Goal: Contribute content: Contribute content

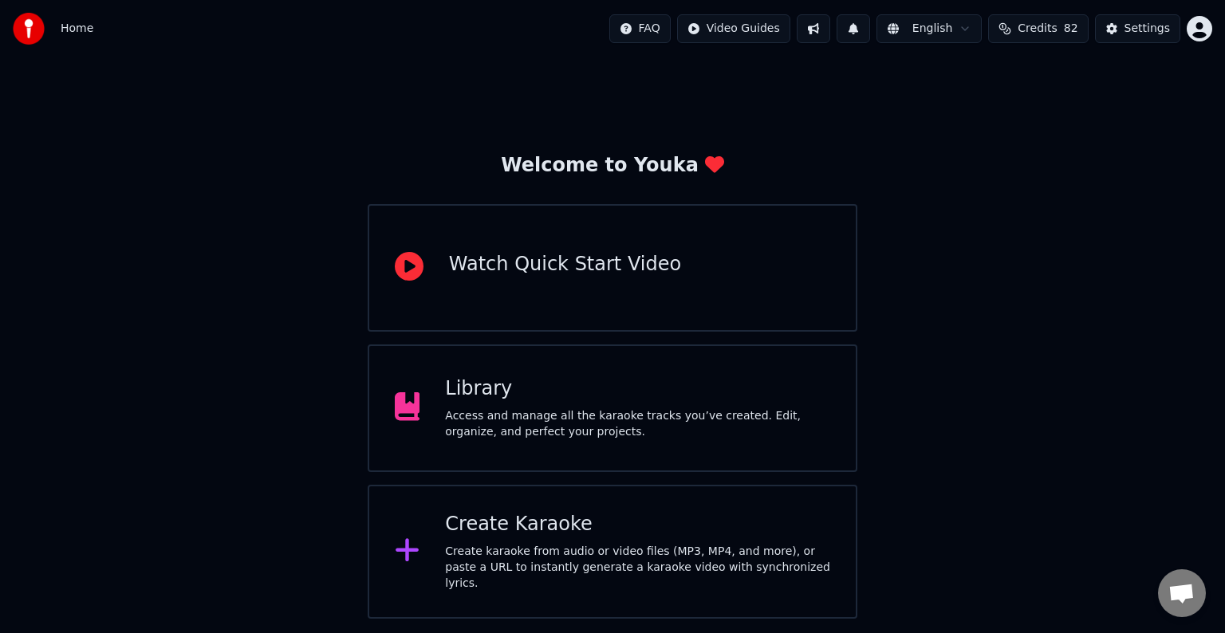
click at [634, 418] on div "Access and manage all the karaoke tracks you’ve created. Edit, organize, and pe…" at bounding box center [637, 424] width 385 height 32
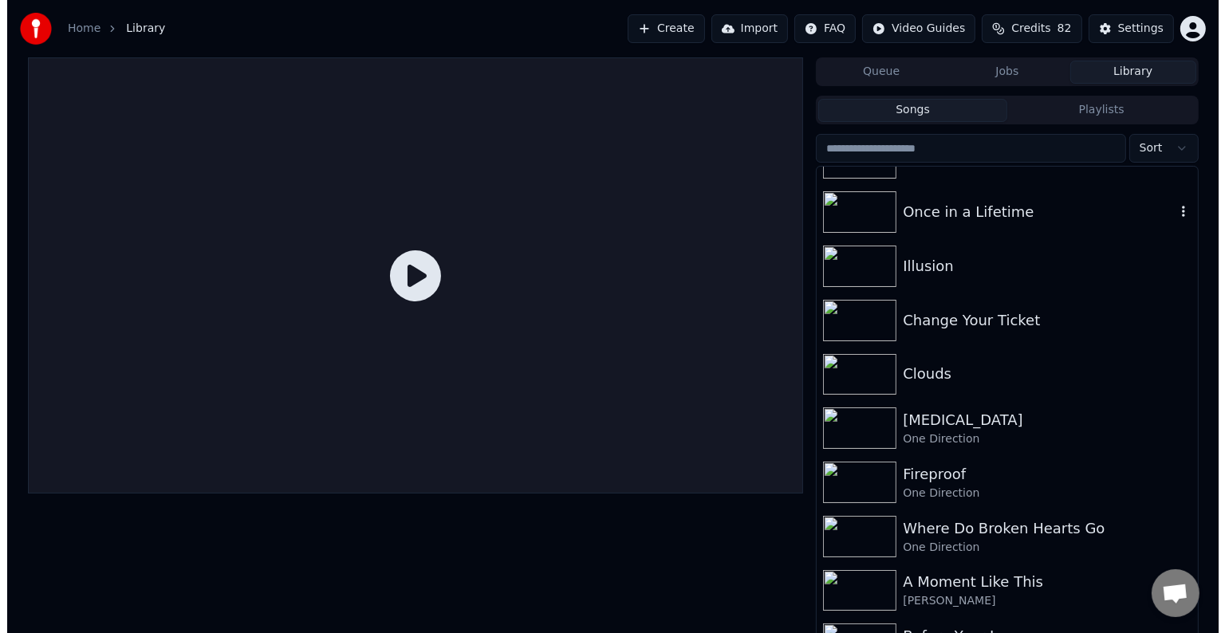
scroll to position [10286, 0]
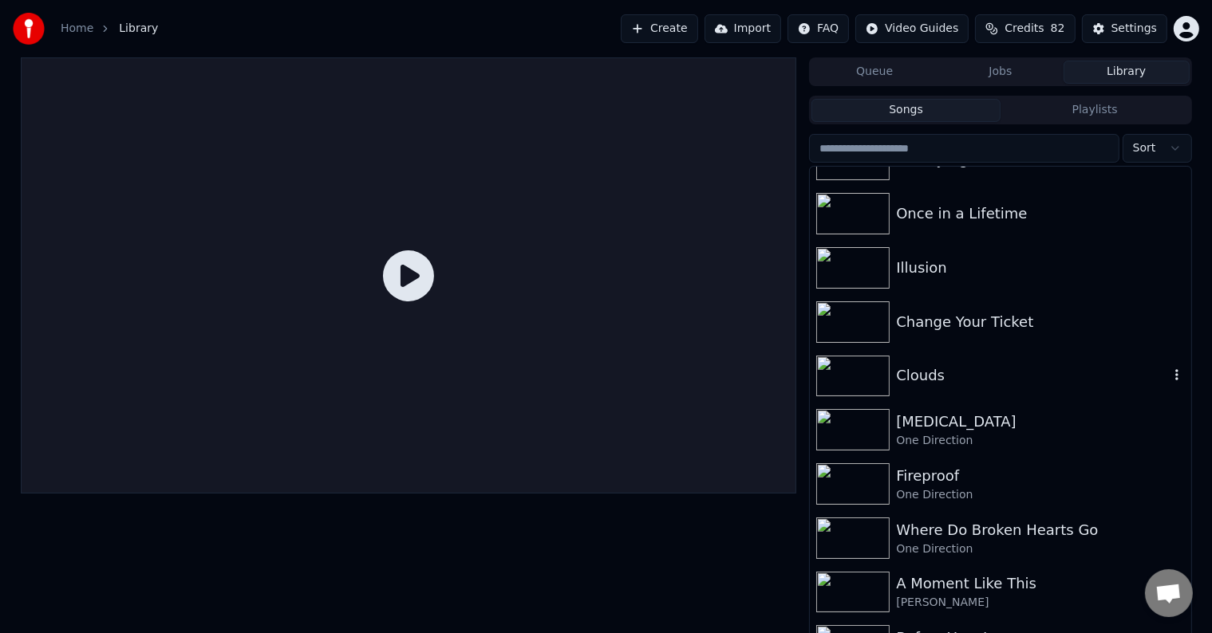
click at [923, 380] on div "Clouds" at bounding box center [1032, 376] width 272 height 22
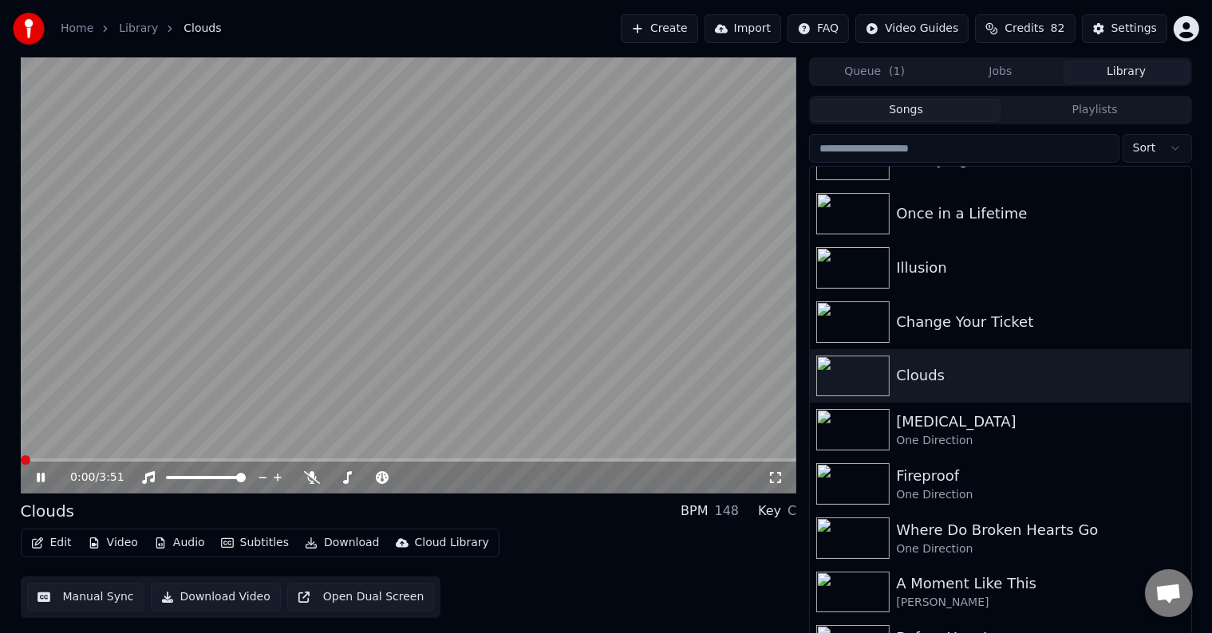
click at [41, 543] on icon "button" at bounding box center [37, 543] width 13 height 11
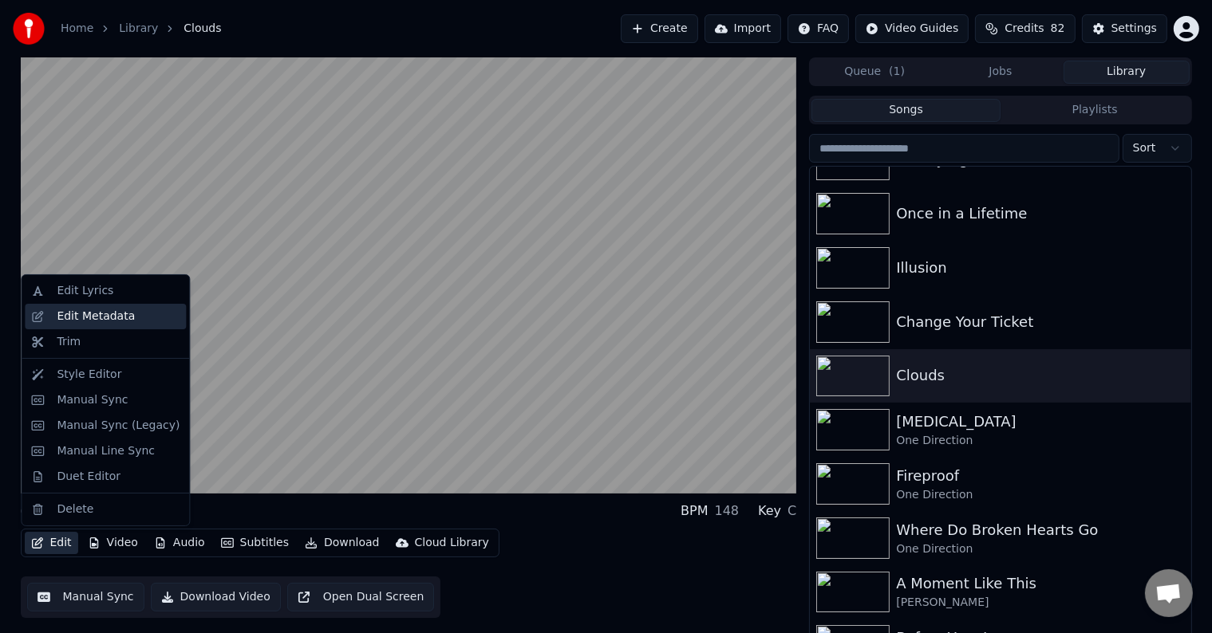
click at [102, 316] on div "Edit Metadata" at bounding box center [96, 317] width 78 height 16
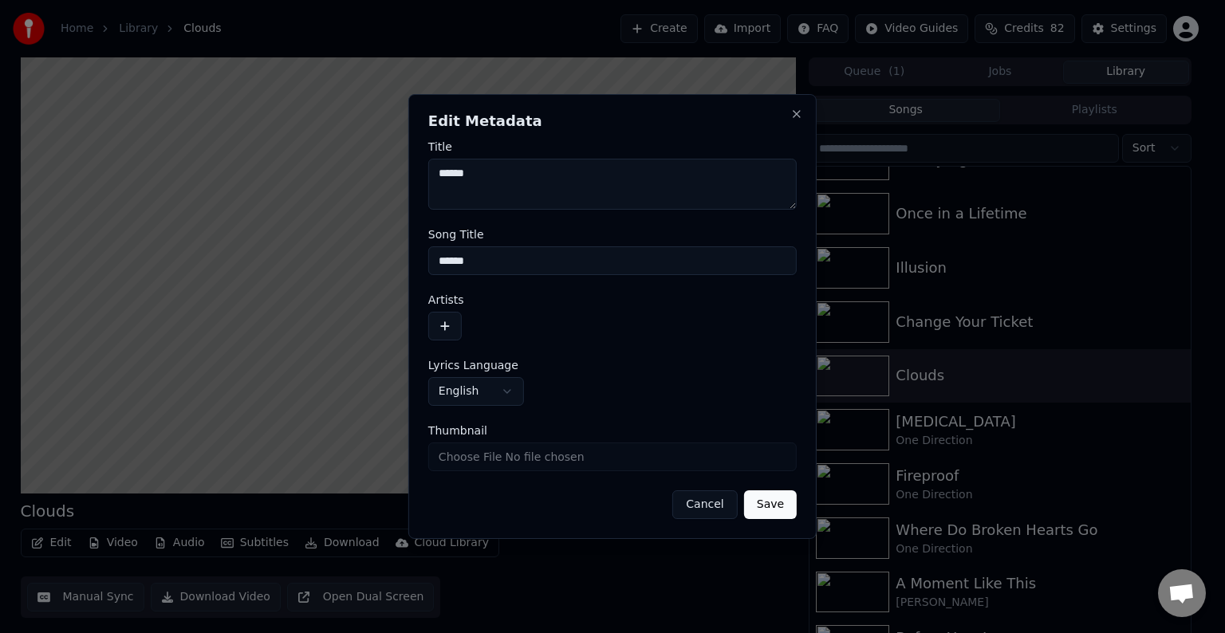
click at [453, 337] on button "button" at bounding box center [445, 326] width 34 height 29
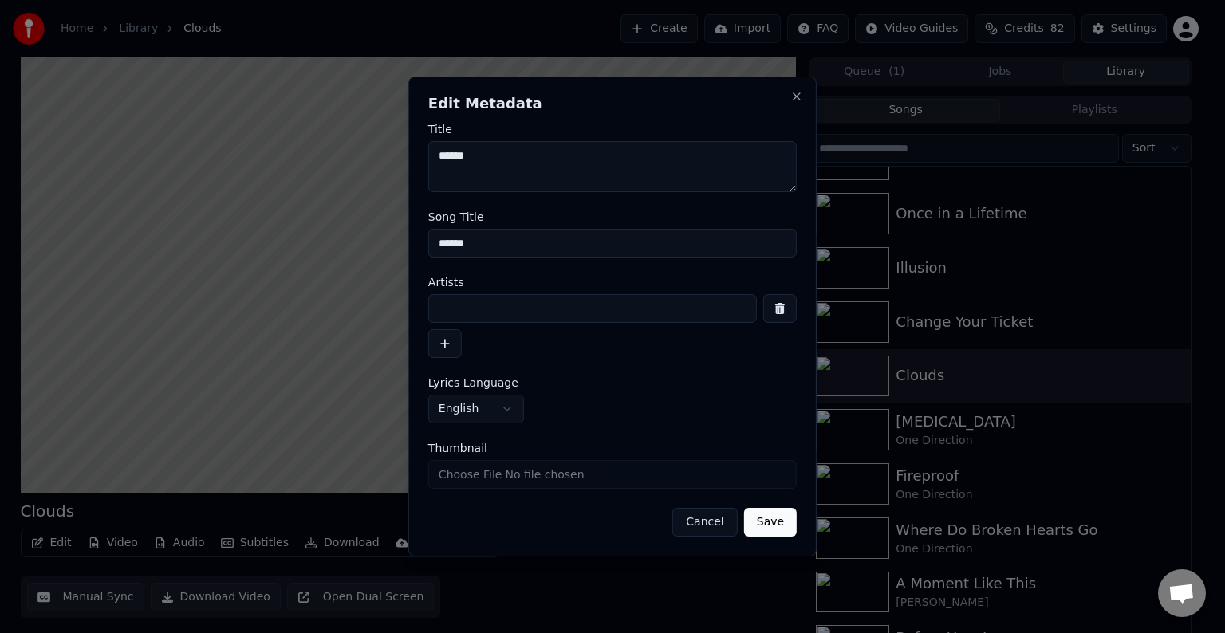
click at [472, 313] on input at bounding box center [592, 308] width 329 height 29
type input "**********"
click at [744, 508] on button "Save" at bounding box center [770, 522] width 53 height 29
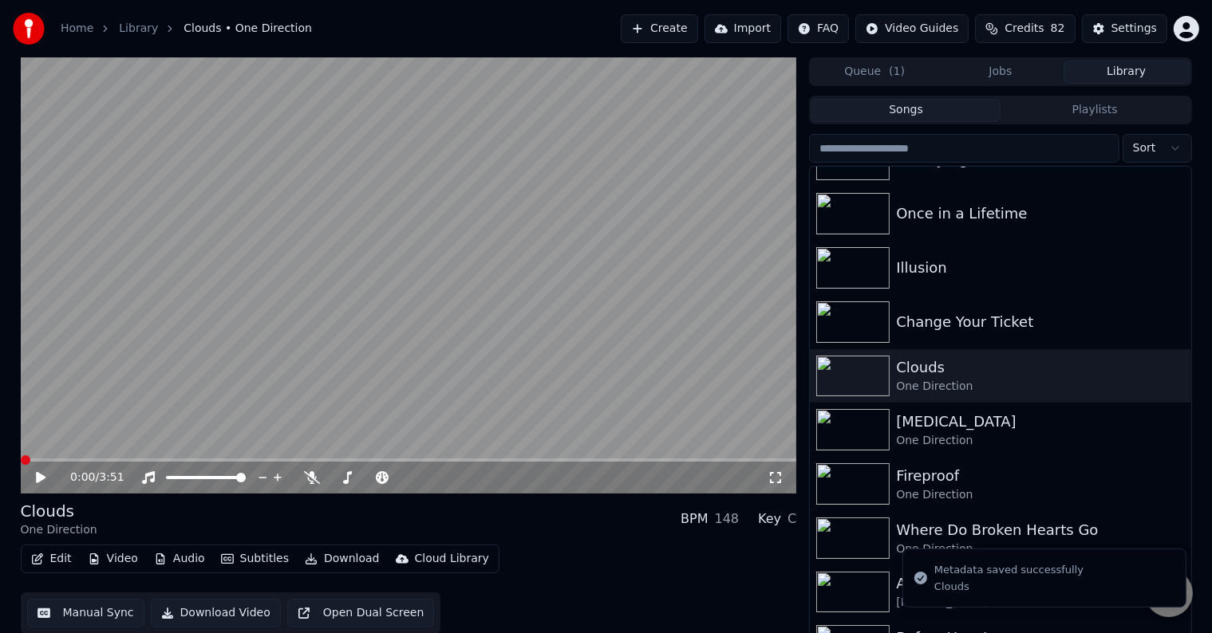
click at [61, 559] on button "Edit" at bounding box center [51, 559] width 53 height 22
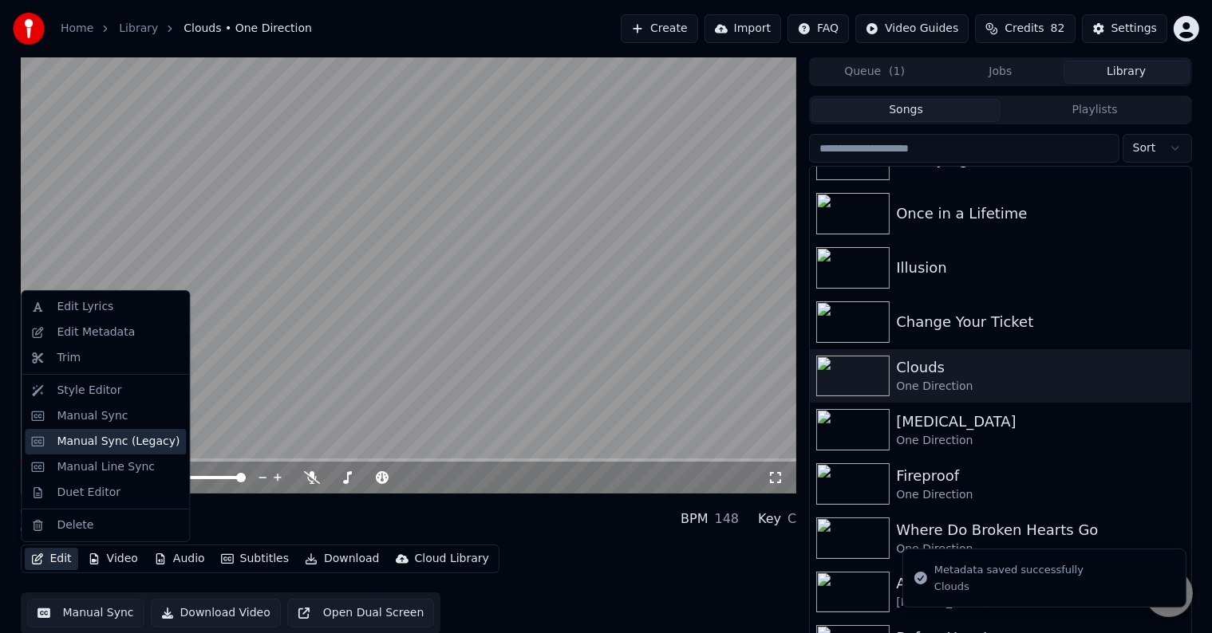
click at [81, 443] on div "Manual Sync (Legacy)" at bounding box center [118, 442] width 123 height 16
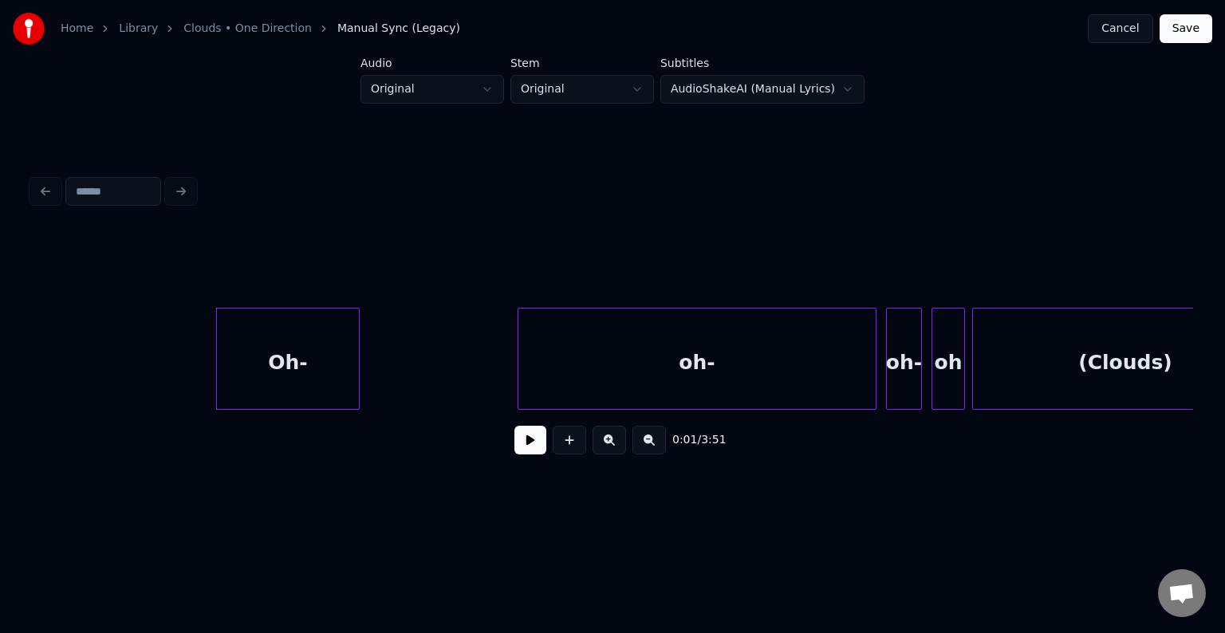
click at [535, 452] on button at bounding box center [531, 440] width 32 height 29
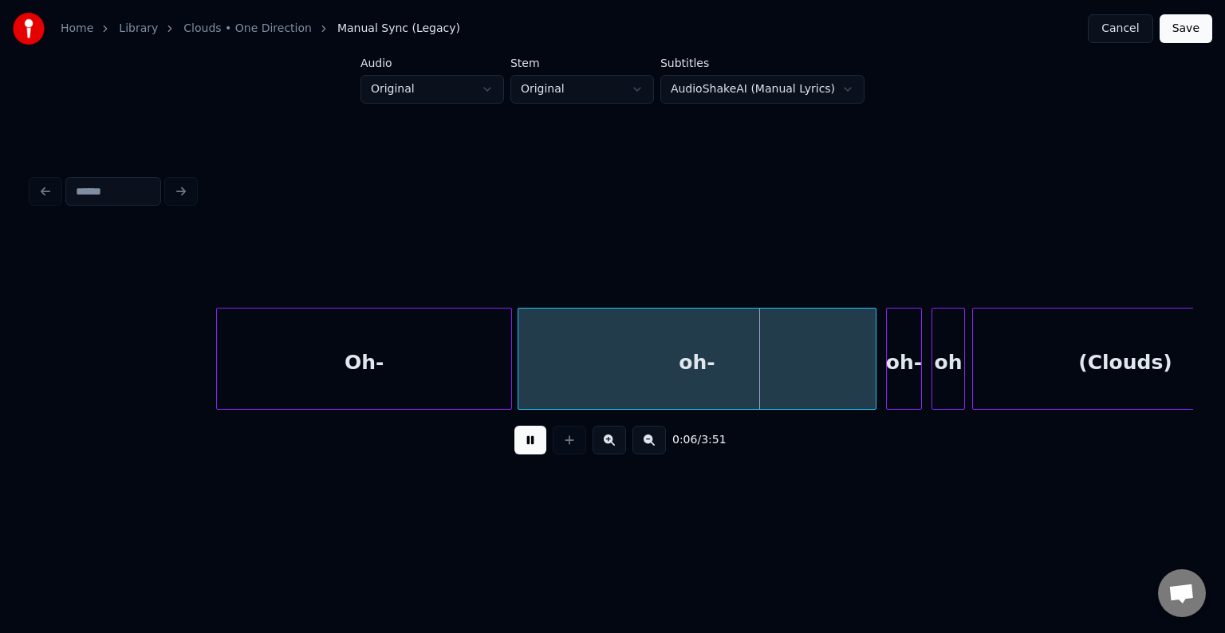
click at [511, 361] on div at bounding box center [509, 359] width 5 height 101
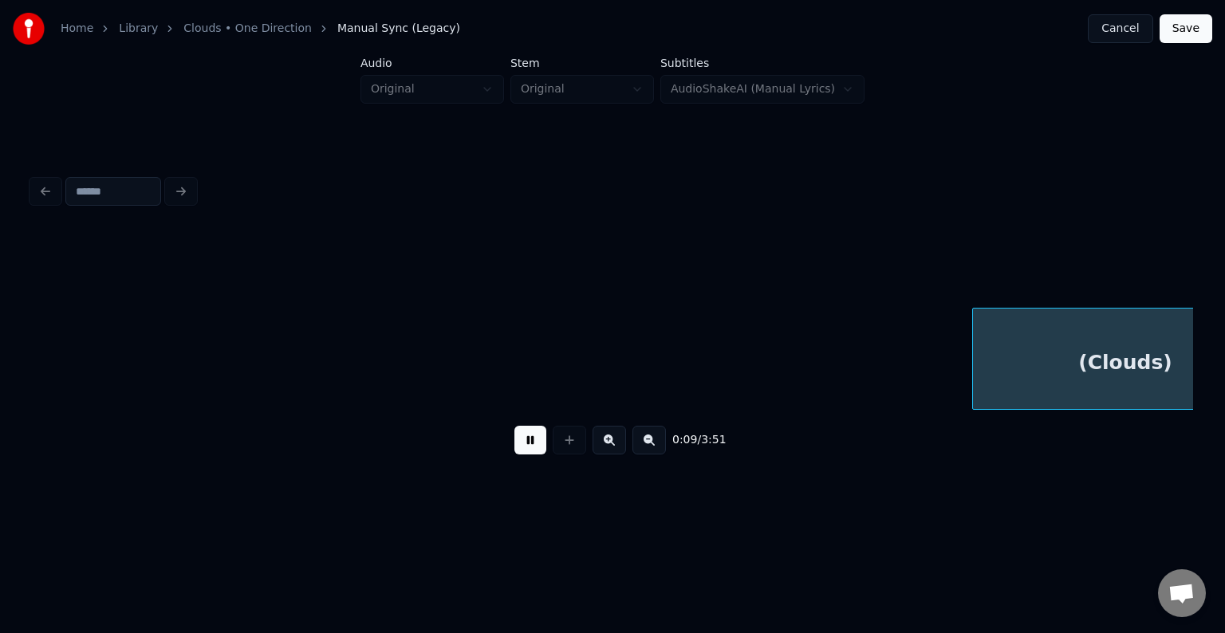
scroll to position [0, 1162]
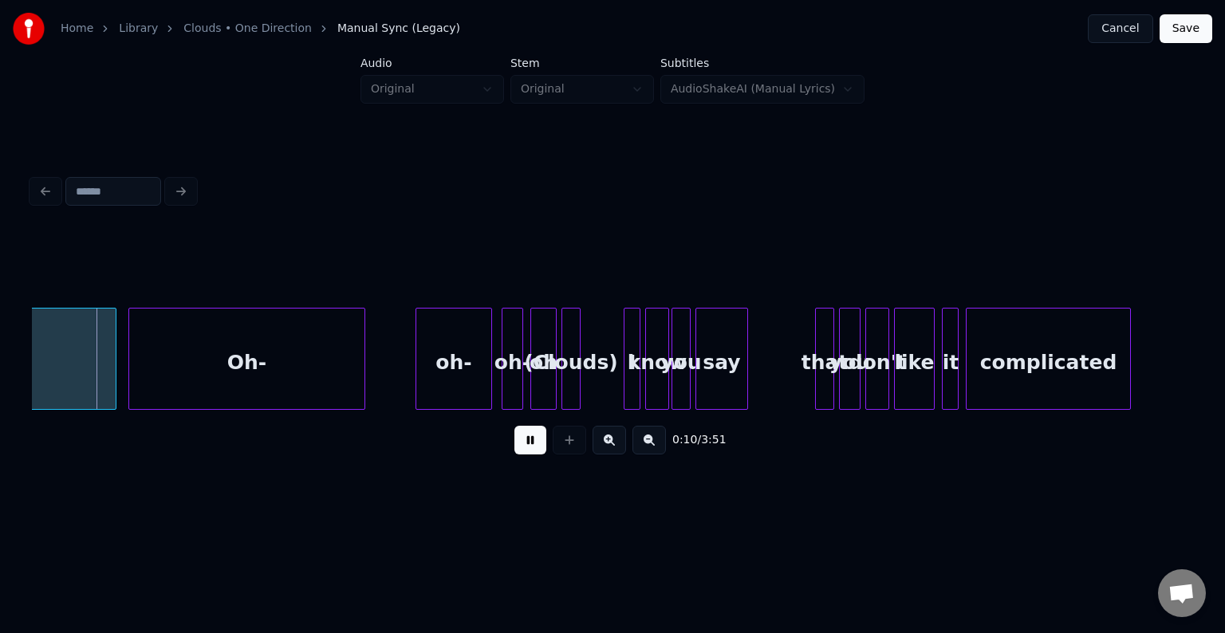
click at [688, 426] on div "0:10 / 3:51" at bounding box center [613, 440] width 1162 height 61
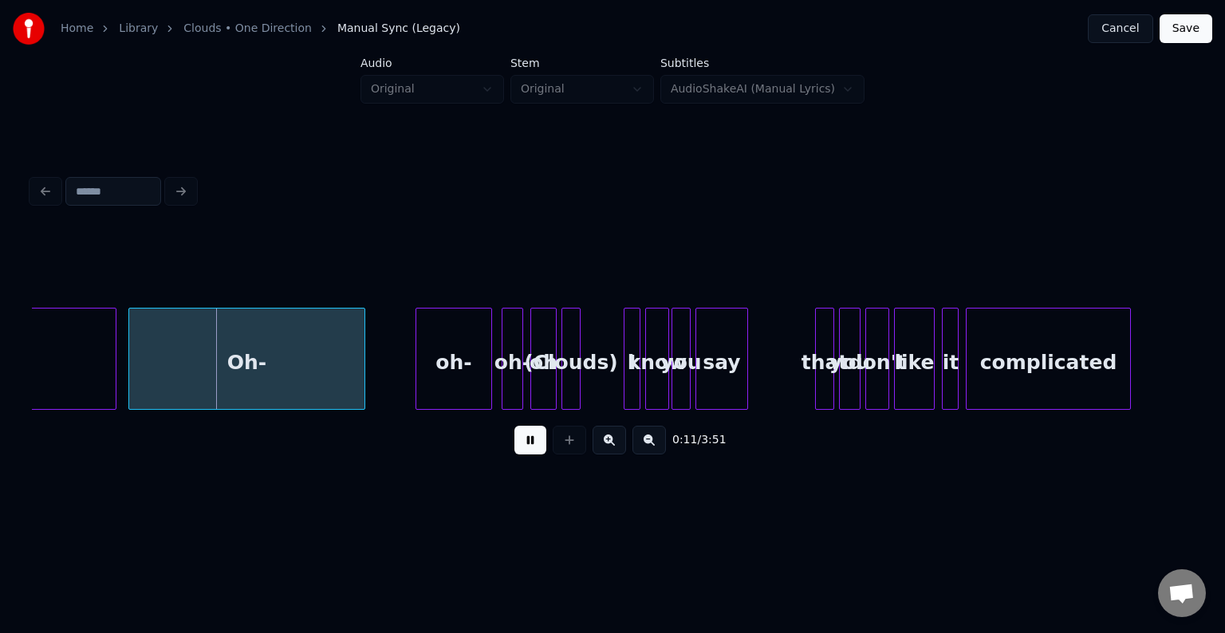
click at [527, 450] on button at bounding box center [531, 440] width 32 height 29
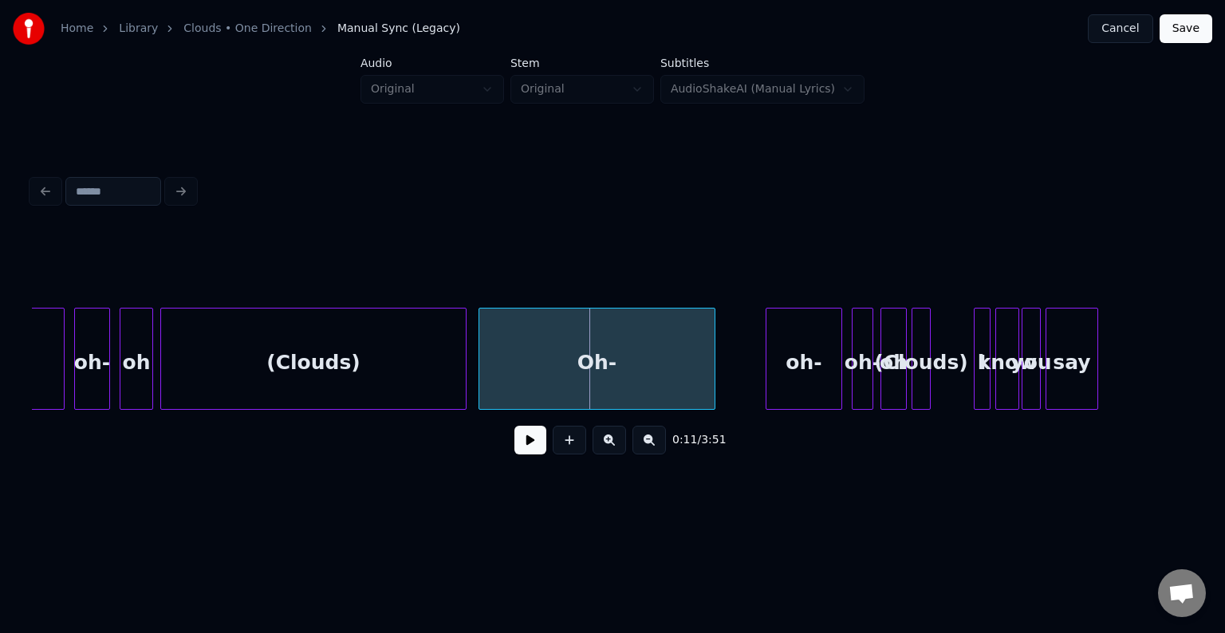
scroll to position [0, 779]
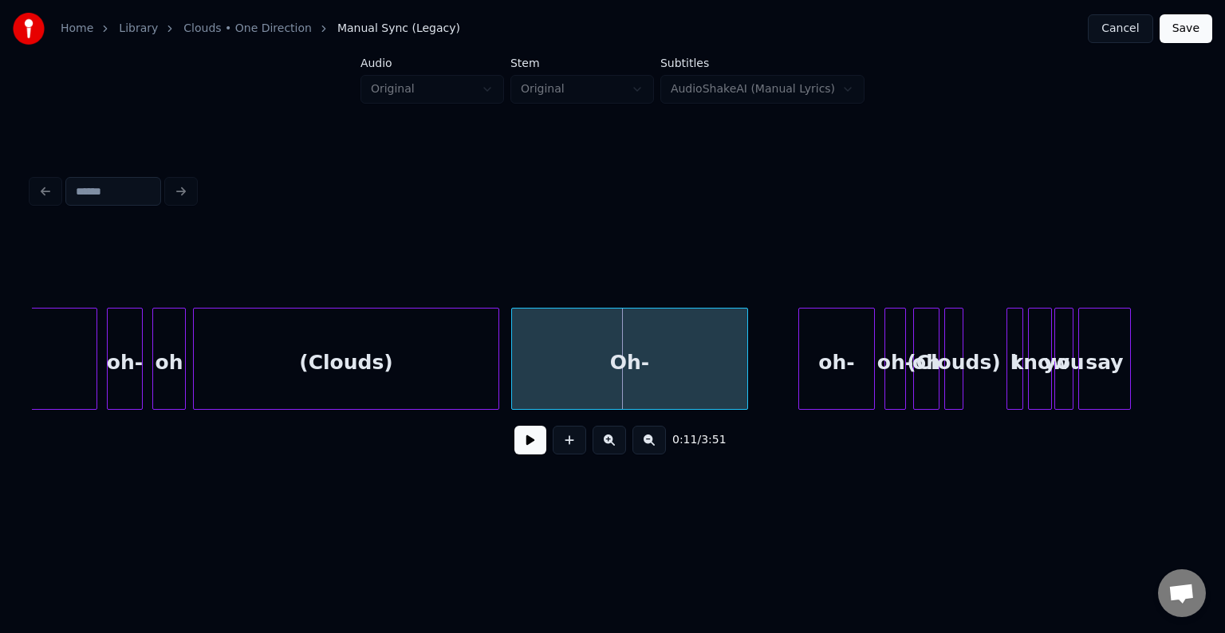
click at [583, 364] on div "Oh-" at bounding box center [629, 363] width 235 height 108
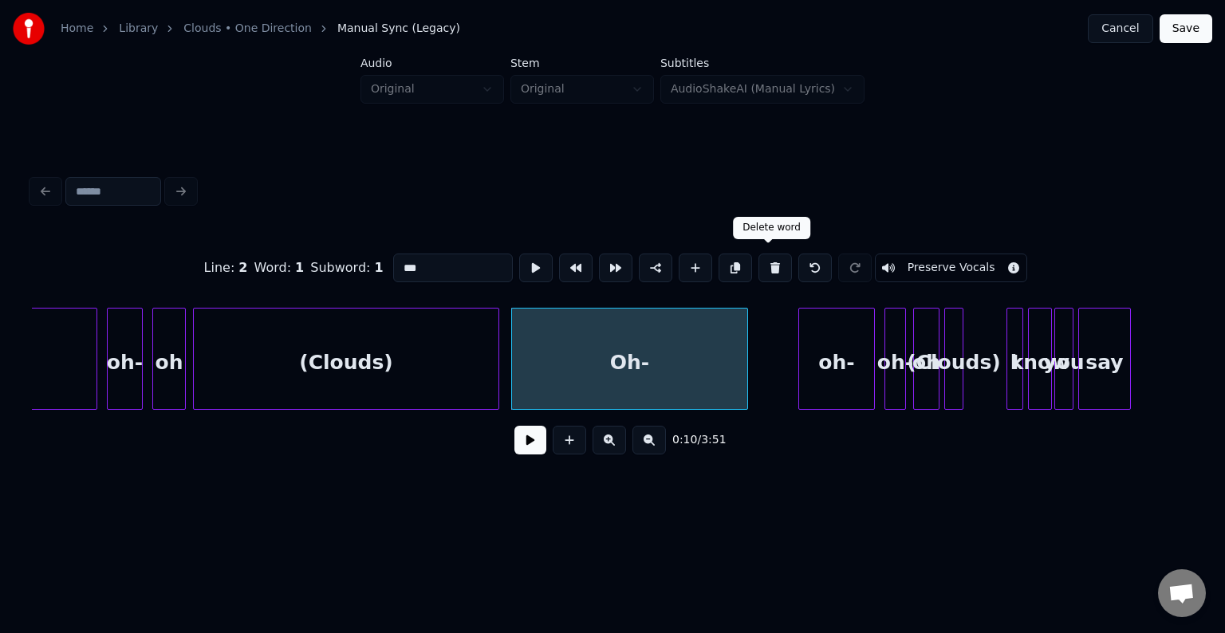
click at [759, 267] on button at bounding box center [776, 268] width 34 height 29
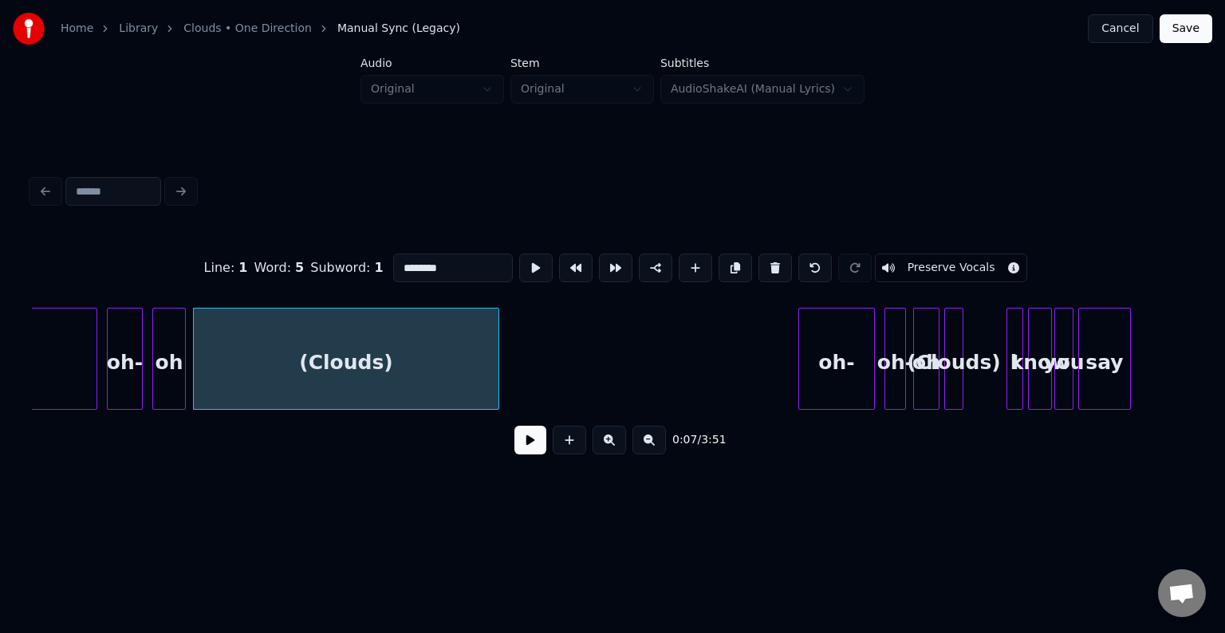
click at [759, 267] on button at bounding box center [776, 268] width 34 height 29
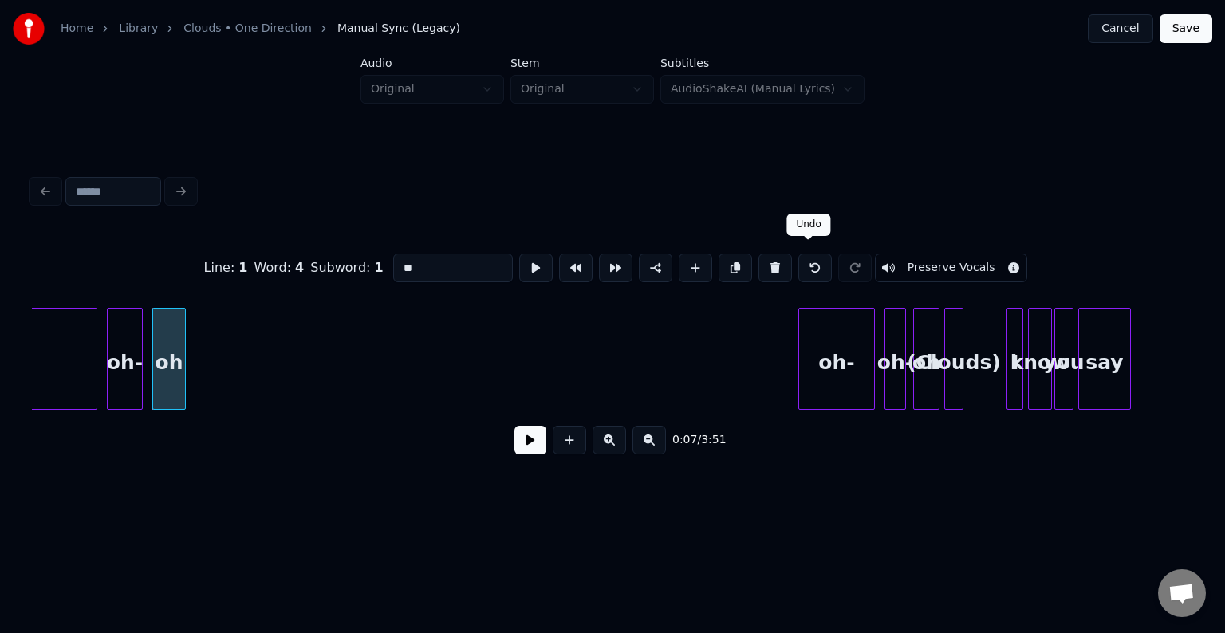
click at [808, 262] on button at bounding box center [816, 268] width 34 height 29
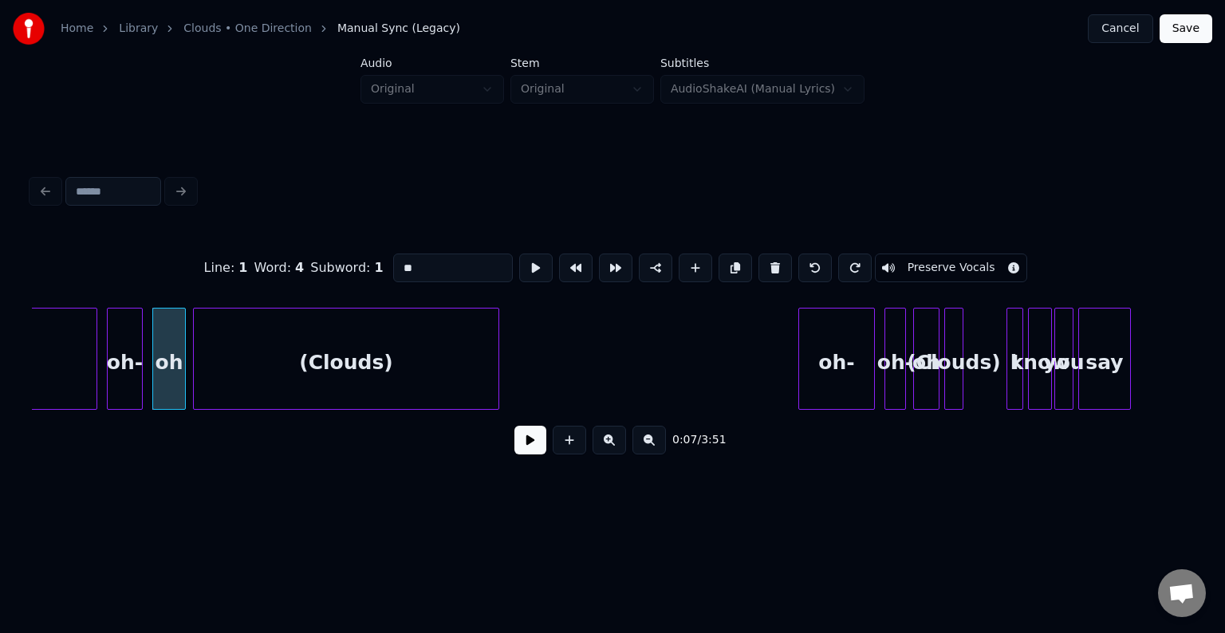
click at [850, 349] on div "oh-" at bounding box center [836, 363] width 75 height 108
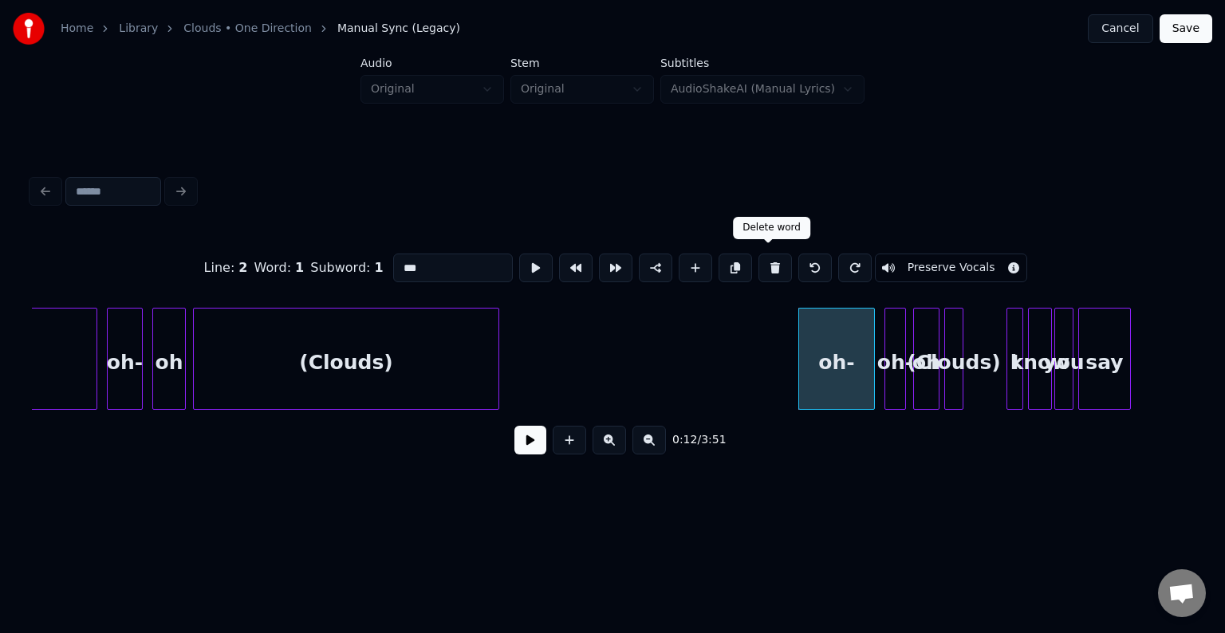
click at [759, 258] on button at bounding box center [776, 268] width 34 height 29
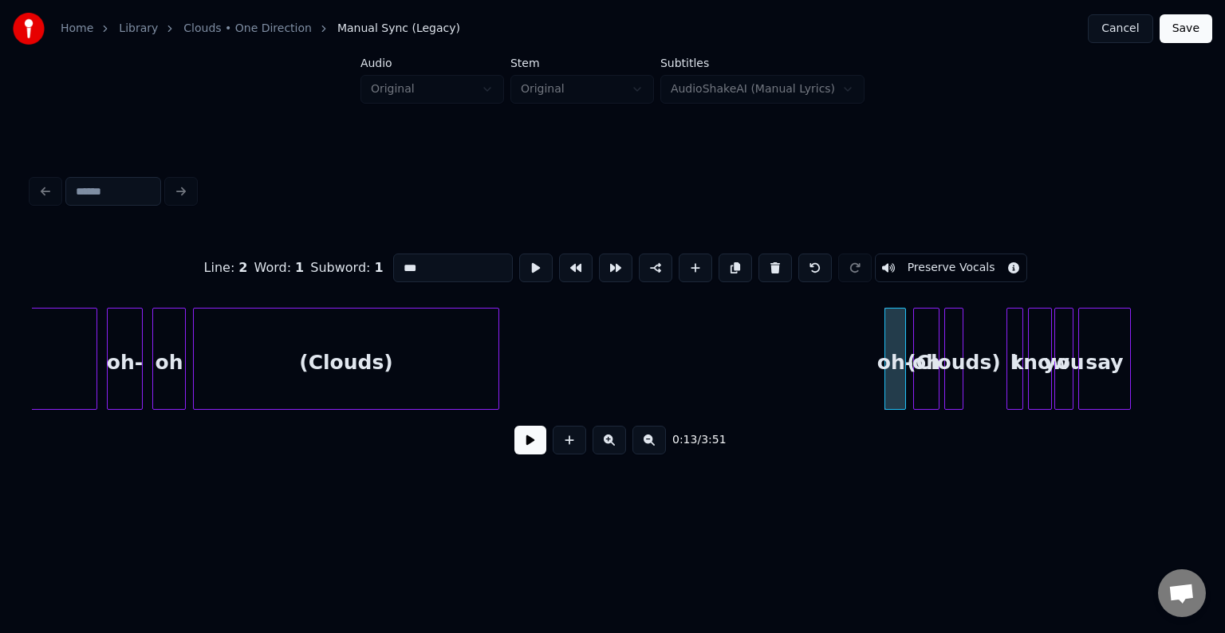
click at [759, 262] on button at bounding box center [776, 268] width 34 height 29
click at [759, 259] on button at bounding box center [776, 268] width 34 height 29
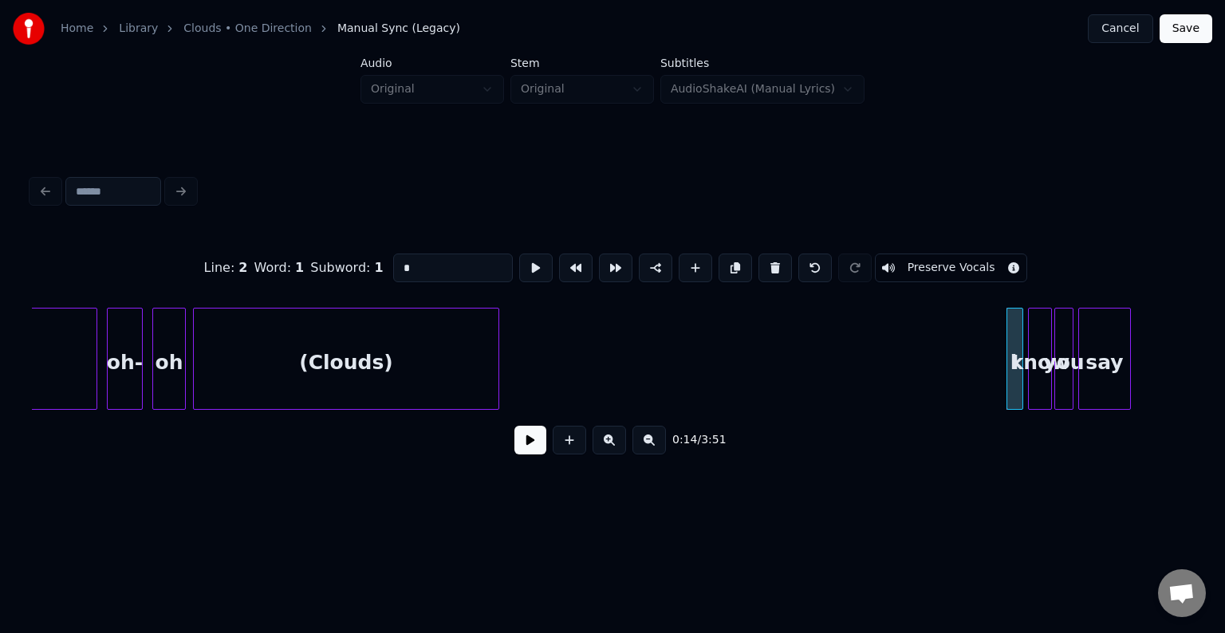
click at [116, 353] on div "oh-" at bounding box center [125, 363] width 34 height 108
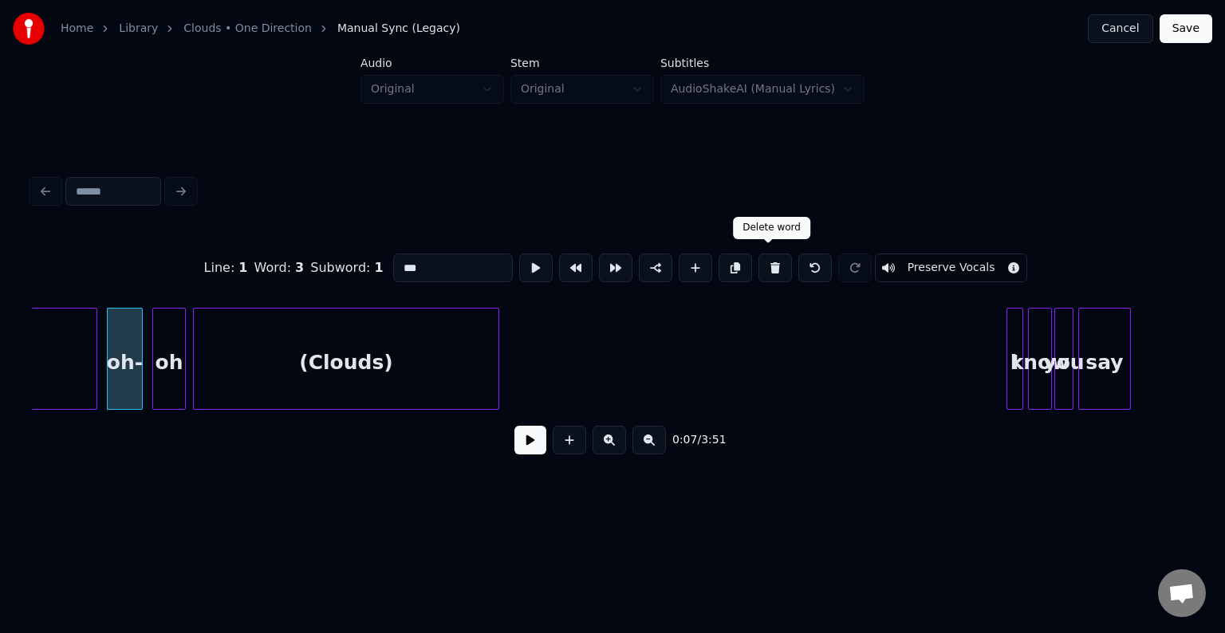
click at [759, 262] on button at bounding box center [776, 268] width 34 height 29
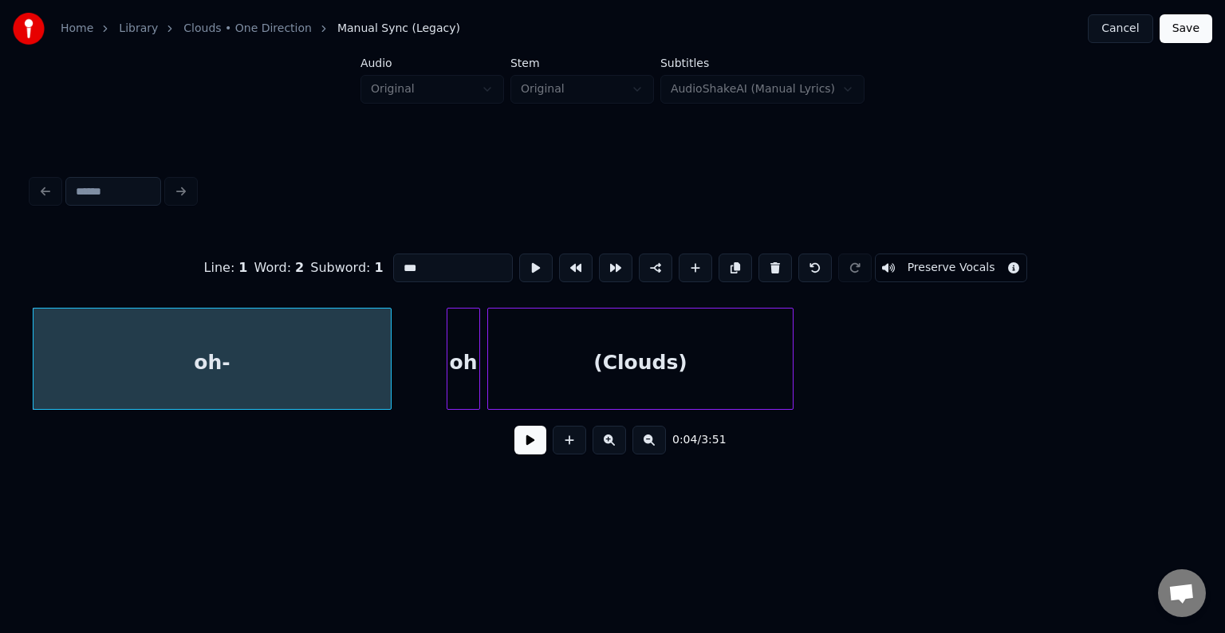
click at [759, 262] on button at bounding box center [776, 268] width 34 height 29
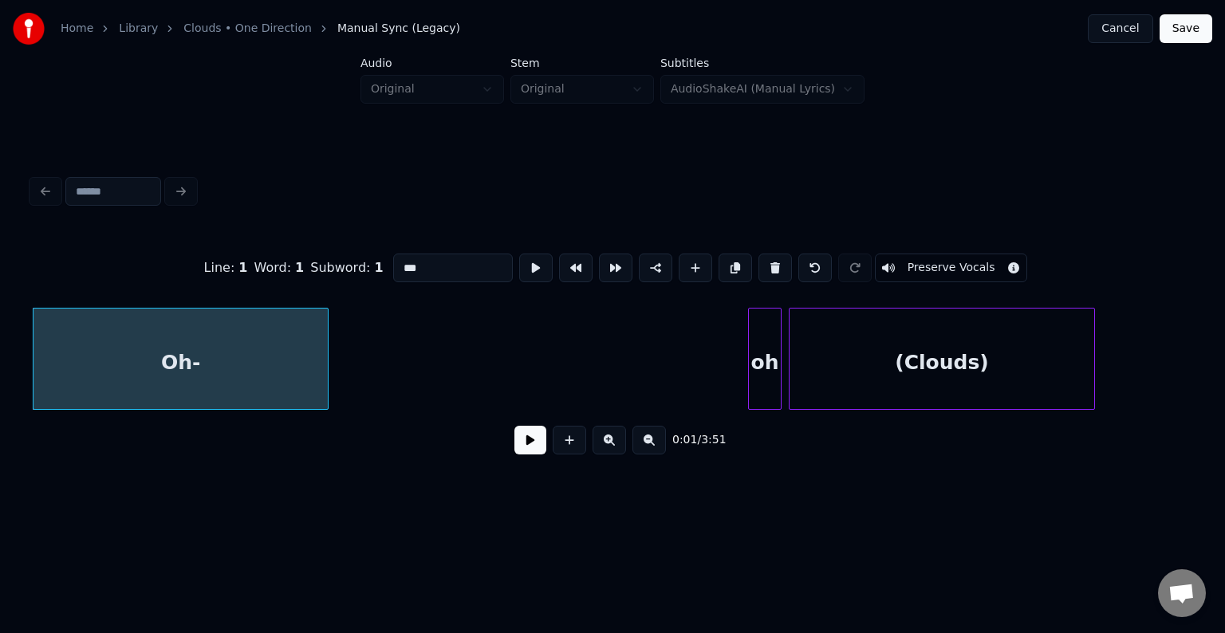
click at [763, 330] on div "oh" at bounding box center [765, 363] width 32 height 108
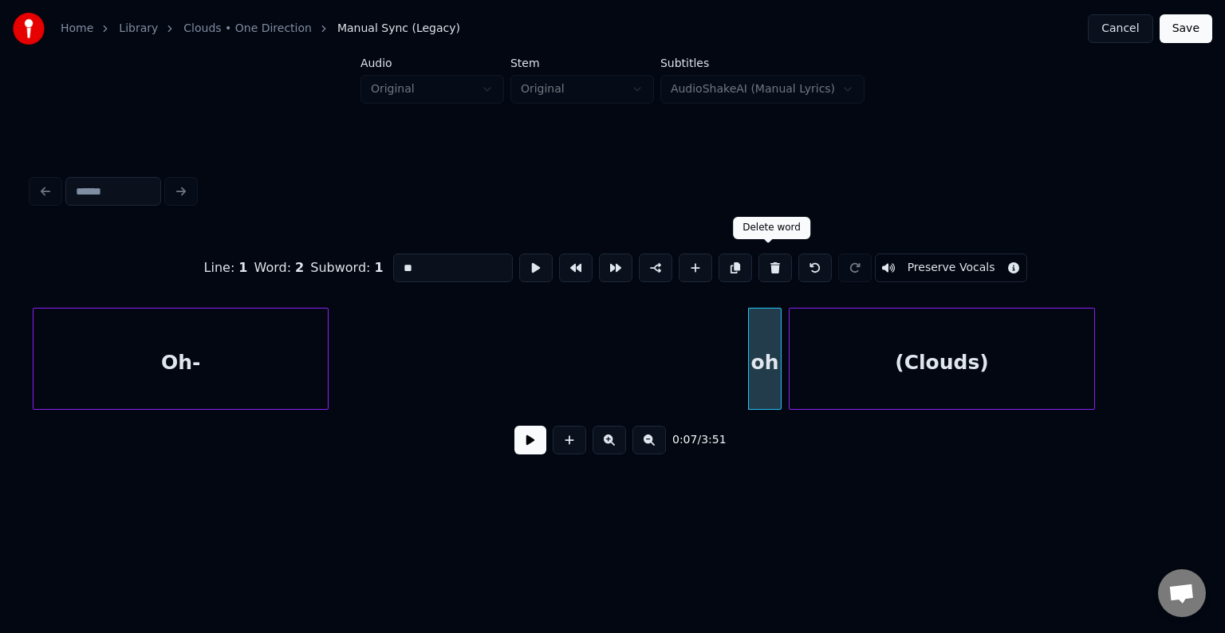
click at [772, 255] on button at bounding box center [776, 268] width 34 height 29
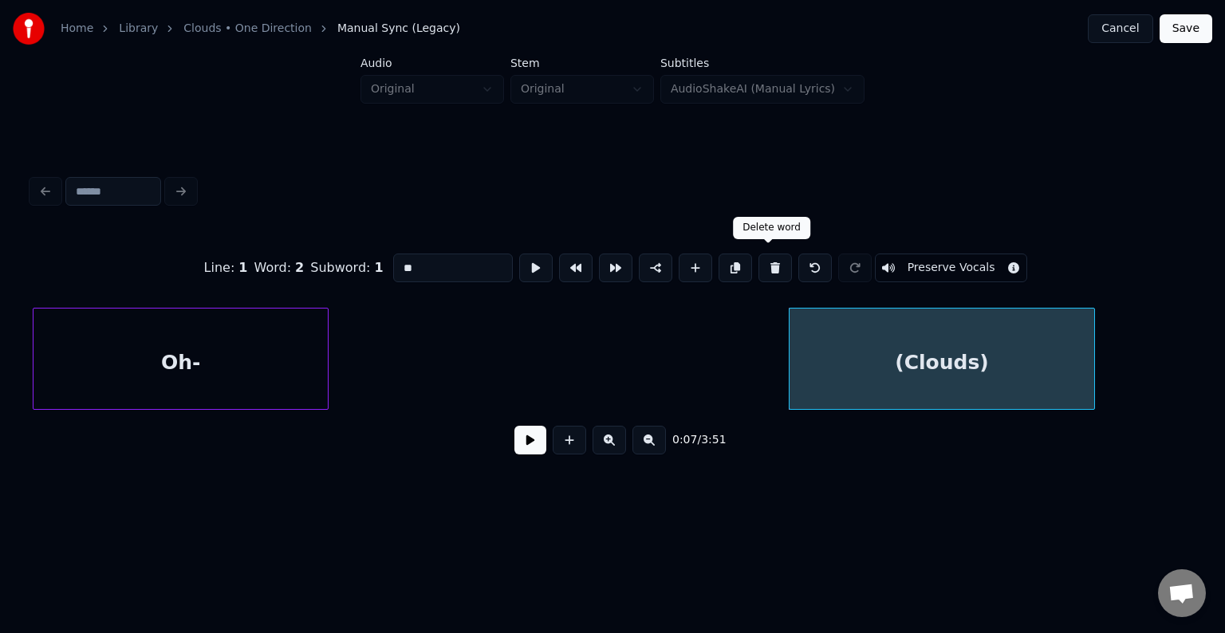
type input "********"
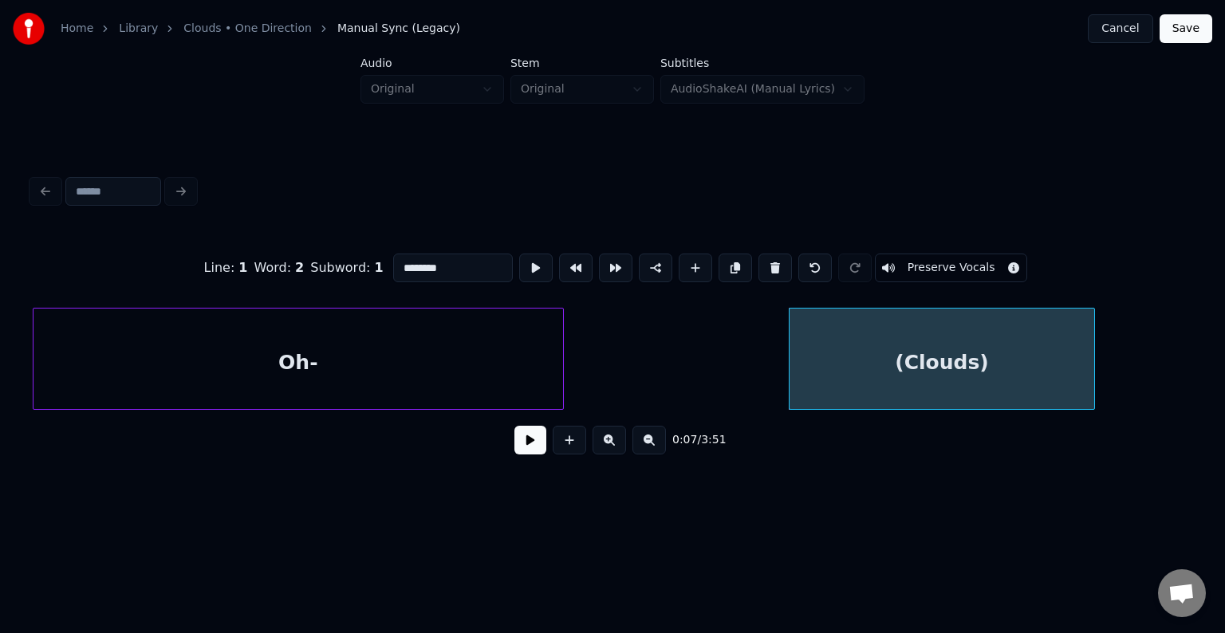
click at [563, 380] on div at bounding box center [560, 359] width 5 height 101
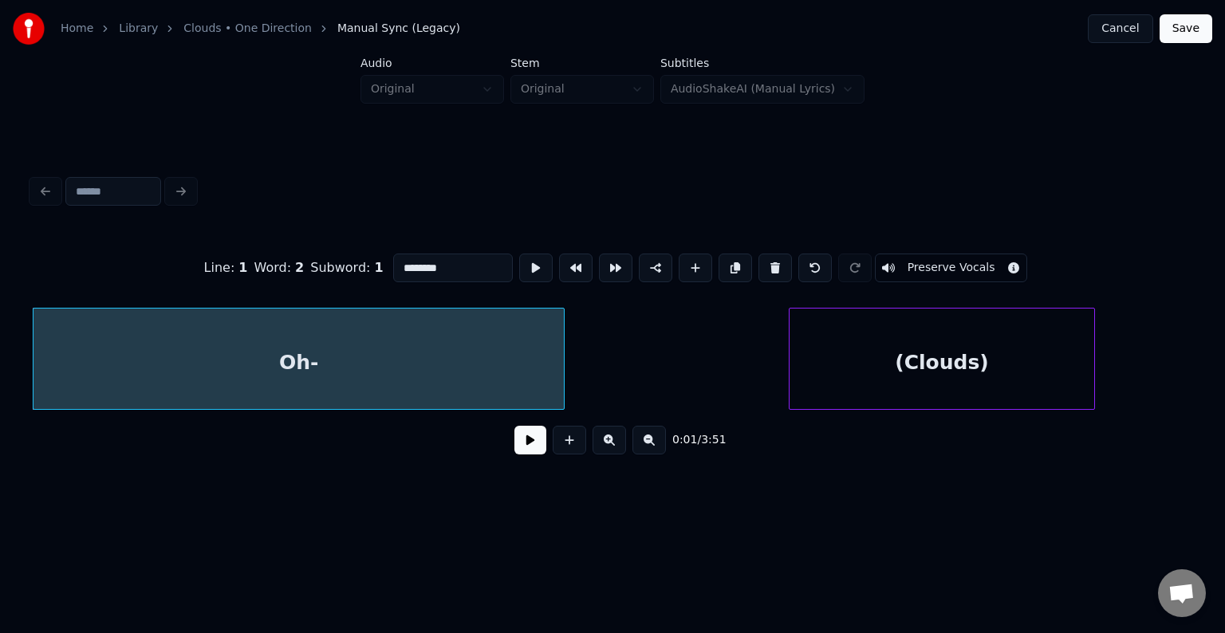
click at [533, 454] on button at bounding box center [531, 440] width 32 height 29
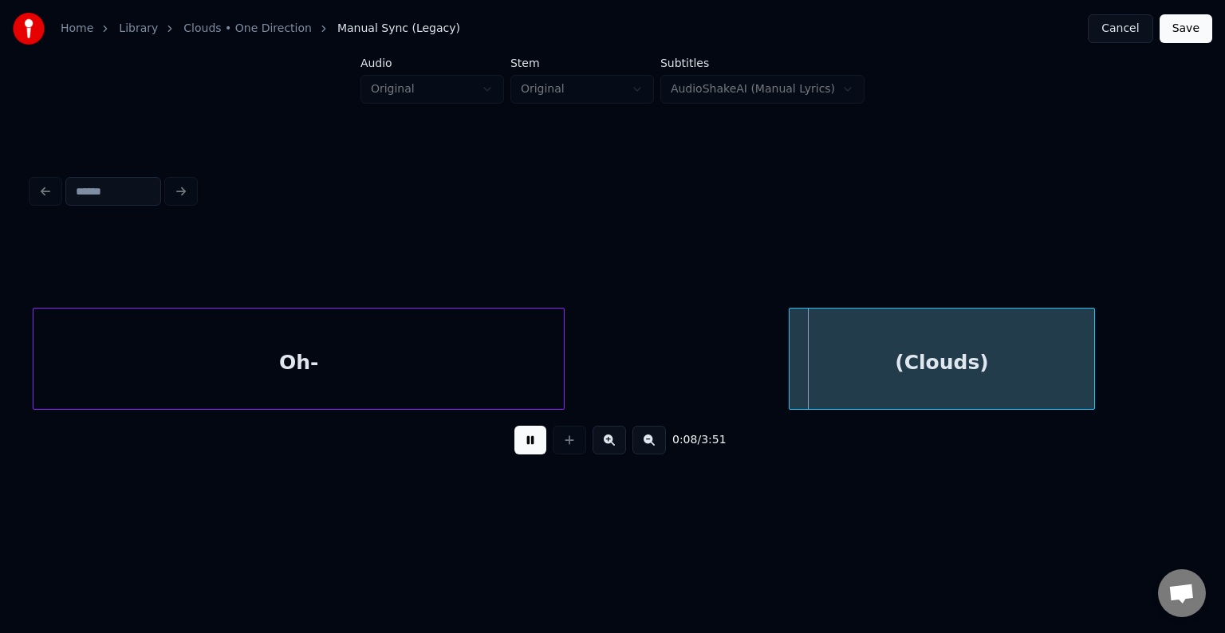
drag, startPoint x: 533, startPoint y: 454, endPoint x: 994, endPoint y: 377, distance: 467.6
click at [994, 377] on div "0:08 / 3:51" at bounding box center [613, 349] width 1162 height 243
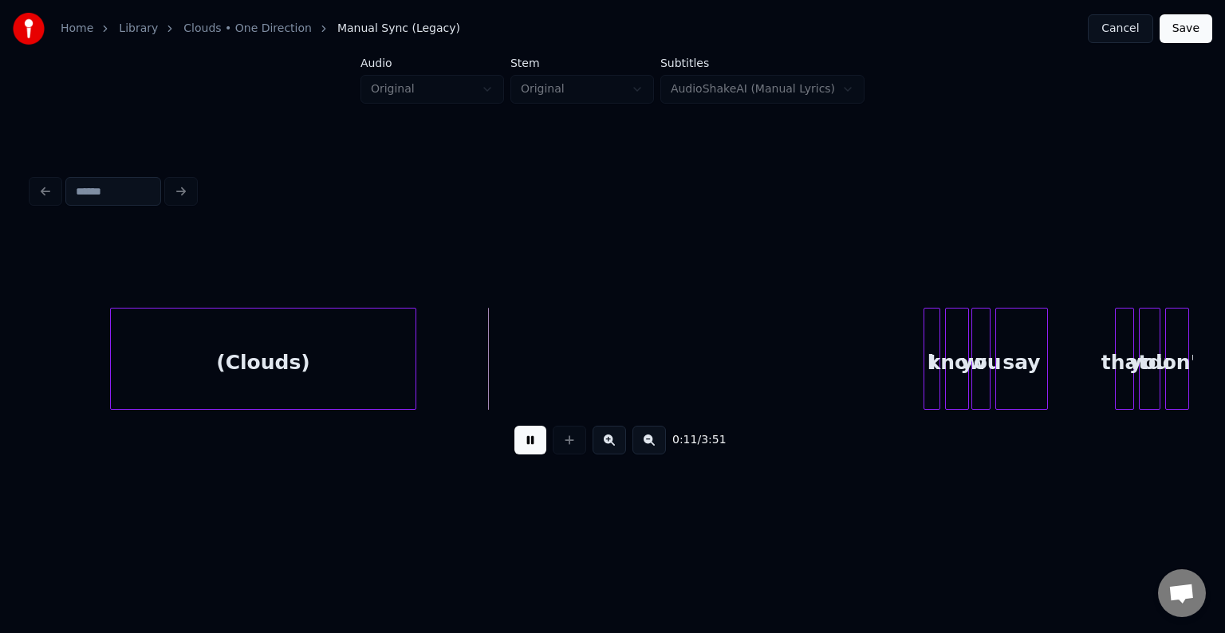
scroll to position [0, 917]
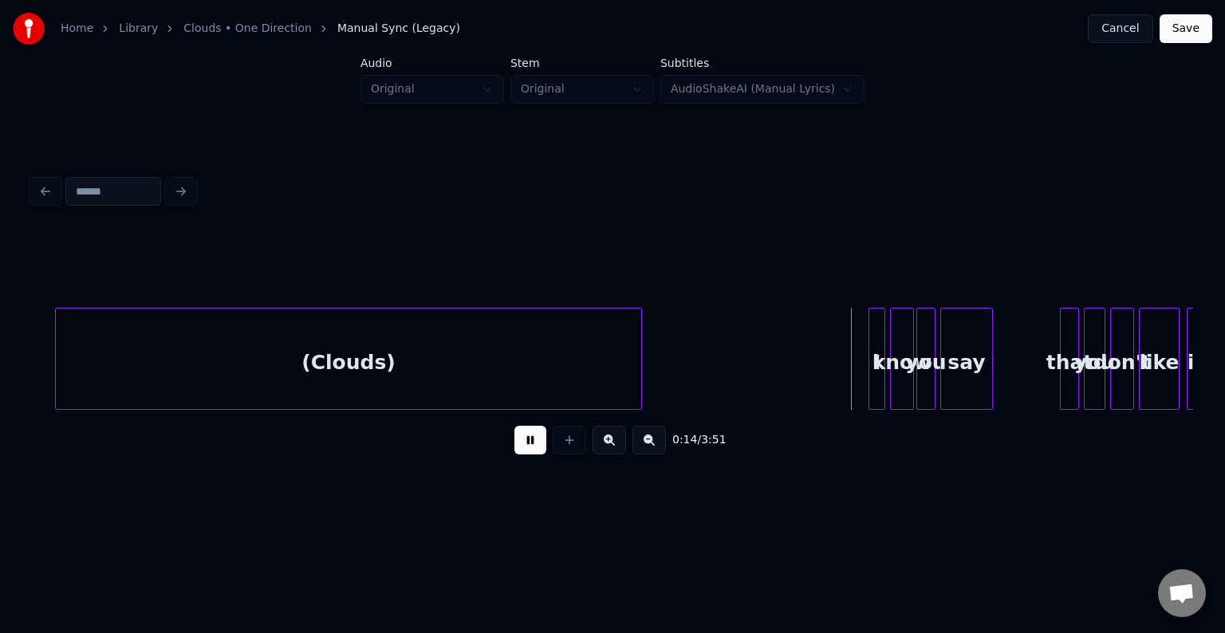
click at [641, 370] on div at bounding box center [639, 359] width 5 height 101
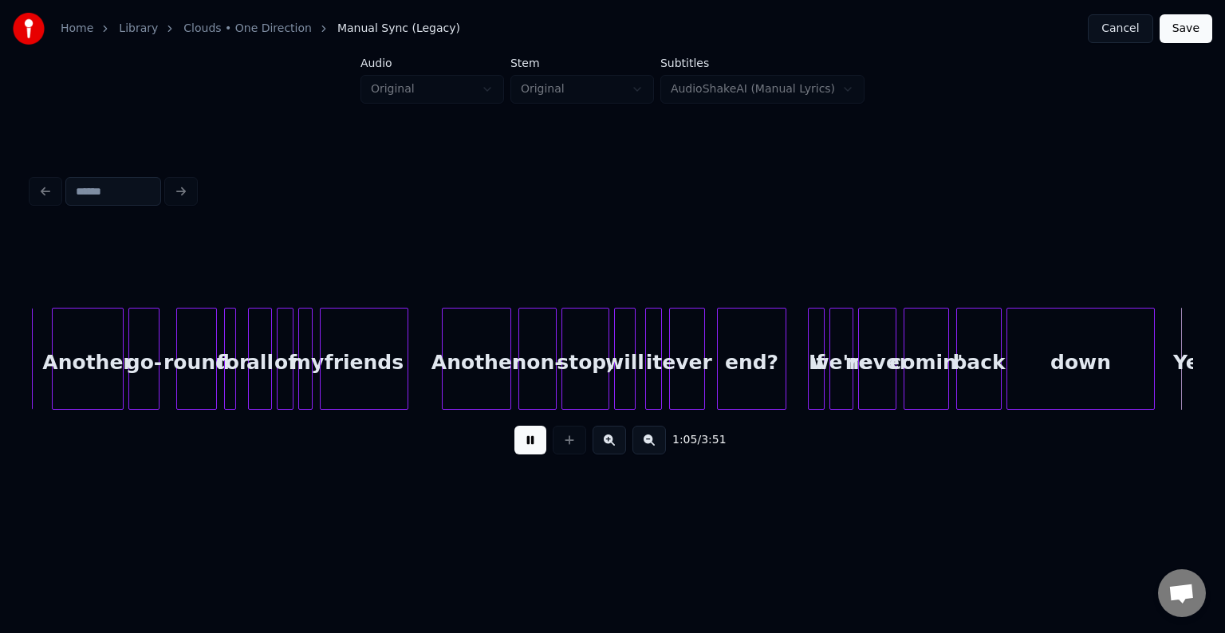
scroll to position [0, 7891]
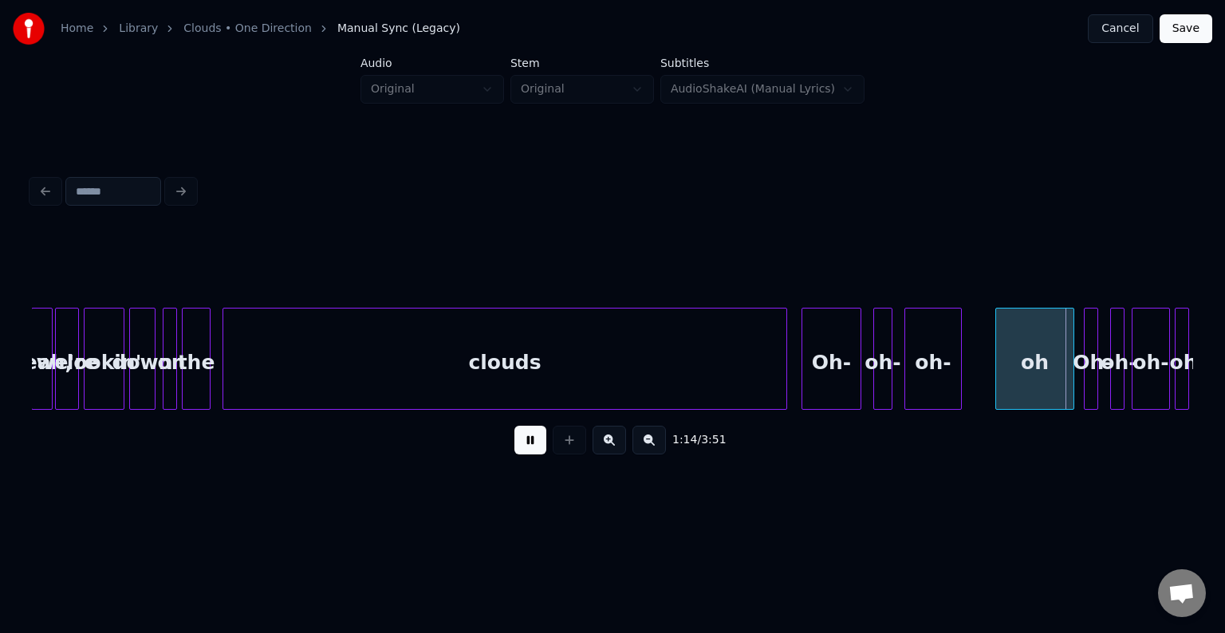
click at [531, 466] on div "1:14 / 3:51" at bounding box center [613, 440] width 1162 height 61
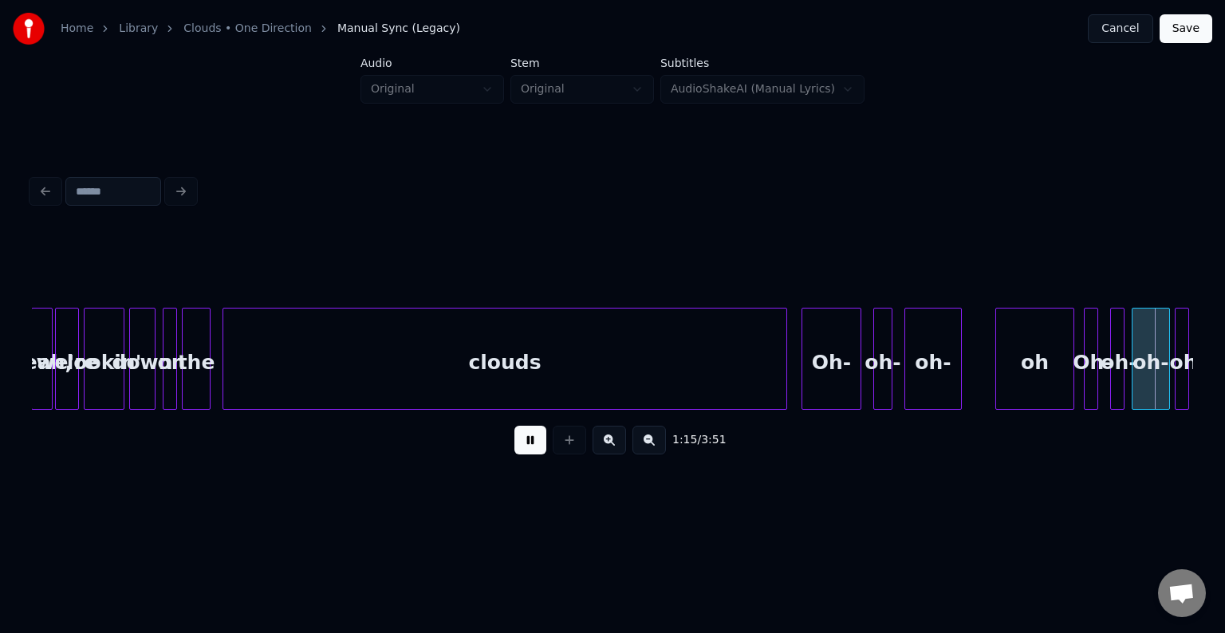
click at [533, 440] on button at bounding box center [531, 440] width 32 height 29
click at [822, 370] on div "Oh-" at bounding box center [832, 363] width 58 height 108
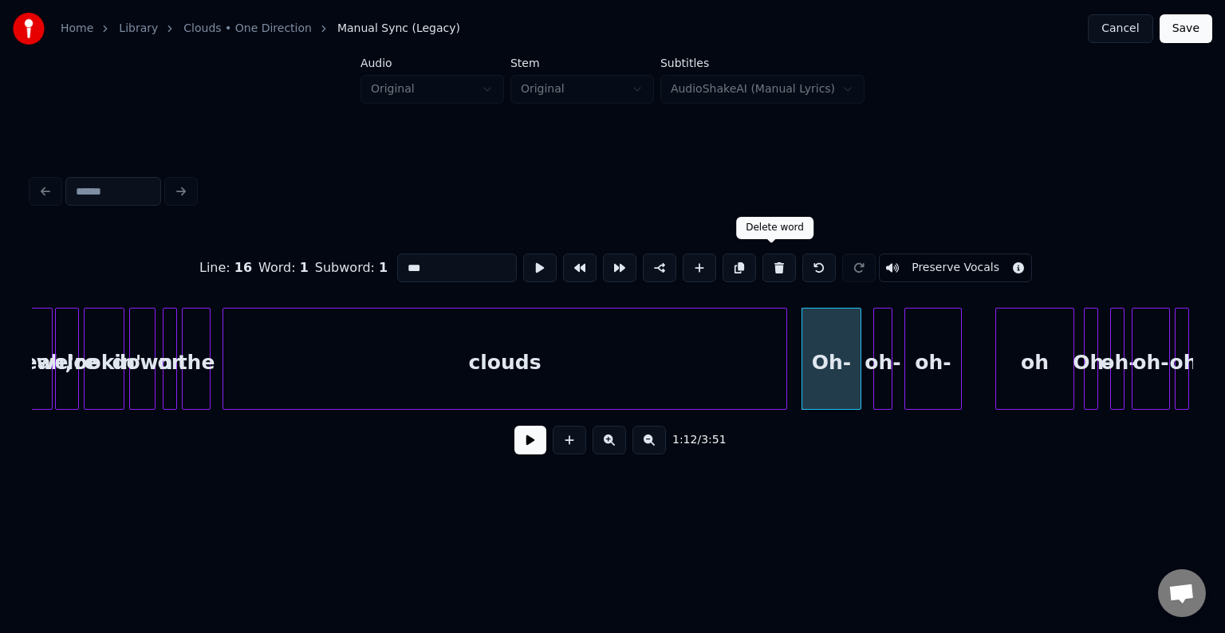
click at [771, 271] on button at bounding box center [780, 268] width 34 height 29
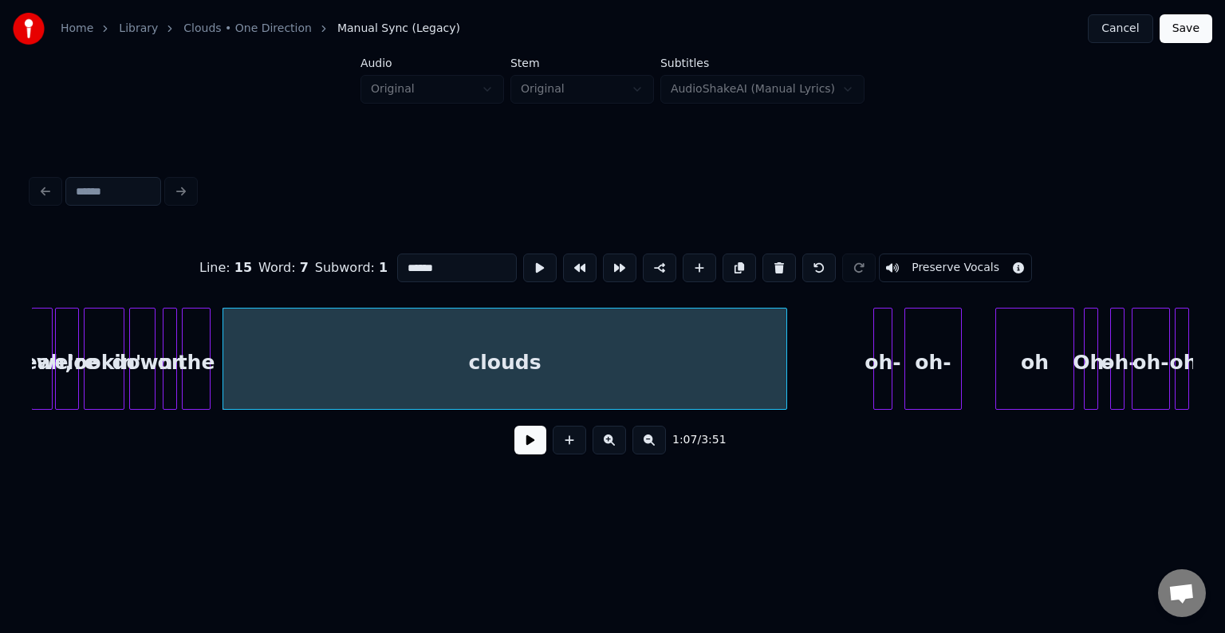
click at [890, 362] on div at bounding box center [889, 359] width 5 height 101
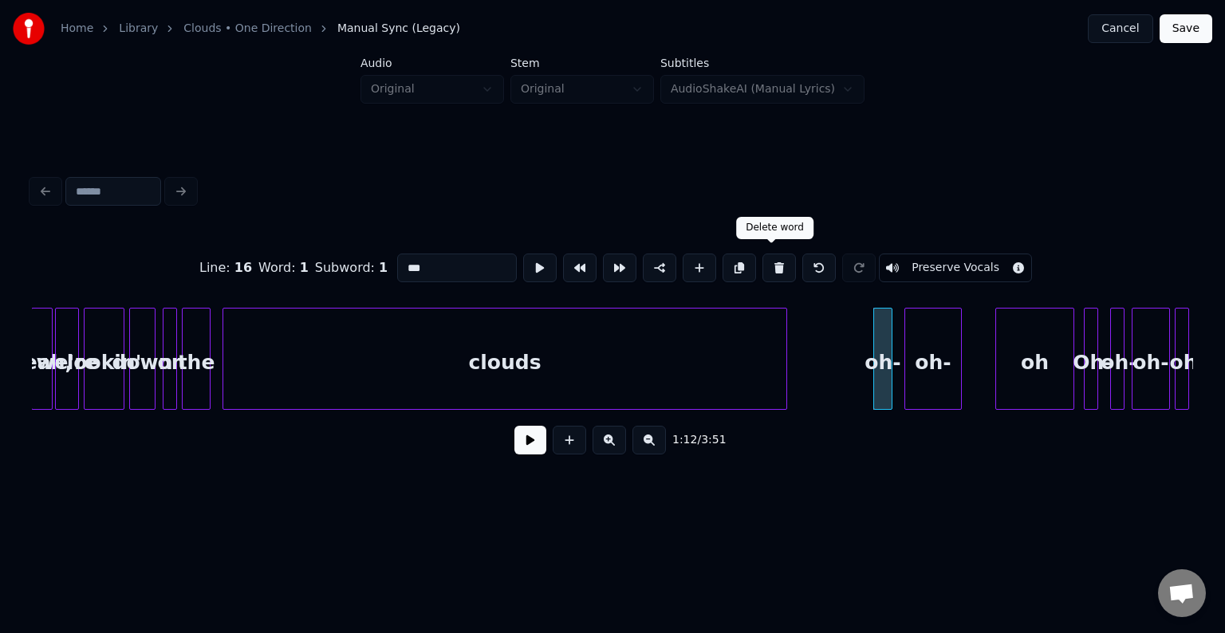
click at [768, 264] on button at bounding box center [780, 268] width 34 height 29
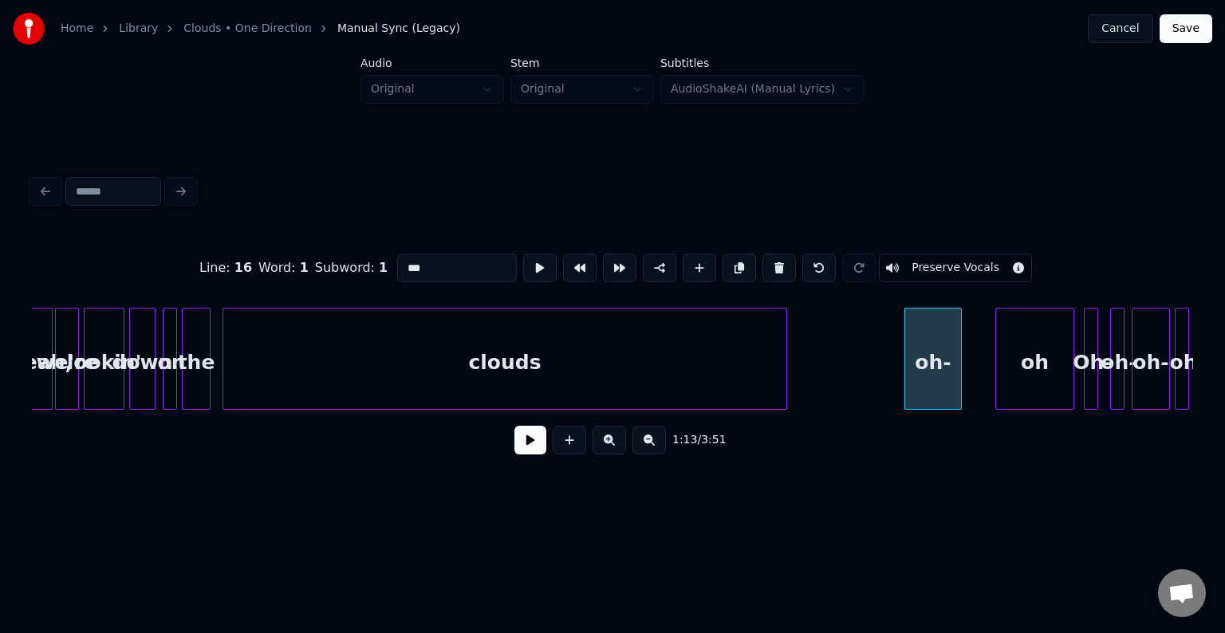
click at [768, 264] on button at bounding box center [780, 268] width 34 height 29
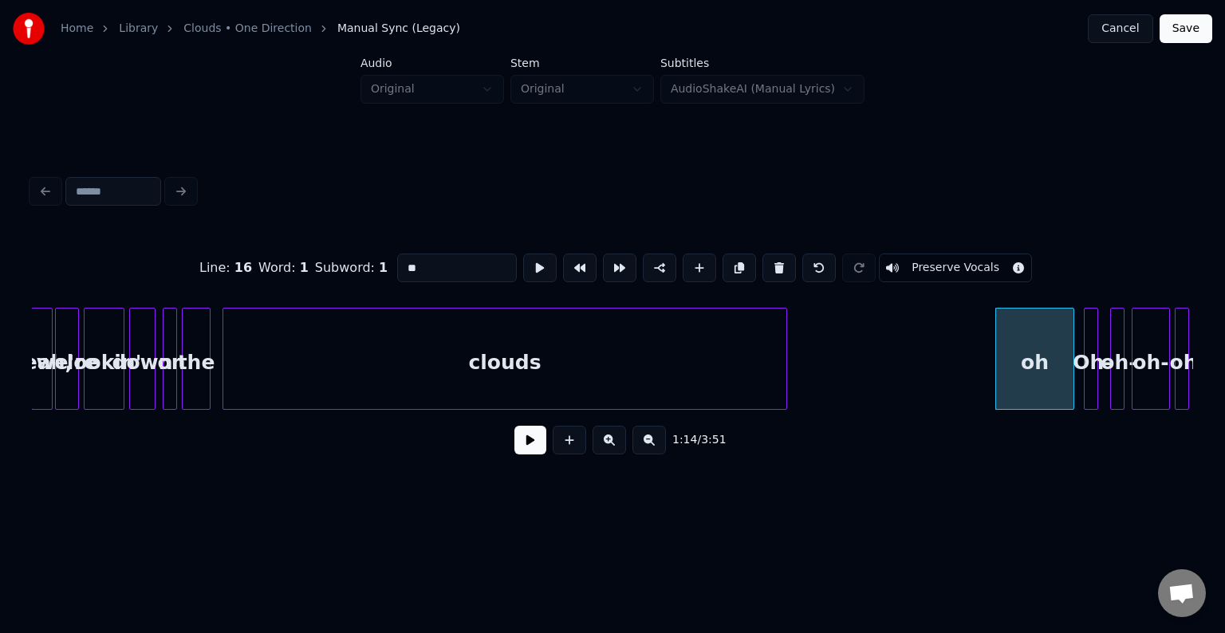
click at [768, 264] on button at bounding box center [780, 268] width 34 height 29
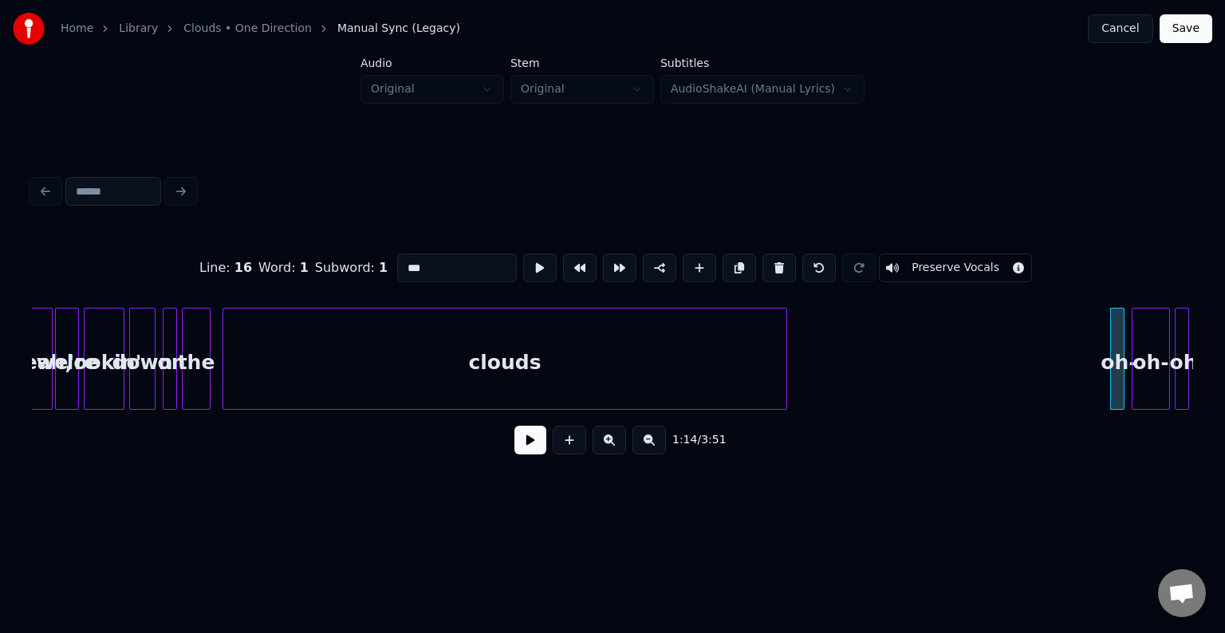
click at [768, 264] on button at bounding box center [780, 268] width 34 height 29
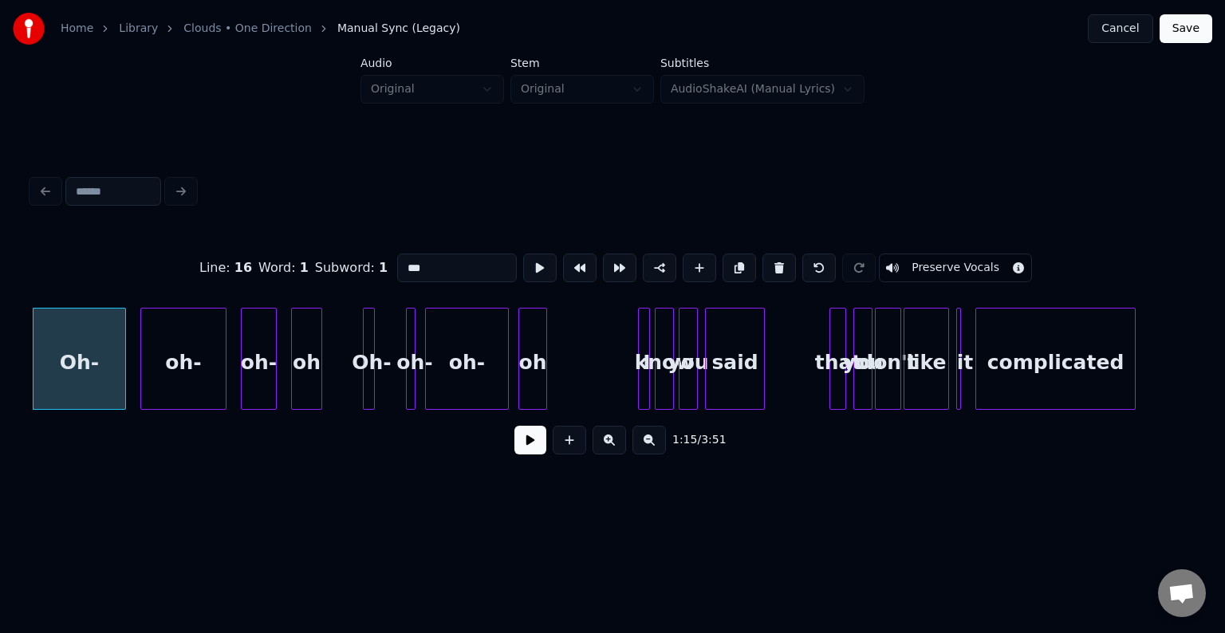
click at [768, 264] on button at bounding box center [780, 268] width 34 height 29
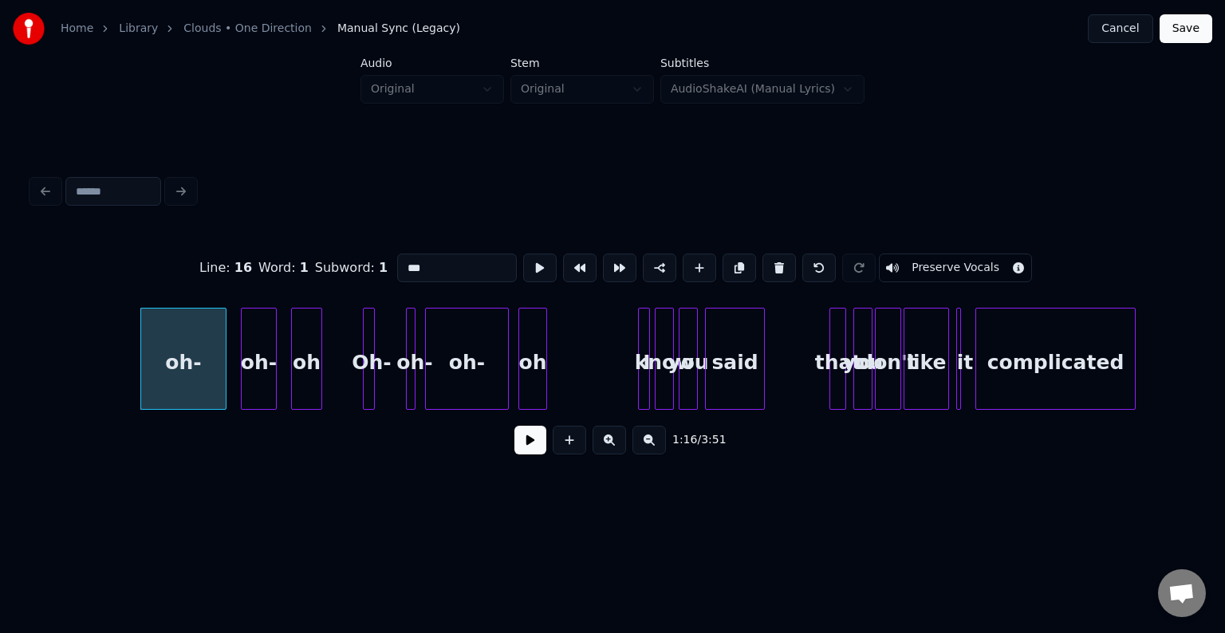
click at [768, 264] on button at bounding box center [780, 268] width 34 height 29
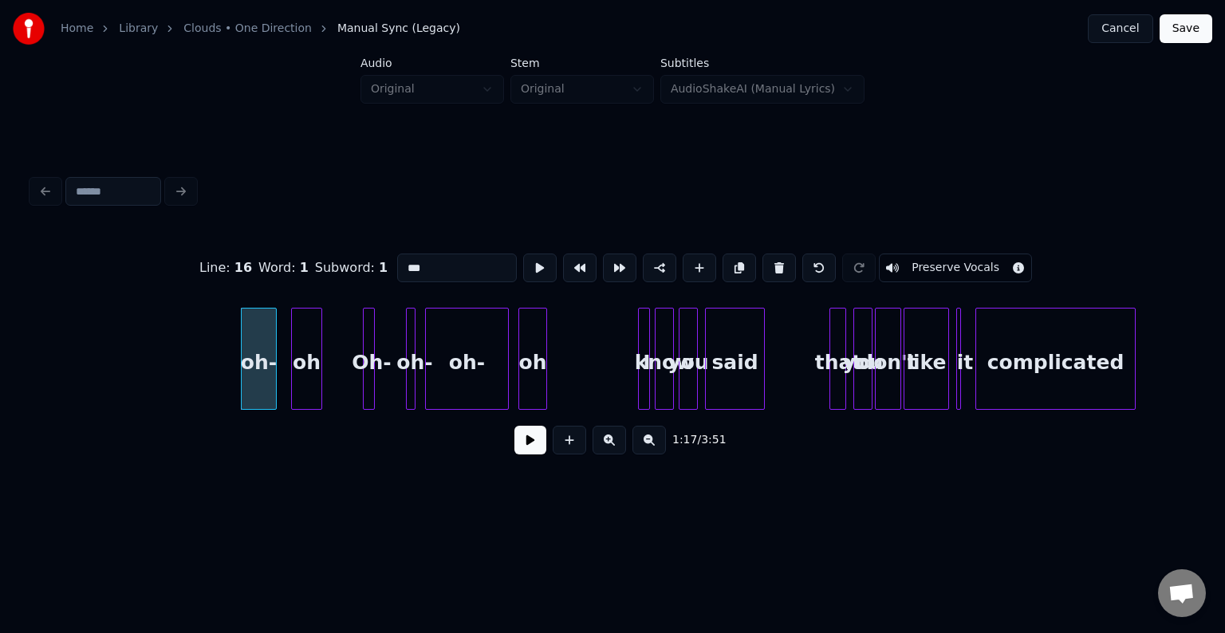
click at [768, 264] on button at bounding box center [780, 268] width 34 height 29
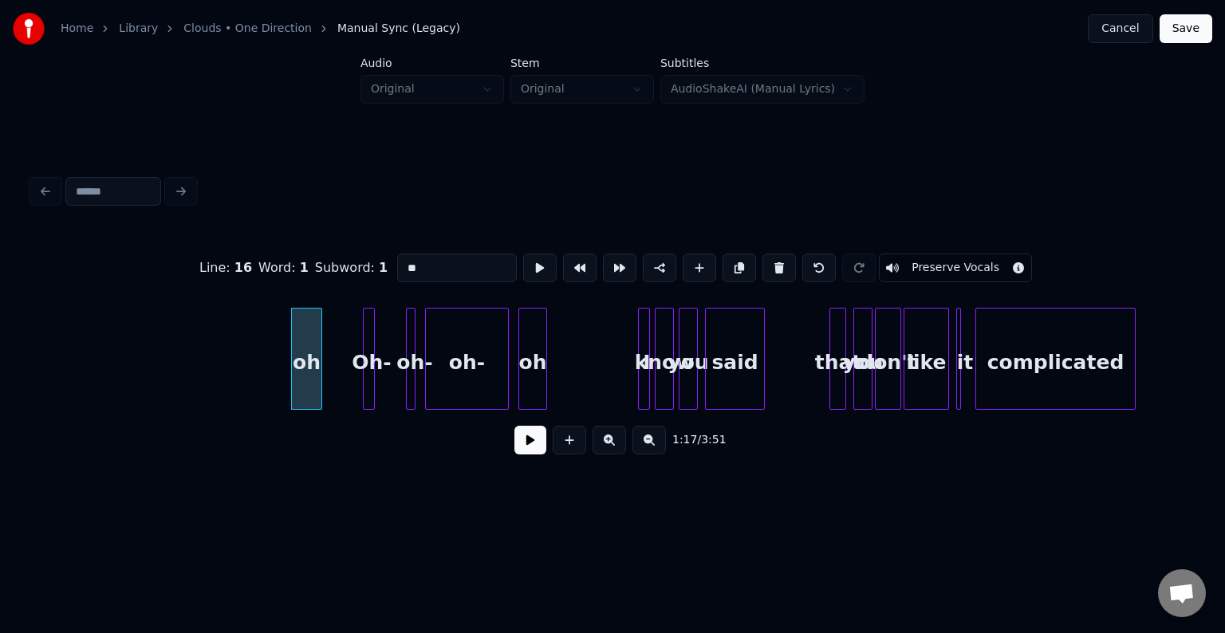
click at [768, 264] on button at bounding box center [780, 268] width 34 height 29
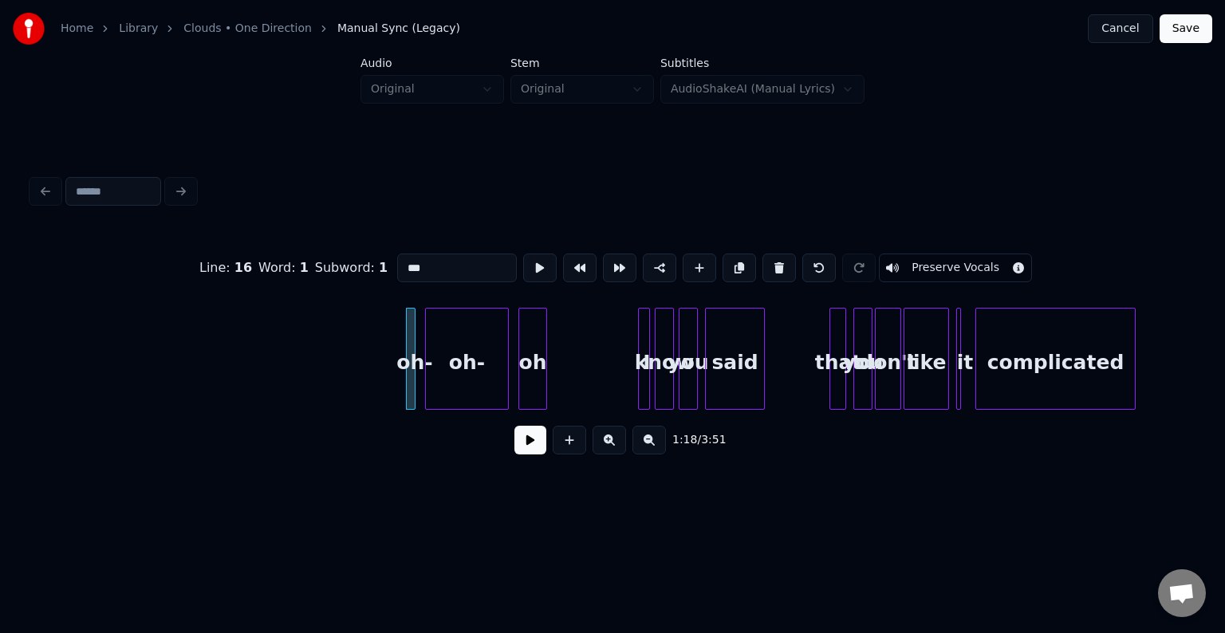
click at [768, 264] on button at bounding box center [780, 268] width 34 height 29
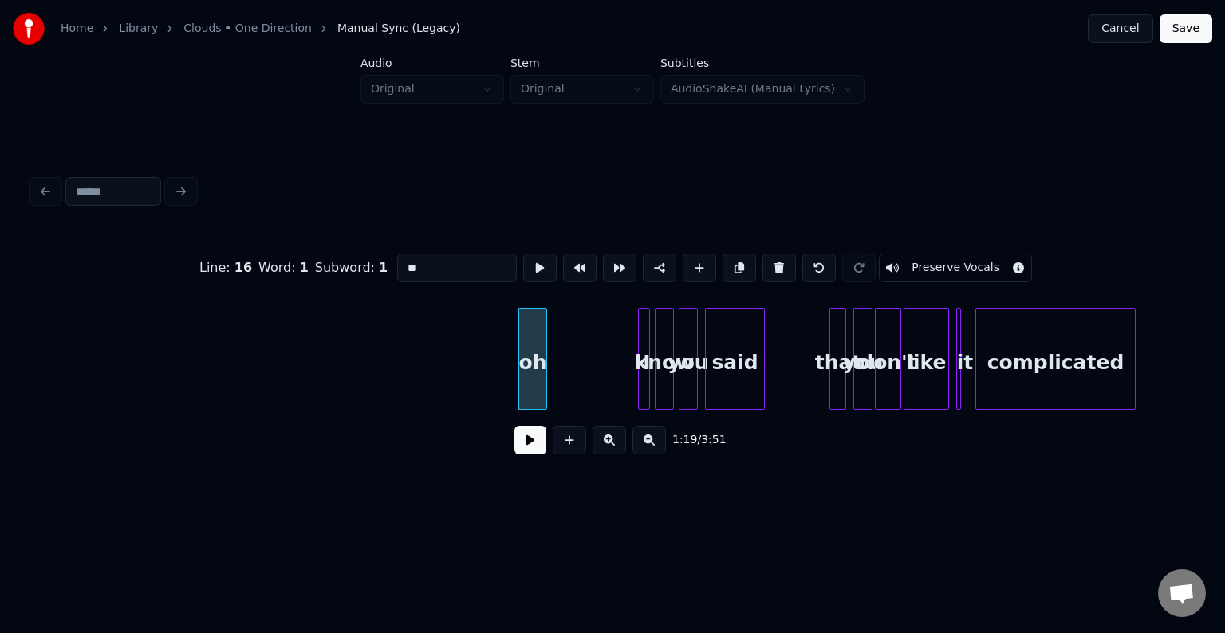
click at [768, 264] on button at bounding box center [780, 268] width 34 height 29
type input "*"
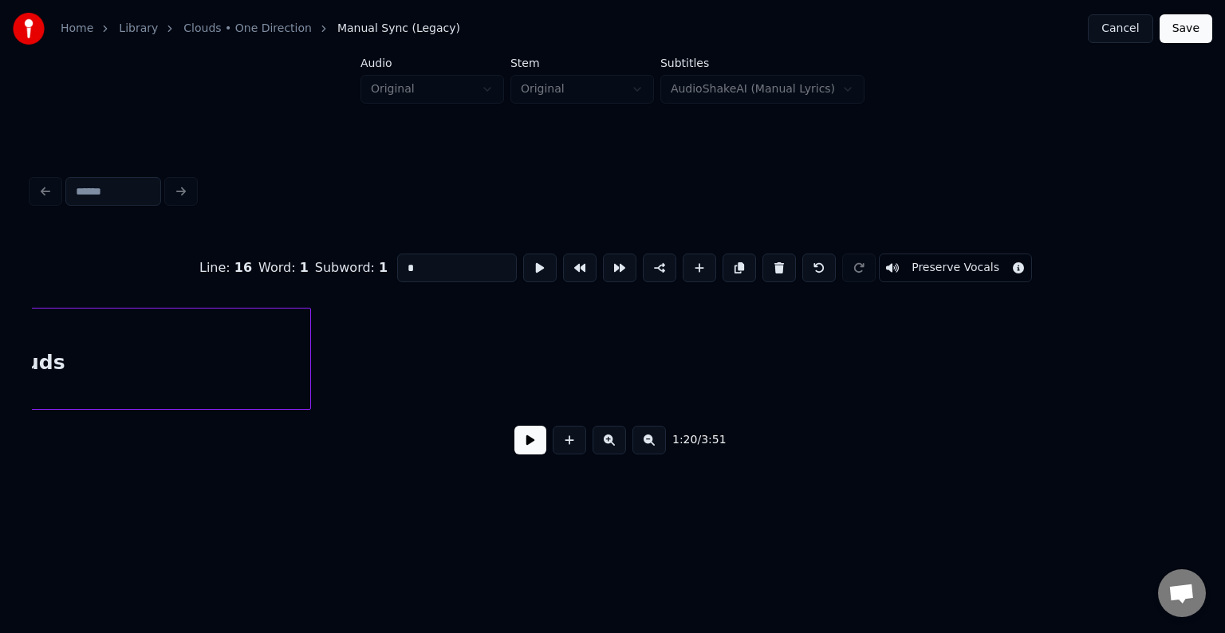
scroll to position [0, 8356]
click at [424, 387] on div at bounding box center [423, 359] width 5 height 101
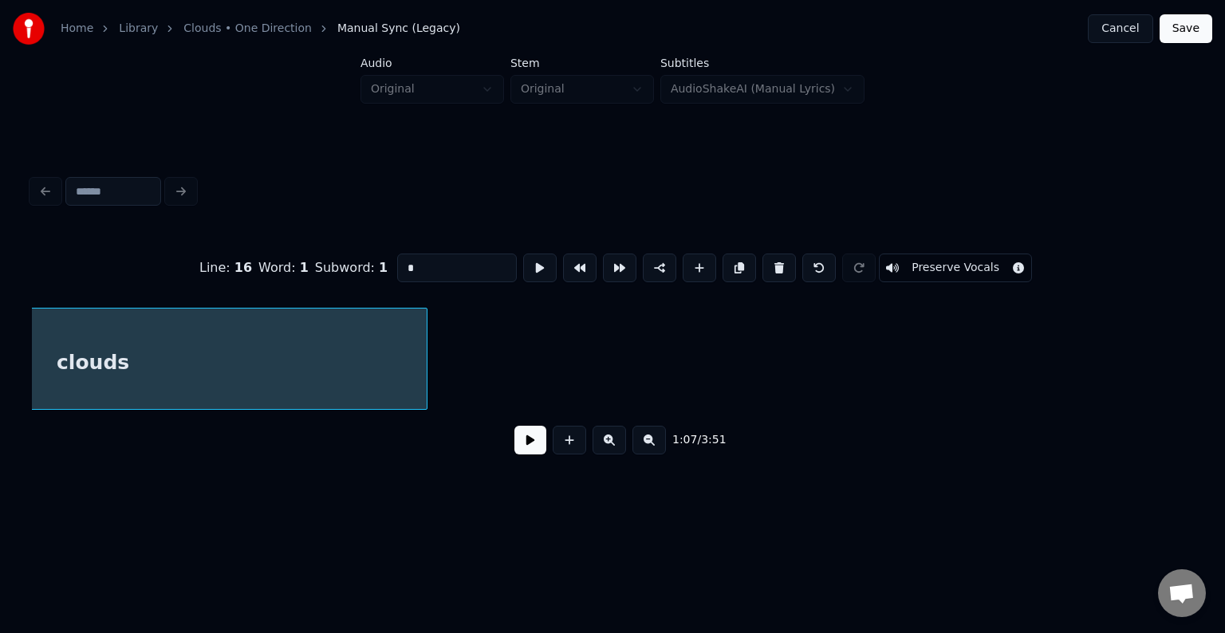
scroll to position [0, 8081]
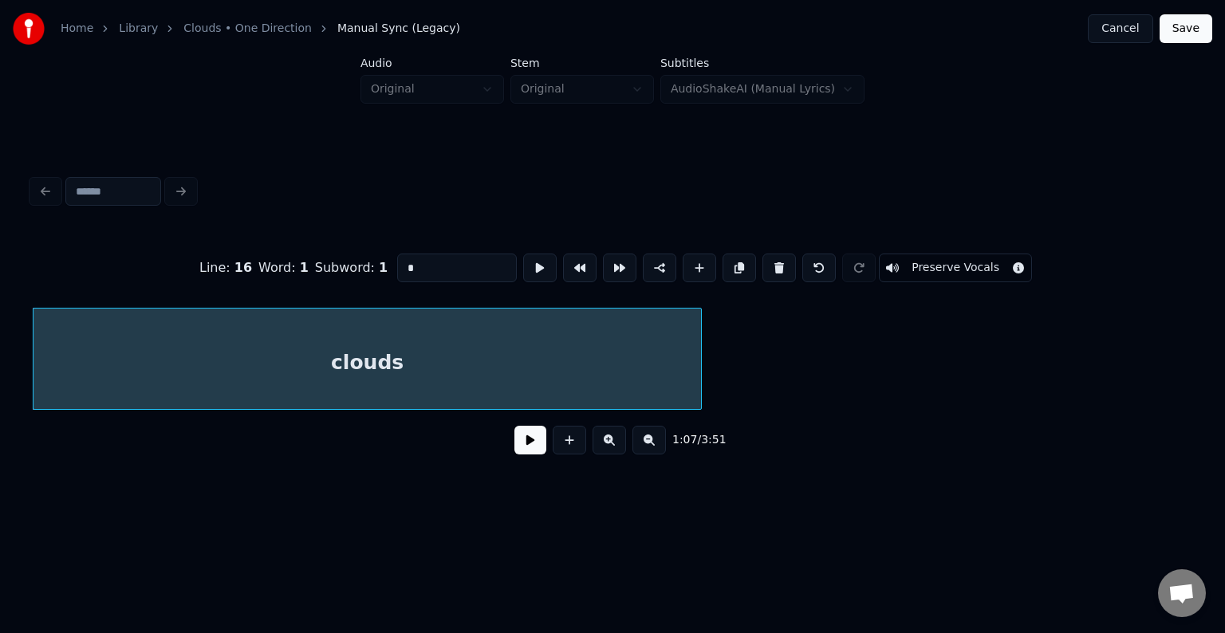
click at [521, 447] on button at bounding box center [531, 440] width 32 height 29
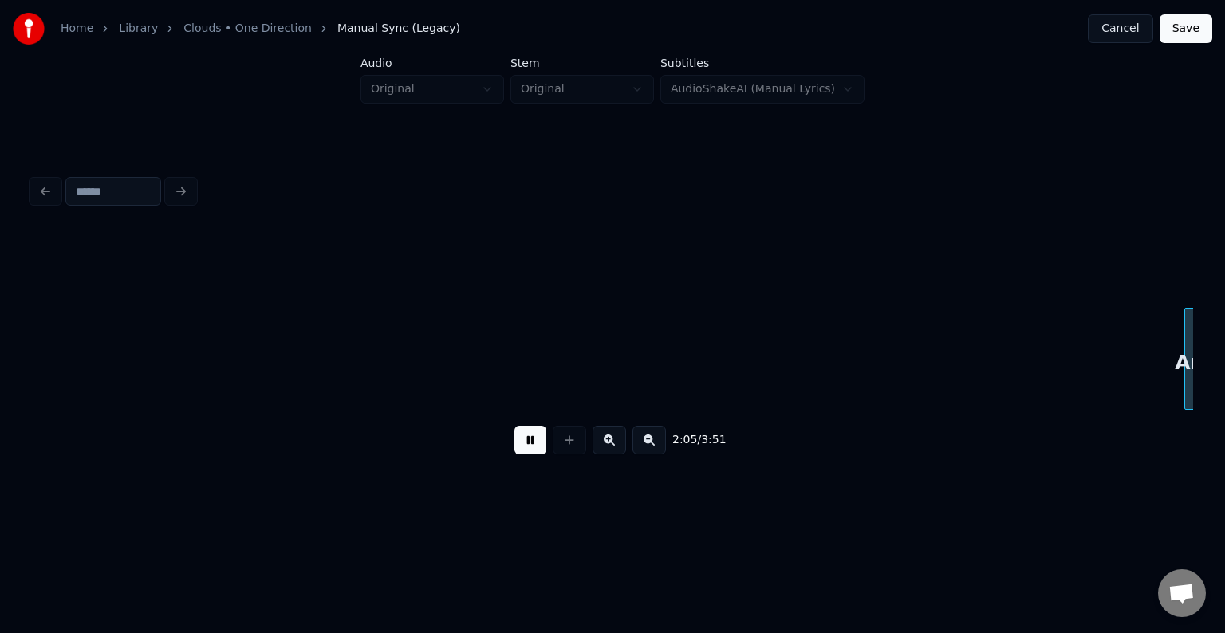
scroll to position [0, 15057]
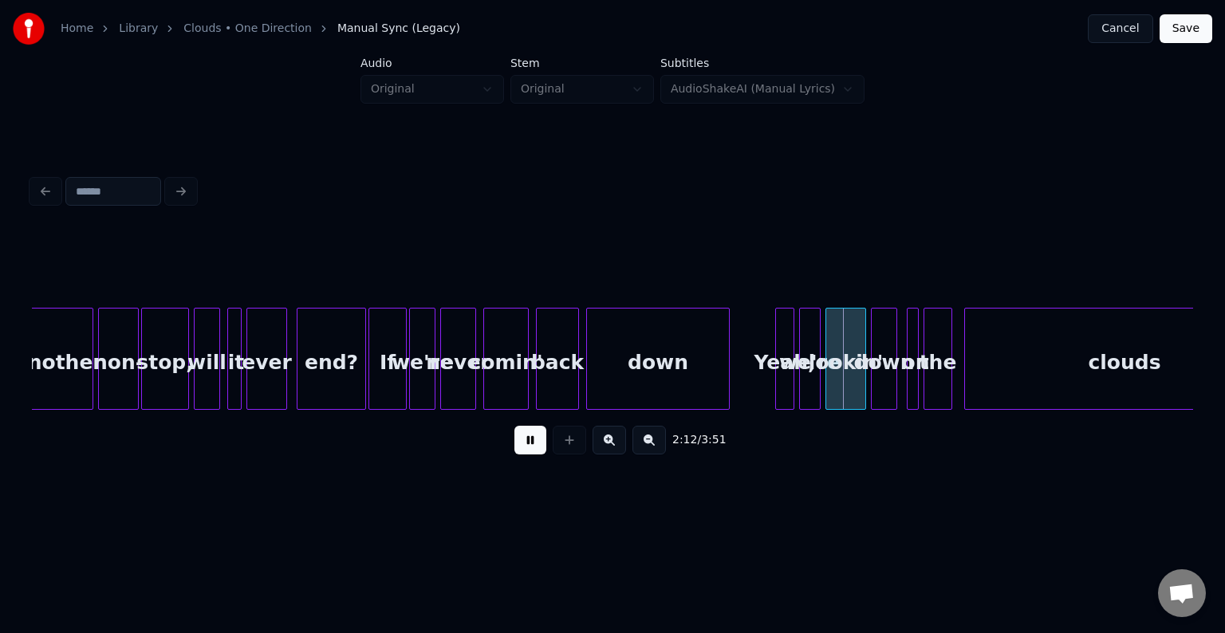
click at [319, 345] on div "end?" at bounding box center [332, 363] width 68 height 108
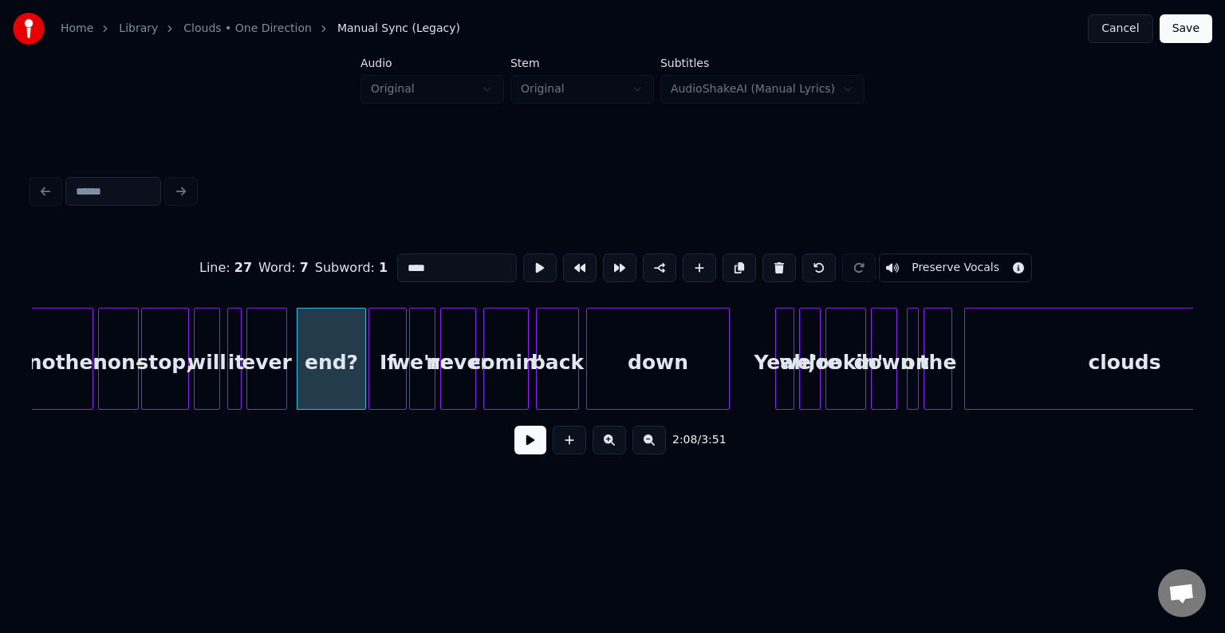
click at [517, 438] on button at bounding box center [531, 440] width 32 height 29
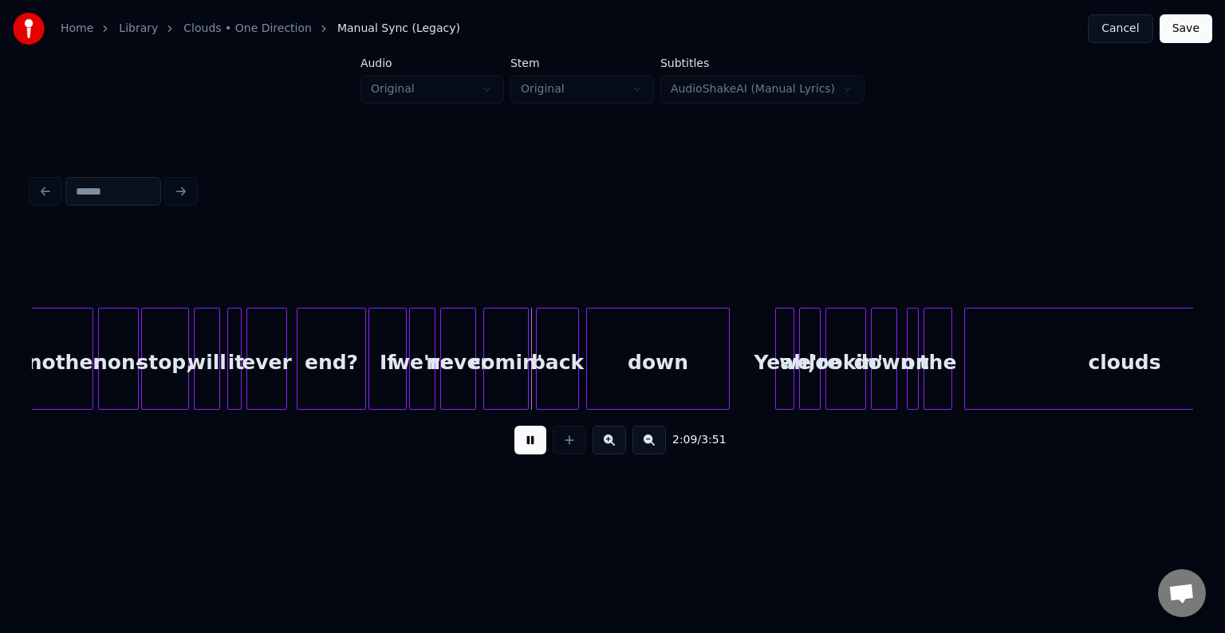
click at [396, 384] on div at bounding box center [397, 359] width 5 height 101
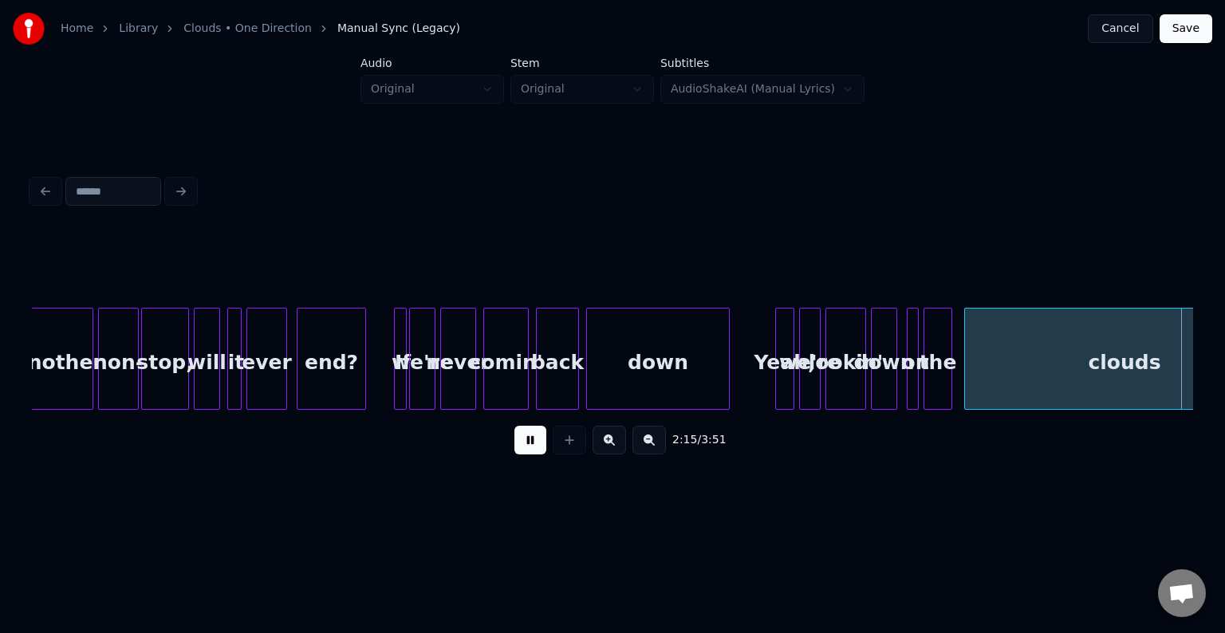
scroll to position [0, 16220]
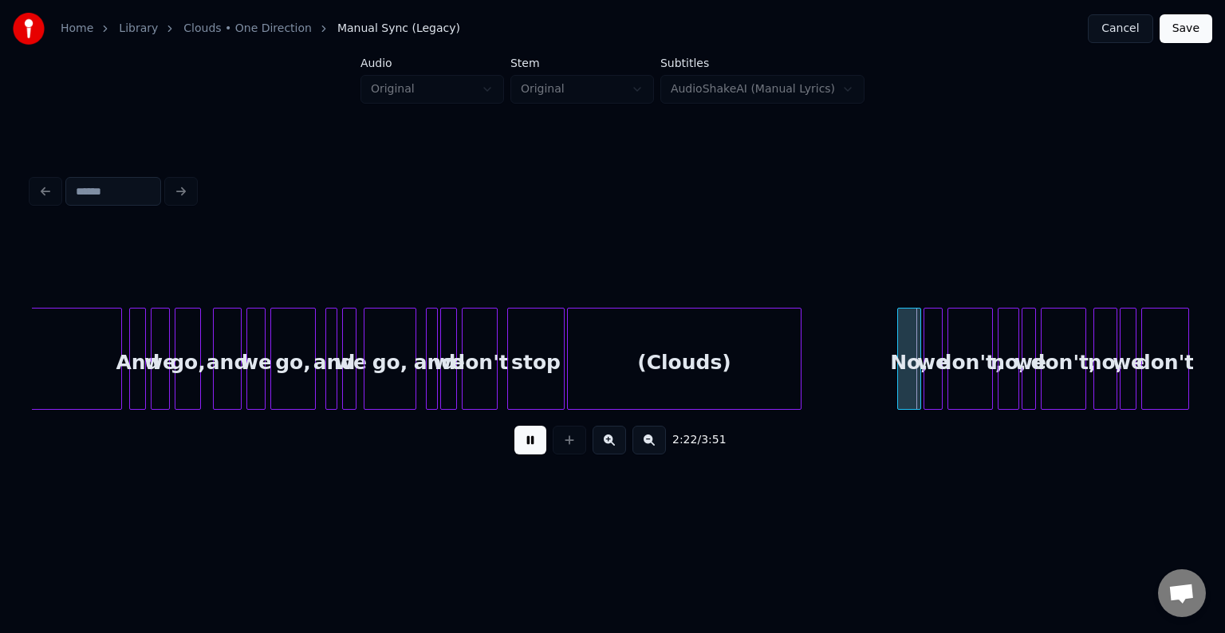
click at [544, 431] on div "2:22 / 3:51" at bounding box center [613, 440] width 1136 height 35
click at [533, 448] on button at bounding box center [531, 440] width 32 height 29
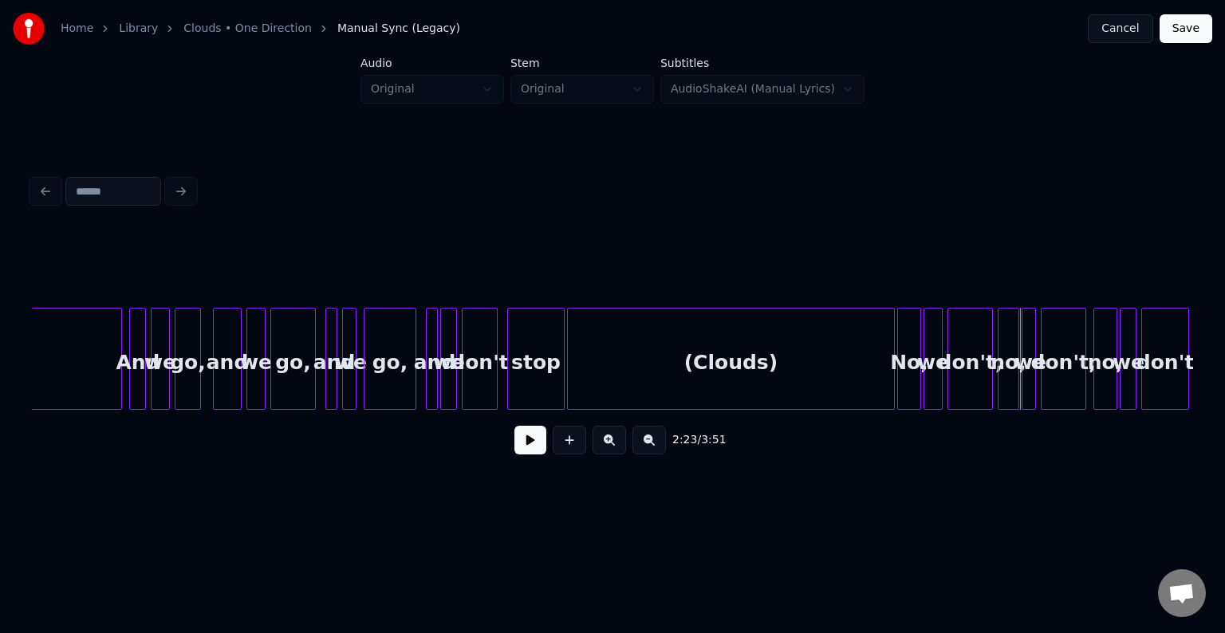
click at [893, 382] on div at bounding box center [892, 359] width 5 height 101
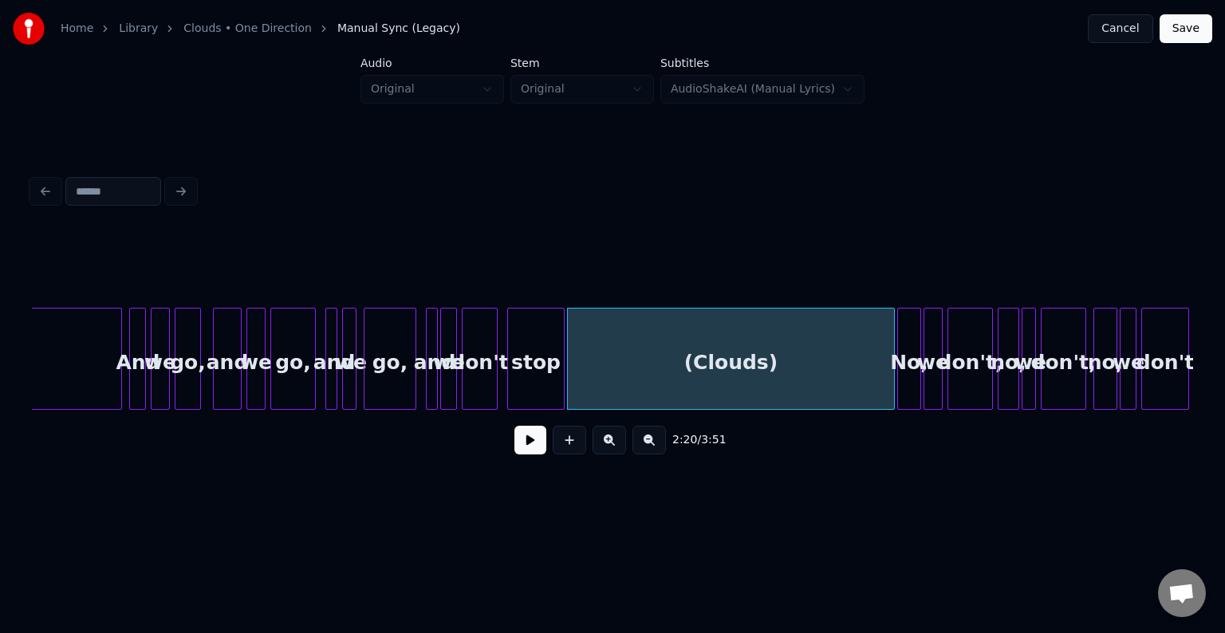
click at [528, 455] on button at bounding box center [531, 440] width 32 height 29
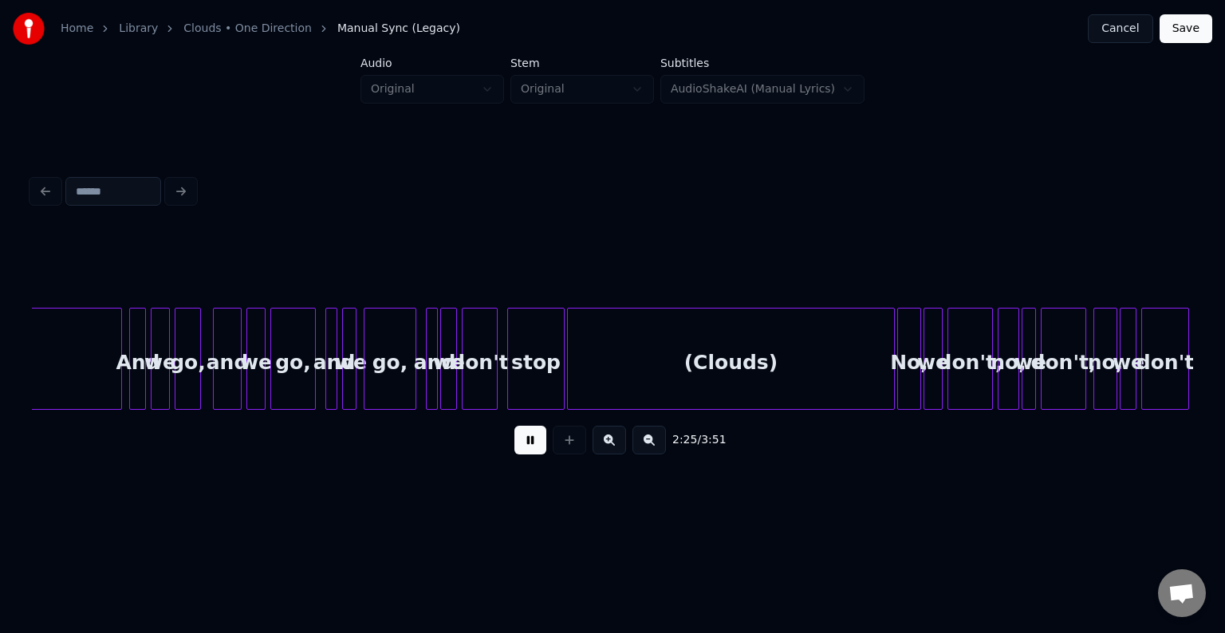
scroll to position [0, 17383]
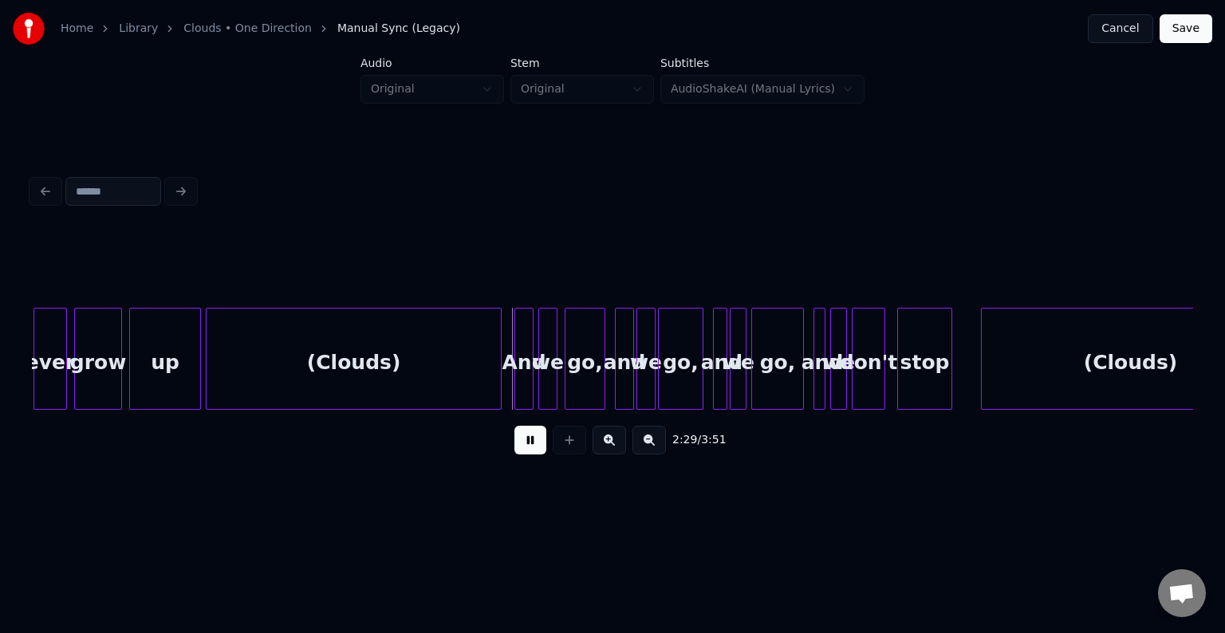
click at [501, 377] on div at bounding box center [498, 359] width 5 height 101
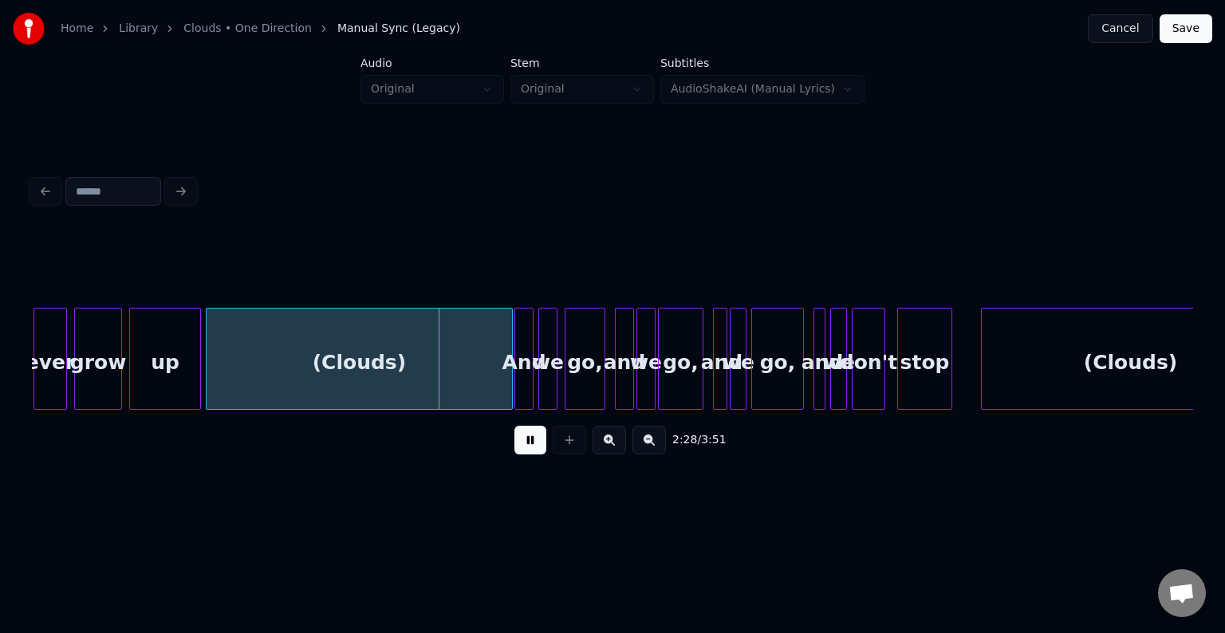
click at [510, 381] on div at bounding box center [509, 359] width 5 height 101
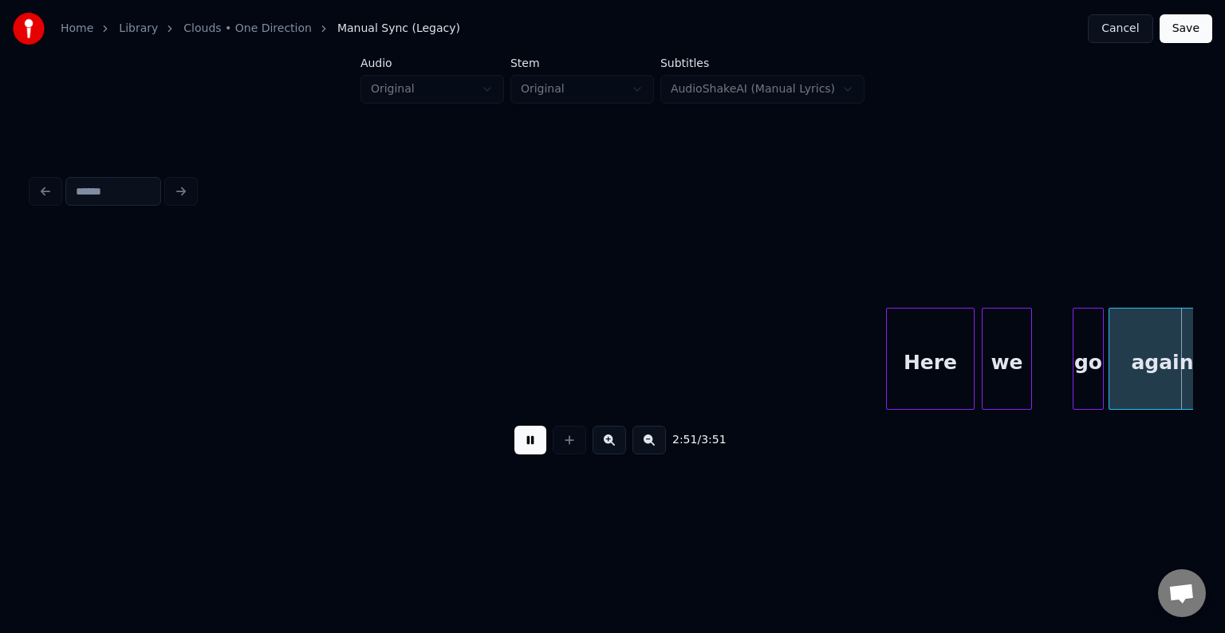
scroll to position [0, 20576]
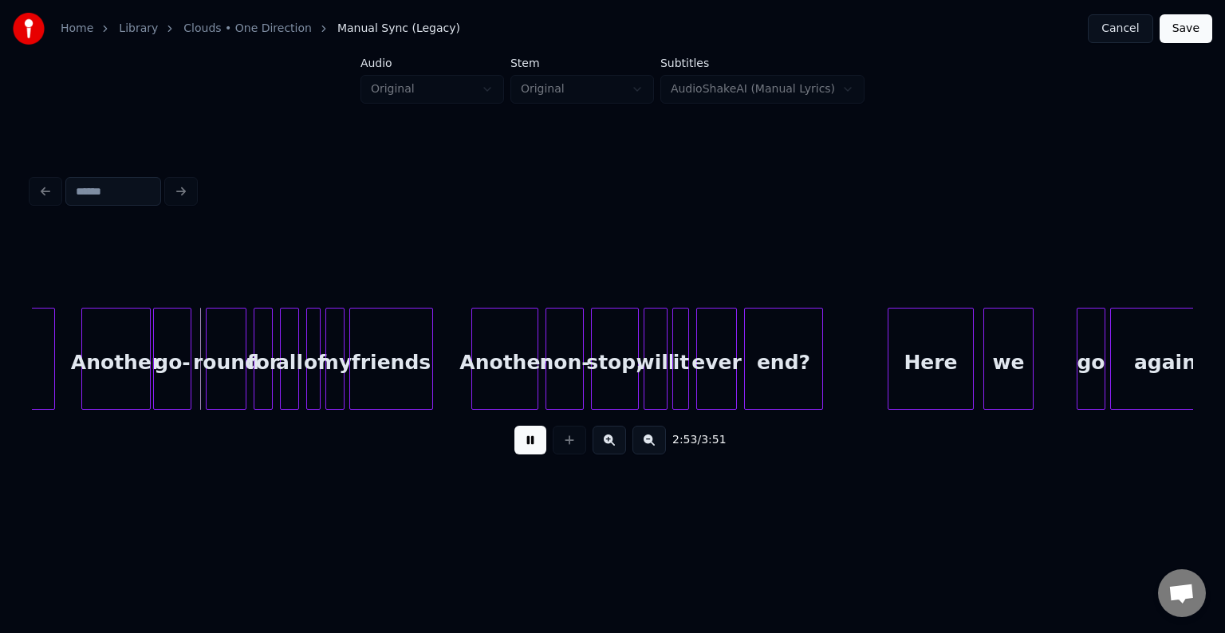
click at [523, 455] on button at bounding box center [531, 440] width 32 height 29
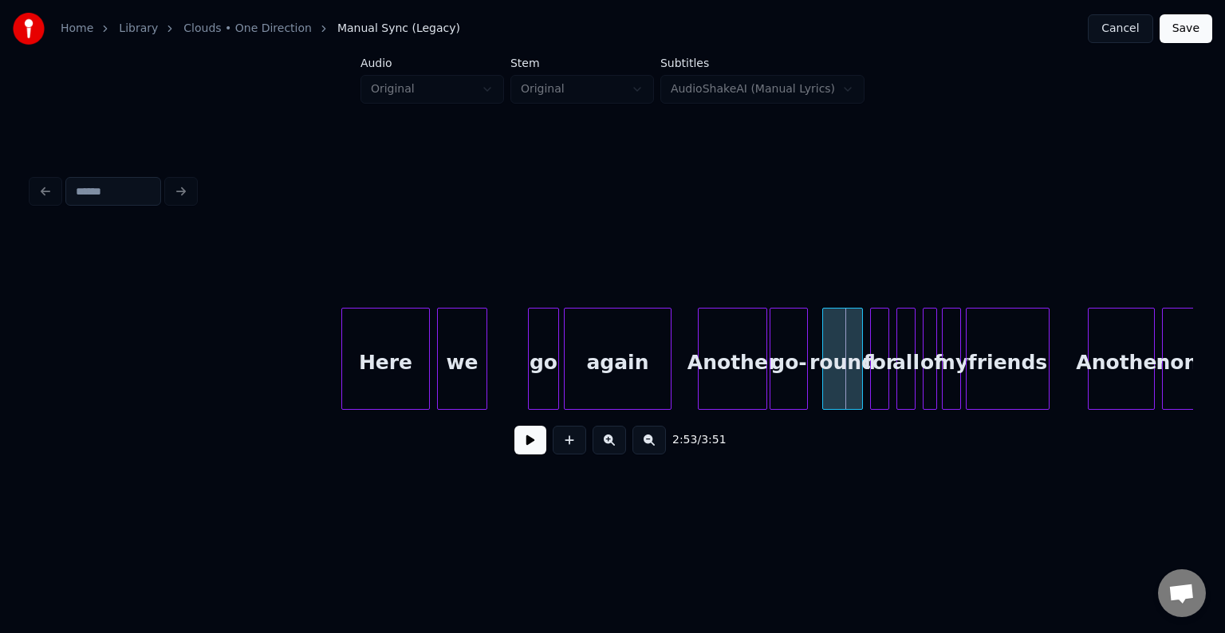
scroll to position [0, 19938]
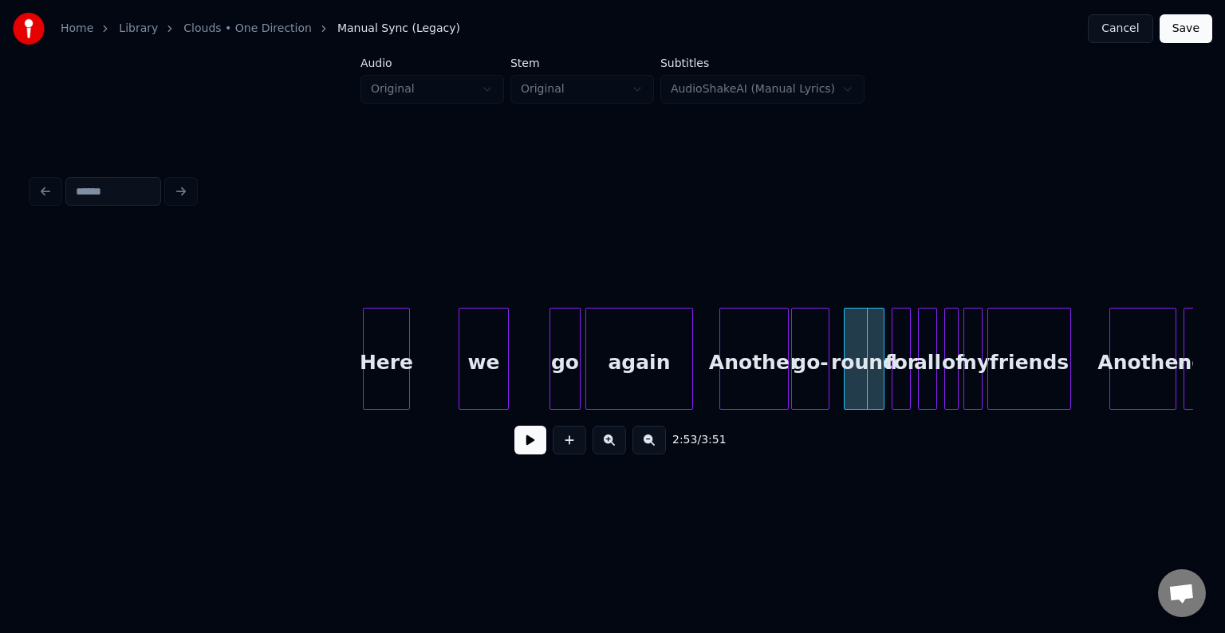
click at [404, 393] on div at bounding box center [406, 359] width 5 height 101
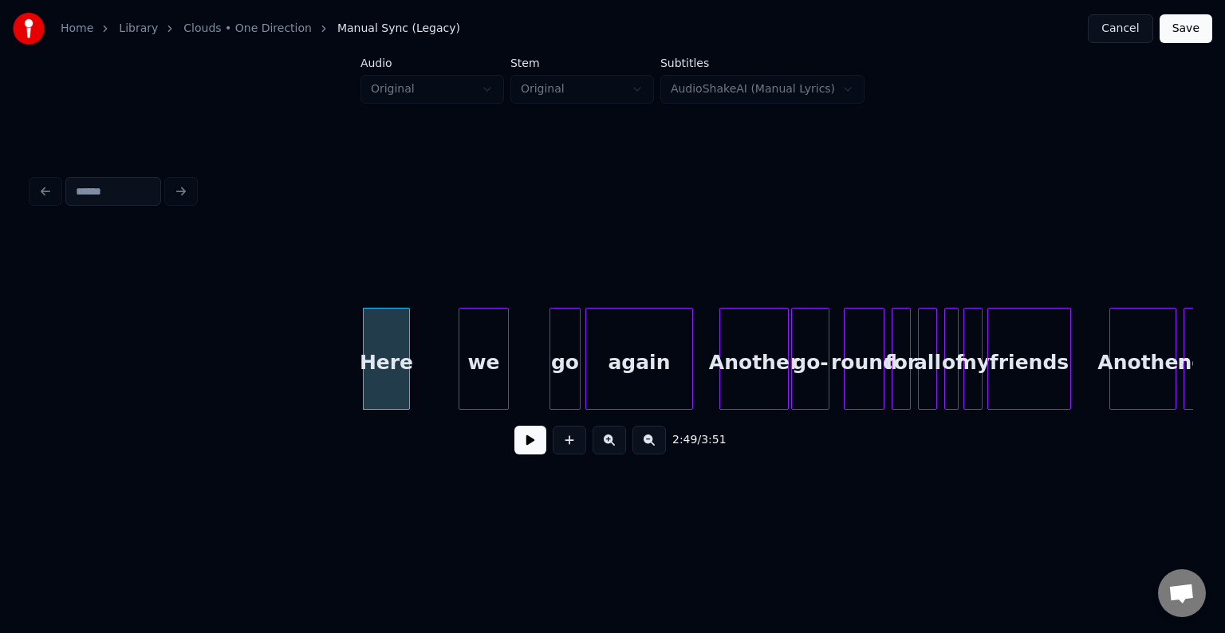
click at [523, 451] on button at bounding box center [531, 440] width 32 height 29
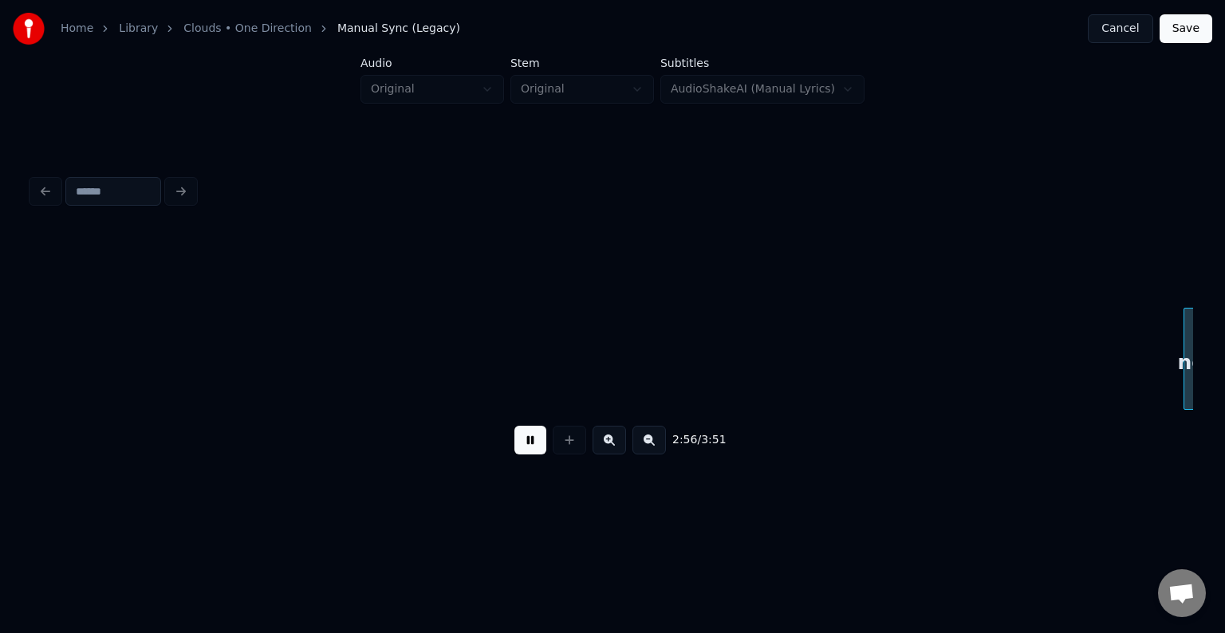
scroll to position [0, 21101]
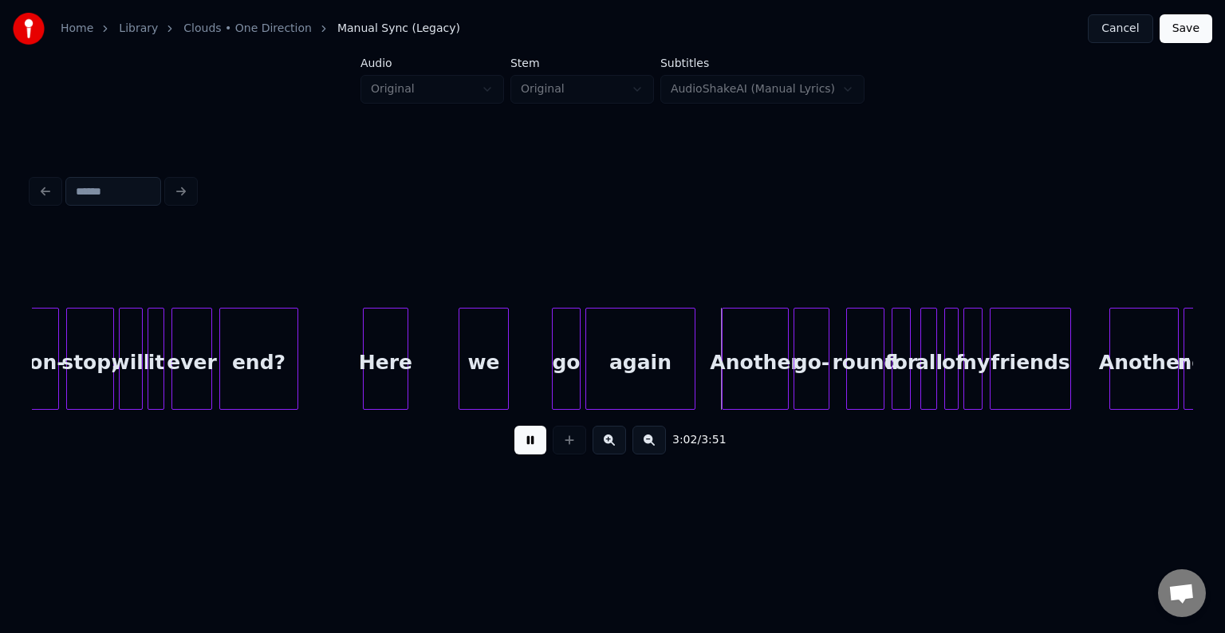
click at [403, 371] on div at bounding box center [405, 359] width 5 height 101
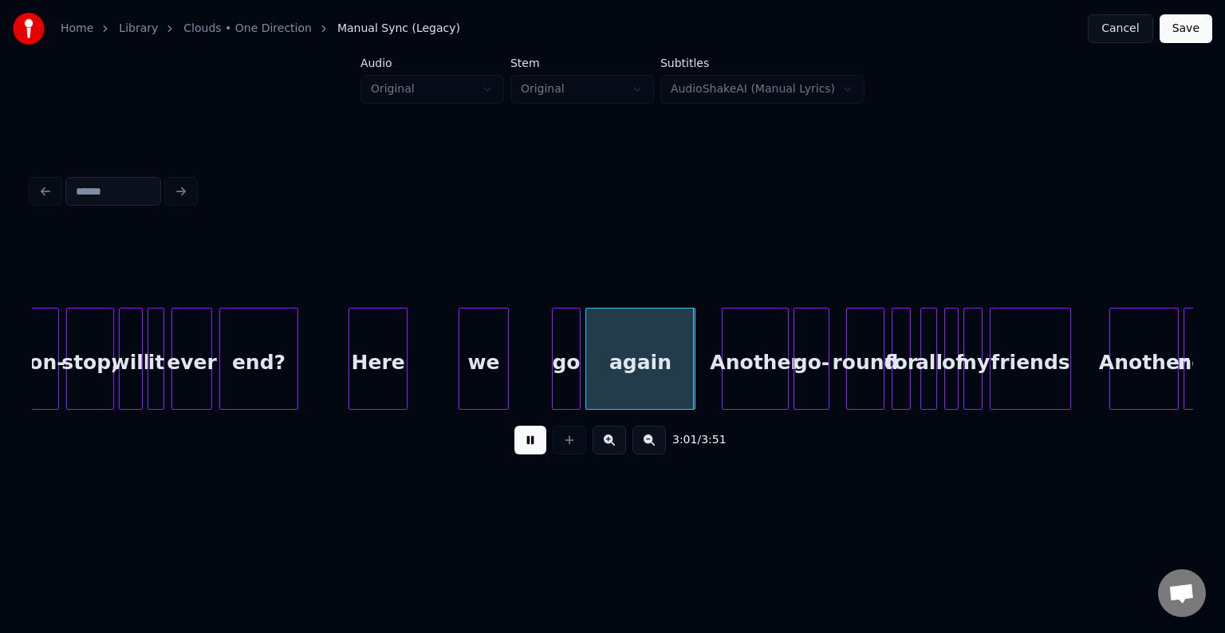
click at [351, 378] on div at bounding box center [351, 359] width 5 height 101
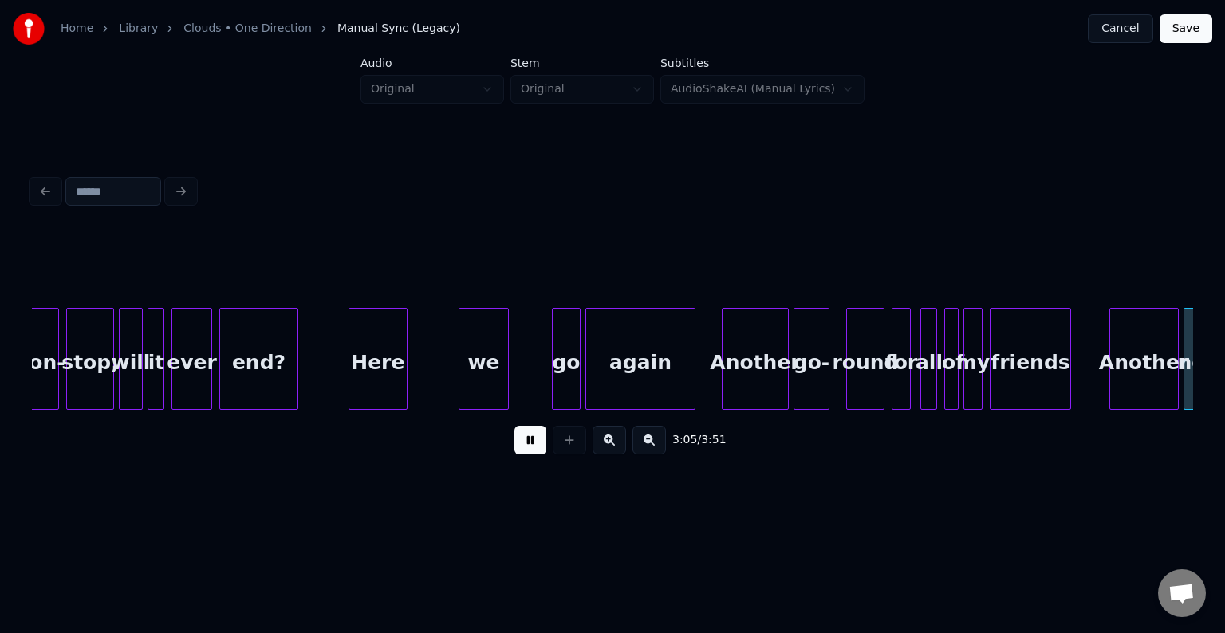
scroll to position [0, 22264]
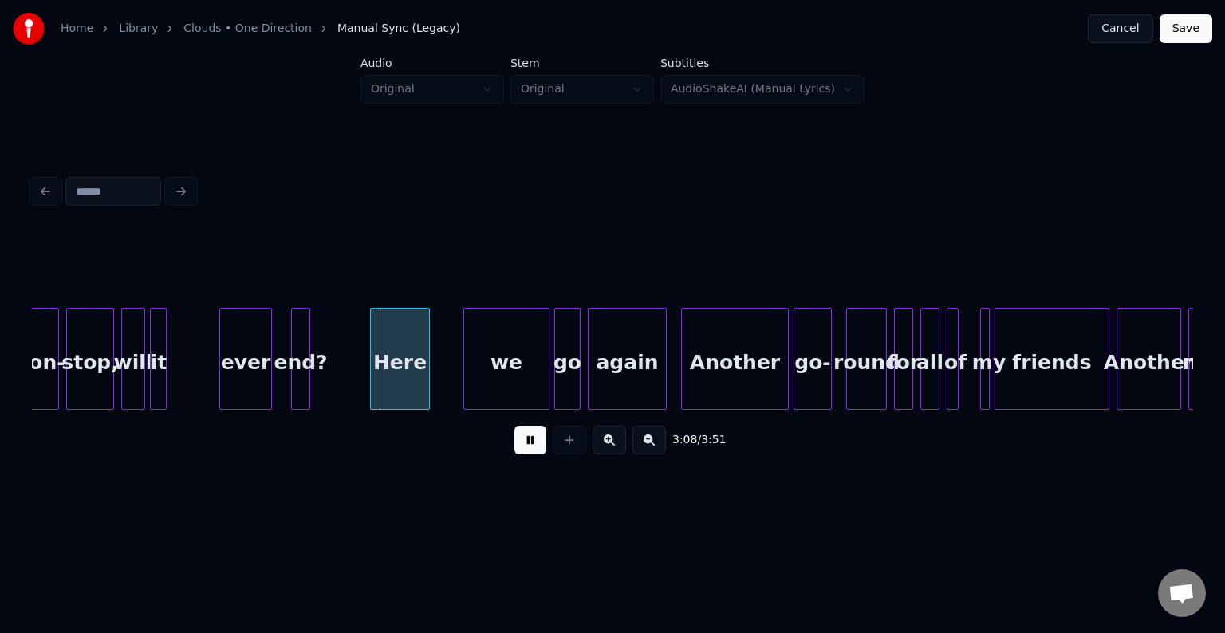
click at [524, 445] on button at bounding box center [531, 440] width 32 height 29
click at [214, 354] on div "ever" at bounding box center [198, 363] width 51 height 108
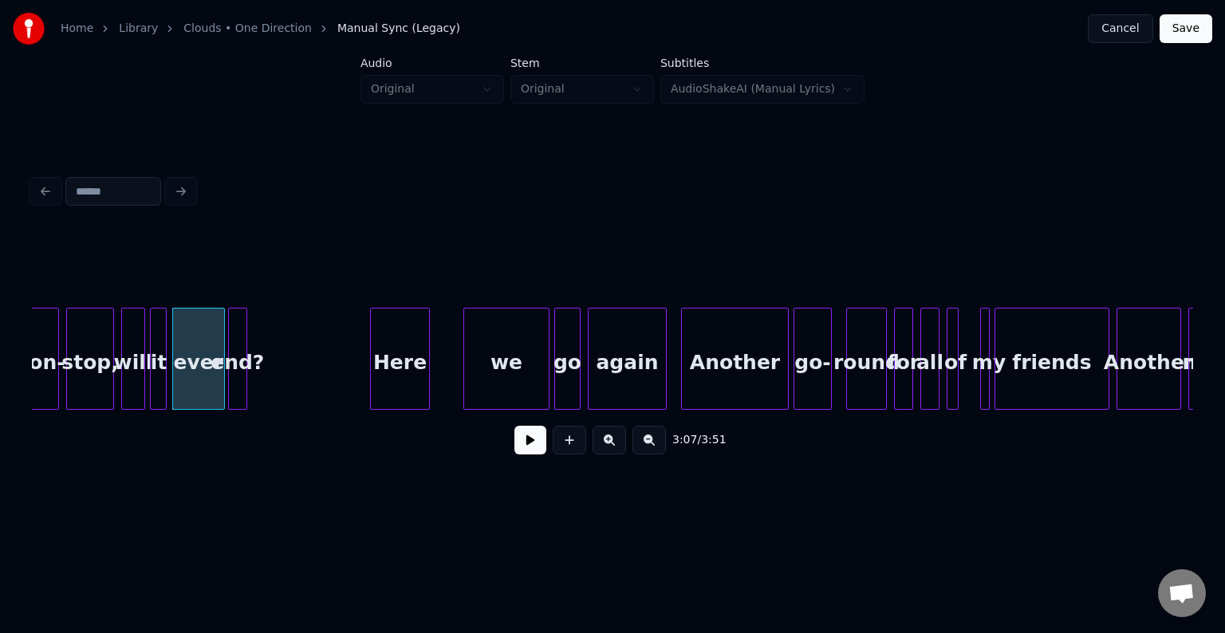
click at [233, 373] on div "end?" at bounding box center [238, 363] width 18 height 108
click at [133, 369] on div "will" at bounding box center [133, 363] width 22 height 108
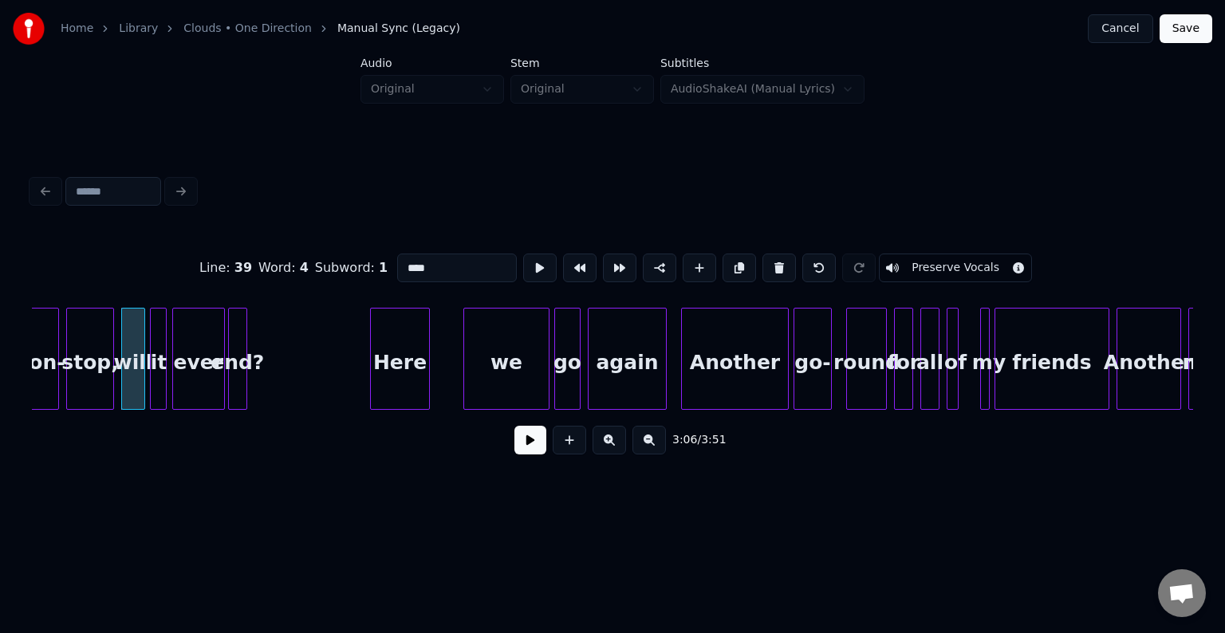
click at [535, 447] on button at bounding box center [531, 440] width 32 height 29
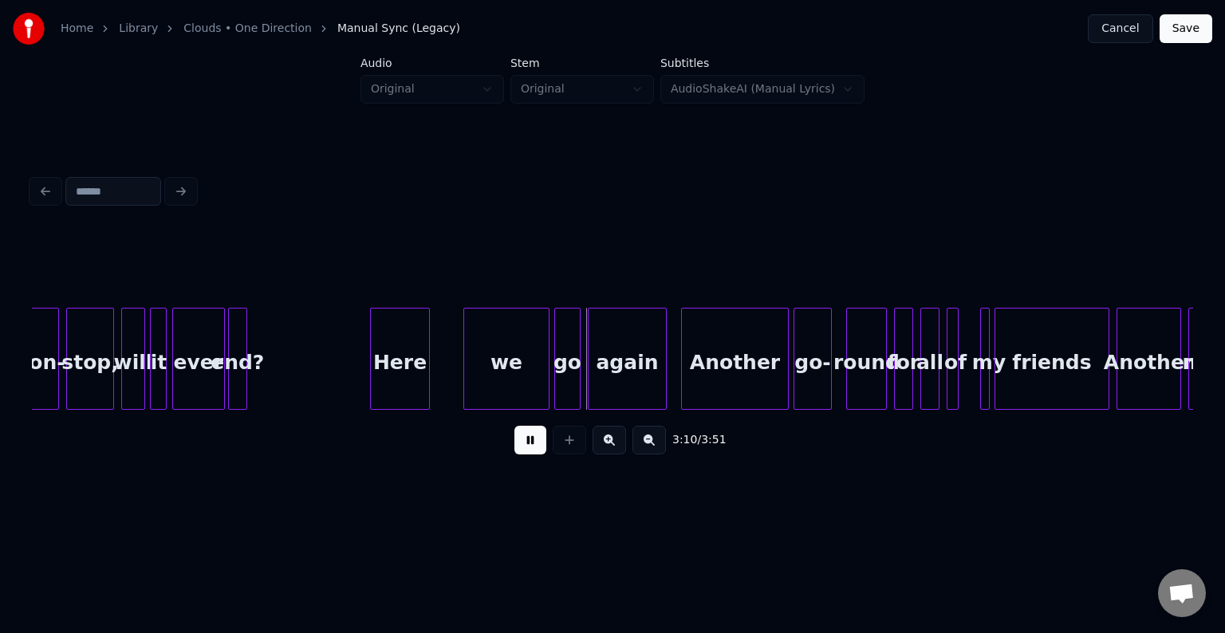
click at [535, 447] on button at bounding box center [531, 440] width 32 height 29
click at [542, 371] on div "we" at bounding box center [506, 363] width 85 height 108
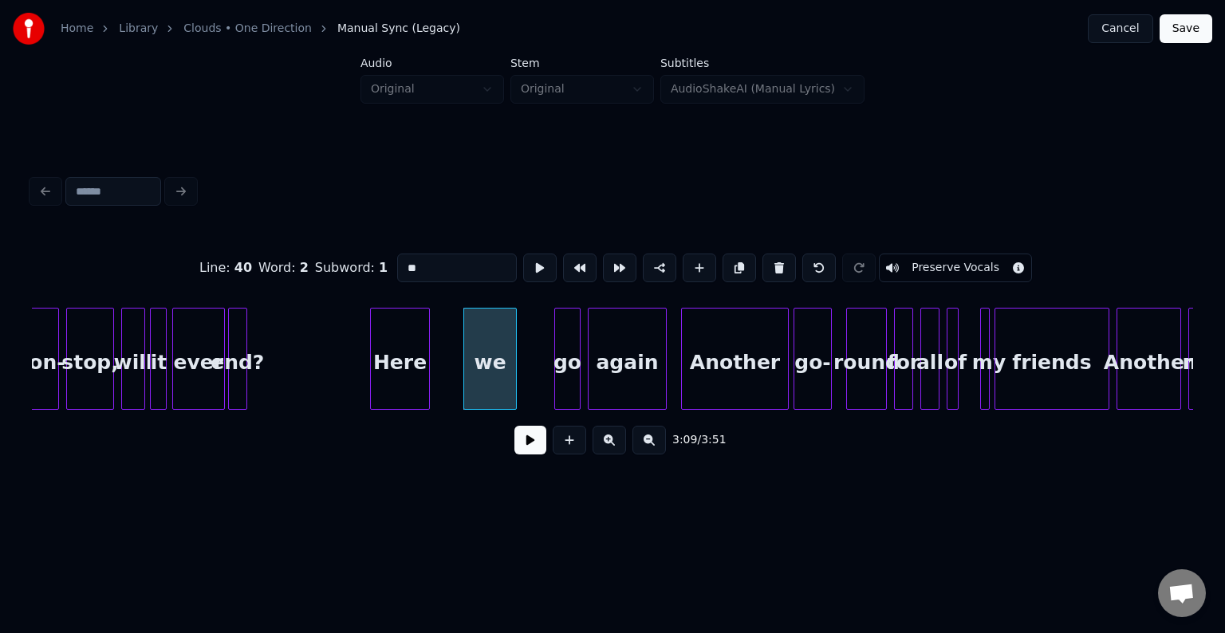
click at [514, 373] on div at bounding box center [513, 359] width 5 height 101
click at [527, 450] on button at bounding box center [531, 440] width 32 height 29
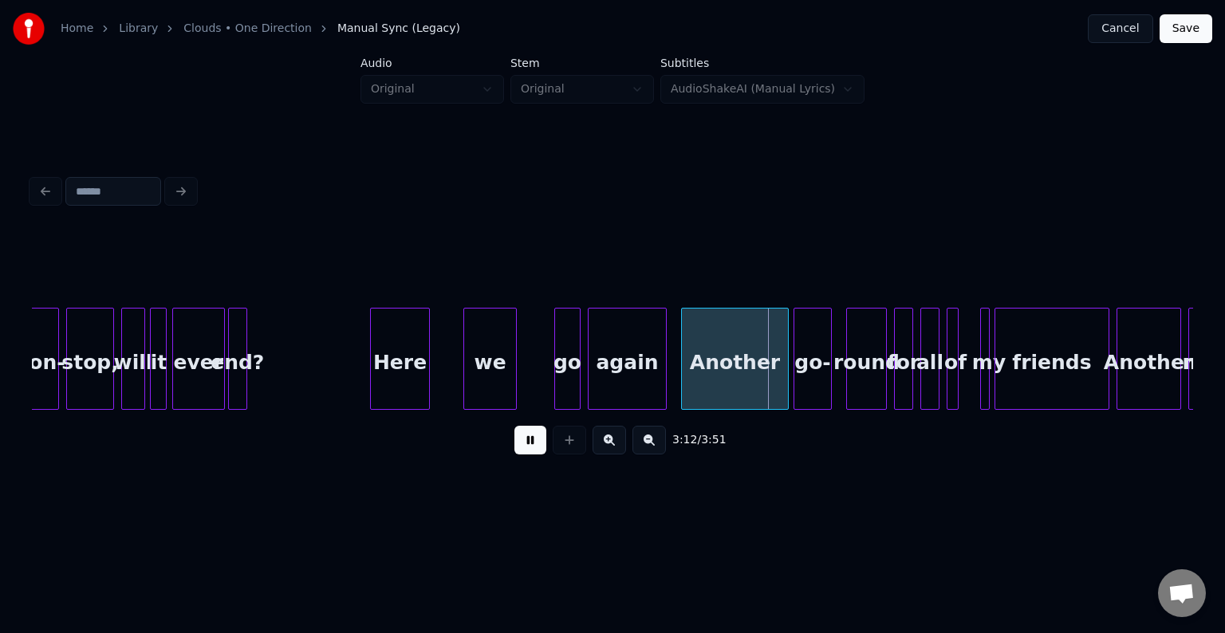
click at [527, 450] on button at bounding box center [531, 440] width 32 height 29
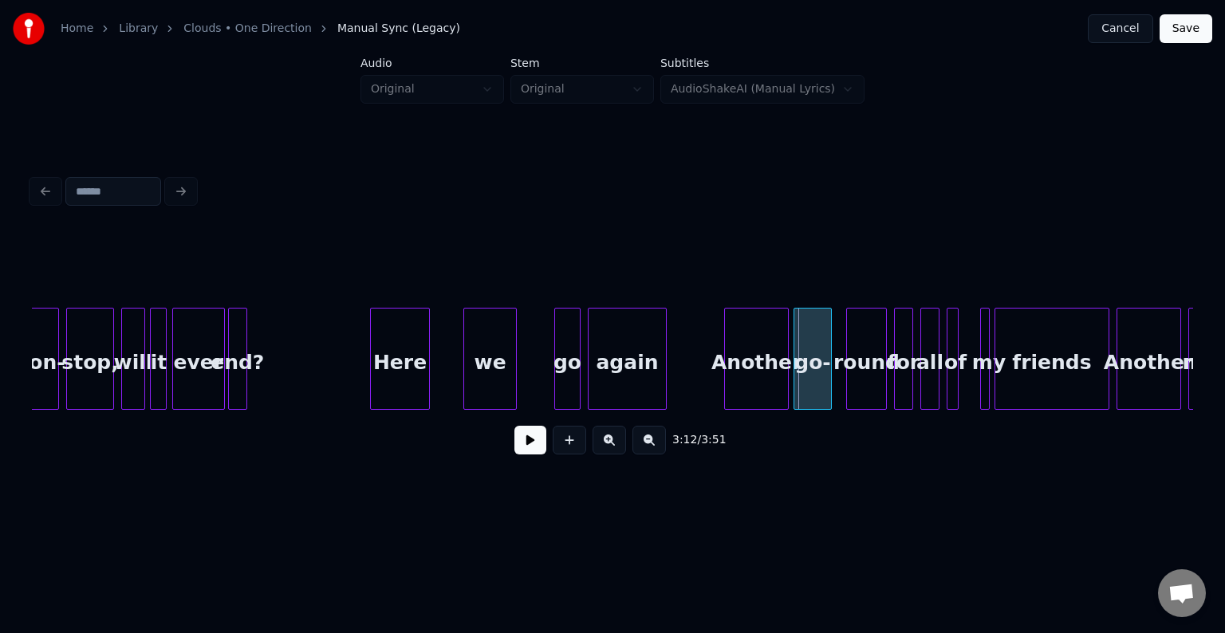
click at [727, 388] on div at bounding box center [727, 359] width 5 height 101
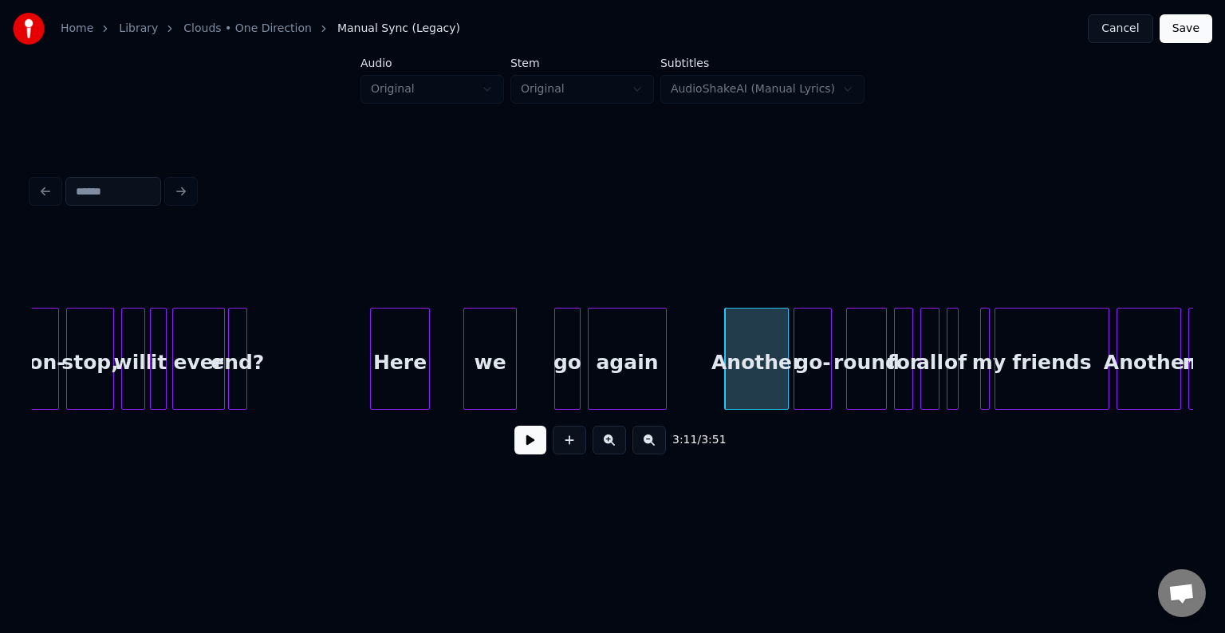
click at [519, 455] on button at bounding box center [531, 440] width 32 height 29
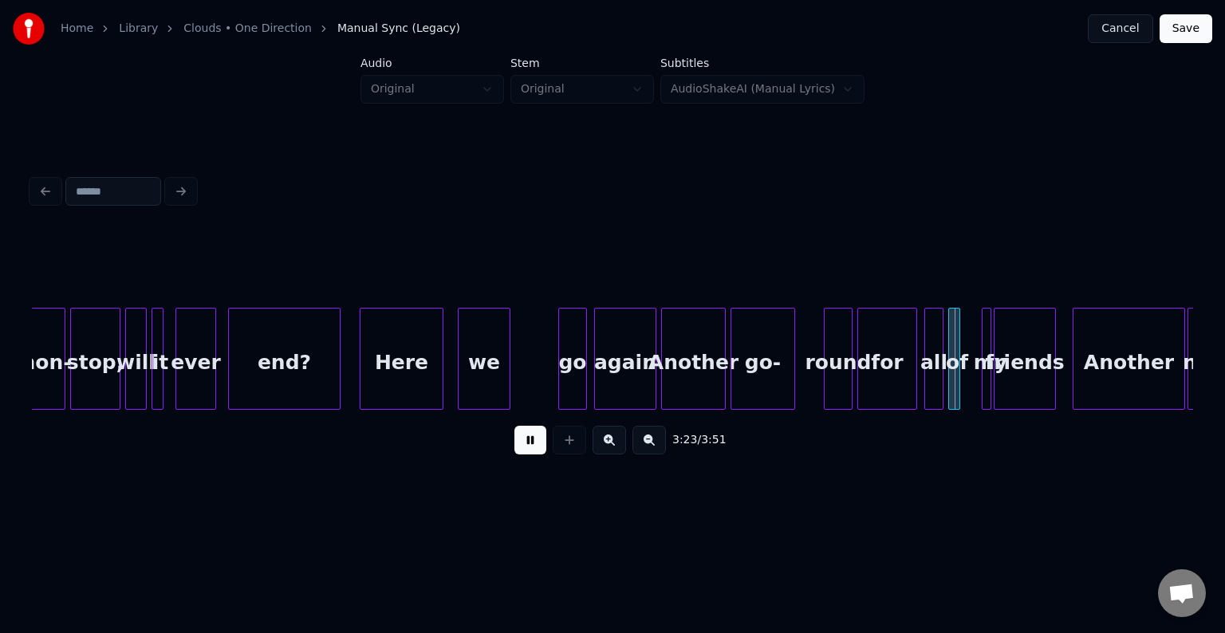
click at [526, 444] on button at bounding box center [531, 440] width 32 height 29
click at [968, 383] on div at bounding box center [970, 359] width 5 height 101
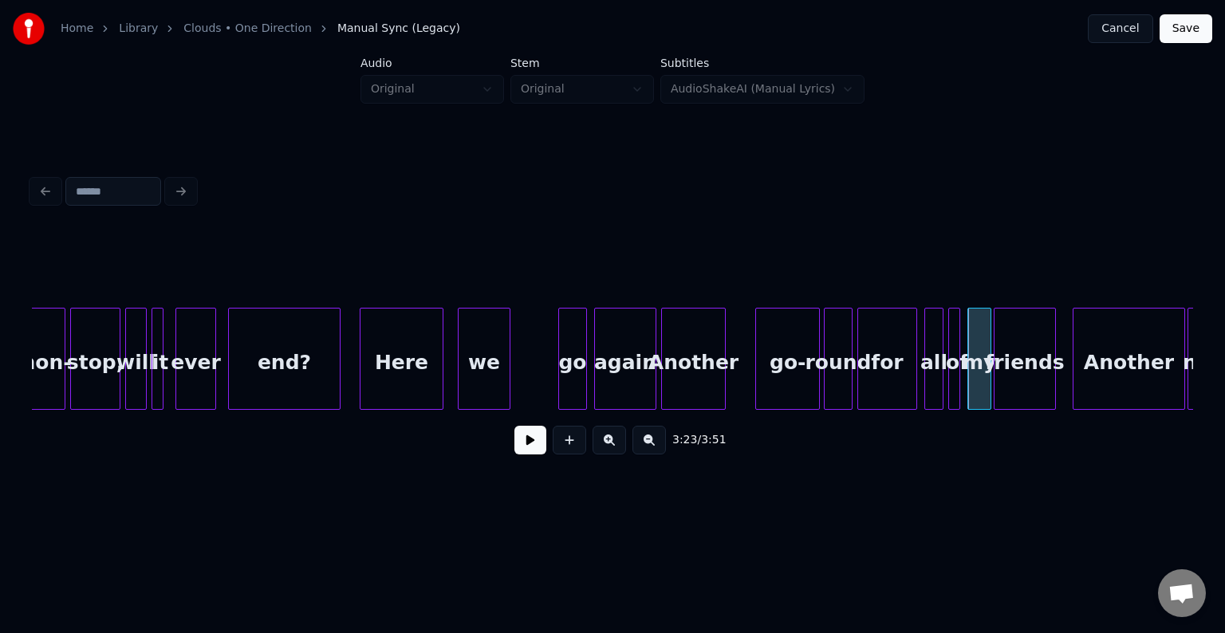
click at [786, 372] on div "go-" at bounding box center [787, 363] width 63 height 108
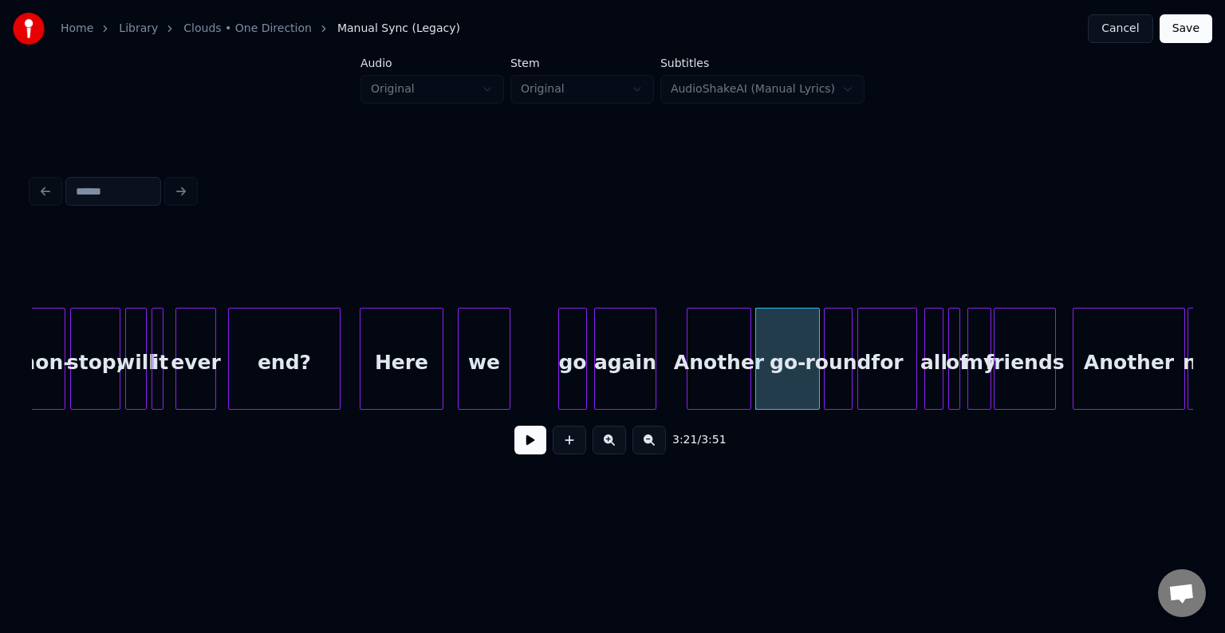
click at [721, 377] on div "Another" at bounding box center [719, 363] width 63 height 108
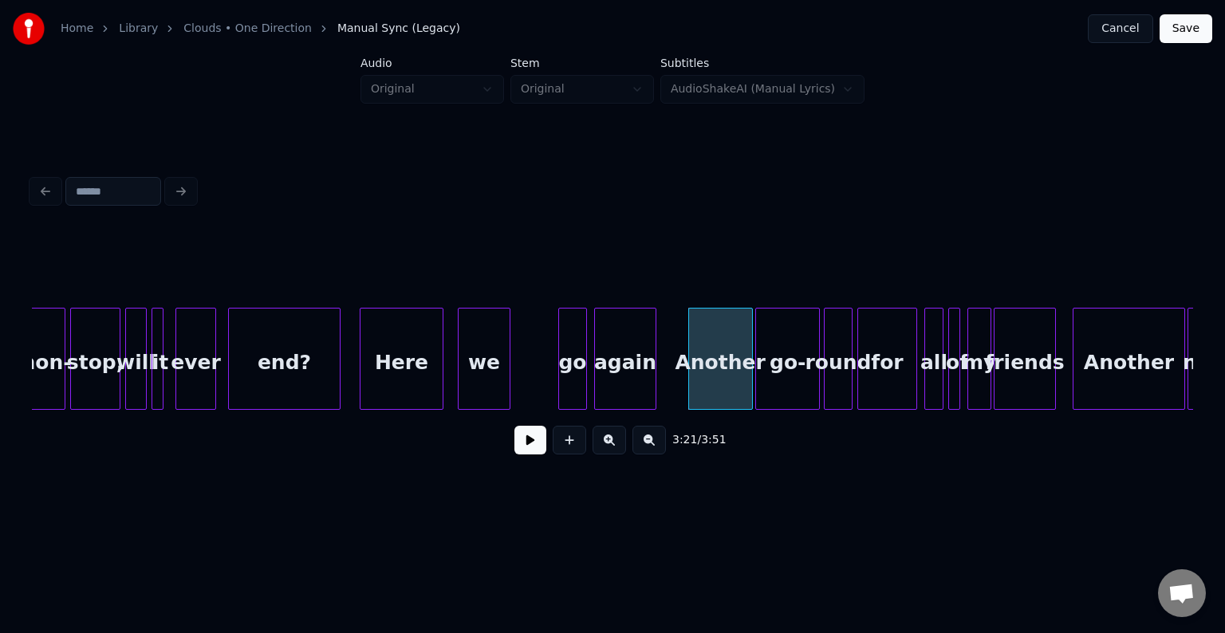
click at [524, 454] on button at bounding box center [531, 440] width 32 height 29
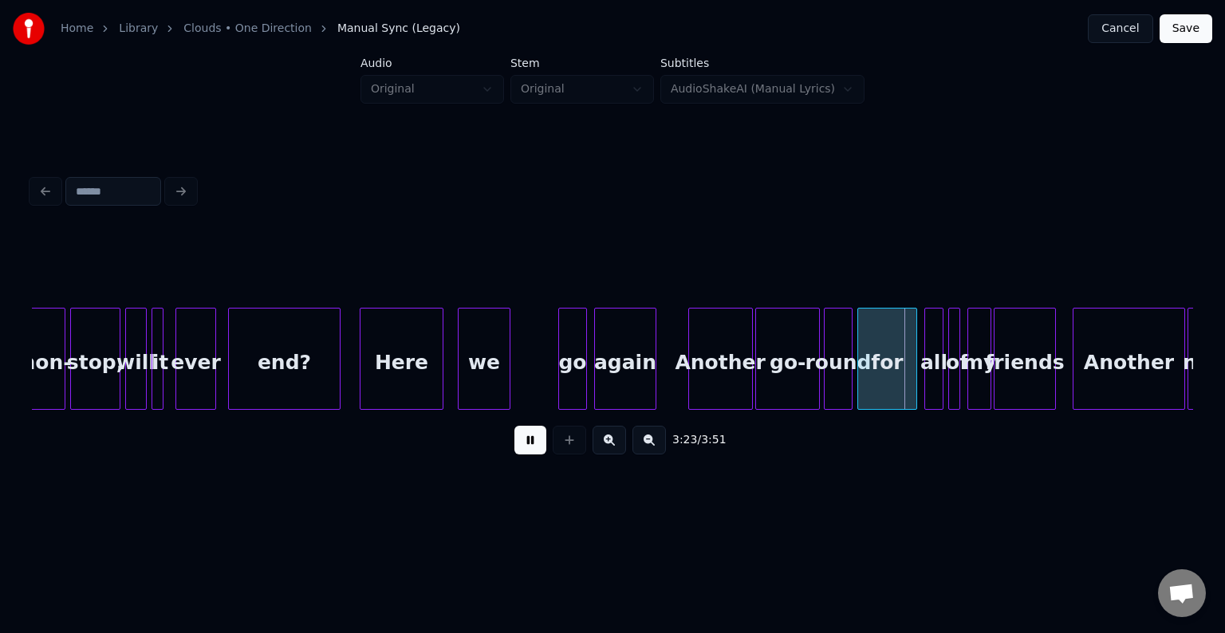
click at [715, 377] on div "Another" at bounding box center [720, 363] width 63 height 108
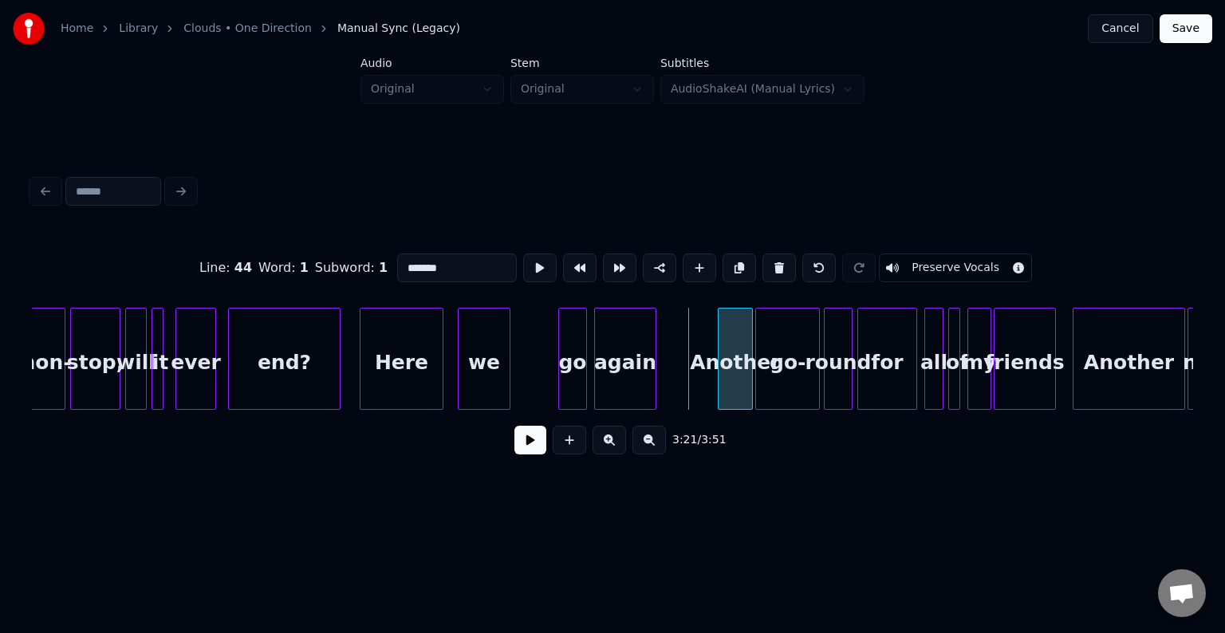
click at [720, 387] on div at bounding box center [721, 359] width 5 height 101
click at [786, 388] on div at bounding box center [787, 359] width 5 height 101
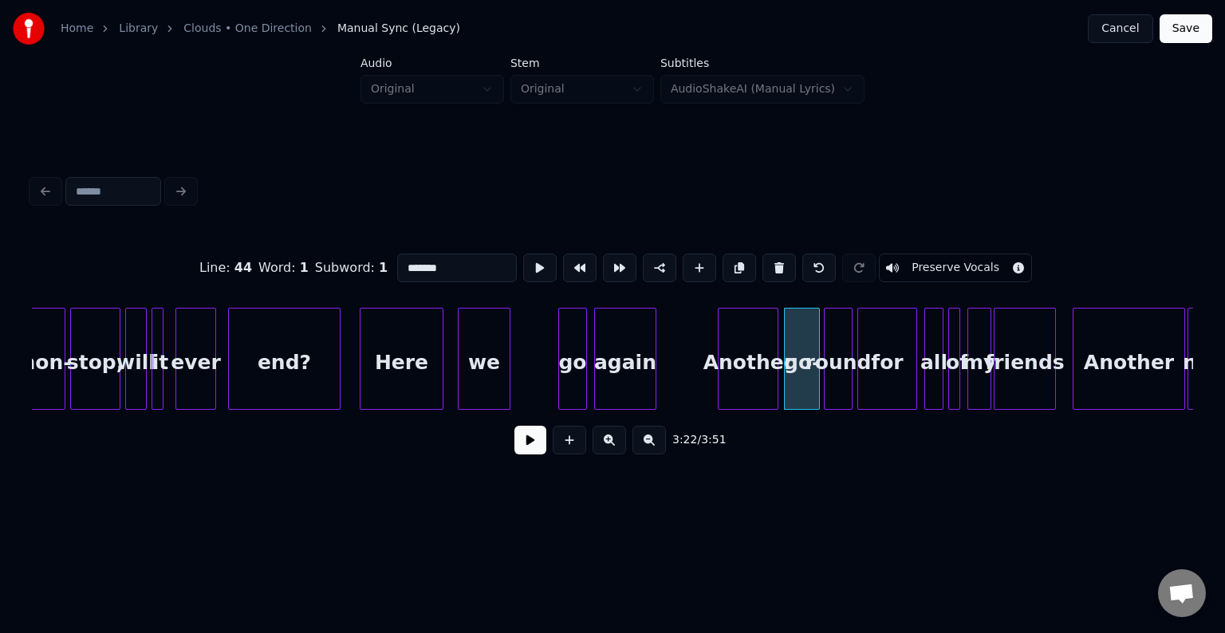
click at [776, 385] on div at bounding box center [775, 359] width 5 height 101
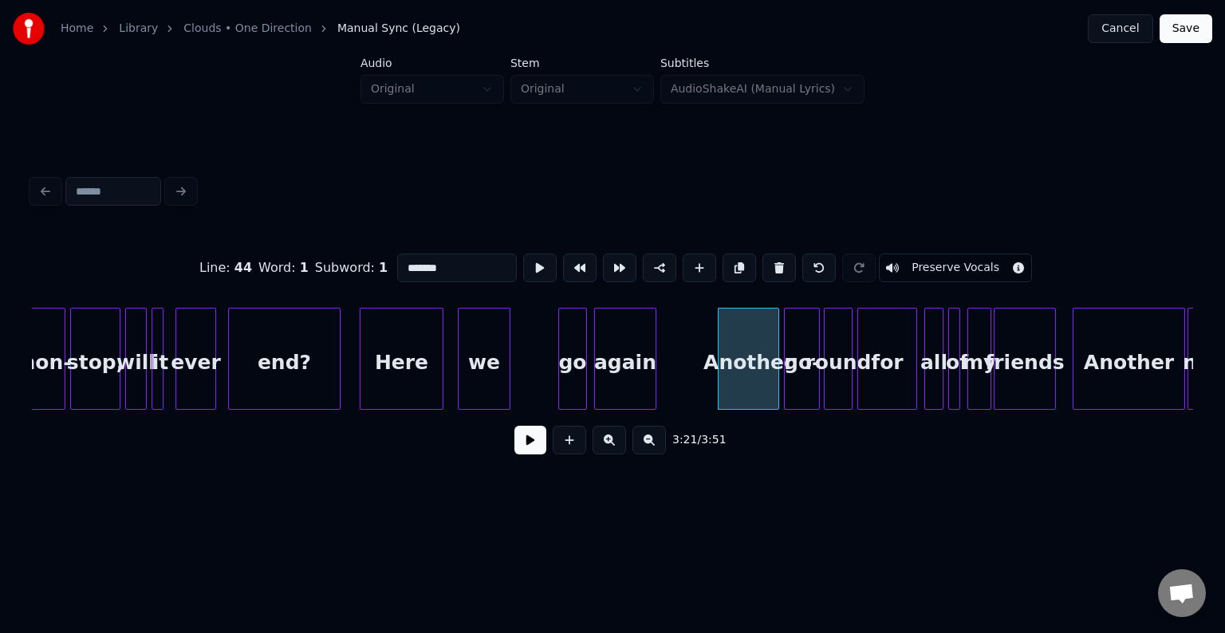
click at [531, 443] on button at bounding box center [531, 440] width 32 height 29
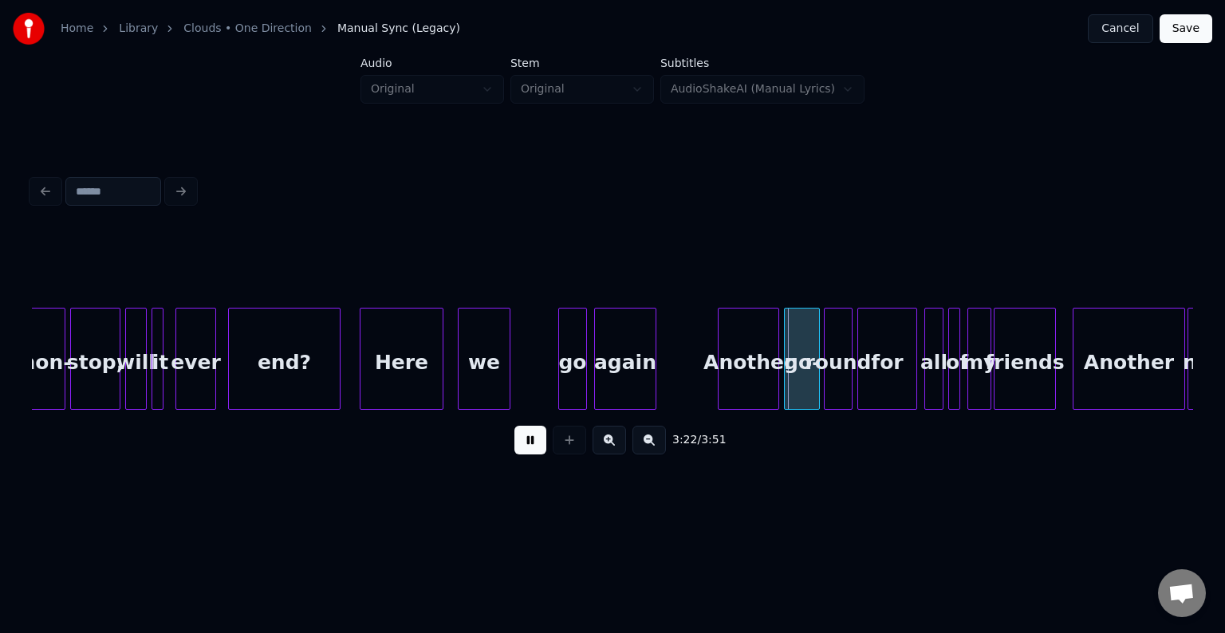
click at [759, 377] on div "Another" at bounding box center [749, 363] width 60 height 108
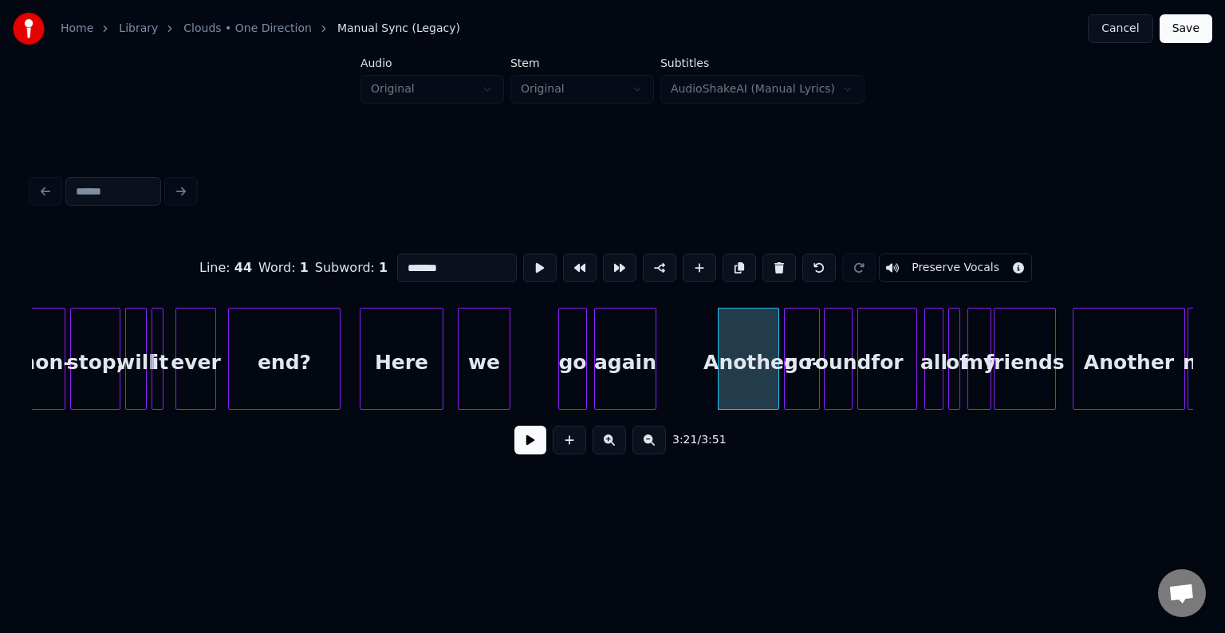
click at [798, 377] on div "go-" at bounding box center [802, 363] width 34 height 108
type input "***"
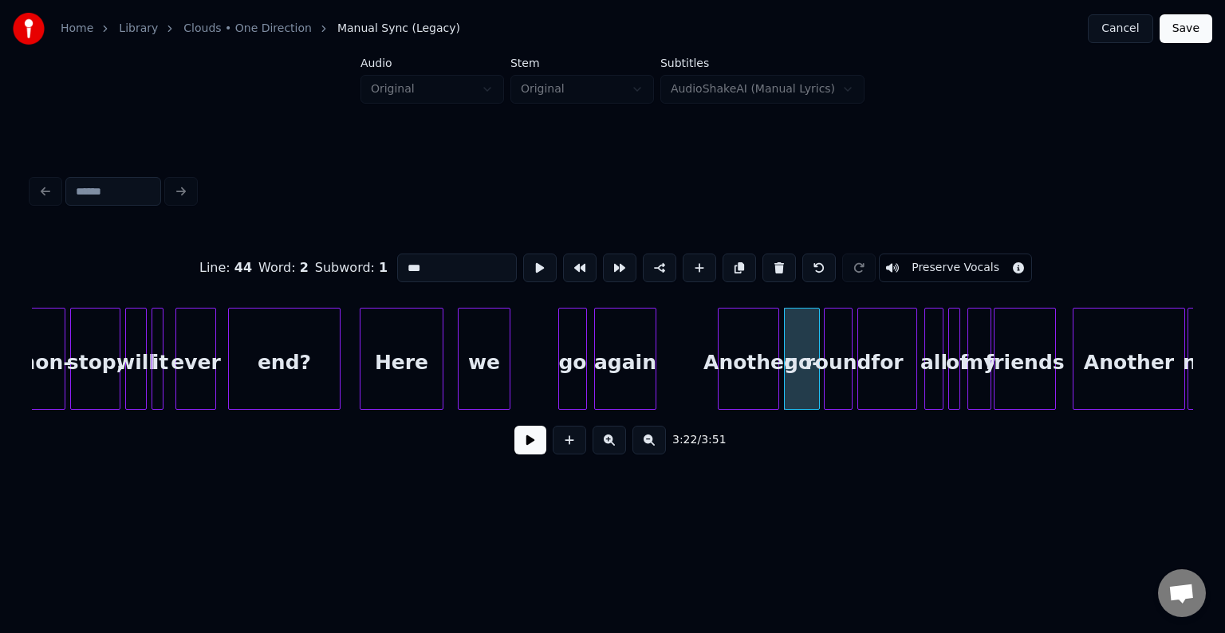
click at [533, 450] on button at bounding box center [531, 440] width 32 height 29
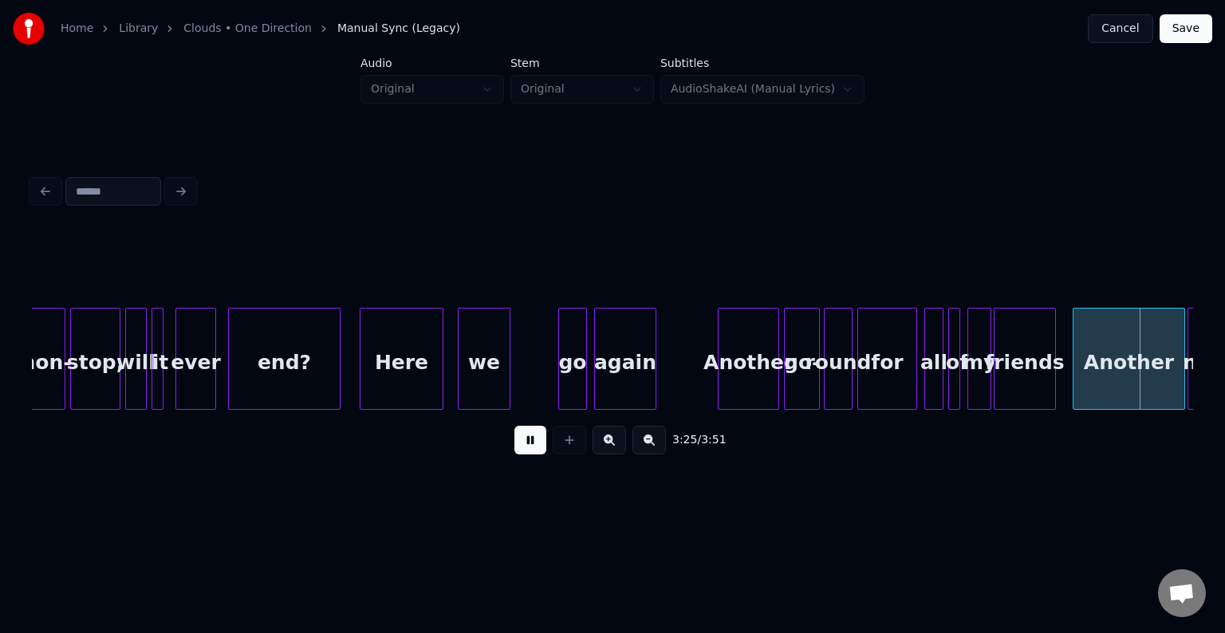
click at [880, 373] on div "for" at bounding box center [887, 363] width 58 height 108
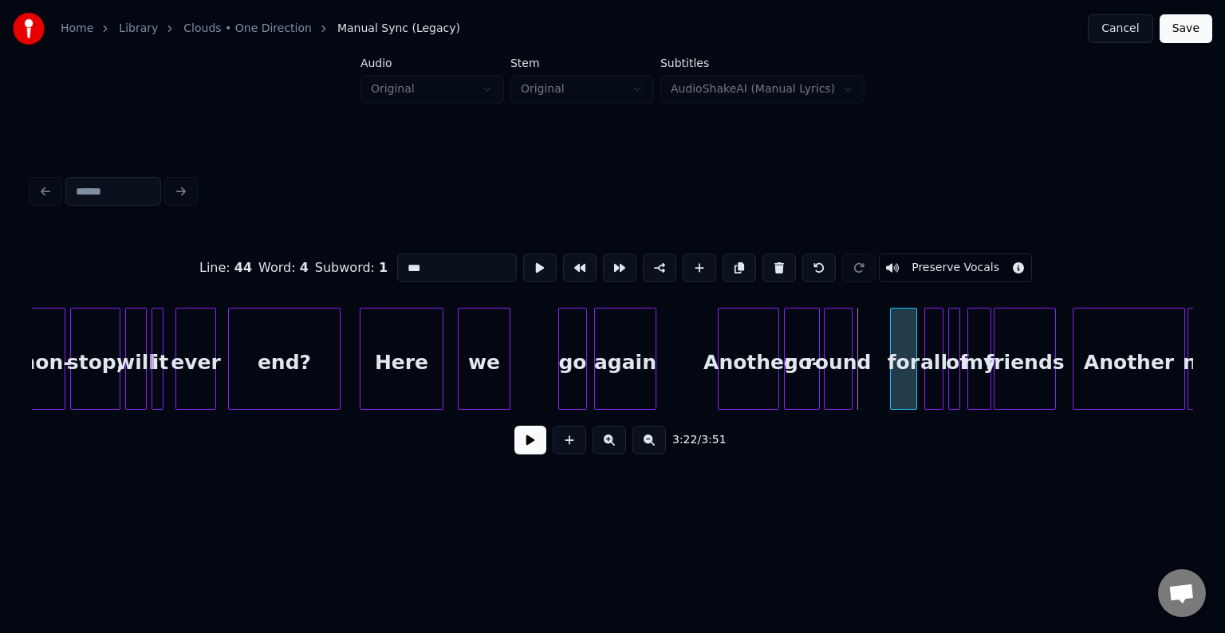
click at [891, 384] on div at bounding box center [893, 359] width 5 height 101
click at [884, 383] on div at bounding box center [883, 359] width 5 height 101
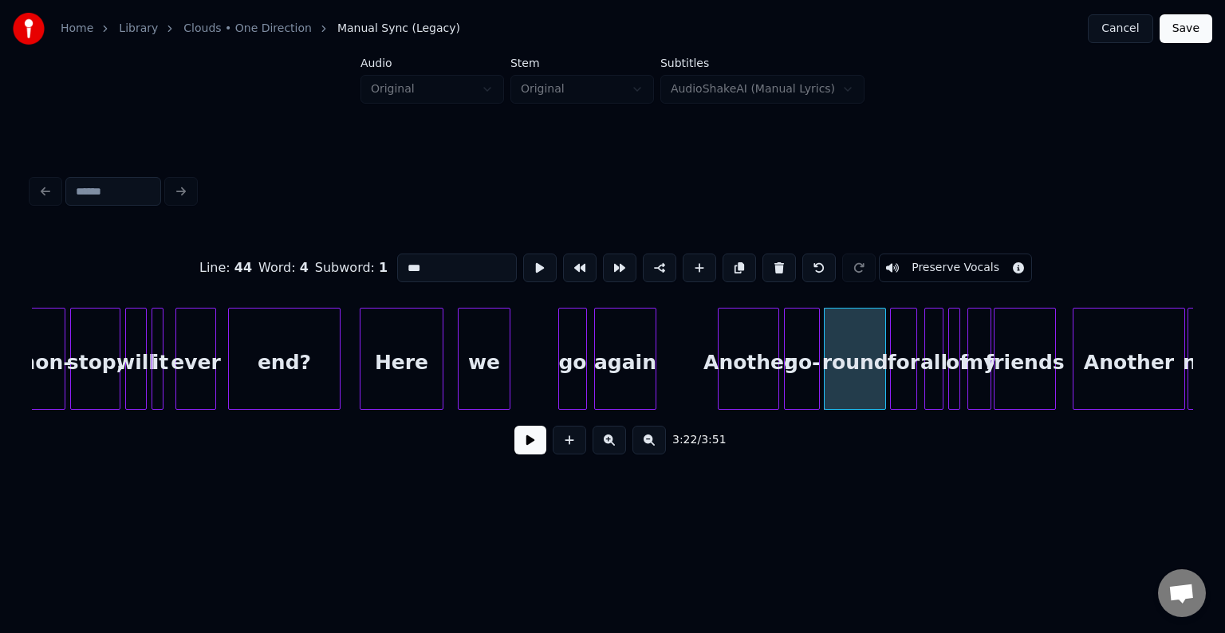
click at [722, 360] on div at bounding box center [721, 359] width 5 height 101
type input "*******"
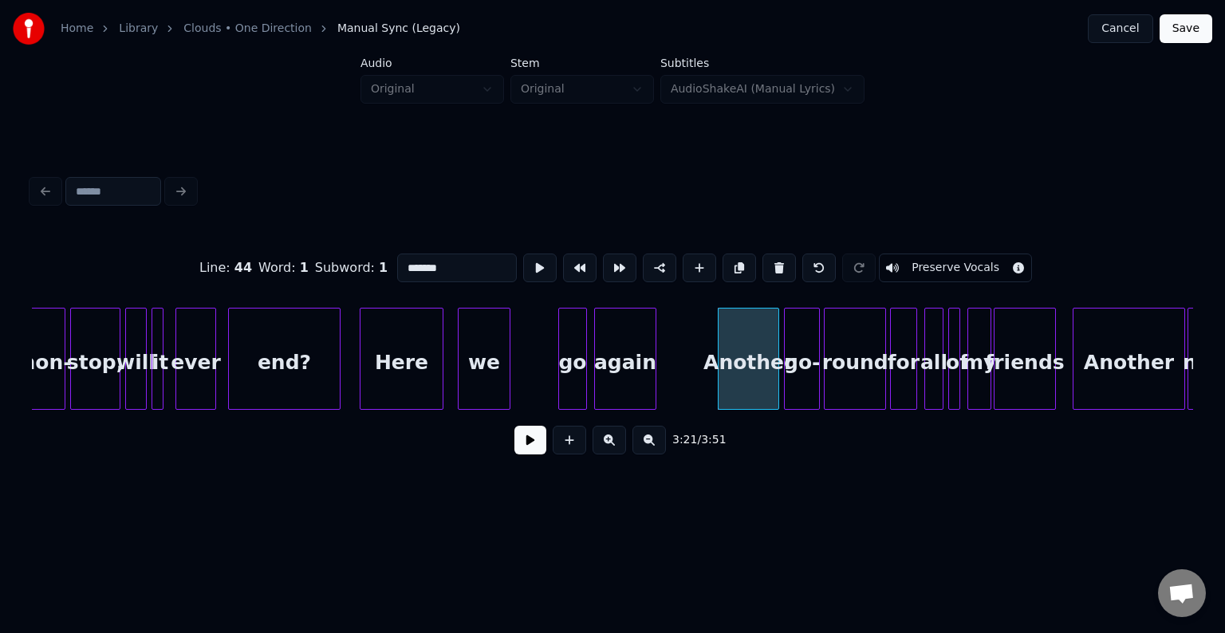
click at [528, 455] on button at bounding box center [531, 440] width 32 height 29
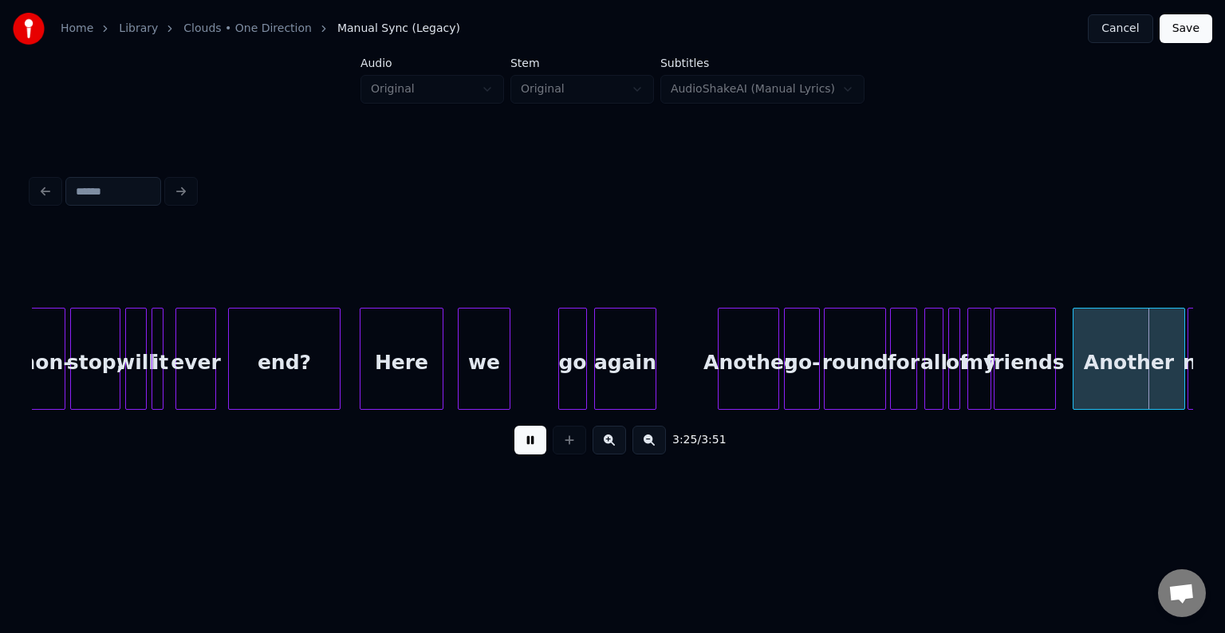
click at [528, 455] on button at bounding box center [531, 440] width 32 height 29
click at [1073, 364] on div "Another" at bounding box center [1129, 359] width 112 height 102
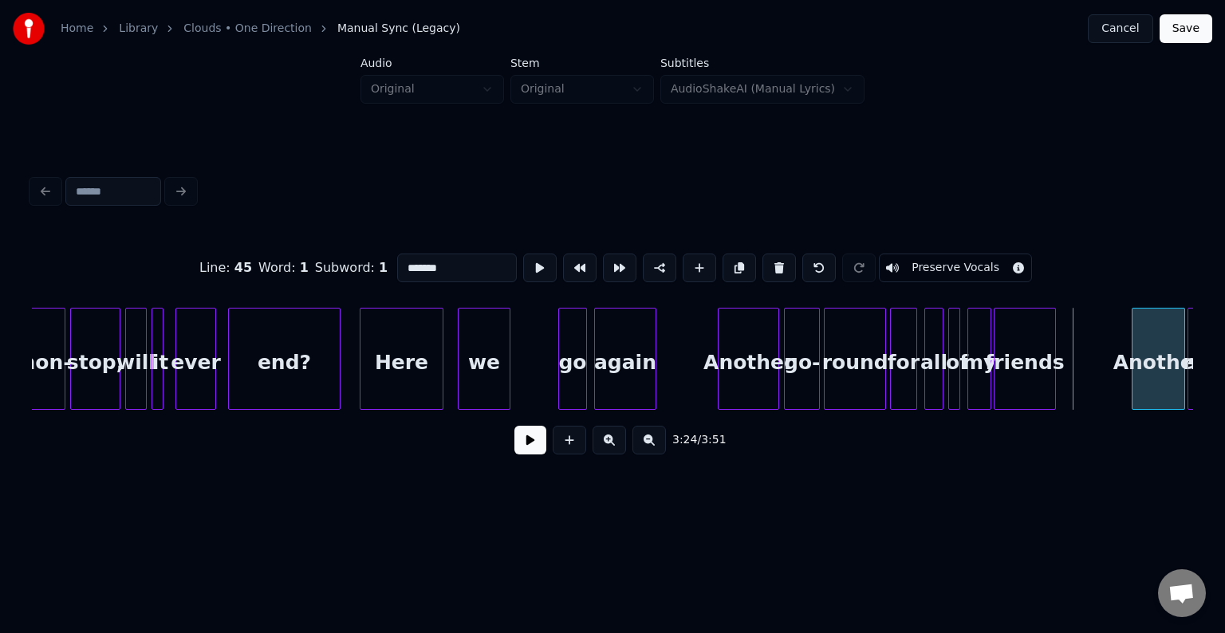
click at [1134, 367] on div at bounding box center [1135, 359] width 5 height 101
click at [522, 453] on button at bounding box center [531, 440] width 32 height 29
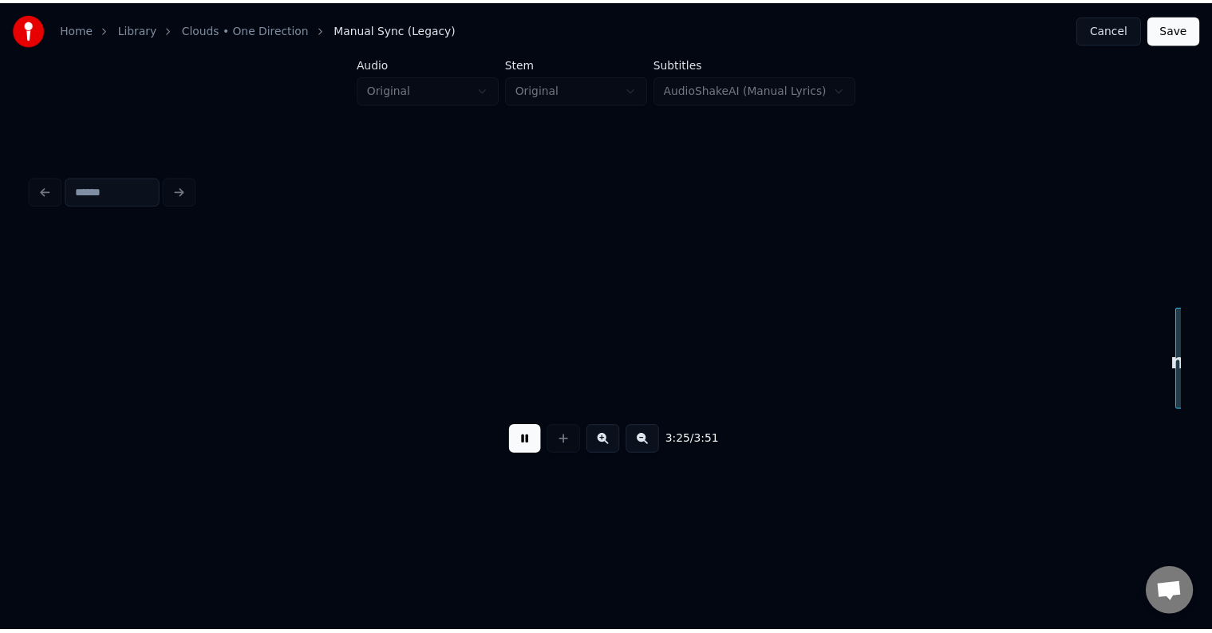
scroll to position [0, 24587]
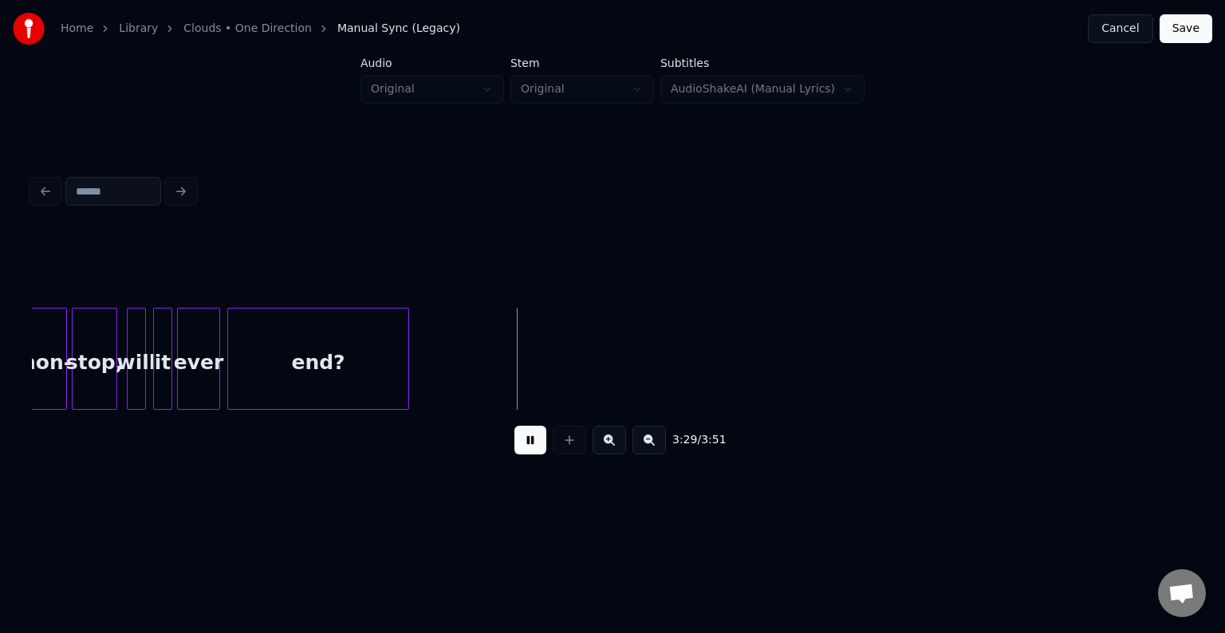
click at [331, 384] on div "end?" at bounding box center [318, 363] width 180 height 108
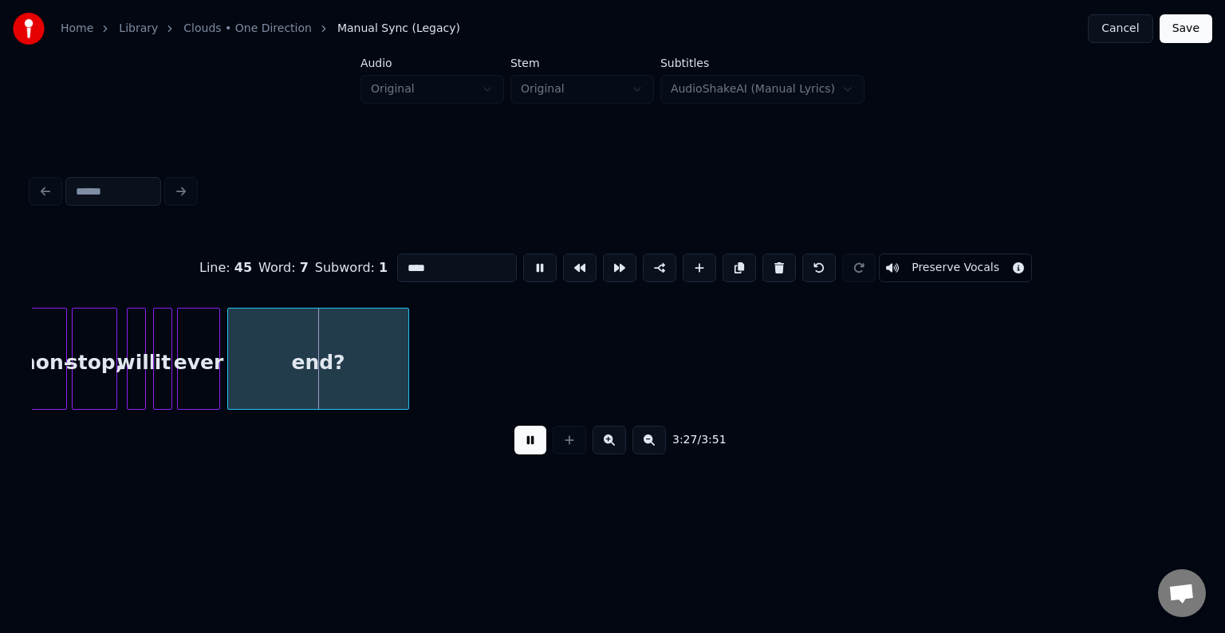
click at [533, 446] on button at bounding box center [531, 440] width 32 height 29
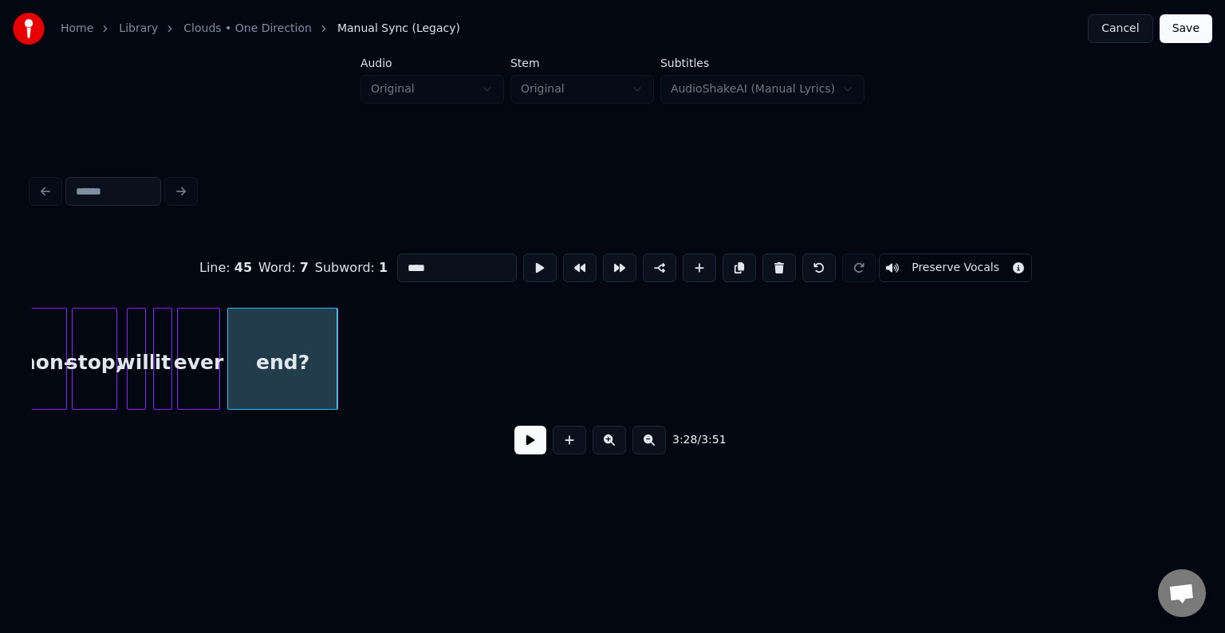
click at [335, 373] on div at bounding box center [335, 359] width 5 height 101
click at [529, 444] on button at bounding box center [531, 440] width 32 height 29
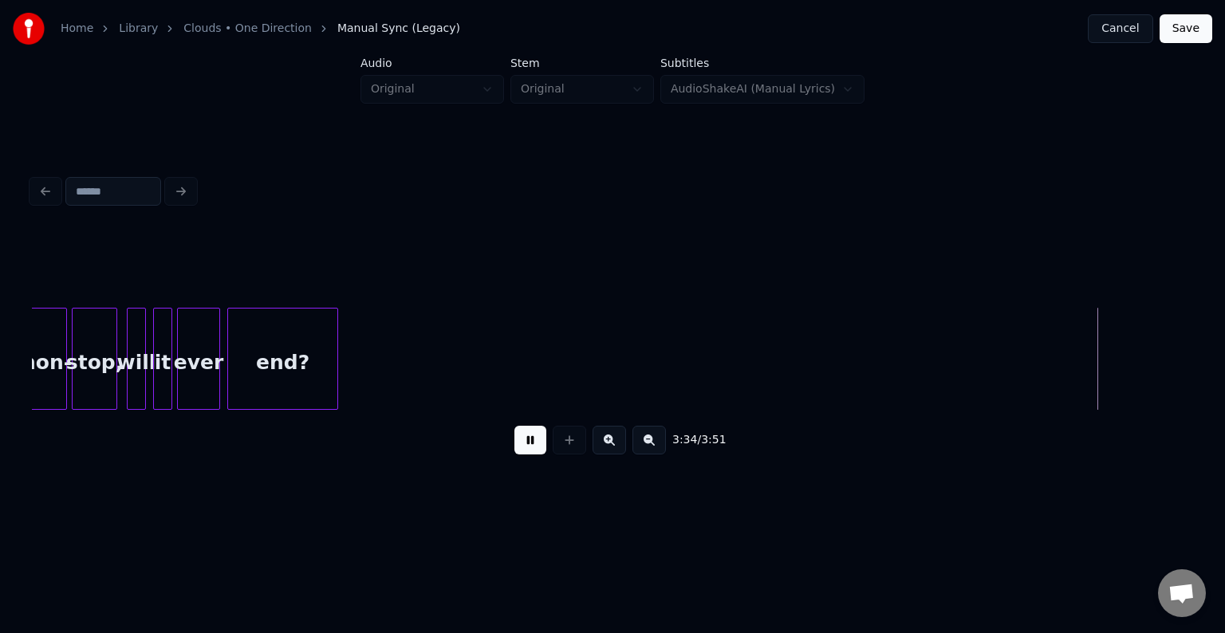
click at [1193, 34] on button "Save" at bounding box center [1186, 28] width 53 height 29
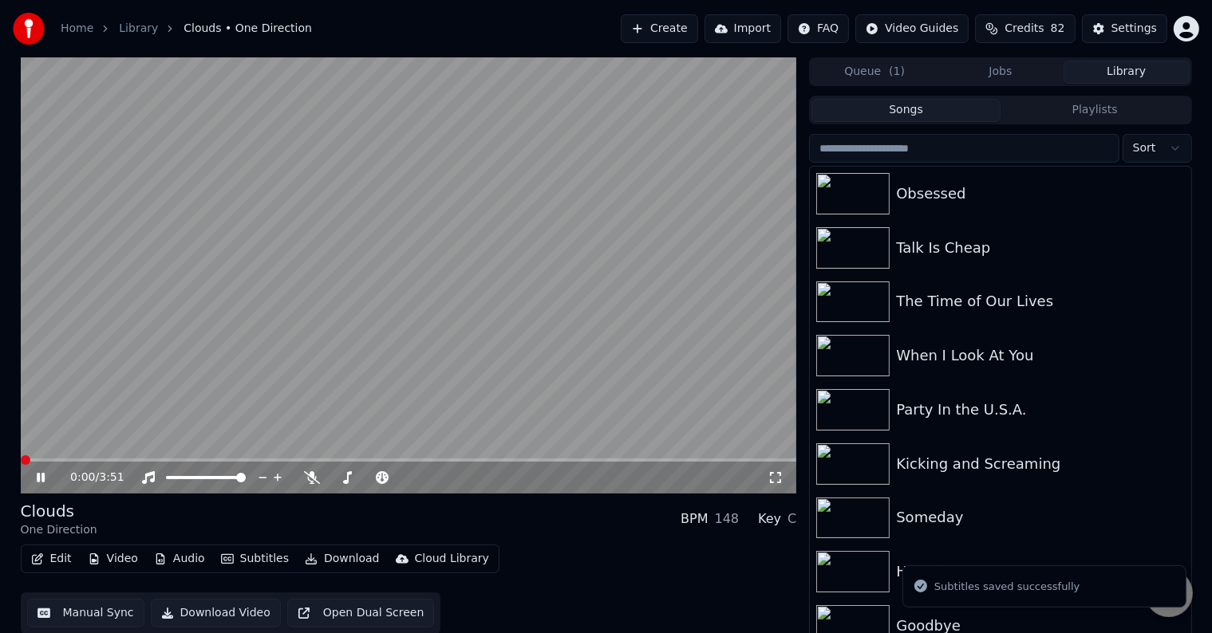
click at [321, 558] on button "Download" at bounding box center [342, 559] width 88 height 22
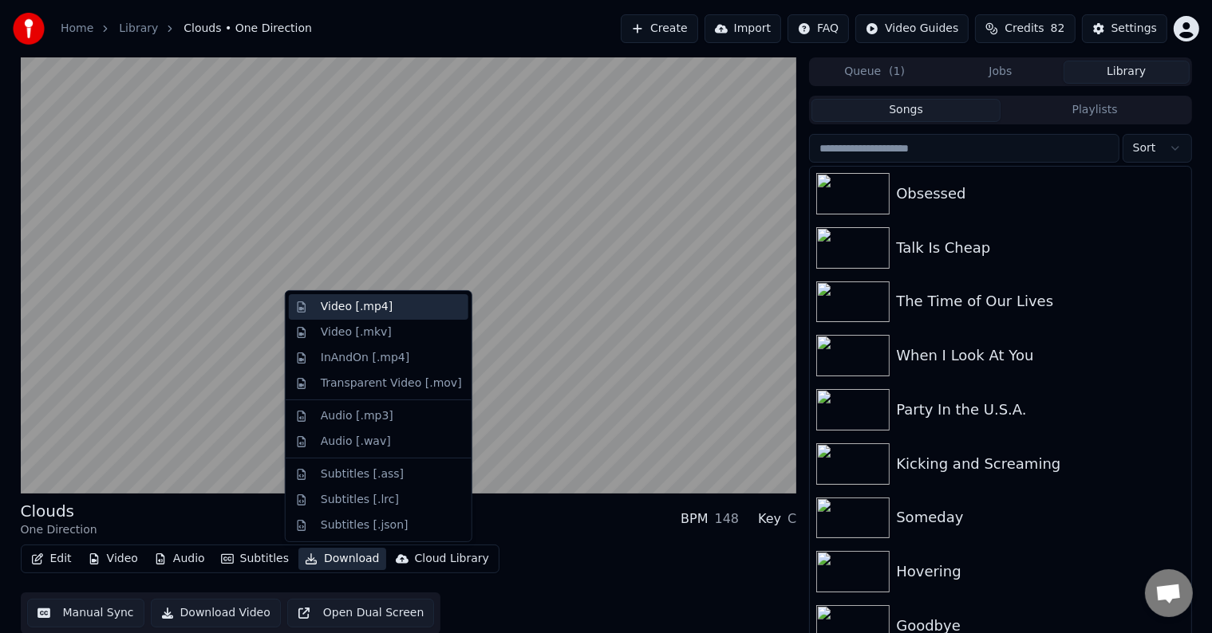
click at [337, 309] on div "Video [.mp4]" at bounding box center [357, 307] width 72 height 16
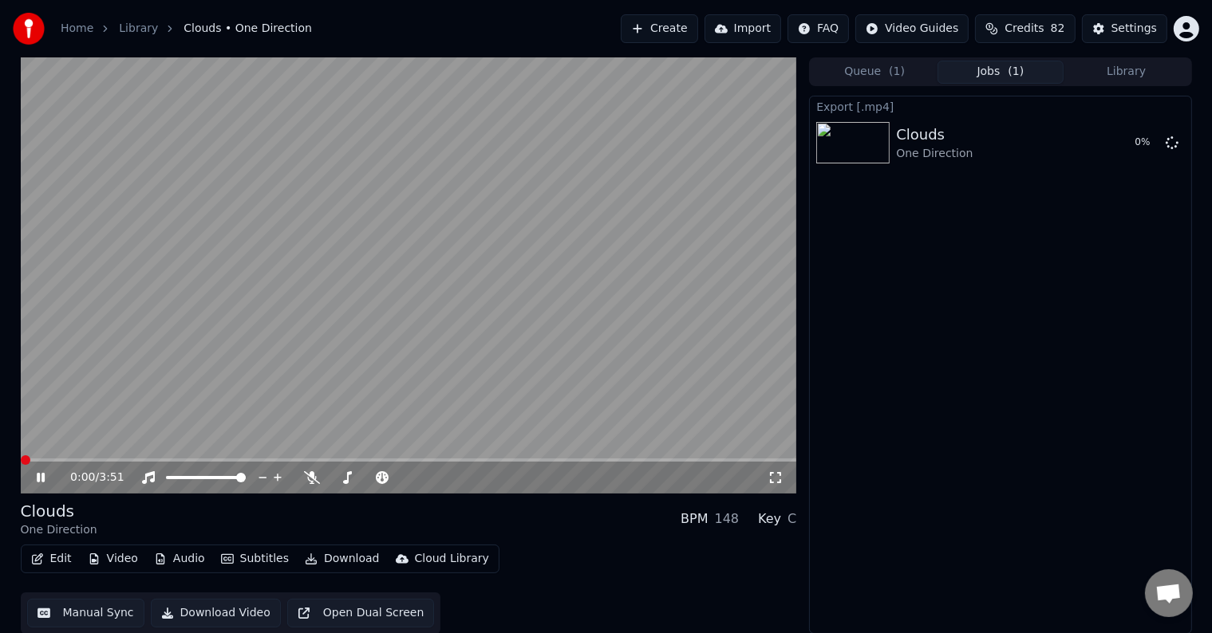
click at [38, 482] on icon at bounding box center [41, 478] width 8 height 10
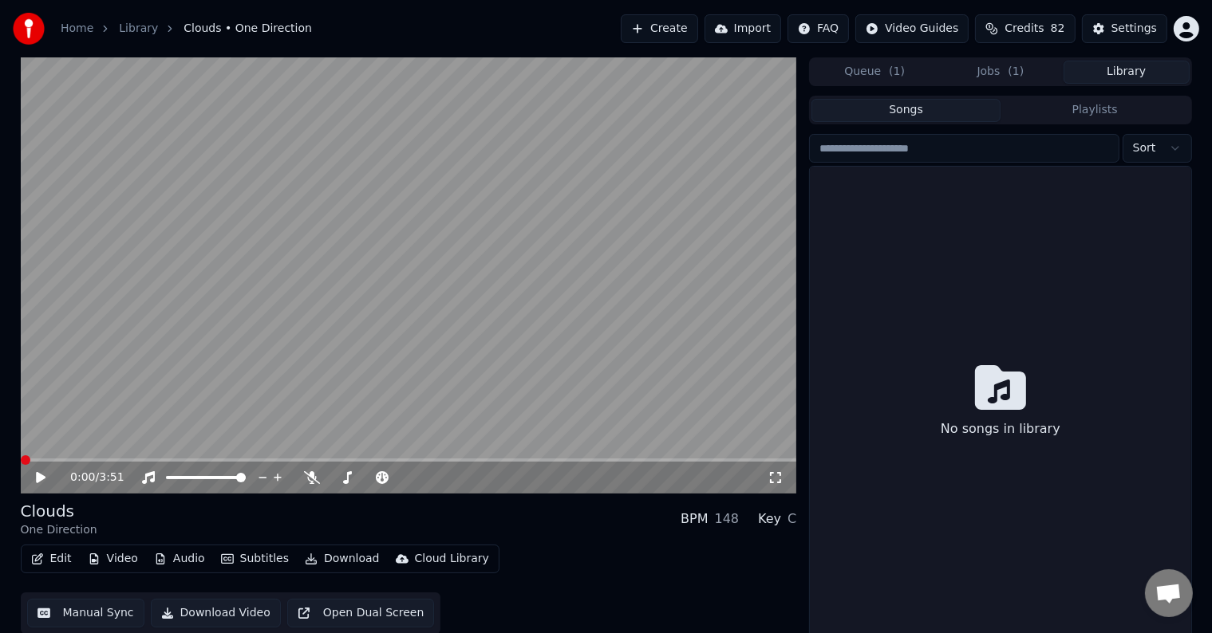
click at [1148, 77] on button "Library" at bounding box center [1126, 72] width 126 height 23
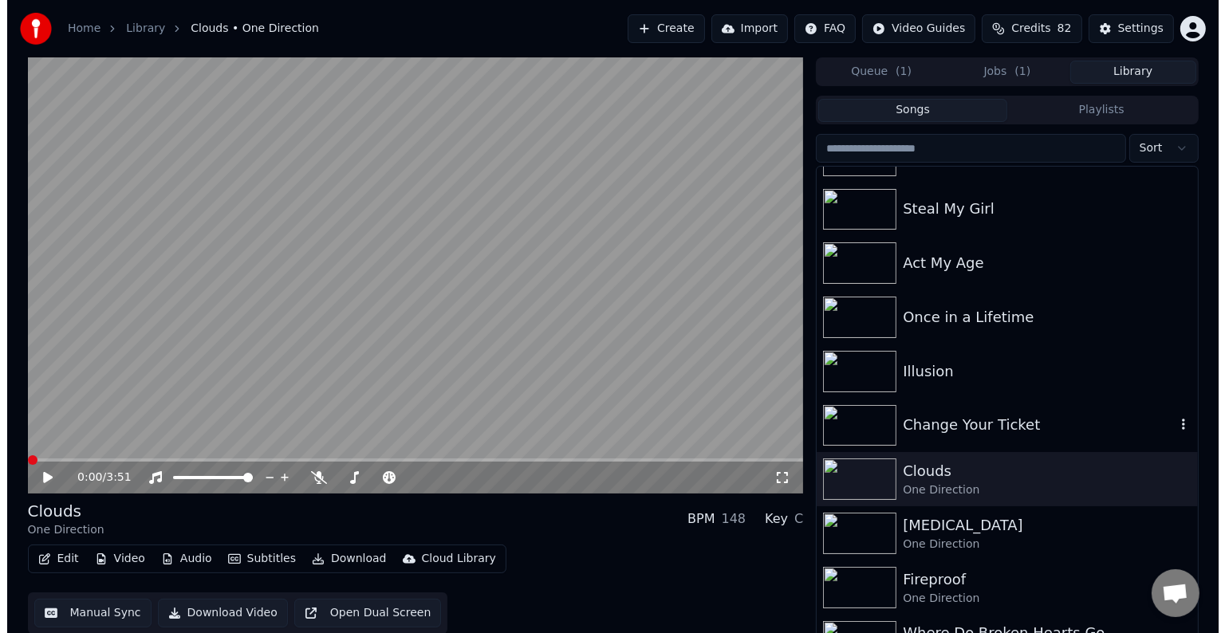
scroll to position [10146, 0]
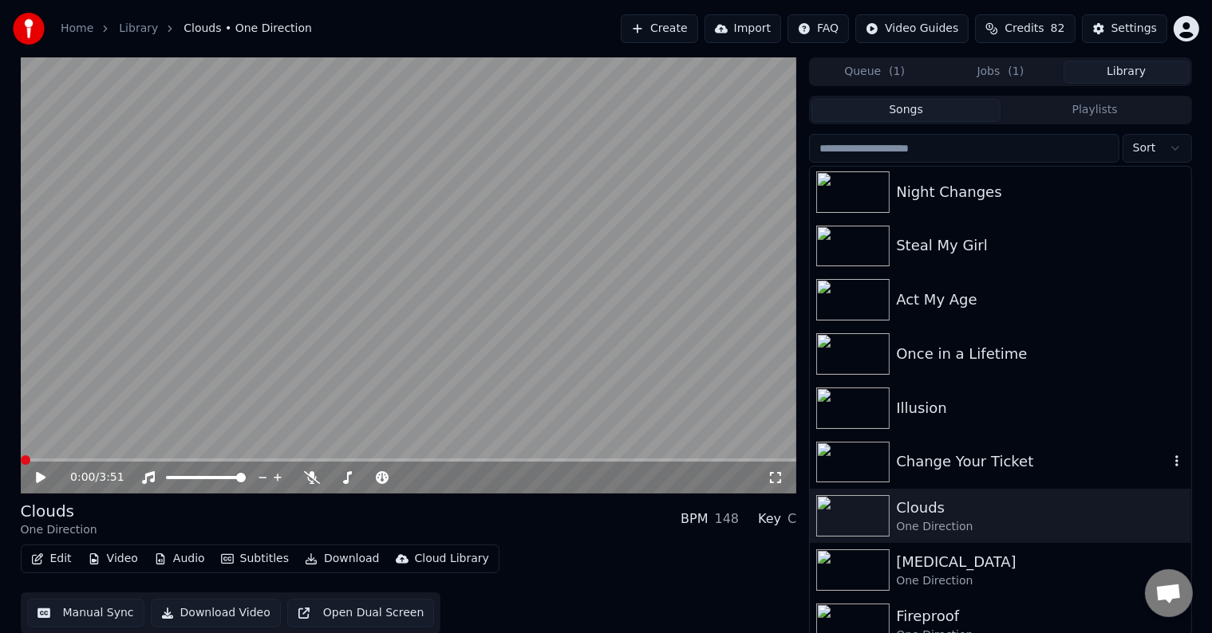
click at [971, 466] on div "Change Your Ticket" at bounding box center [1032, 462] width 272 height 22
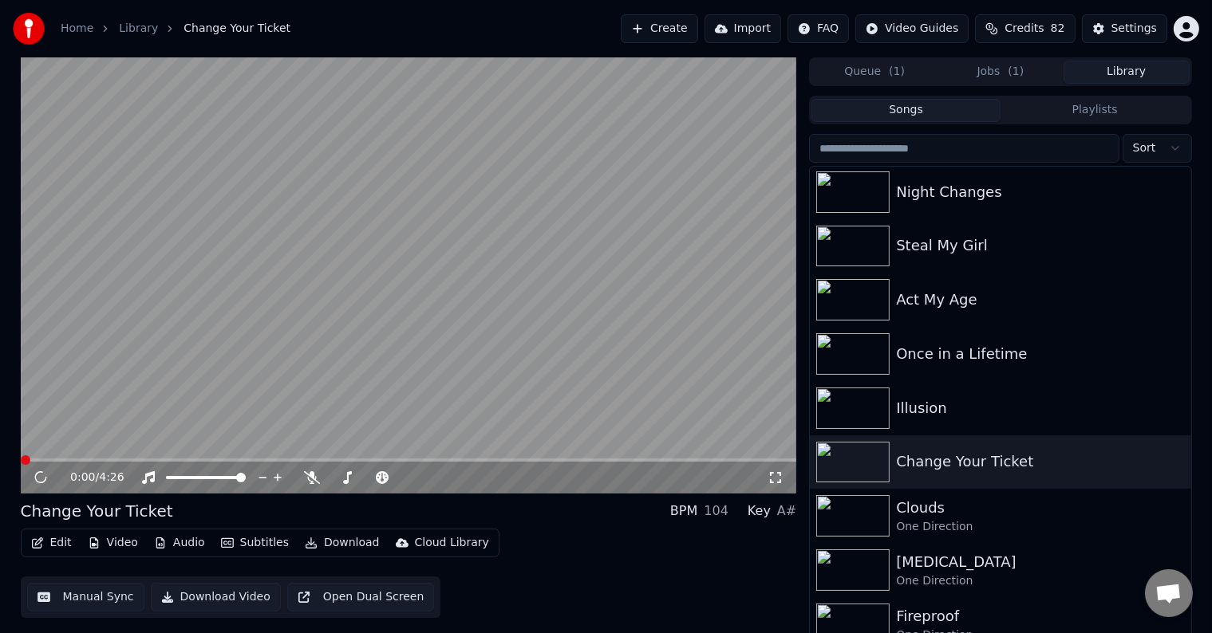
click at [49, 542] on button "Edit" at bounding box center [51, 543] width 53 height 22
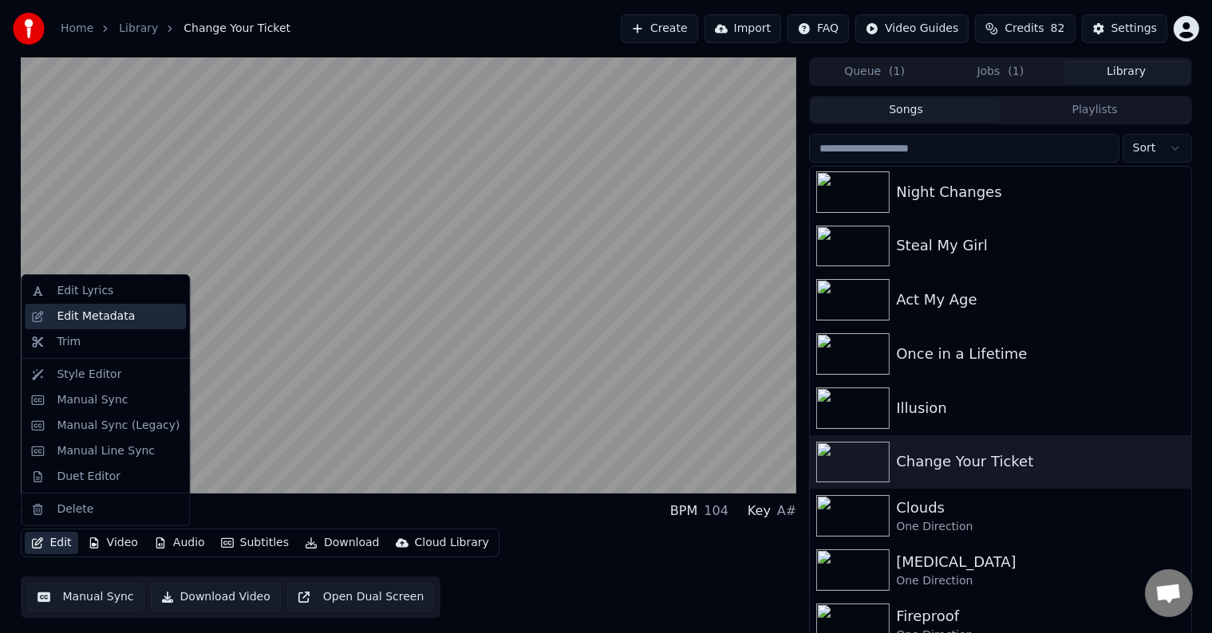
click at [80, 318] on div "Edit Metadata" at bounding box center [96, 317] width 78 height 16
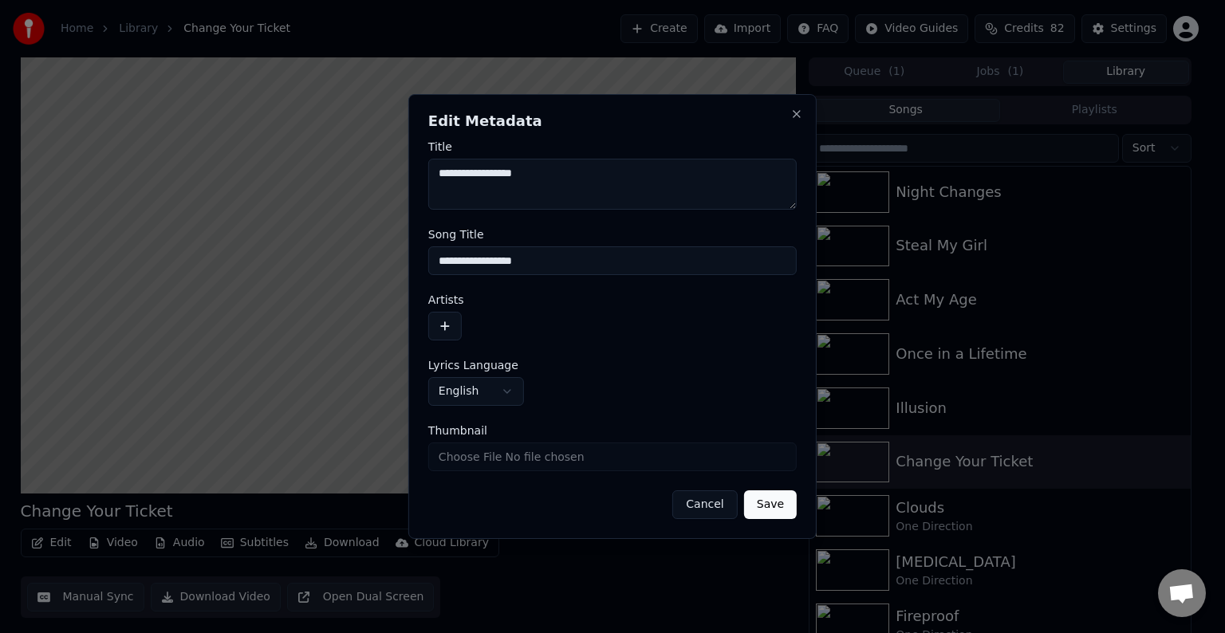
click at [450, 325] on button "button" at bounding box center [445, 326] width 34 height 29
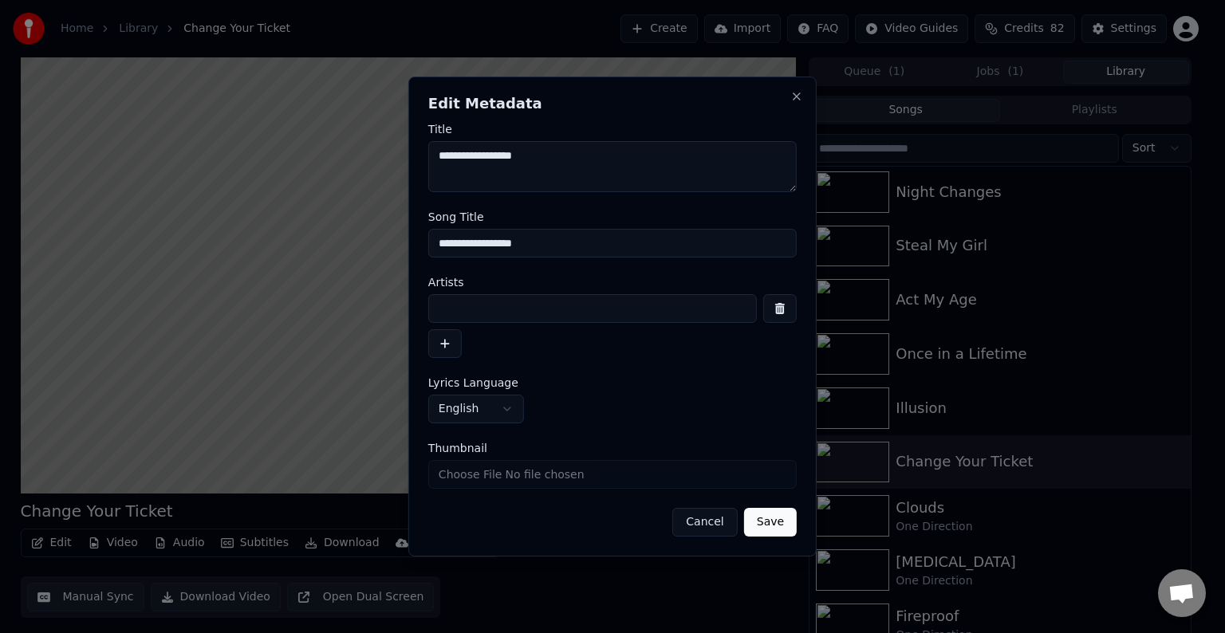
click at [528, 314] on input at bounding box center [592, 308] width 329 height 29
type input "**********"
click at [744, 508] on button "Save" at bounding box center [770, 522] width 53 height 29
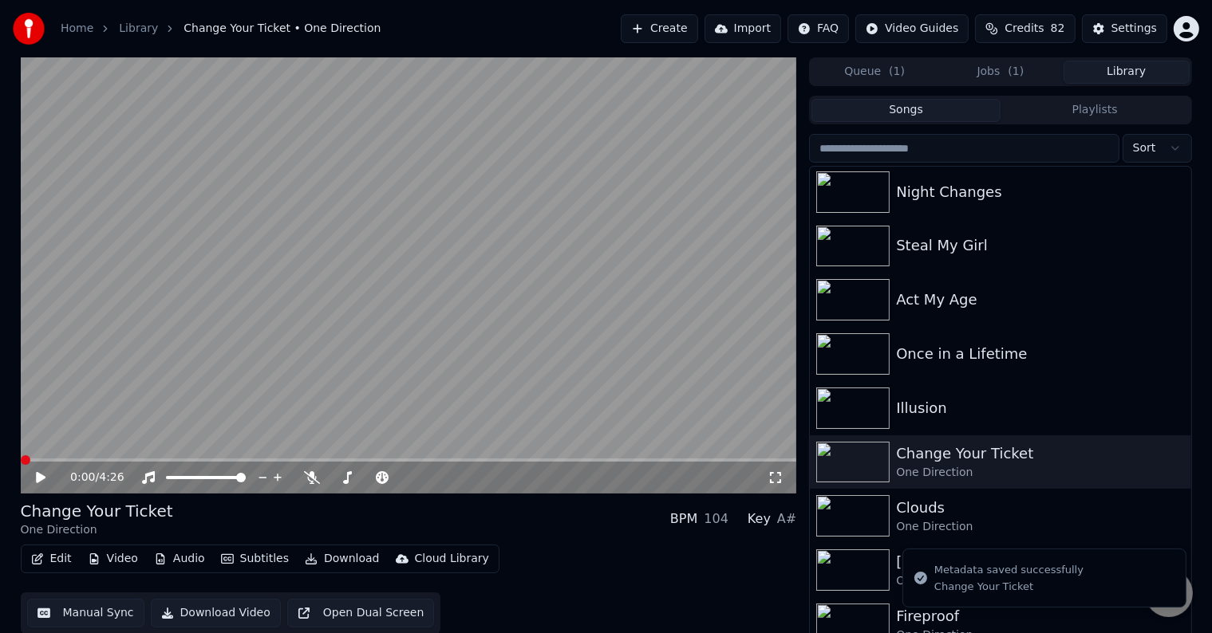
click at [85, 578] on div "Edit Video Audio Subtitles Download Cloud Library Manual Sync Download Video Op…" at bounding box center [409, 589] width 776 height 89
click at [41, 555] on icon "button" at bounding box center [37, 559] width 11 height 11
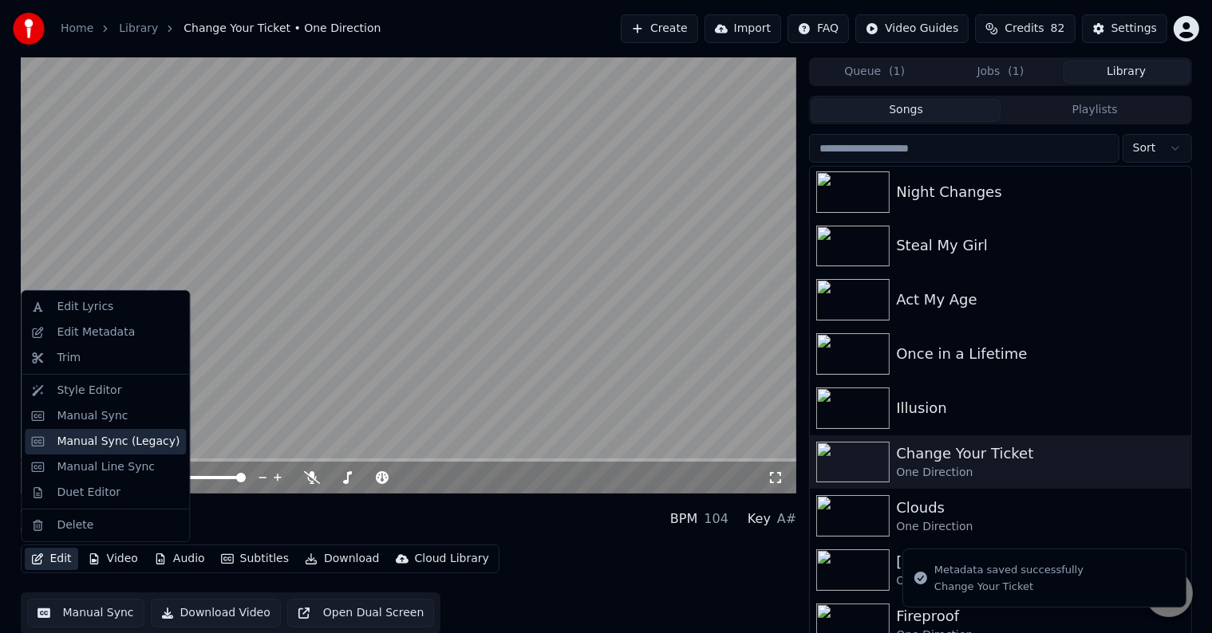
click at [85, 448] on div "Manual Sync (Legacy)" at bounding box center [118, 442] width 123 height 16
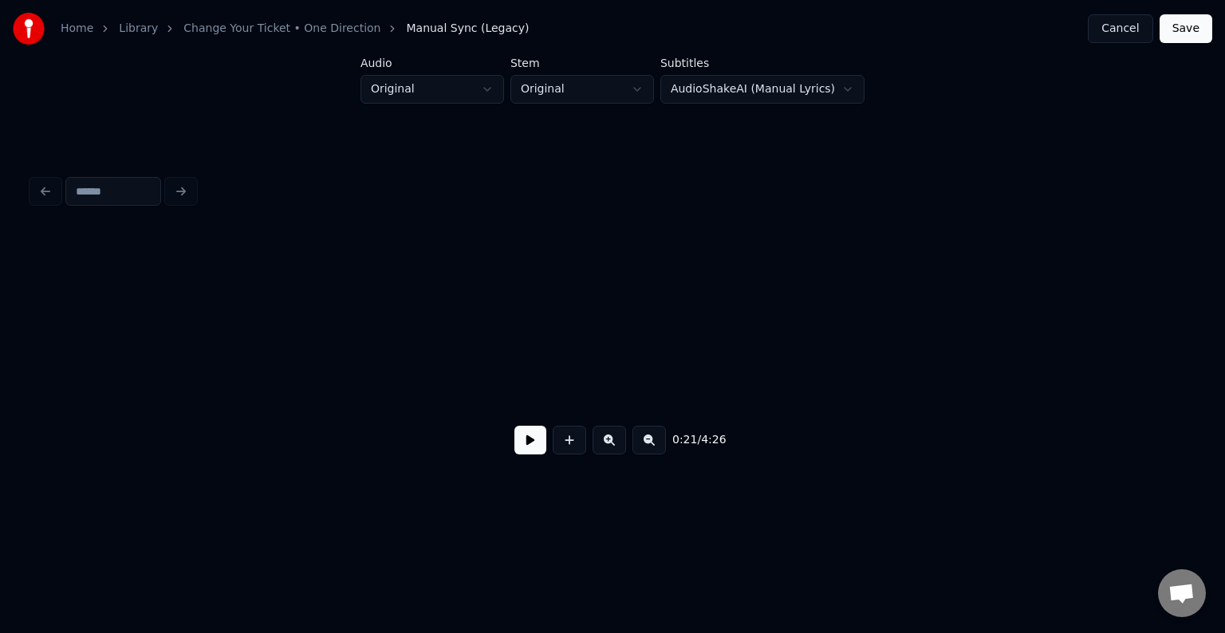
scroll to position [0, 2550]
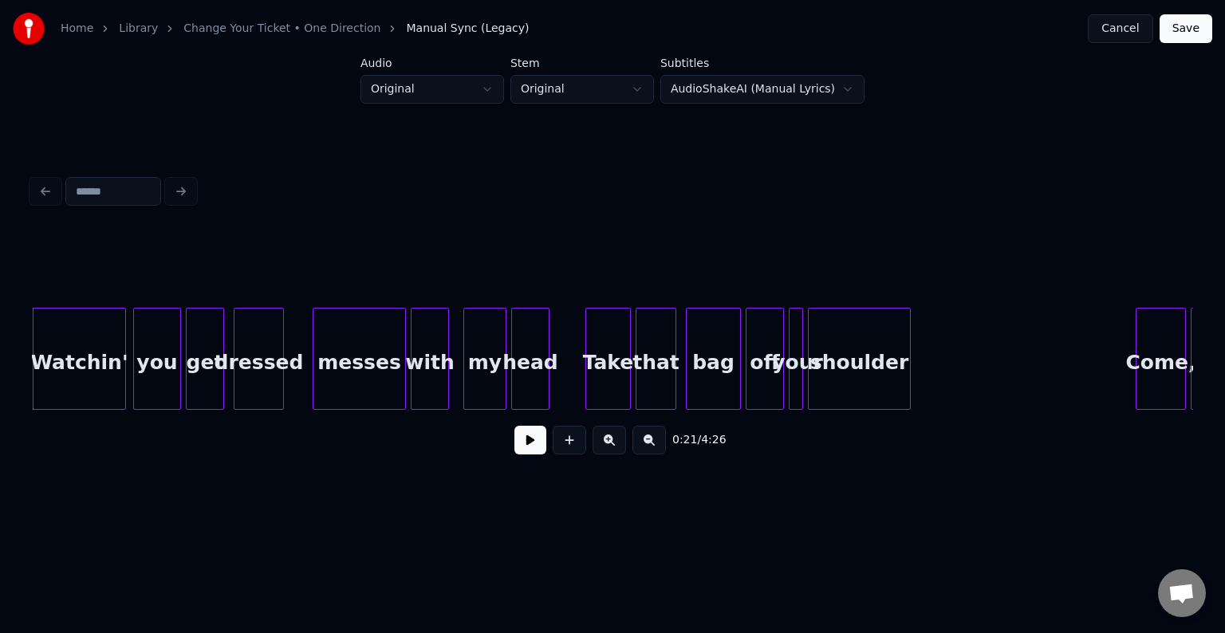
click at [517, 444] on button at bounding box center [531, 440] width 32 height 29
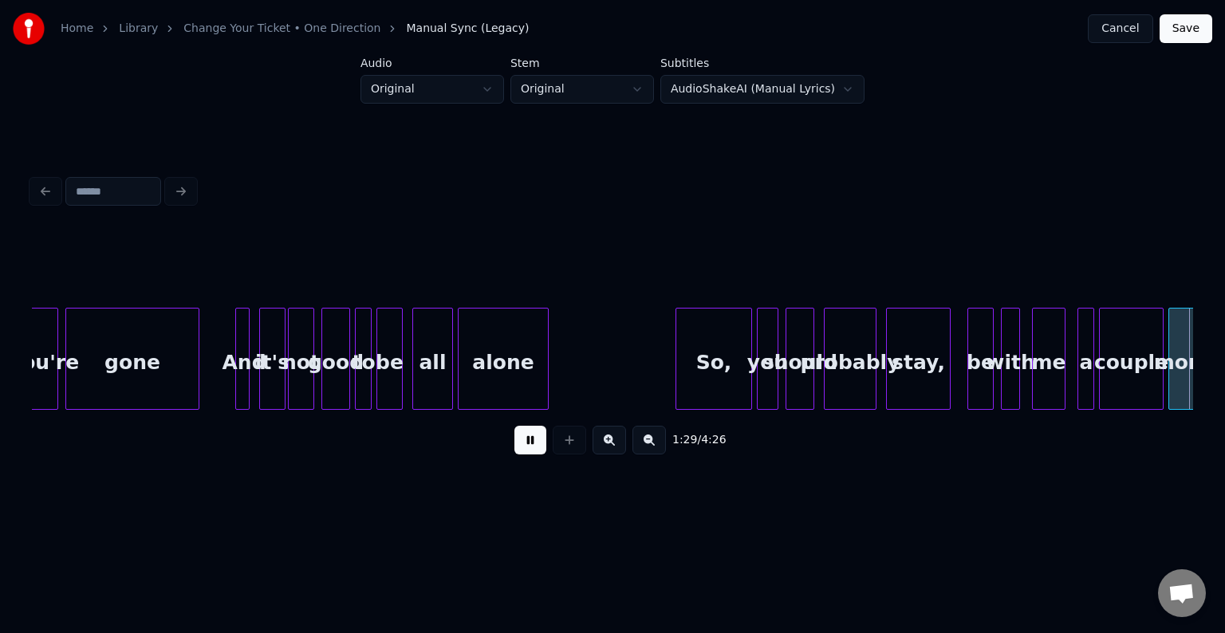
scroll to position [0, 10688]
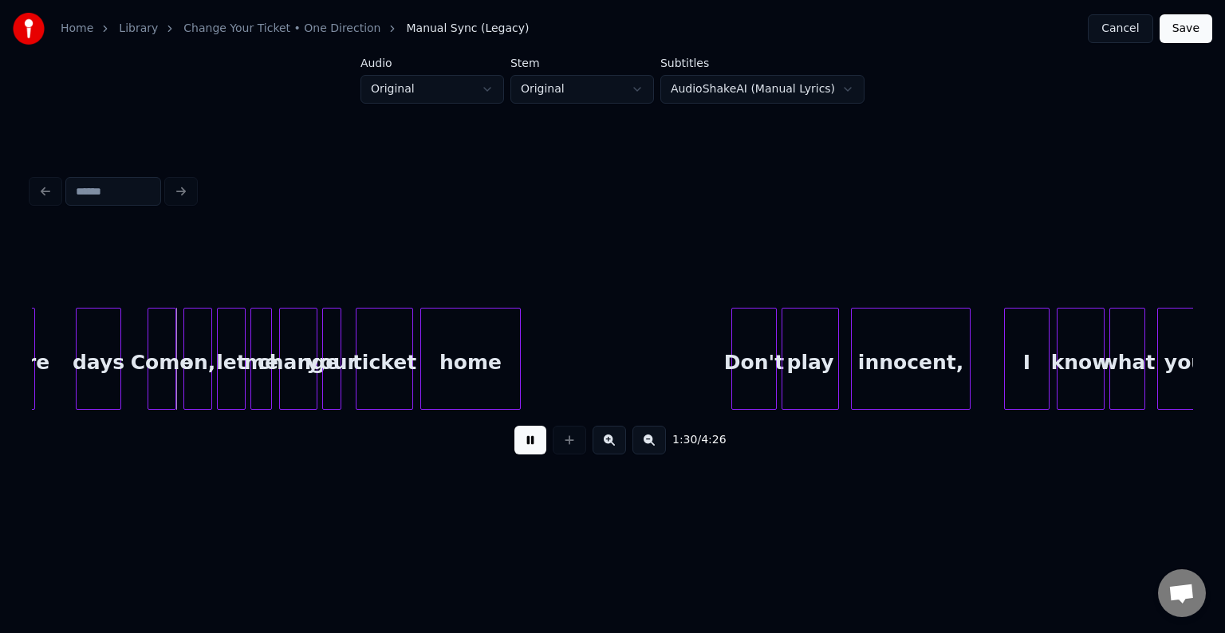
click at [517, 444] on button at bounding box center [531, 440] width 32 height 29
click at [57, 389] on div at bounding box center [58, 359] width 5 height 101
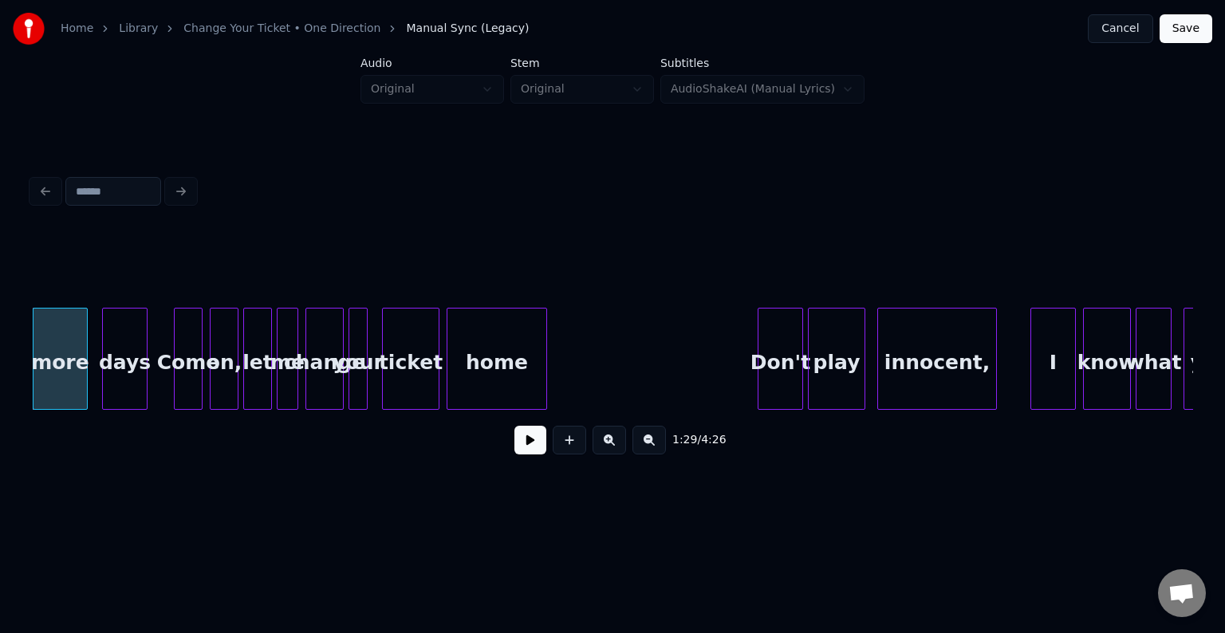
click at [527, 452] on button at bounding box center [531, 440] width 32 height 29
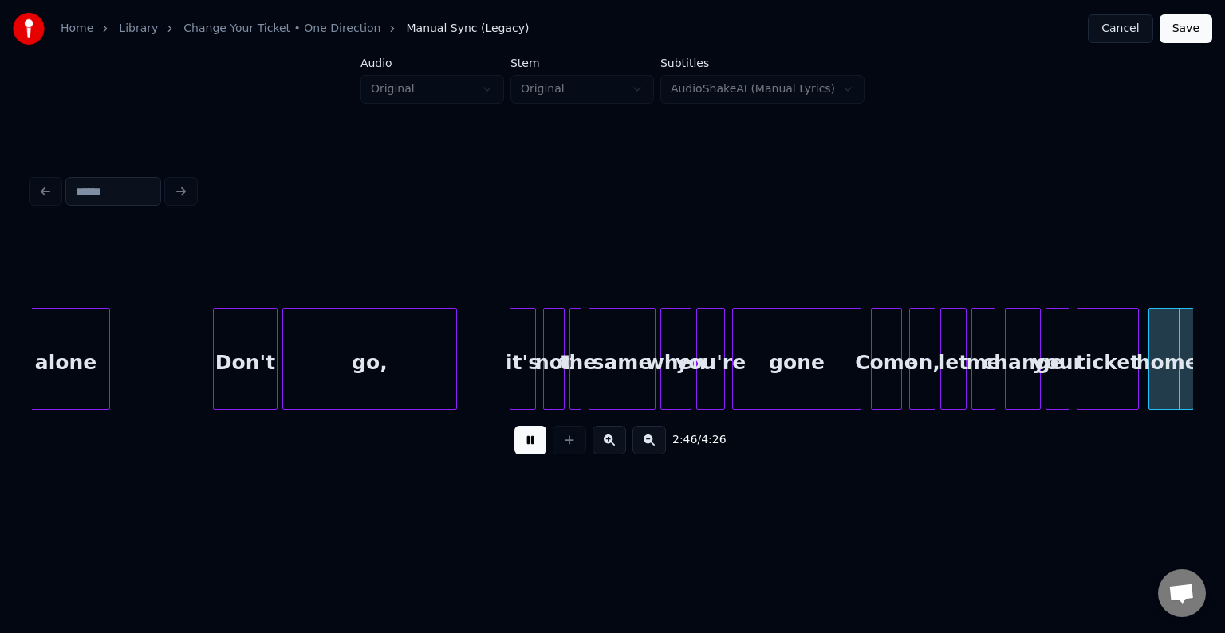
scroll to position [0, 19963]
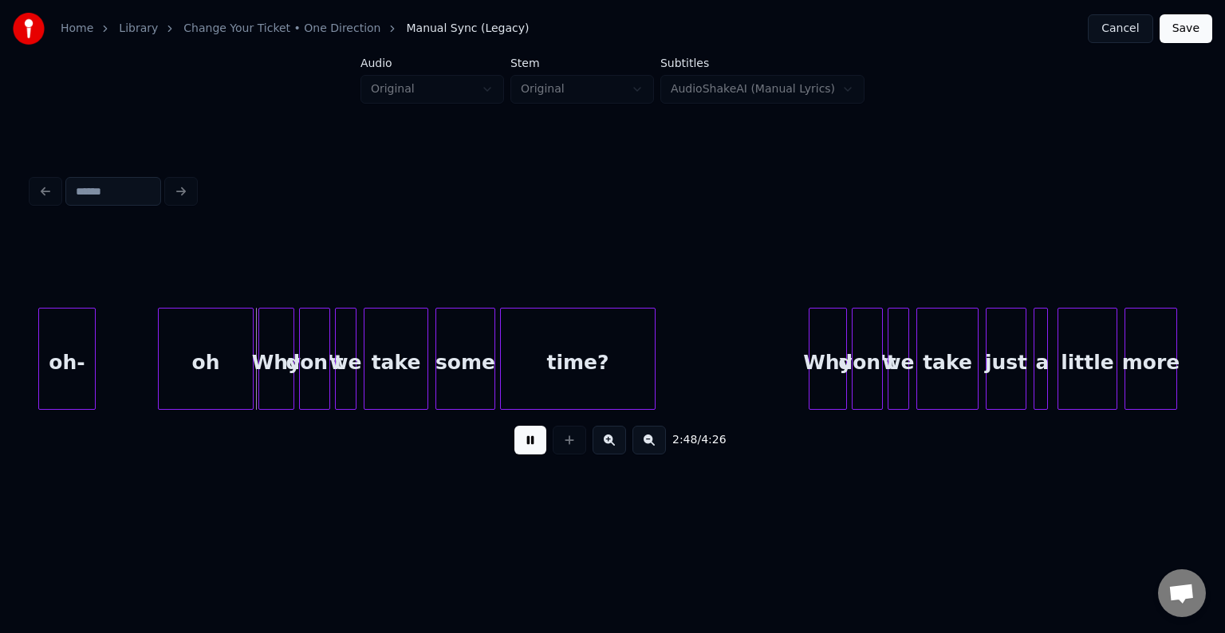
click at [522, 447] on button at bounding box center [531, 440] width 32 height 29
click at [54, 373] on div "oh-" at bounding box center [67, 363] width 56 height 108
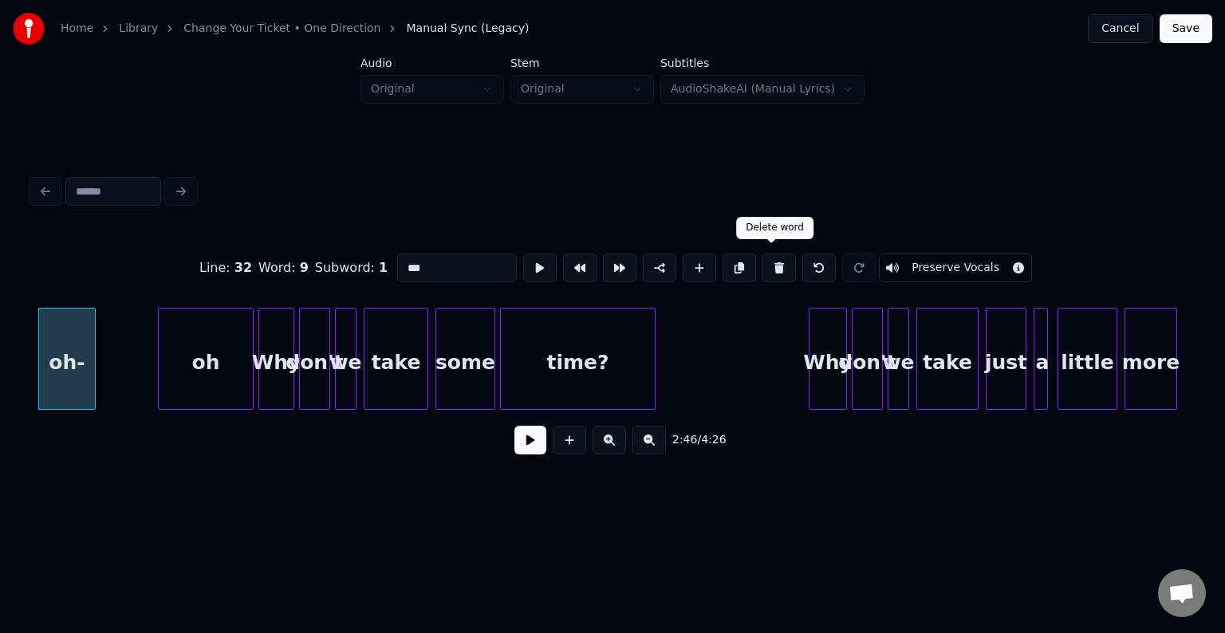
click at [769, 260] on button at bounding box center [780, 268] width 34 height 29
type input "*****"
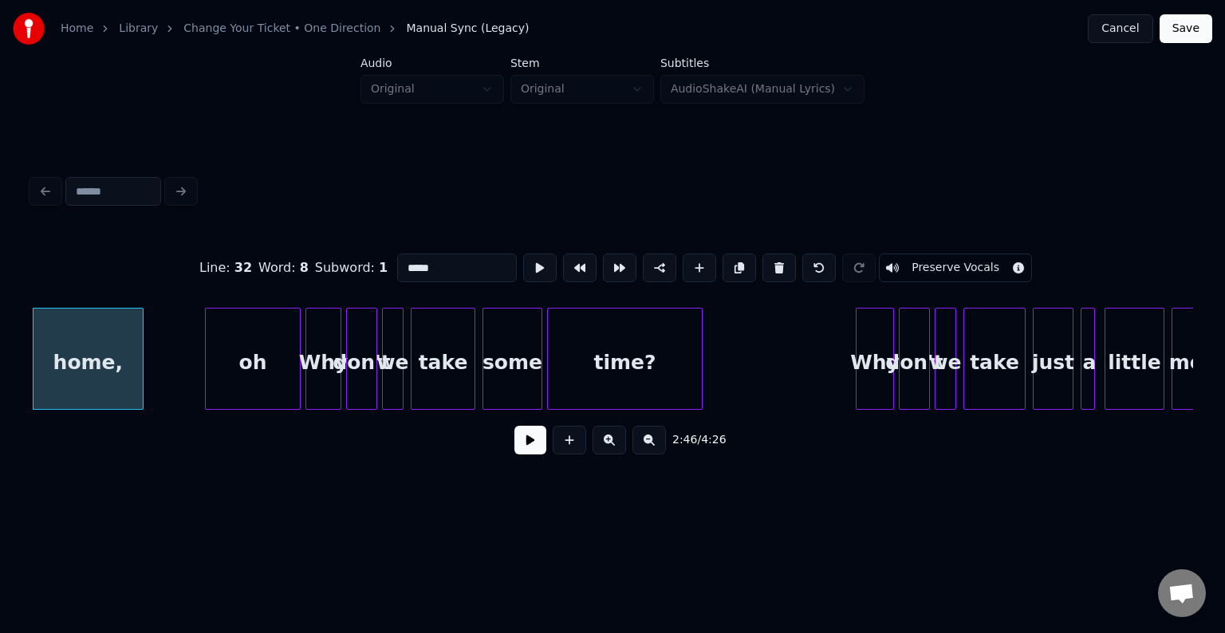
click at [138, 393] on div at bounding box center [140, 359] width 5 height 101
click at [540, 449] on button at bounding box center [531, 440] width 32 height 29
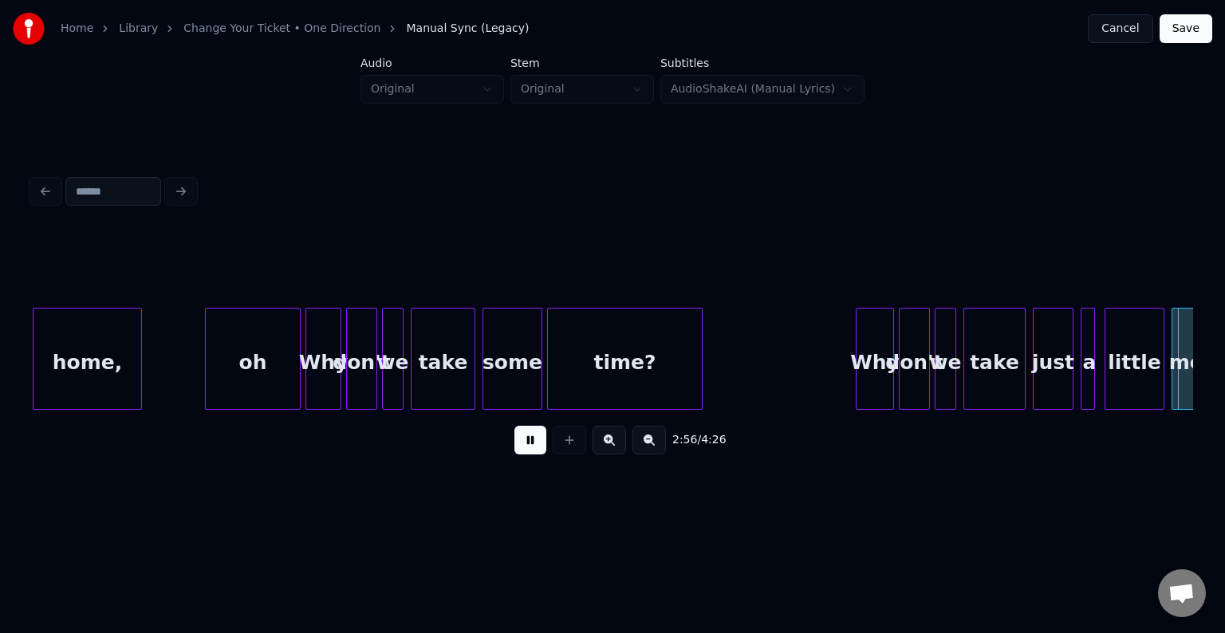
scroll to position [0, 21079]
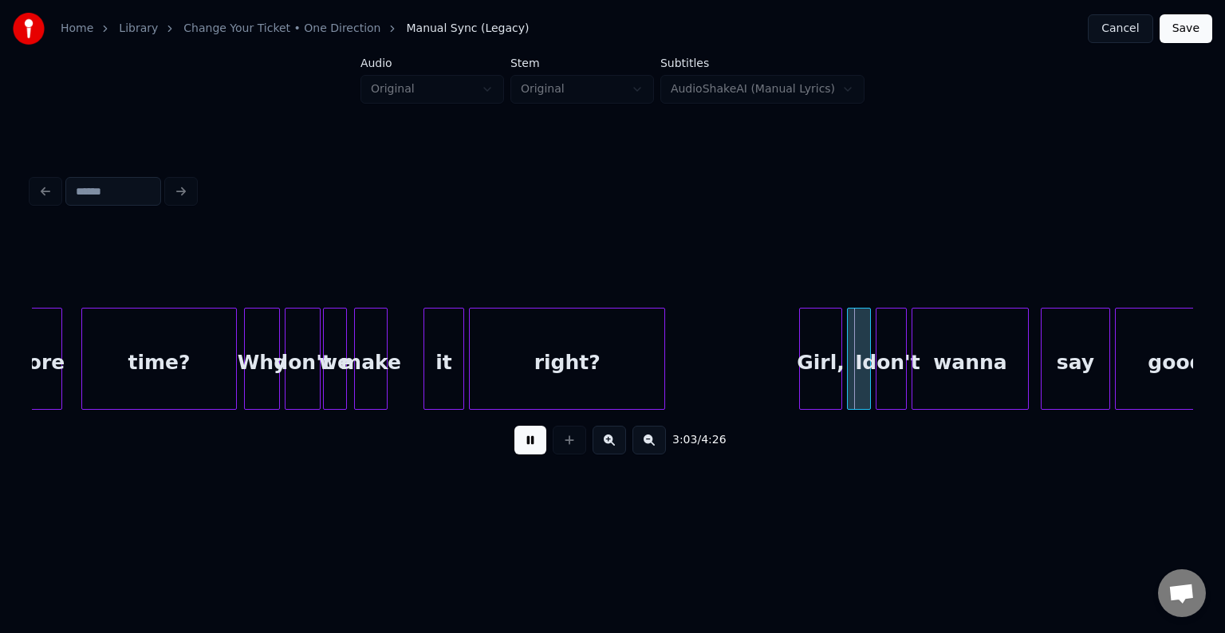
click at [470, 376] on div at bounding box center [472, 359] width 5 height 101
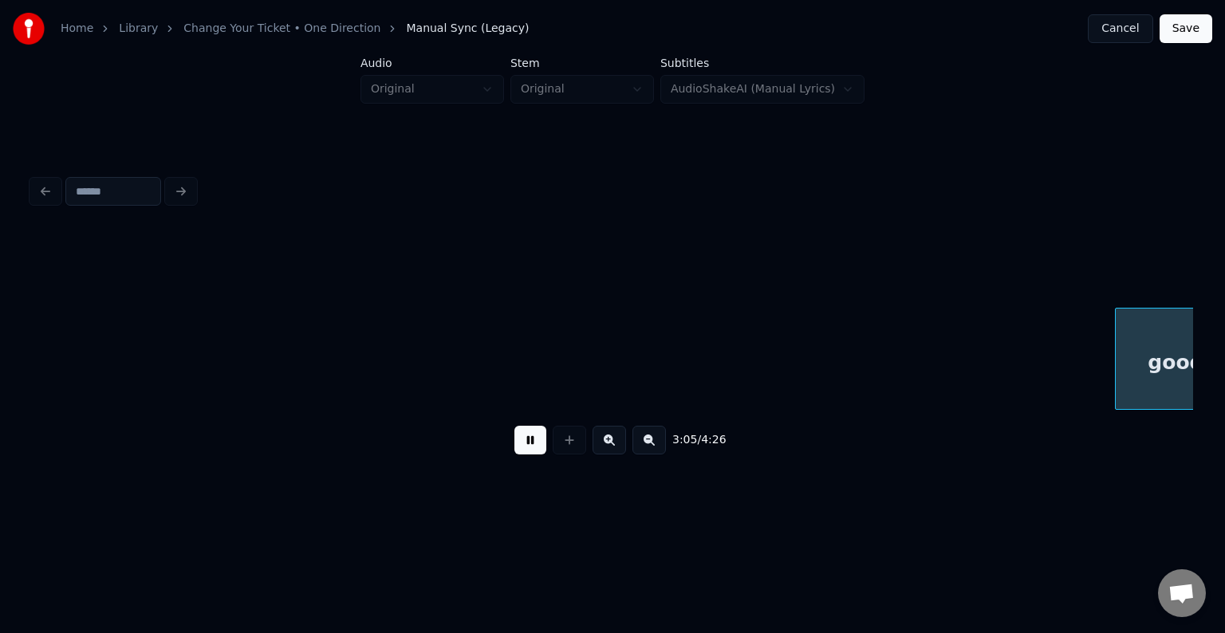
scroll to position [0, 22241]
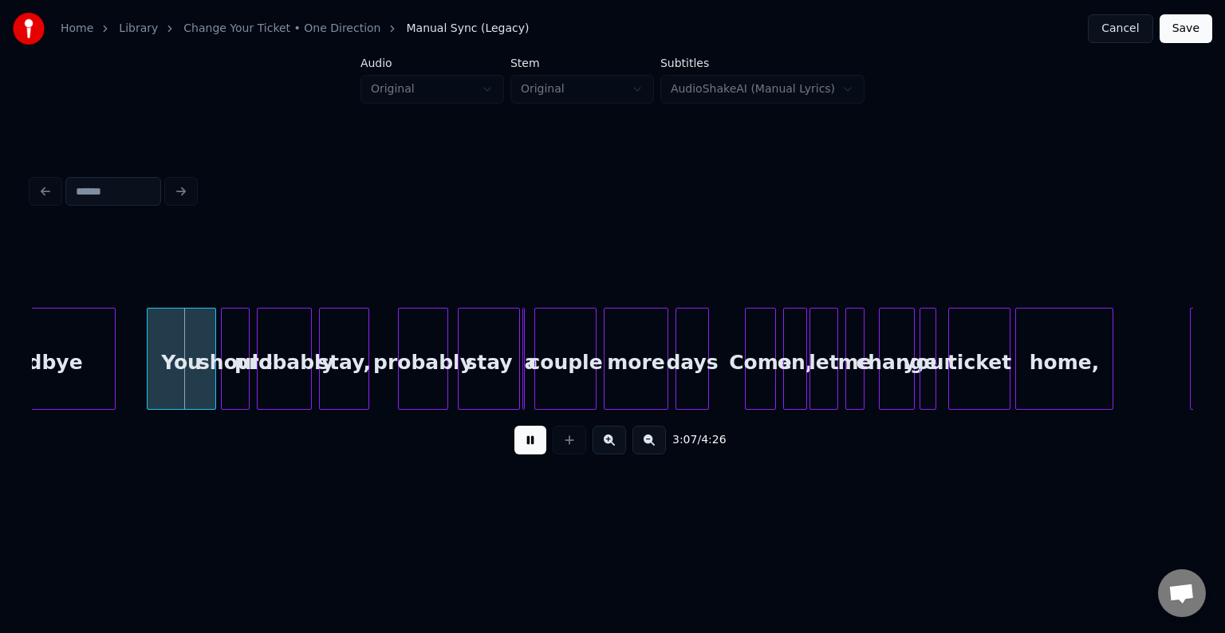
click at [487, 471] on div "3:07 / 4:26" at bounding box center [613, 440] width 1162 height 61
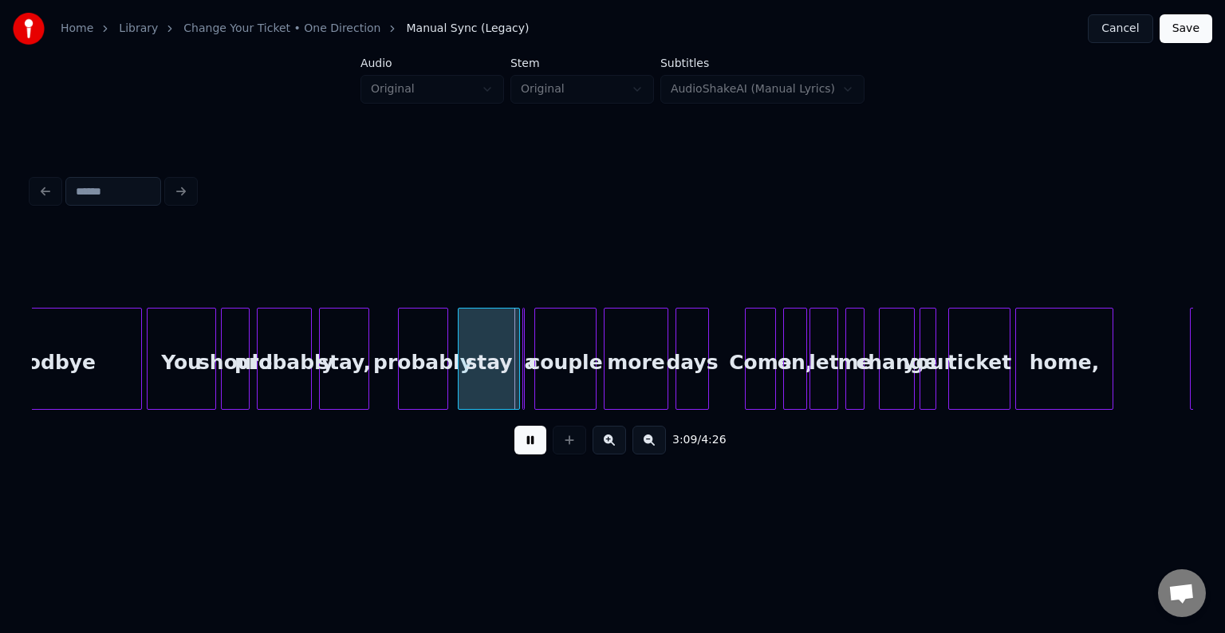
click at [139, 383] on div at bounding box center [138, 359] width 5 height 101
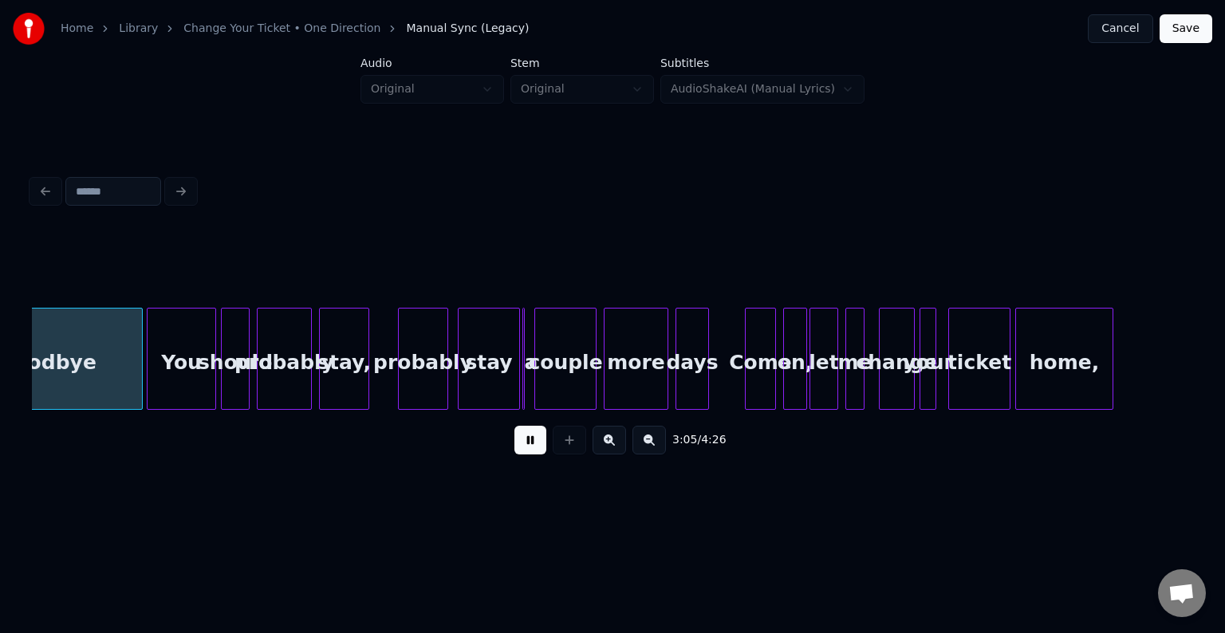
scroll to position [0, 22162]
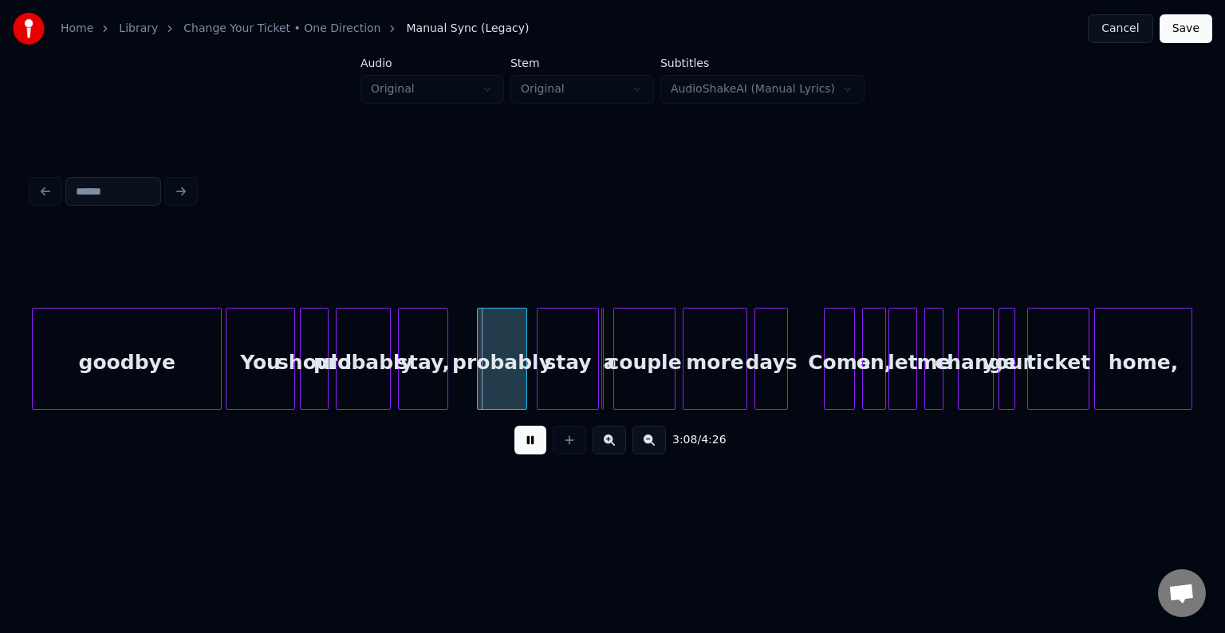
click at [271, 394] on div at bounding box center [272, 359] width 5 height 101
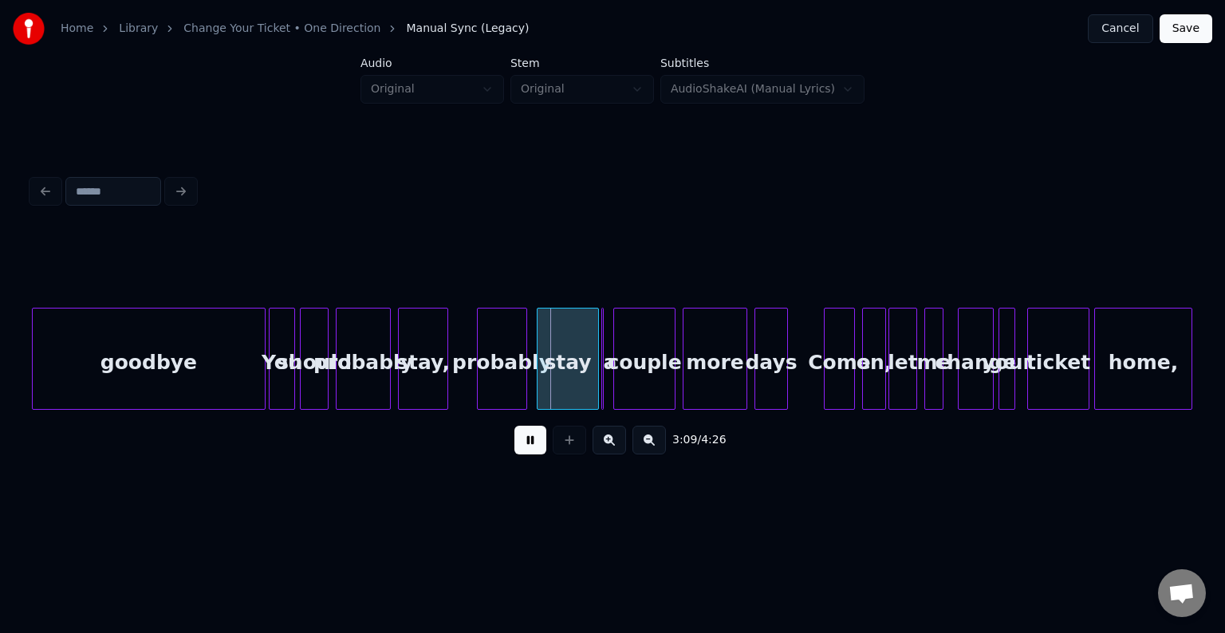
click at [262, 384] on div at bounding box center [262, 359] width 5 height 101
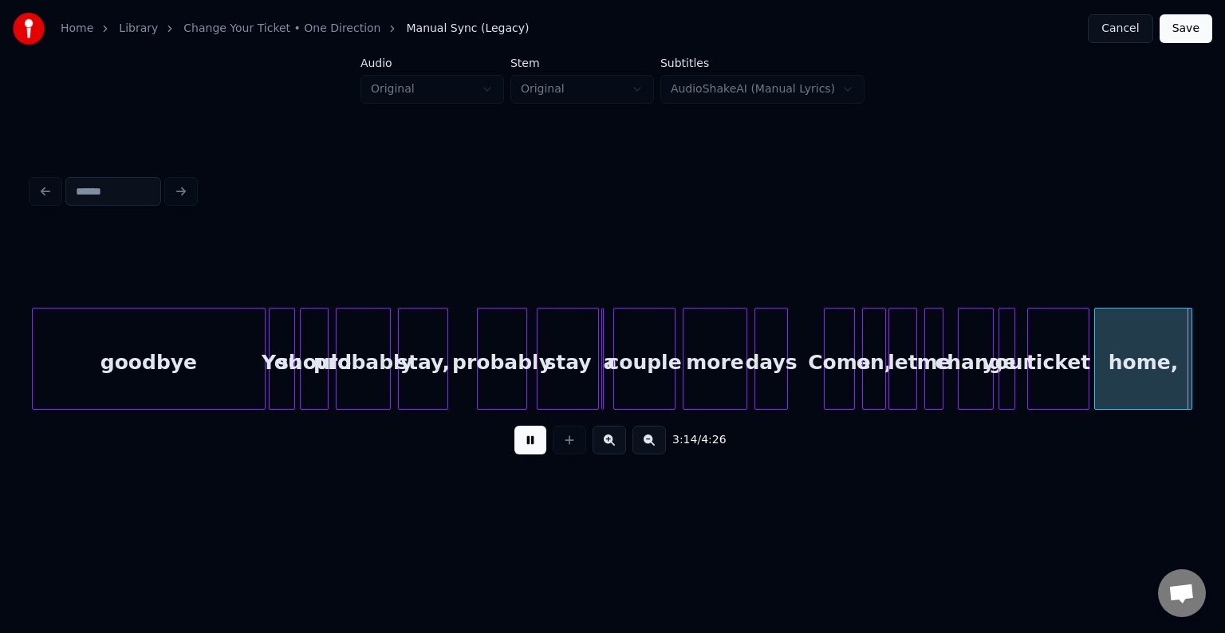
scroll to position [0, 23324]
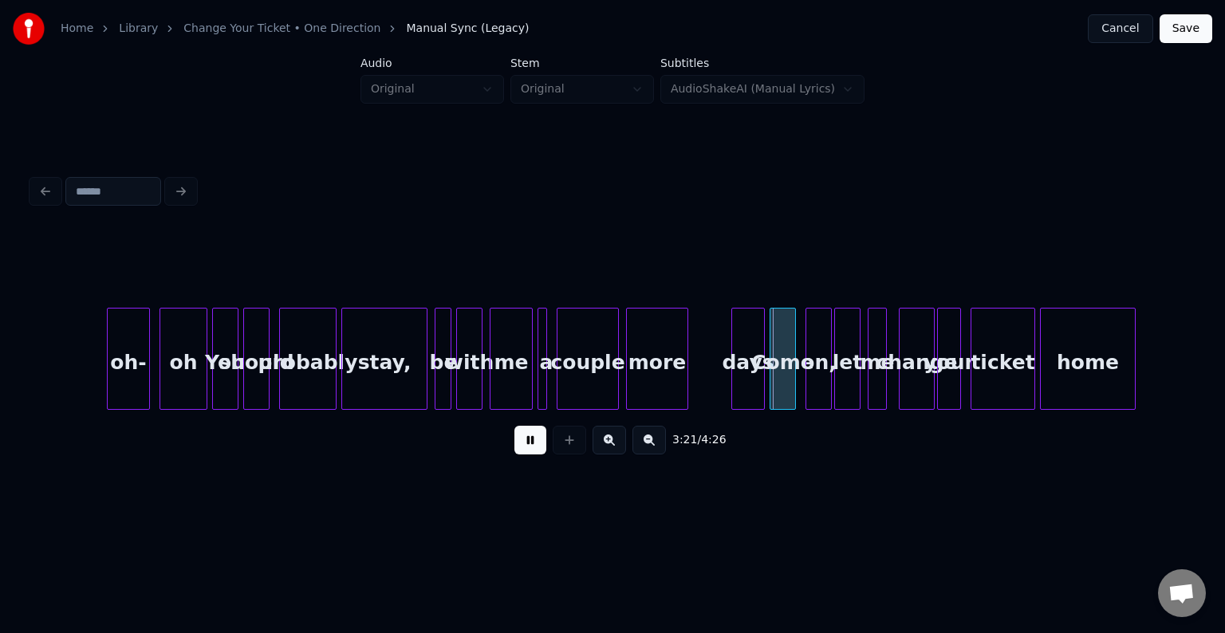
click at [508, 522] on html "Home Library Change Your Ticket • One Direction Manual Sync (Legacy) Cancel Sav…" at bounding box center [612, 267] width 1225 height 535
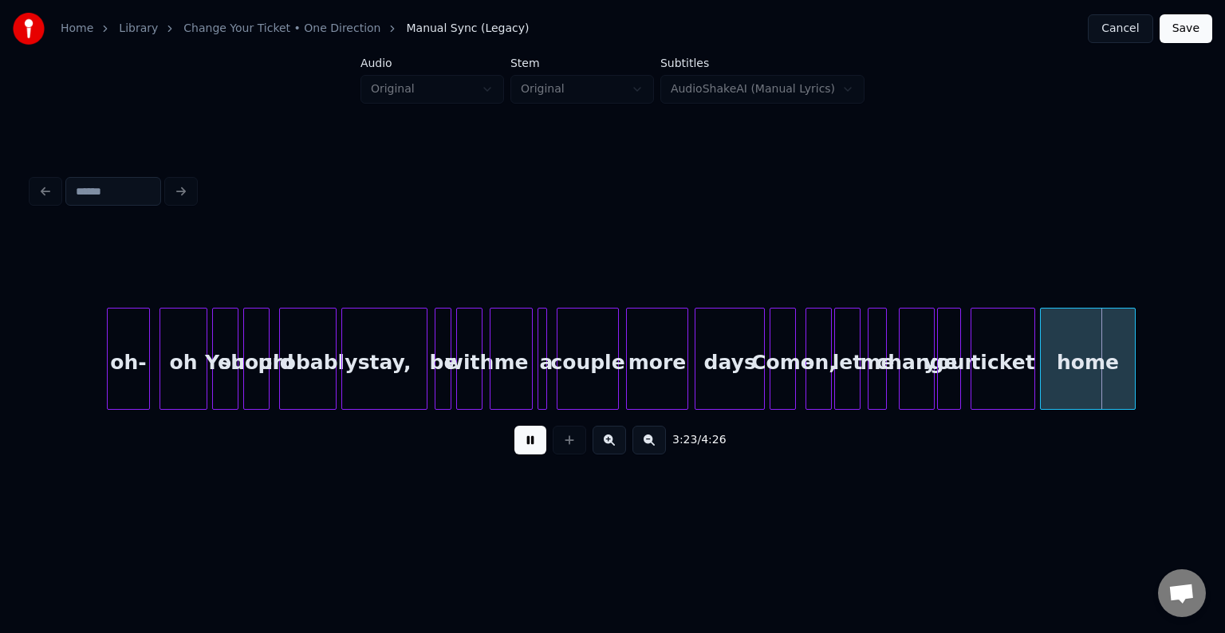
click at [696, 389] on div at bounding box center [698, 359] width 5 height 101
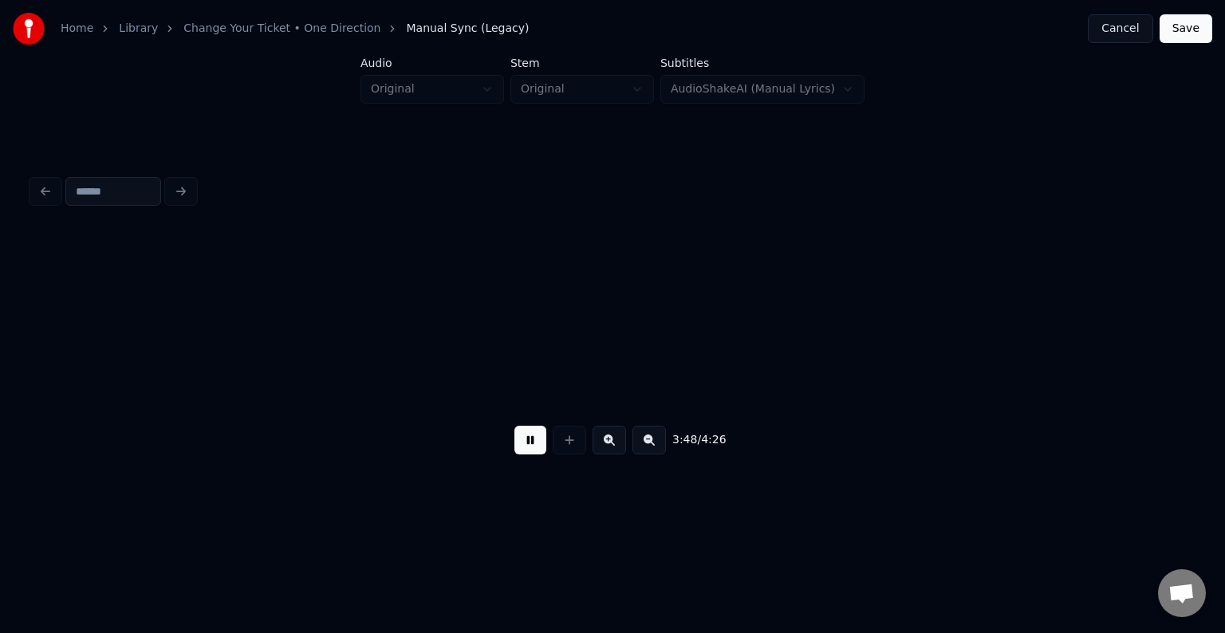
scroll to position [0, 27331]
click at [516, 440] on button at bounding box center [531, 440] width 32 height 29
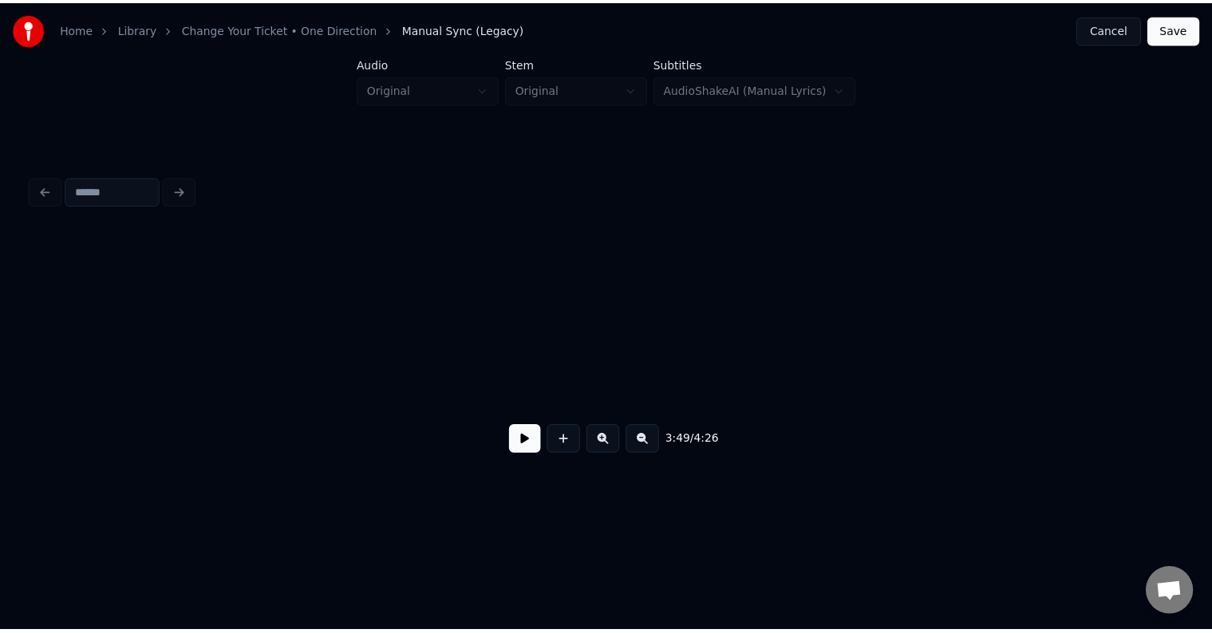
scroll to position [0, 30748]
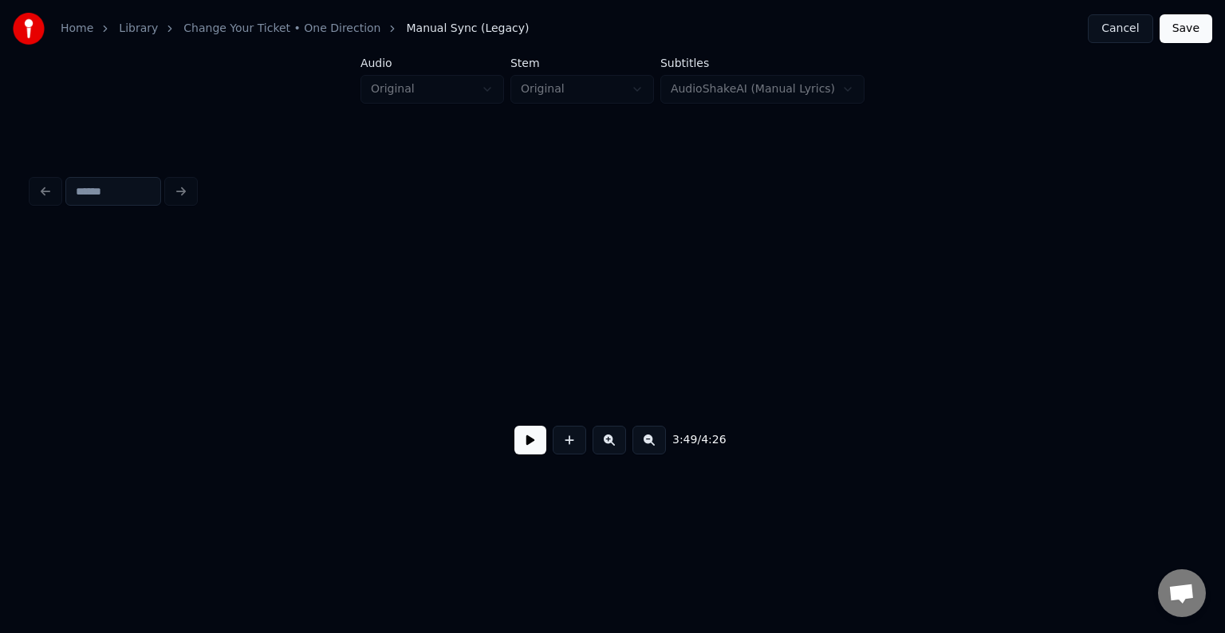
click at [1189, 26] on button "Save" at bounding box center [1186, 28] width 53 height 29
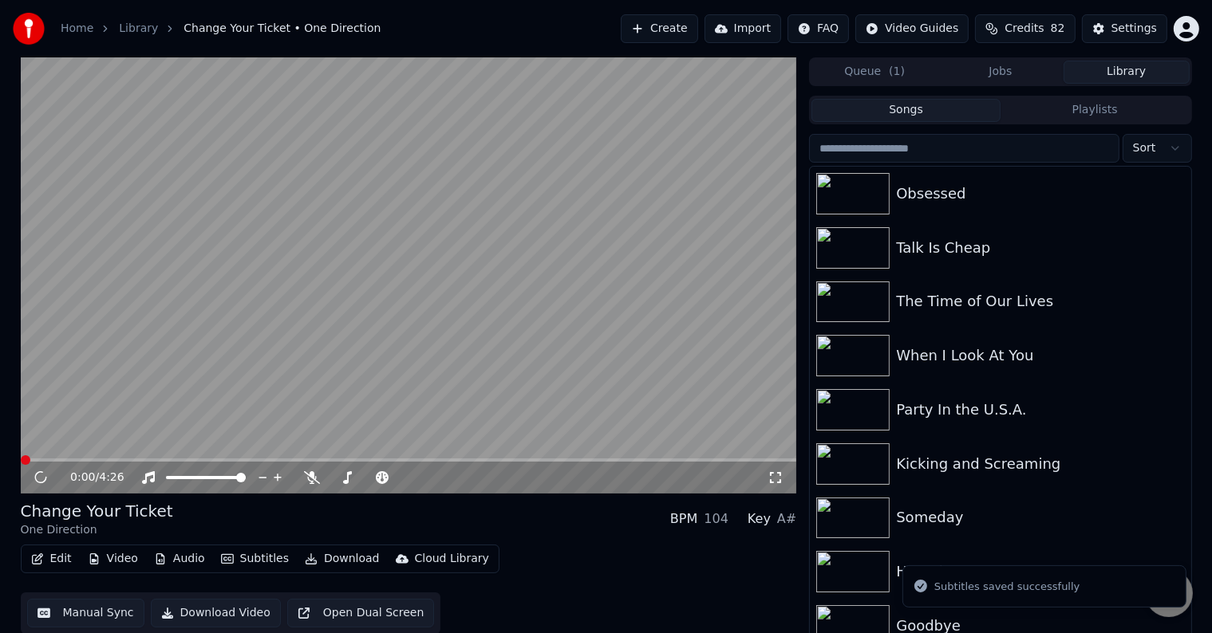
click at [335, 552] on button "Download" at bounding box center [342, 559] width 88 height 22
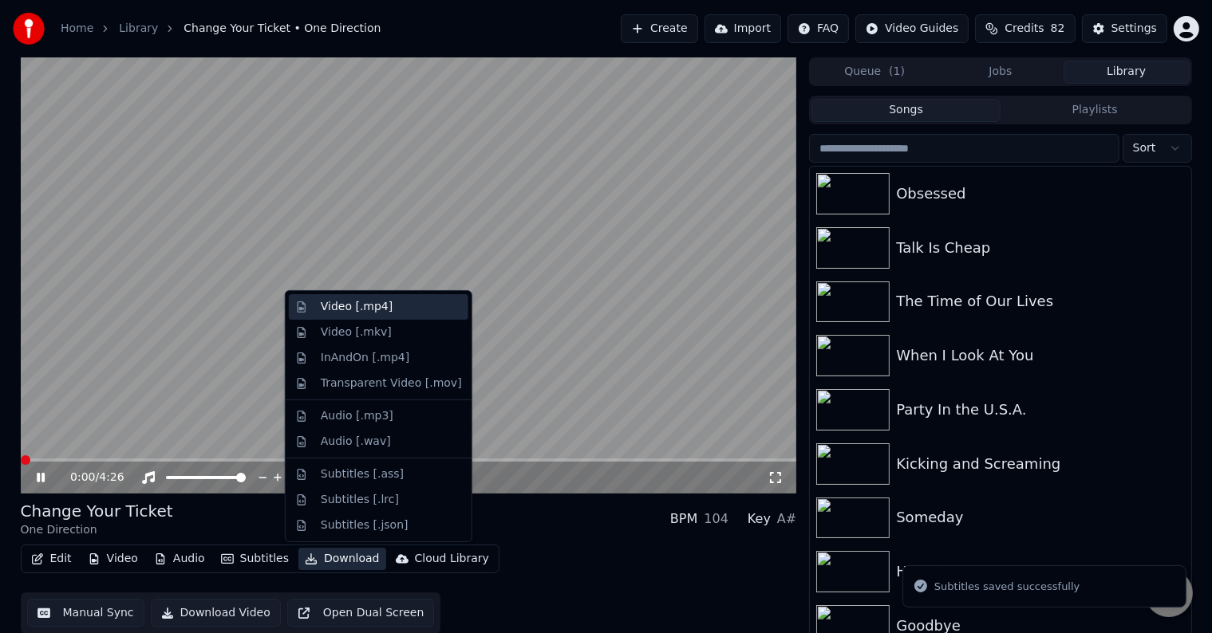
click at [348, 303] on div "Video [.mp4]" at bounding box center [357, 307] width 72 height 16
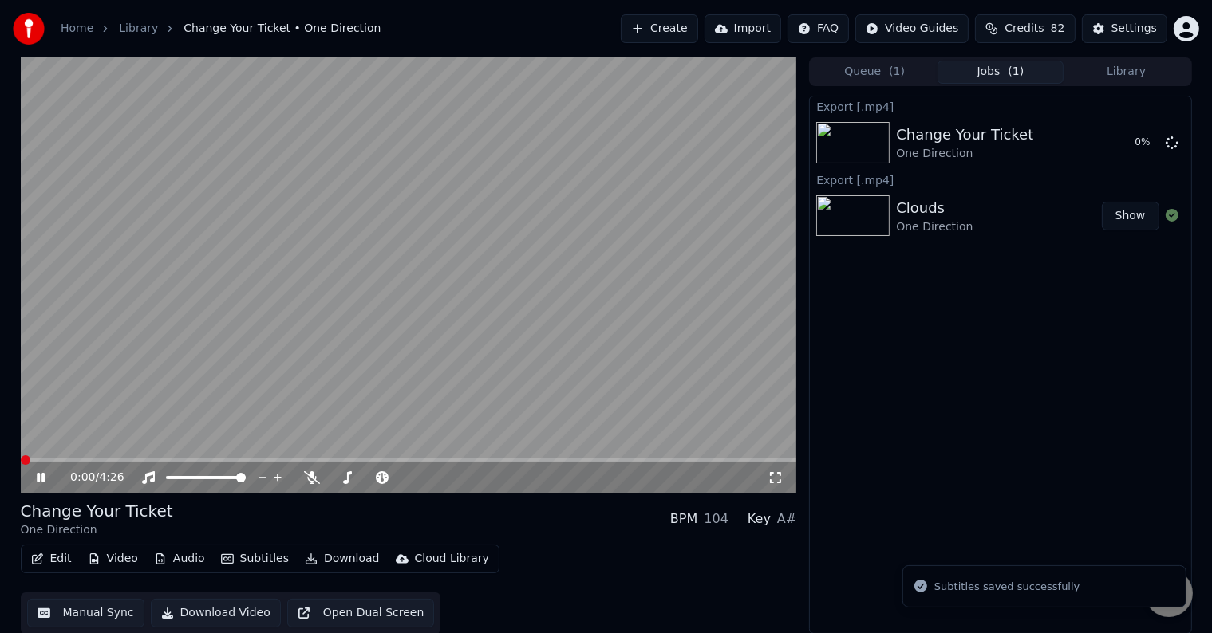
click at [41, 476] on icon at bounding box center [52, 477] width 37 height 13
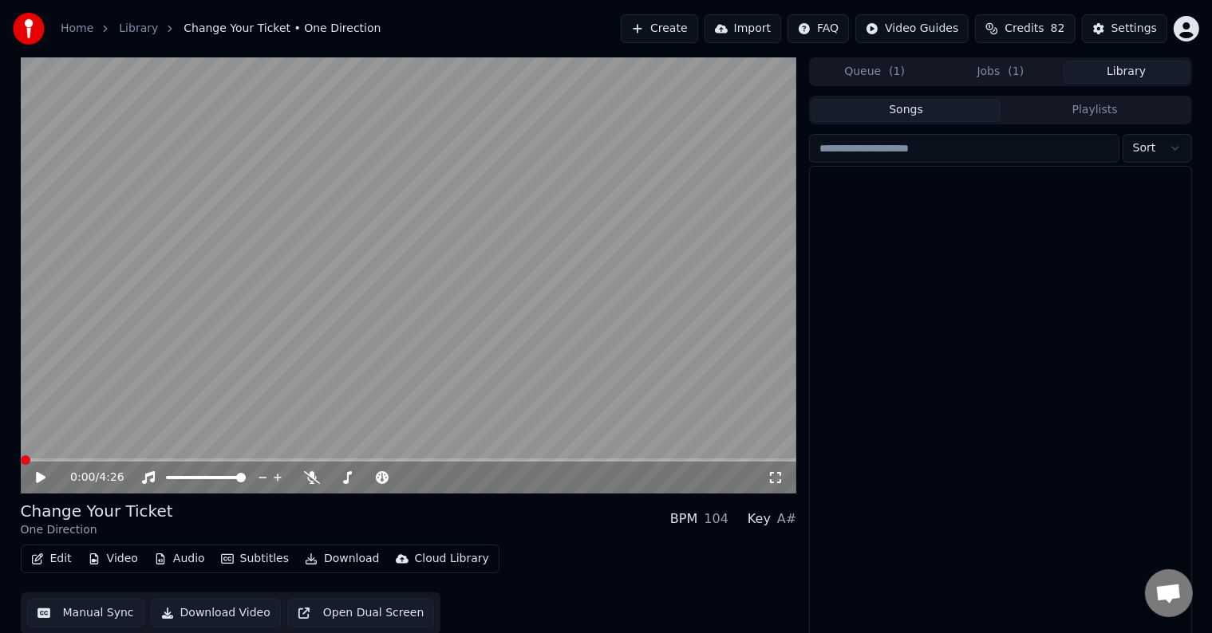
click at [1107, 72] on button "Library" at bounding box center [1126, 72] width 126 height 23
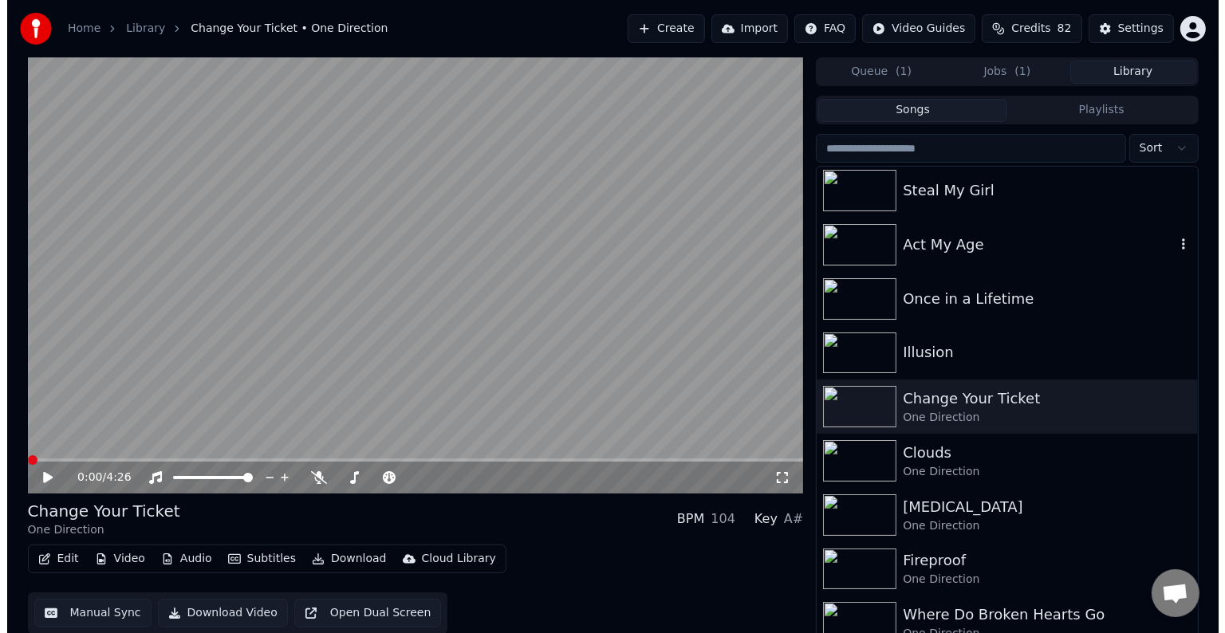
scroll to position [10116, 0]
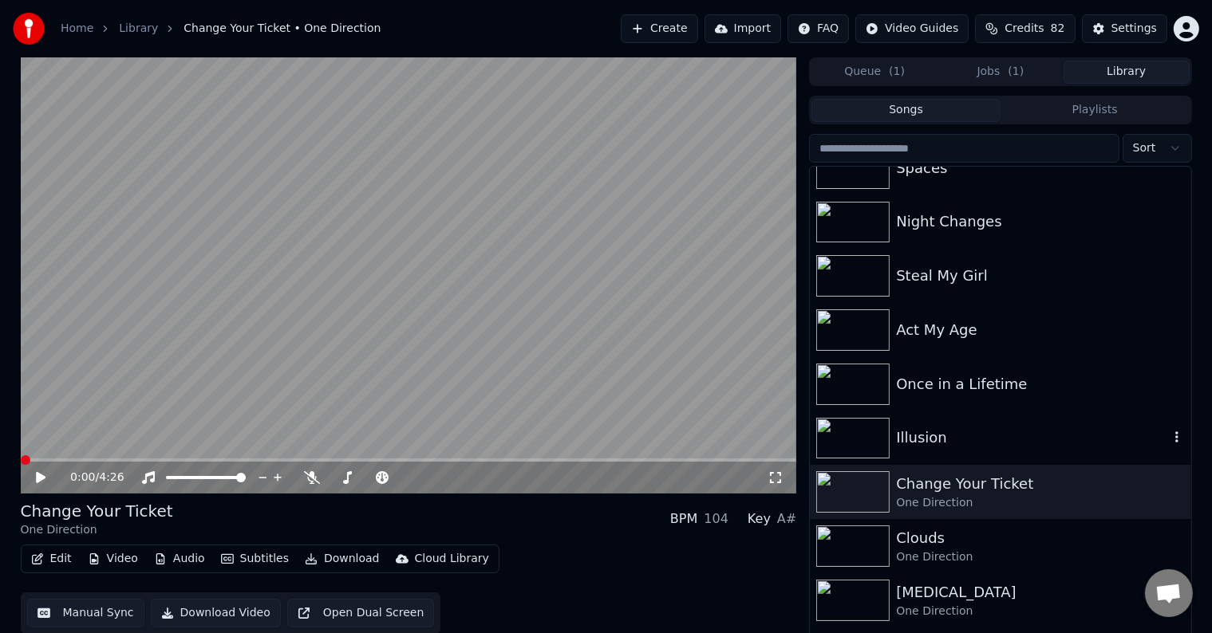
click at [950, 440] on div "Illusion" at bounding box center [1032, 438] width 272 height 22
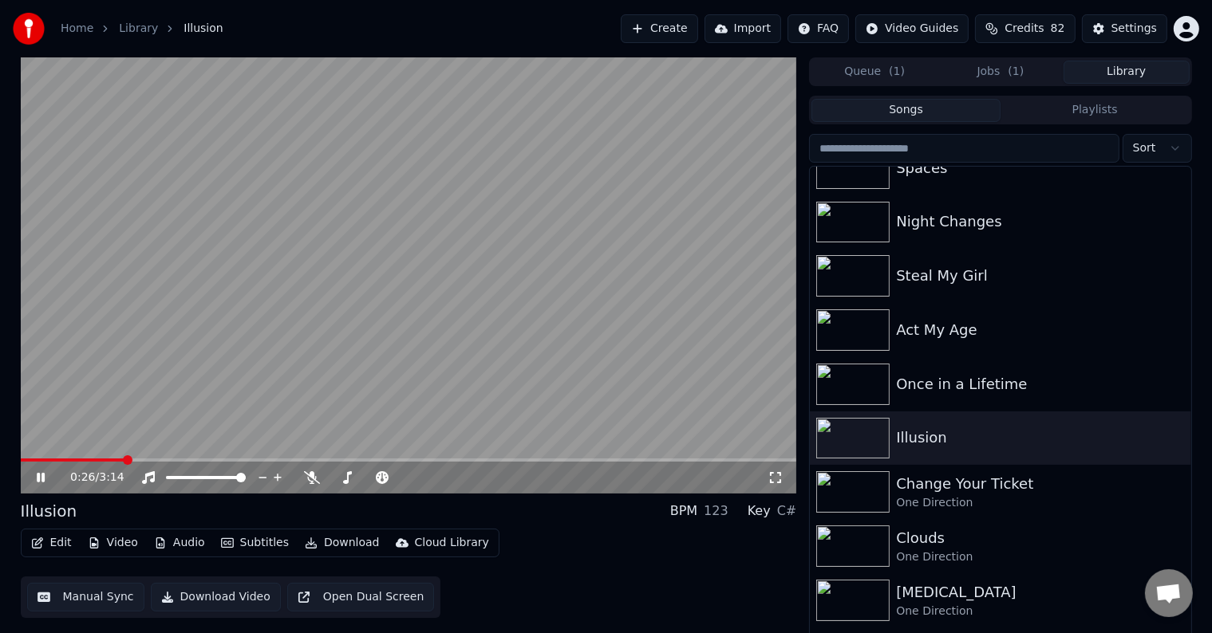
click at [124, 461] on span at bounding box center [409, 460] width 776 height 3
click at [171, 460] on span at bounding box center [409, 460] width 776 height 3
click at [31, 478] on div "1:09 / 3:14" at bounding box center [408, 478] width 763 height 16
click at [41, 479] on icon at bounding box center [52, 477] width 37 height 13
click at [38, 538] on icon "button" at bounding box center [37, 543] width 13 height 11
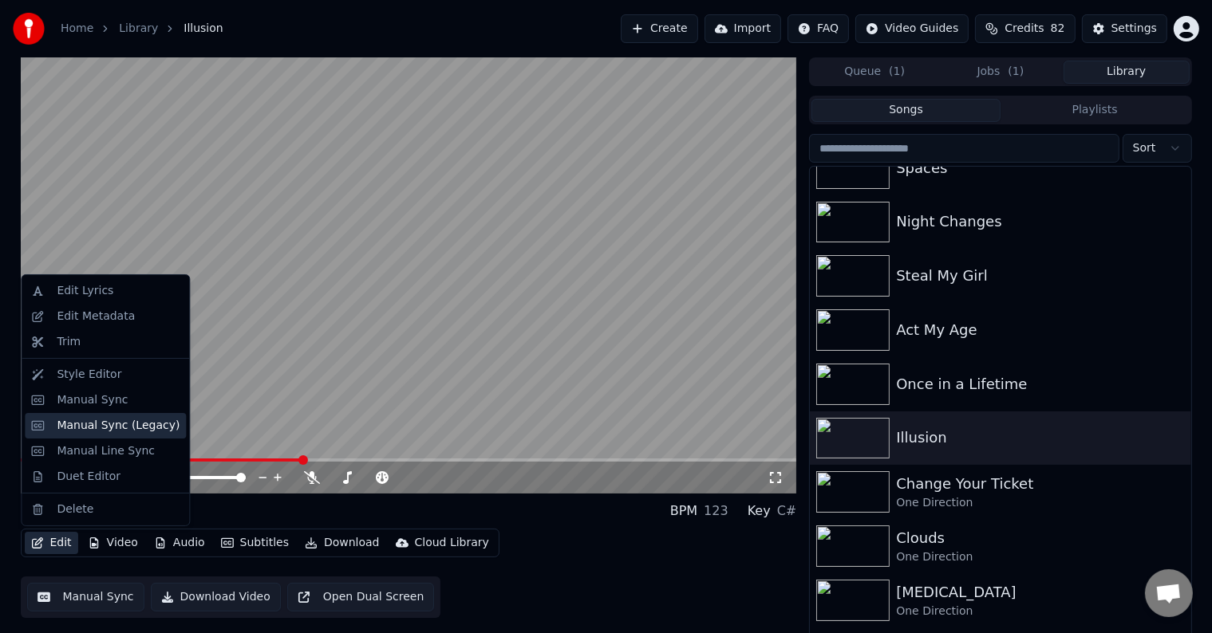
click at [77, 426] on div "Manual Sync (Legacy)" at bounding box center [118, 426] width 123 height 16
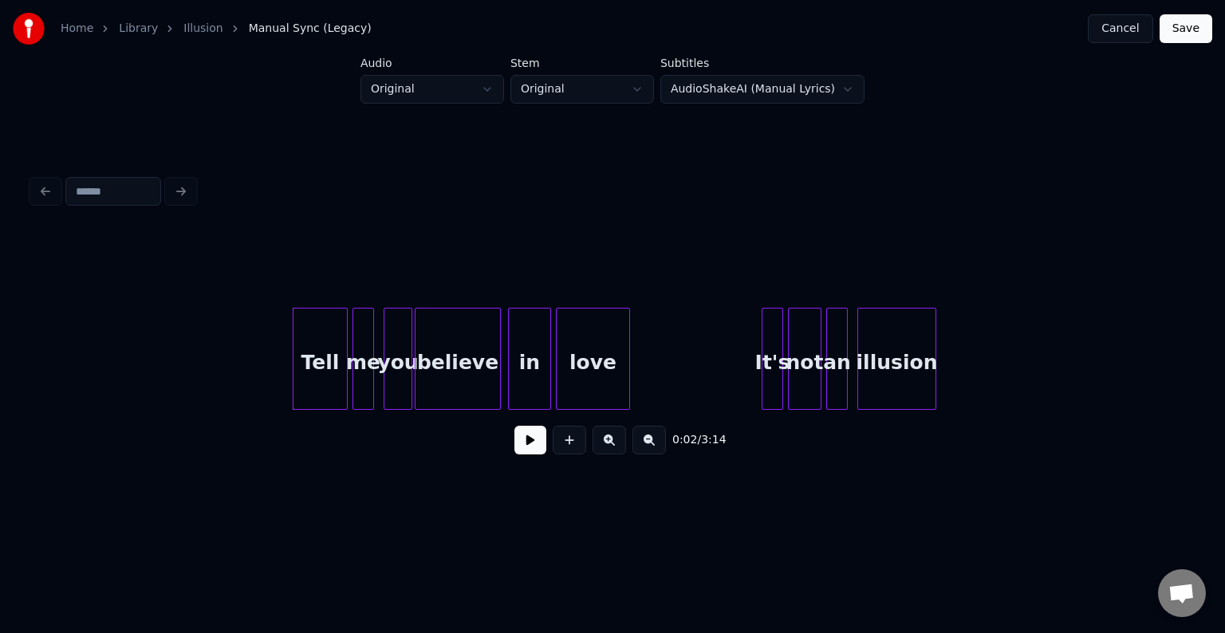
click at [529, 447] on button at bounding box center [531, 440] width 32 height 29
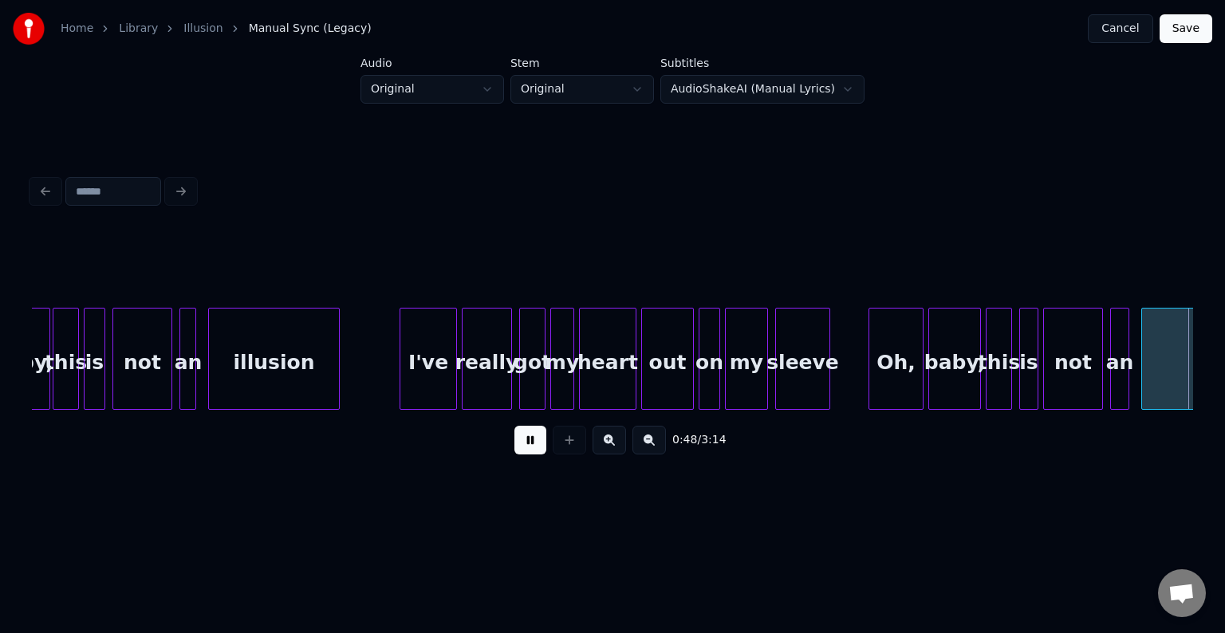
scroll to position [0, 5811]
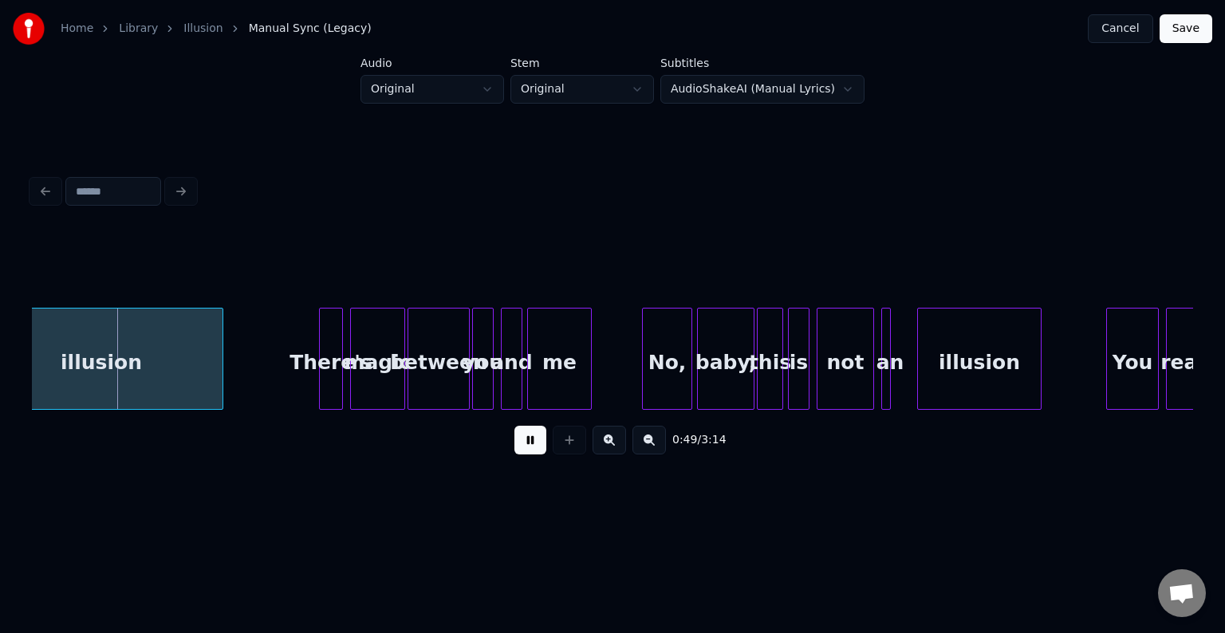
click at [529, 447] on button at bounding box center [531, 440] width 32 height 29
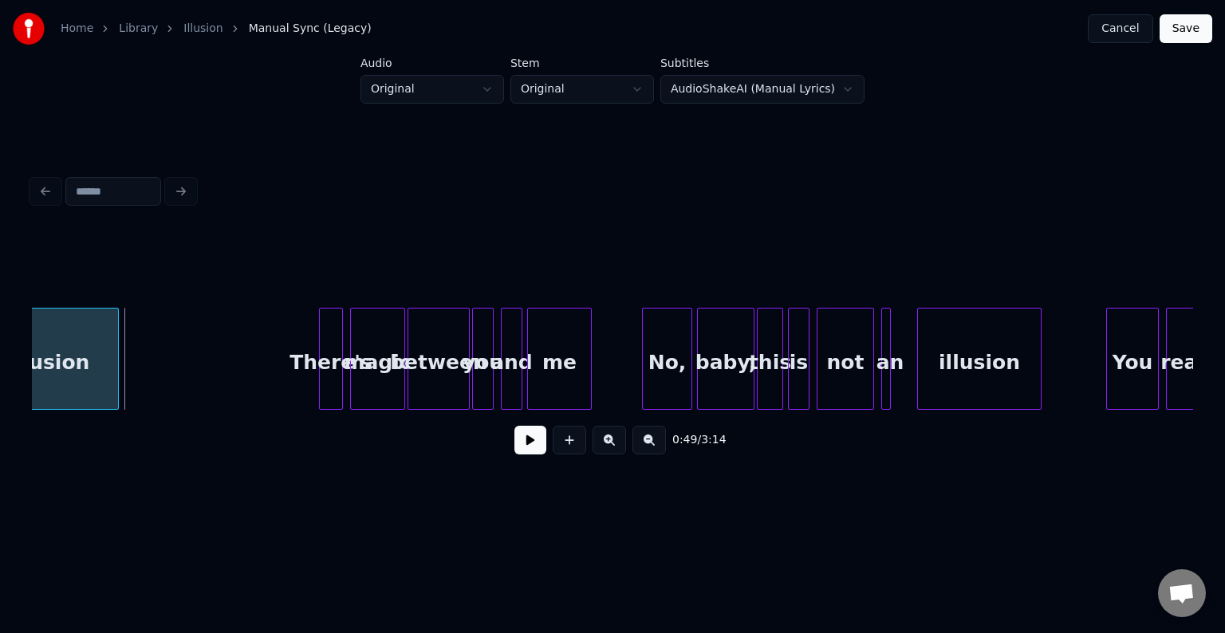
click at [115, 354] on div at bounding box center [115, 359] width 5 height 101
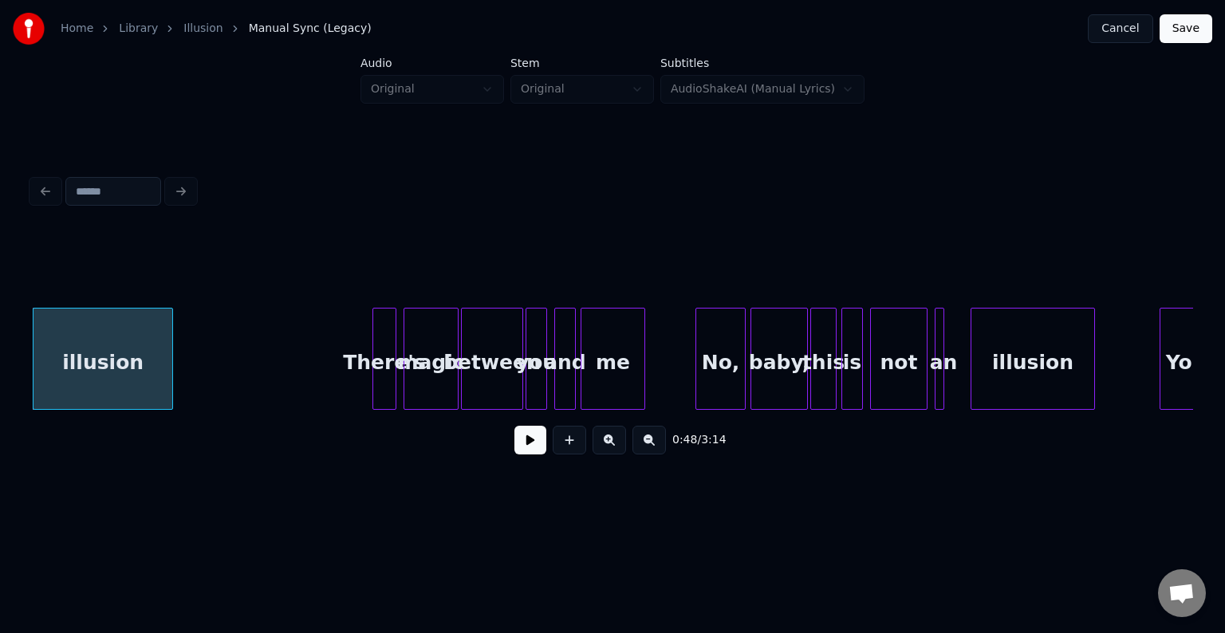
click at [535, 451] on button at bounding box center [531, 440] width 32 height 29
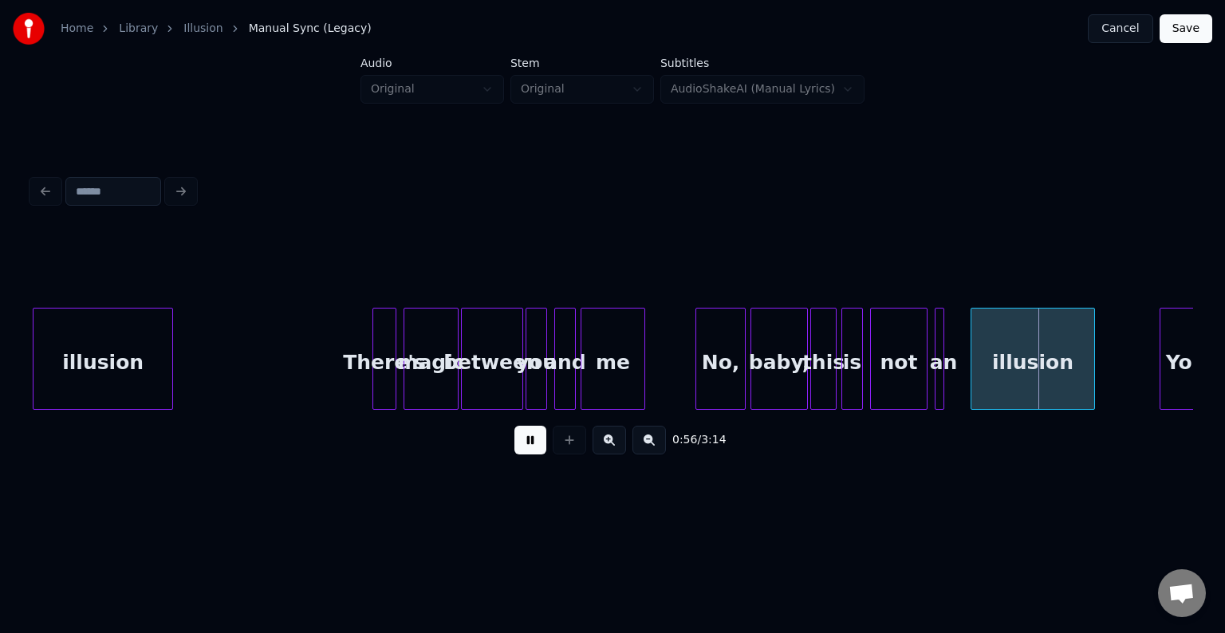
click at [535, 451] on button at bounding box center [531, 440] width 32 height 29
click at [951, 369] on div at bounding box center [953, 359] width 5 height 101
click at [527, 455] on button at bounding box center [531, 440] width 32 height 29
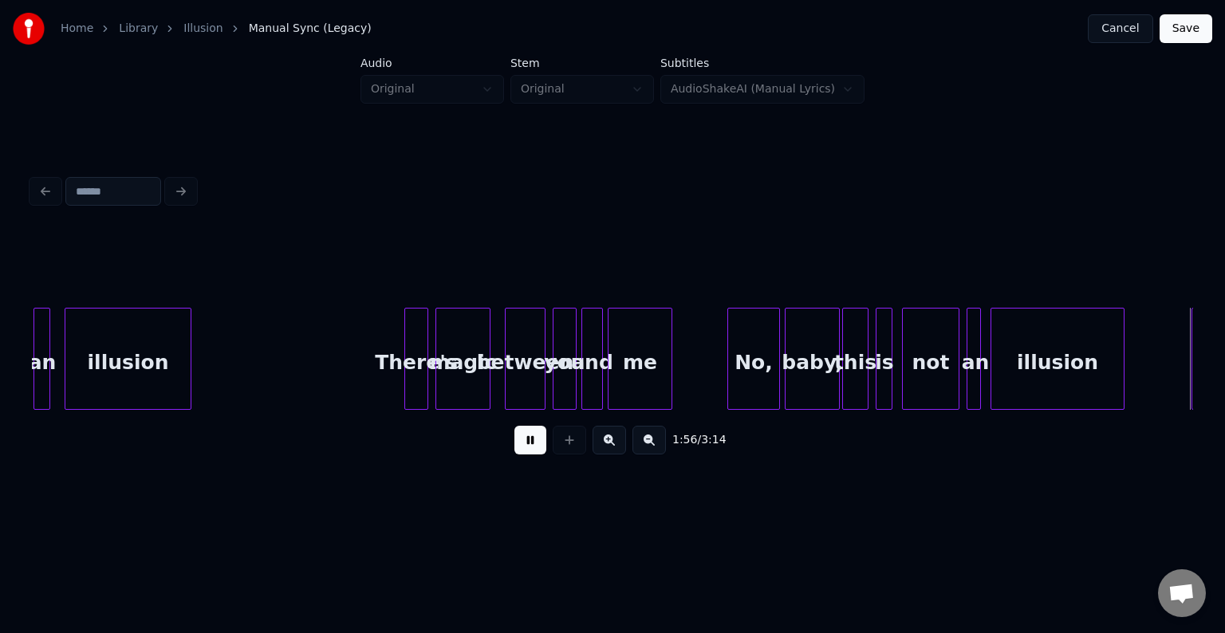
scroll to position [0, 13892]
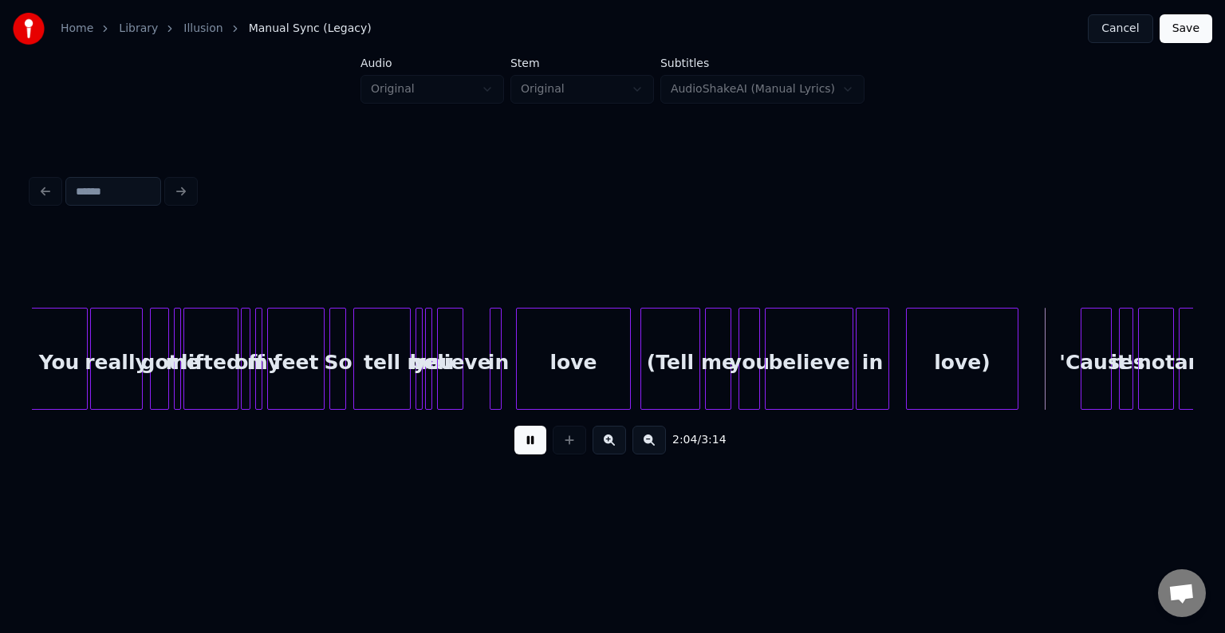
click at [527, 440] on button at bounding box center [531, 440] width 32 height 29
click at [914, 372] on div "love)" at bounding box center [962, 363] width 111 height 108
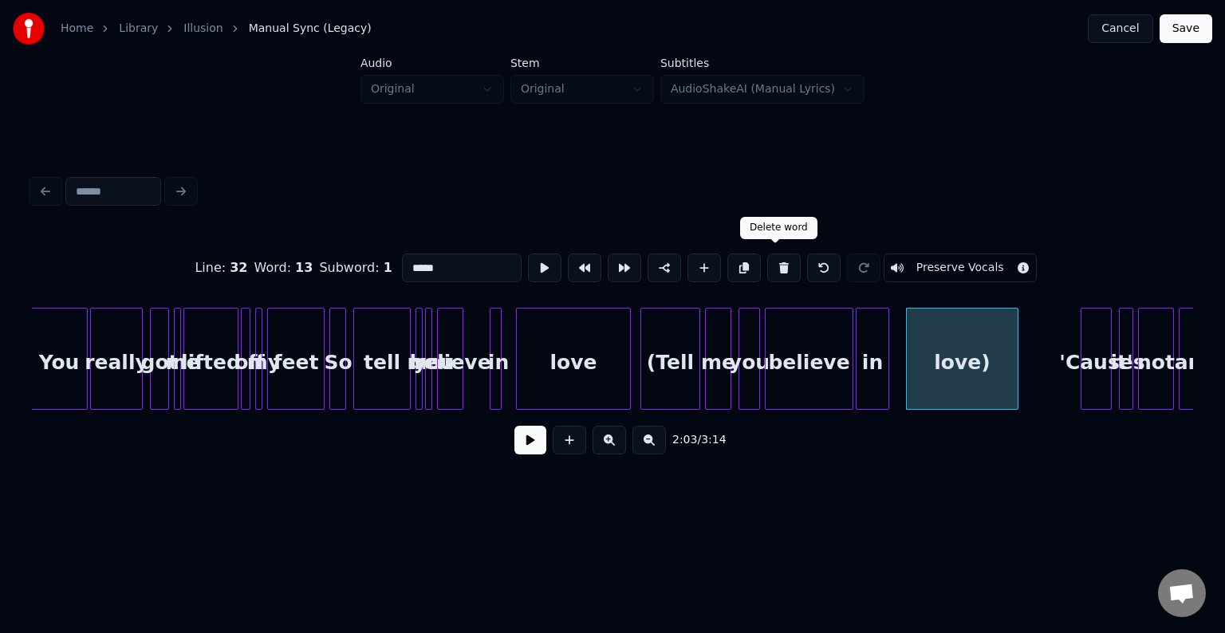
click at [771, 268] on button at bounding box center [784, 268] width 34 height 29
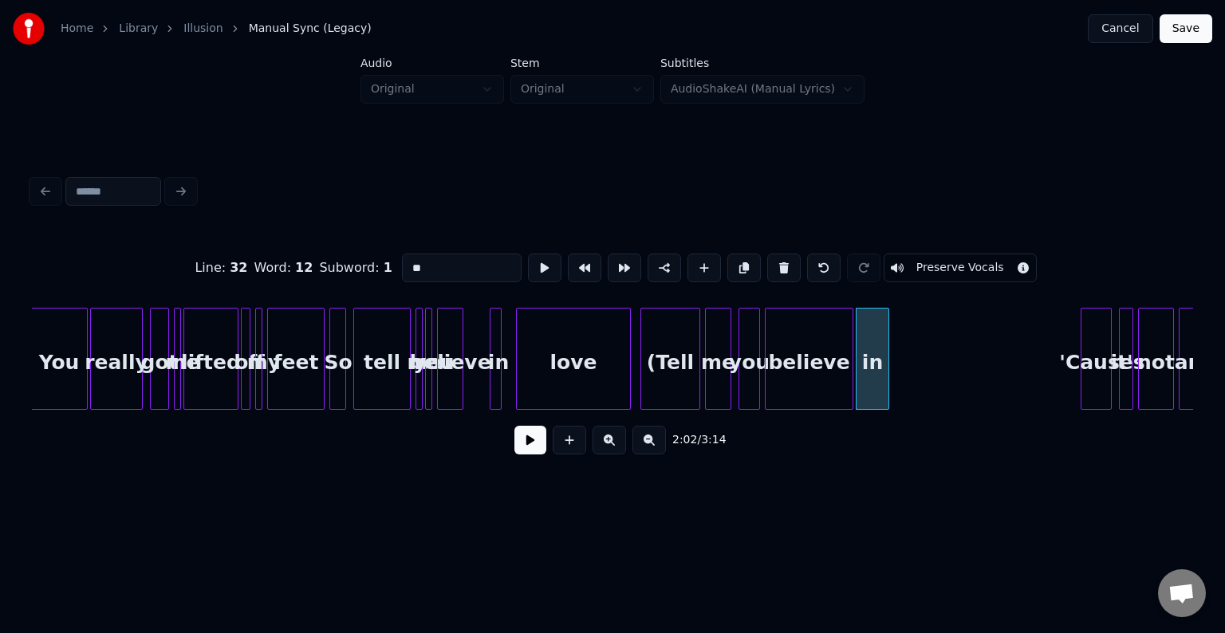
click at [771, 268] on button at bounding box center [784, 268] width 34 height 29
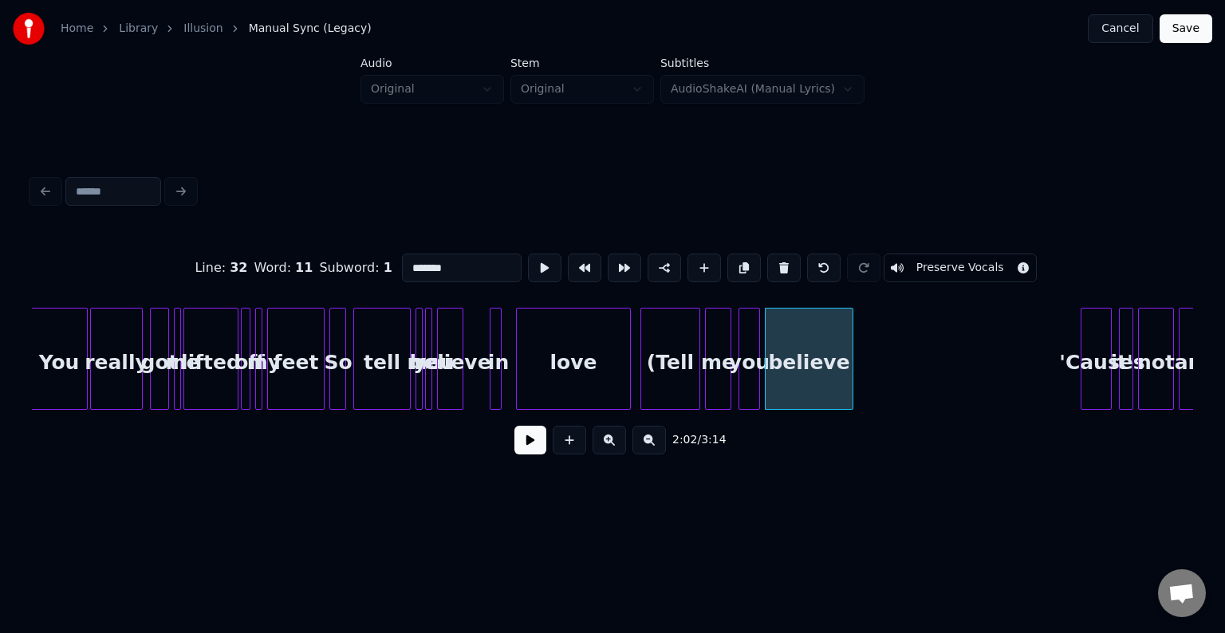
click at [771, 268] on button at bounding box center [784, 268] width 34 height 29
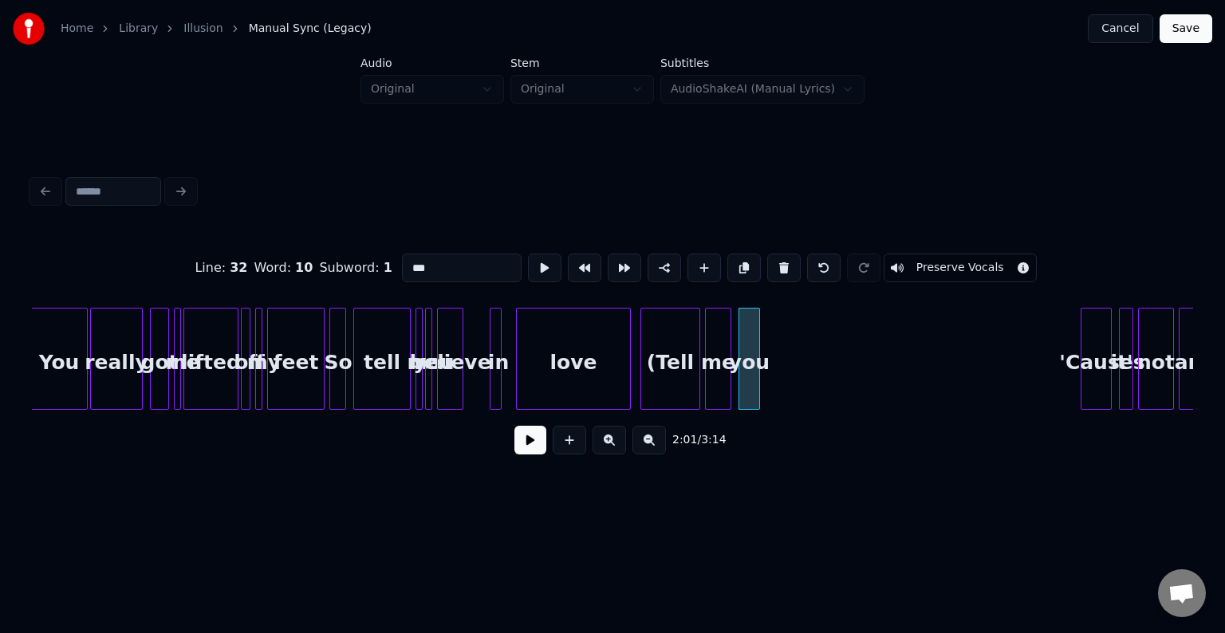
click at [771, 268] on button at bounding box center [784, 268] width 34 height 29
click at [771, 268] on button at bounding box center [780, 268] width 34 height 29
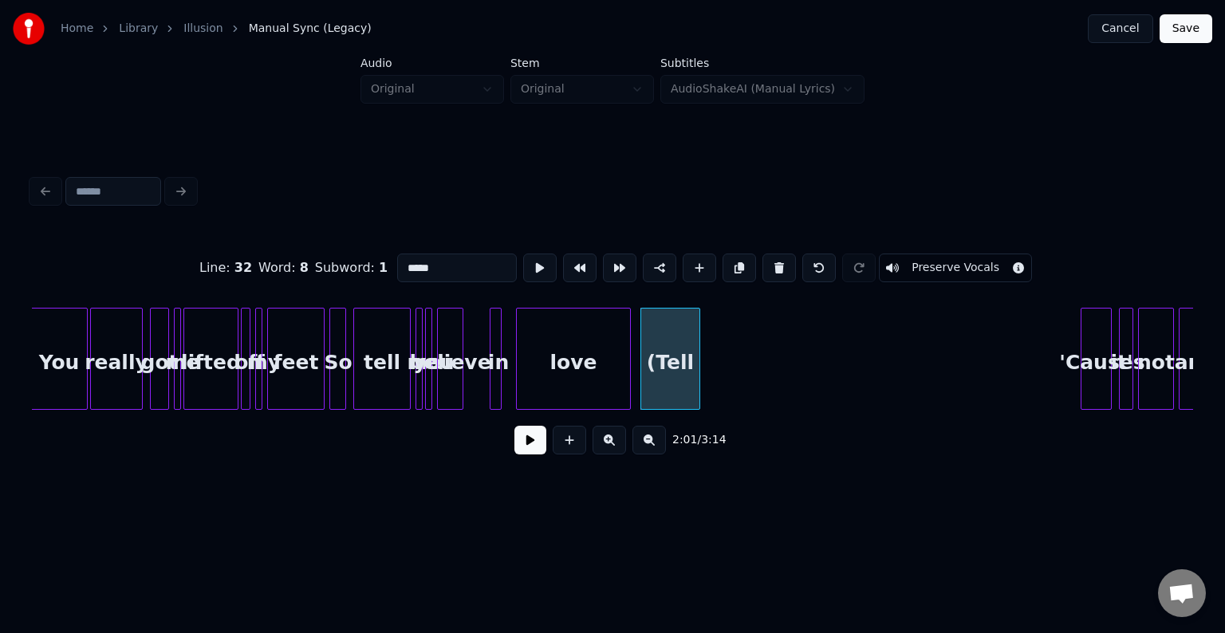
click at [771, 268] on button at bounding box center [780, 268] width 34 height 29
type input "****"
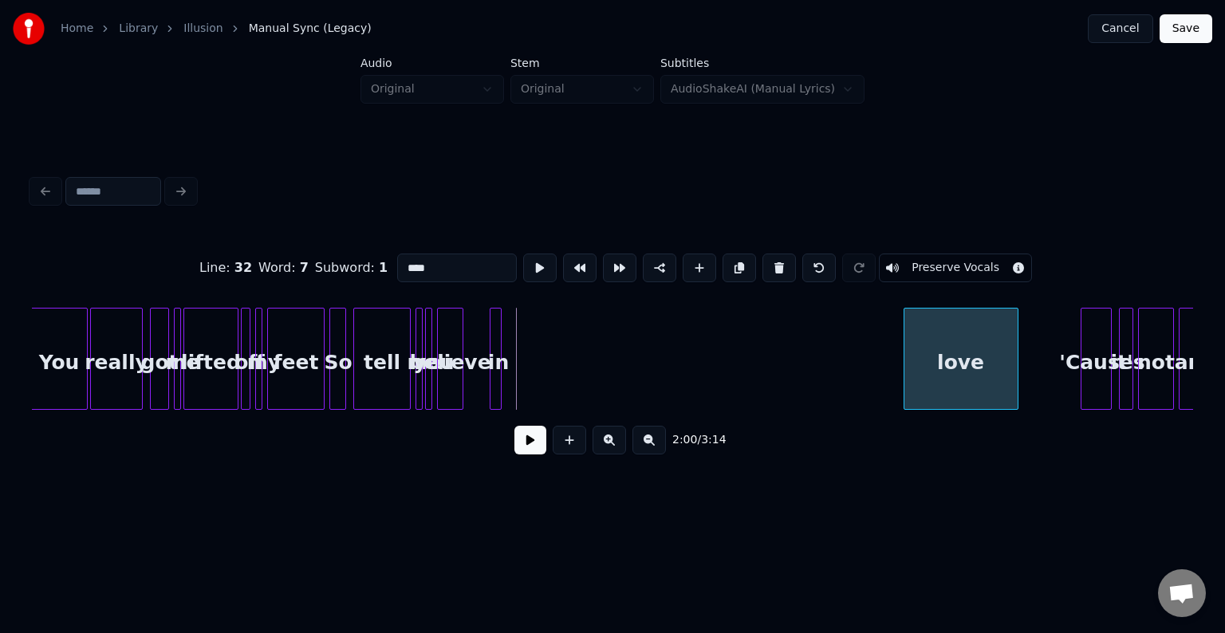
click at [968, 361] on div "love" at bounding box center [961, 363] width 113 height 108
click at [524, 446] on button at bounding box center [531, 440] width 32 height 29
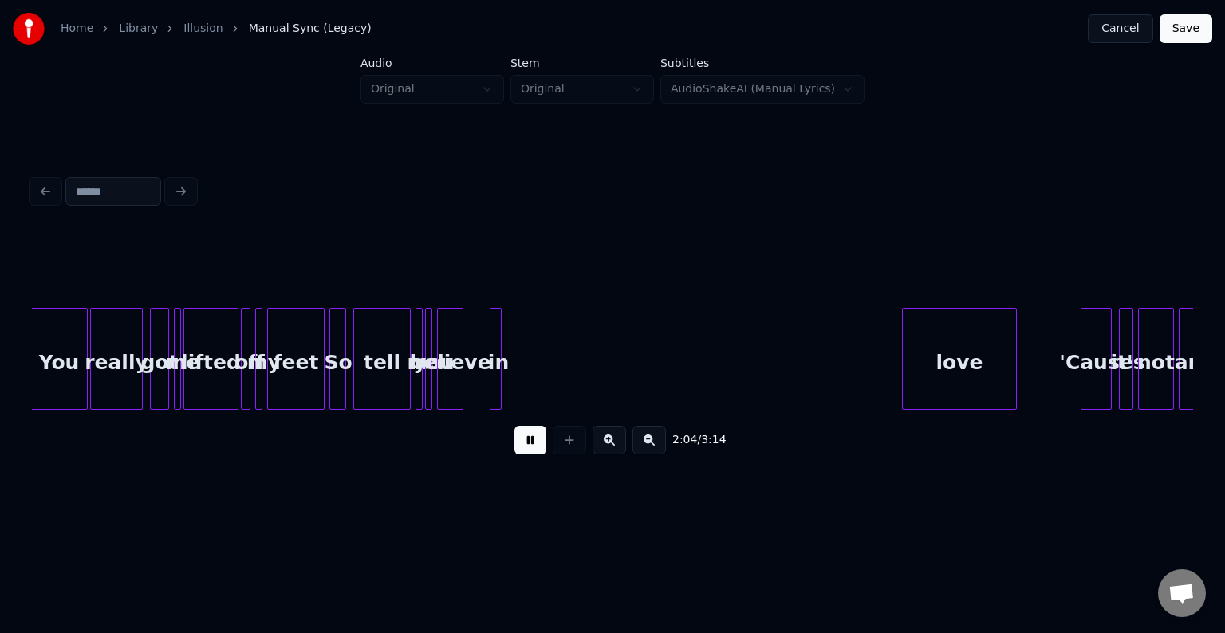
click at [524, 446] on button at bounding box center [531, 440] width 32 height 29
click at [511, 379] on div at bounding box center [511, 359] width 5 height 101
click at [884, 370] on div "in" at bounding box center [885, 363] width 23 height 108
click at [528, 448] on button at bounding box center [531, 440] width 32 height 29
click at [528, 447] on button at bounding box center [531, 440] width 32 height 29
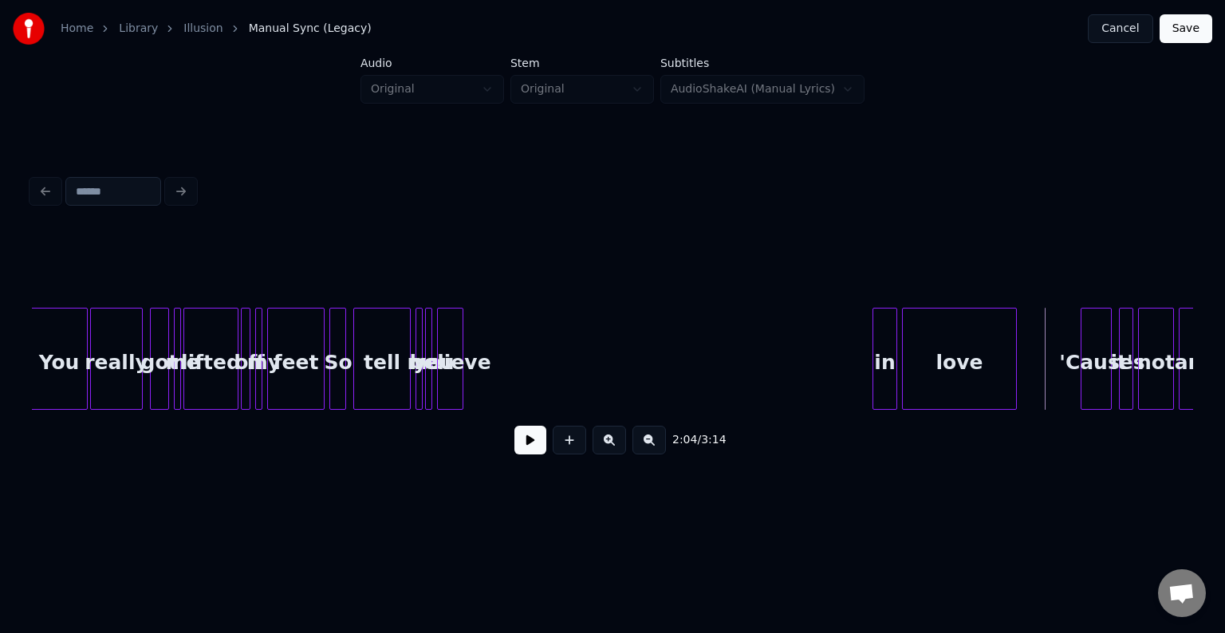
click at [1139, 37] on button "Cancel" at bounding box center [1120, 28] width 65 height 29
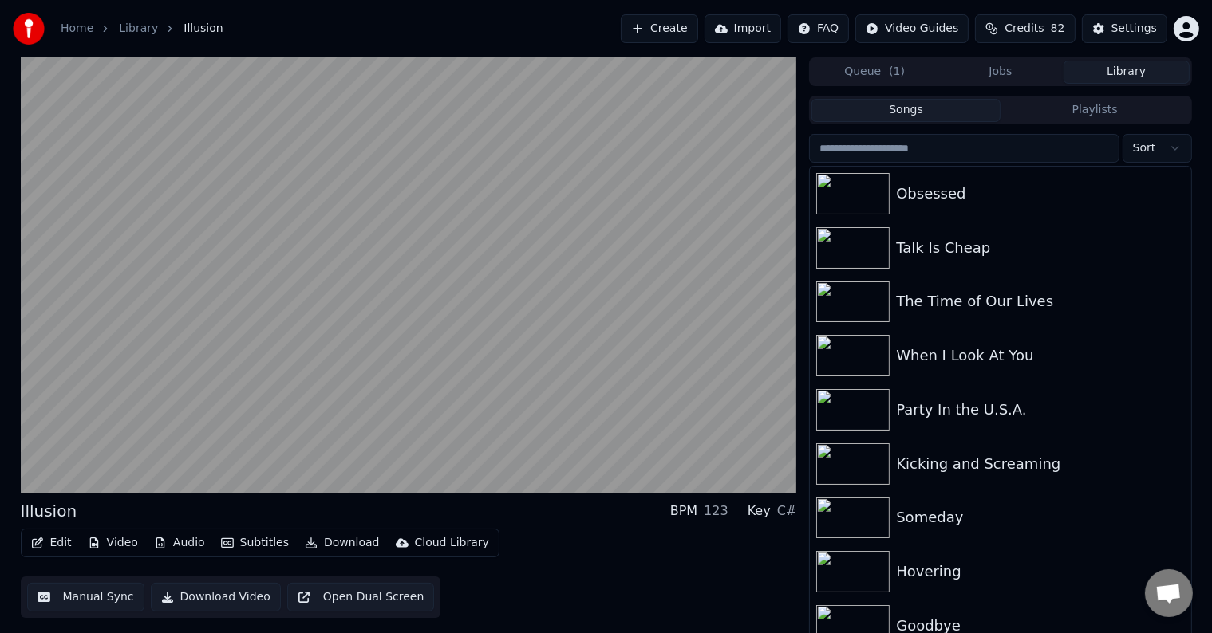
click at [43, 544] on button "Edit" at bounding box center [51, 543] width 53 height 22
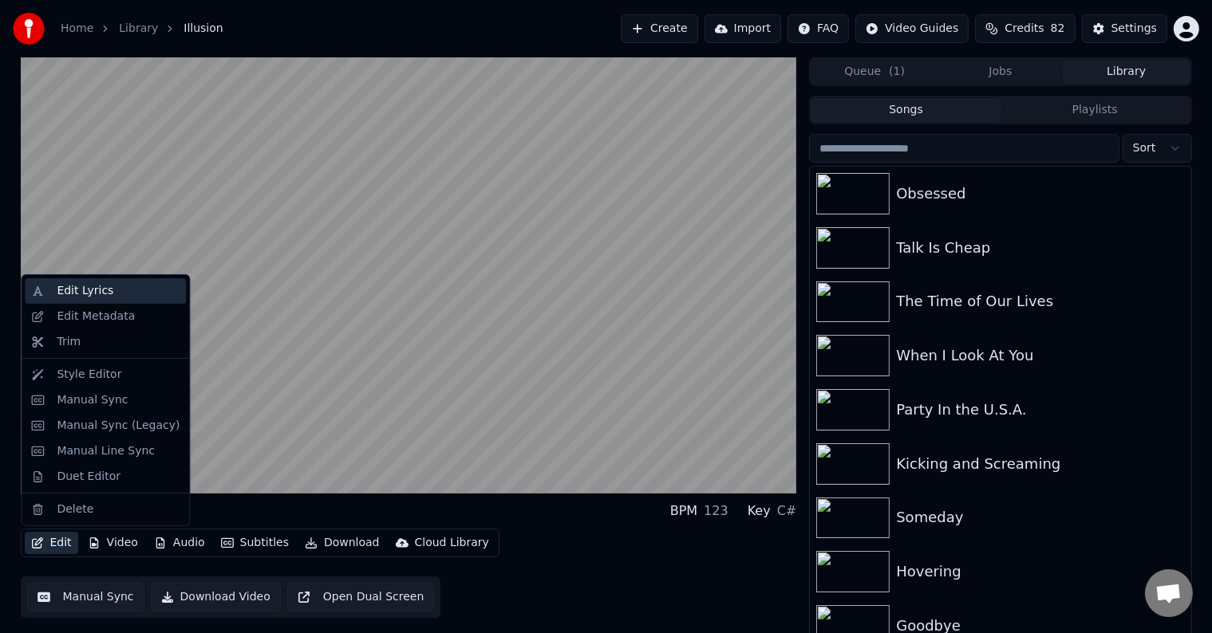
click at [81, 298] on div "Edit Lyrics" at bounding box center [85, 291] width 57 height 16
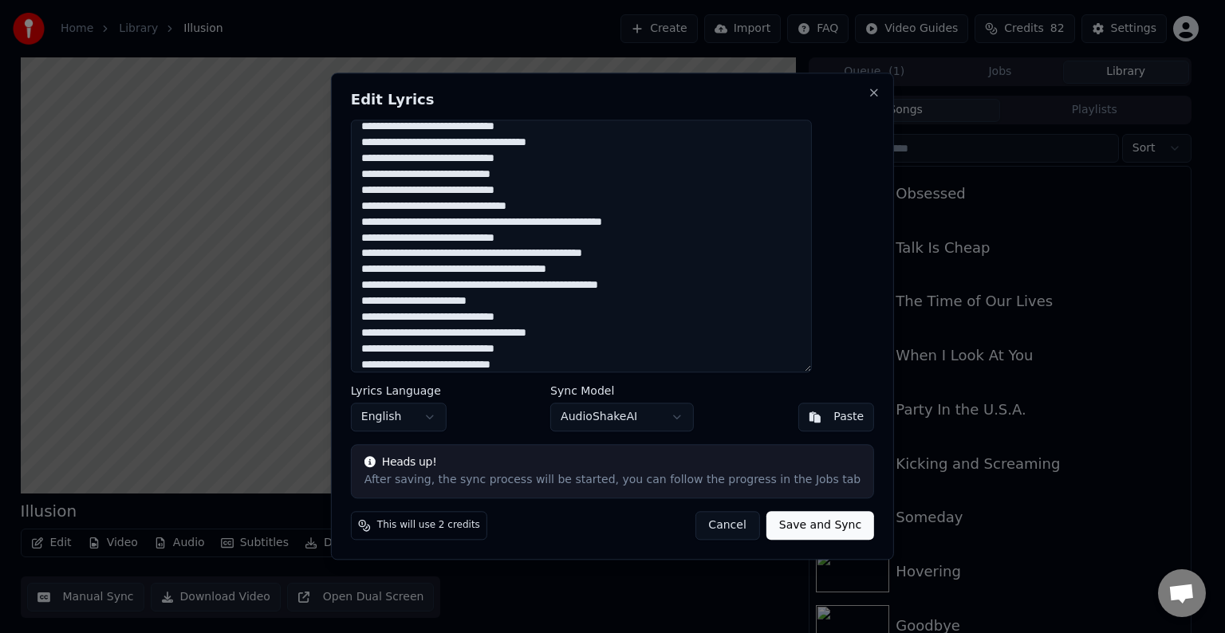
scroll to position [412, 0]
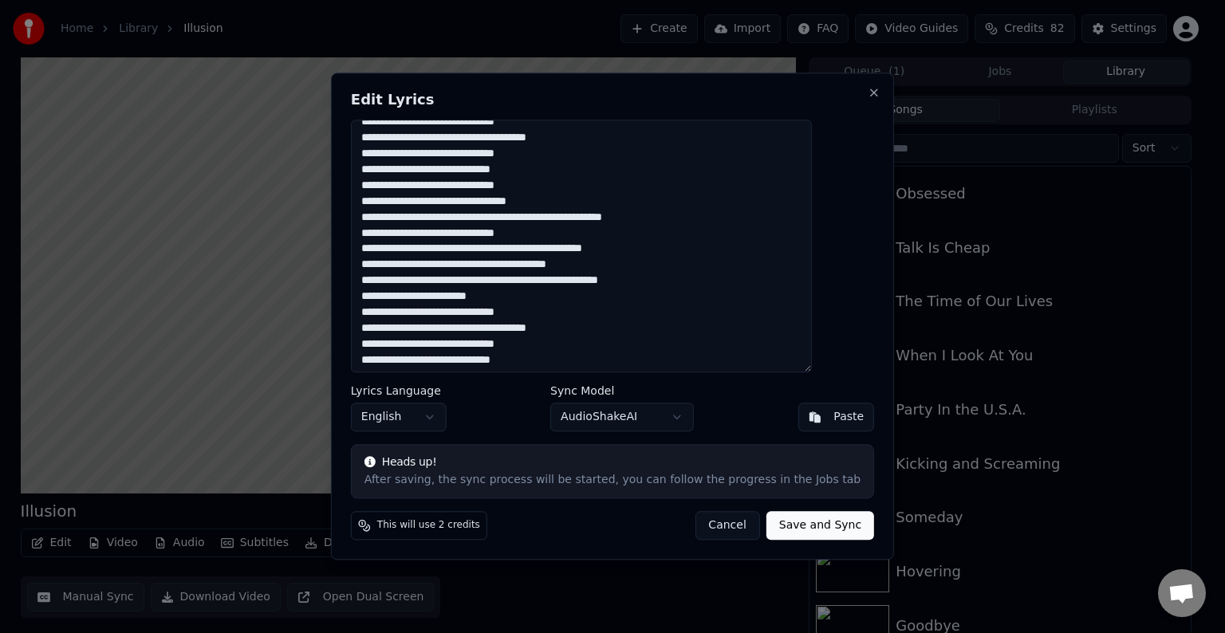
drag, startPoint x: 679, startPoint y: 214, endPoint x: 568, endPoint y: 211, distance: 110.9
click at [568, 211] on textarea at bounding box center [581, 246] width 461 height 253
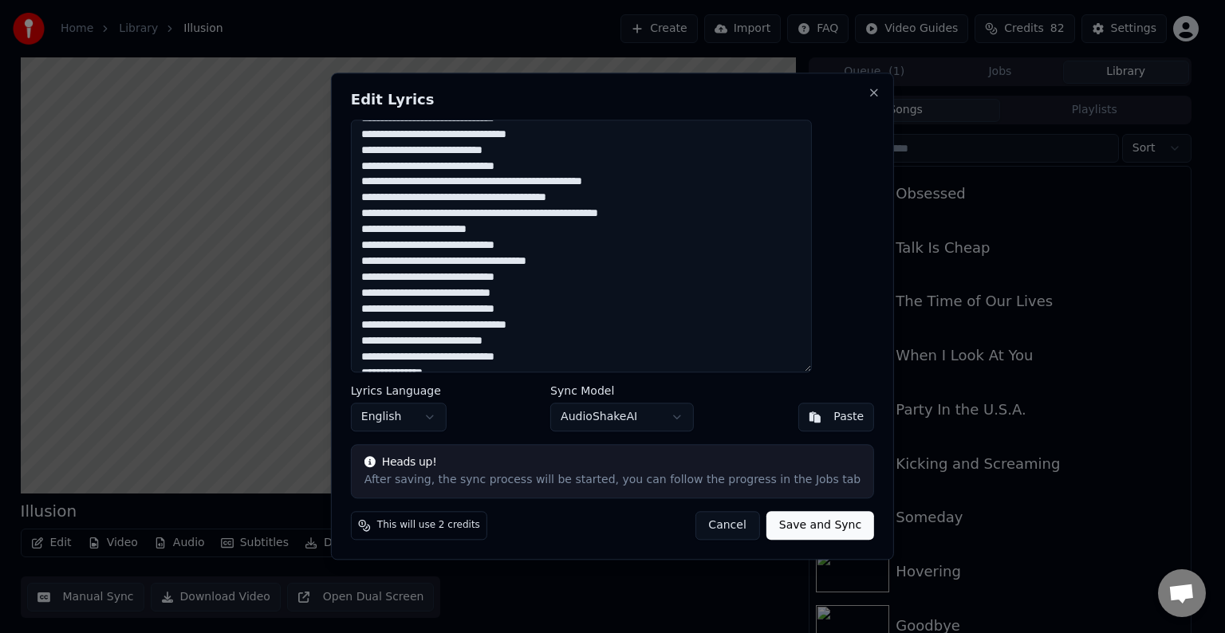
scroll to position [526, 0]
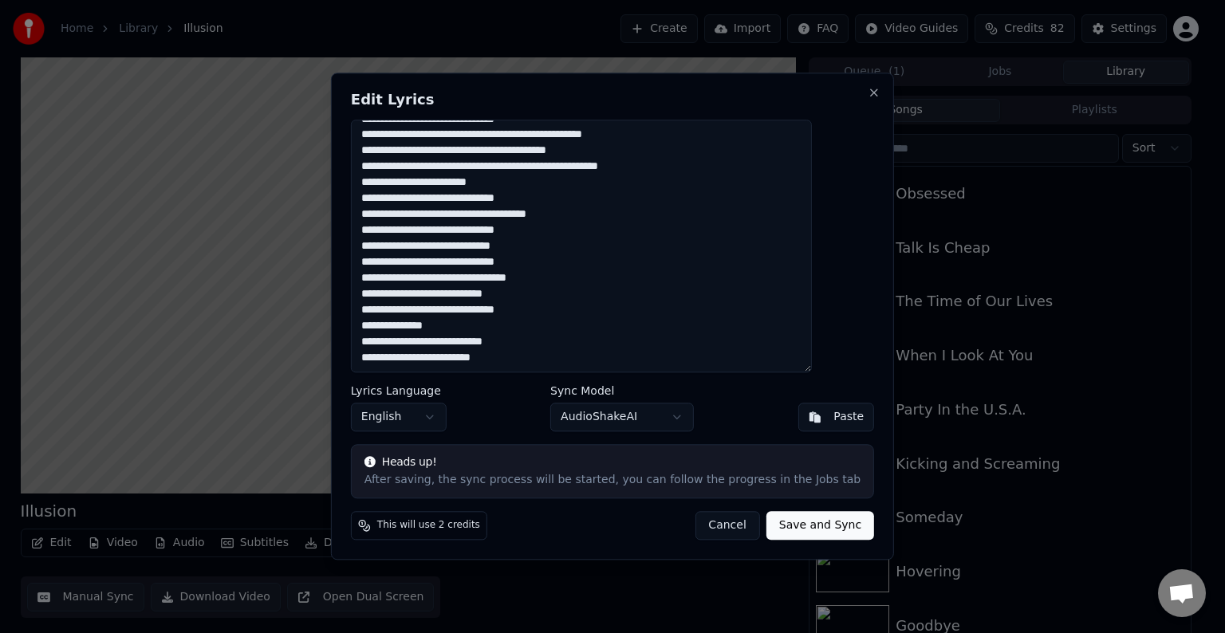
type textarea "**********"
click at [771, 525] on button "Save and Sync" at bounding box center [821, 526] width 108 height 29
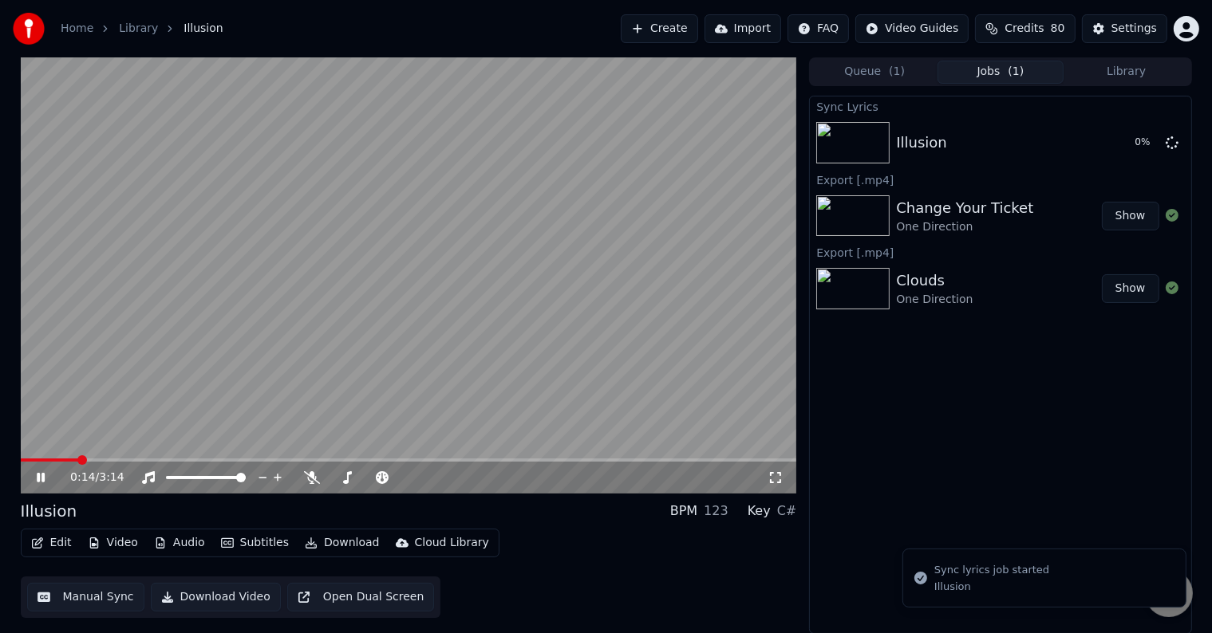
click at [34, 479] on icon at bounding box center [52, 477] width 37 height 13
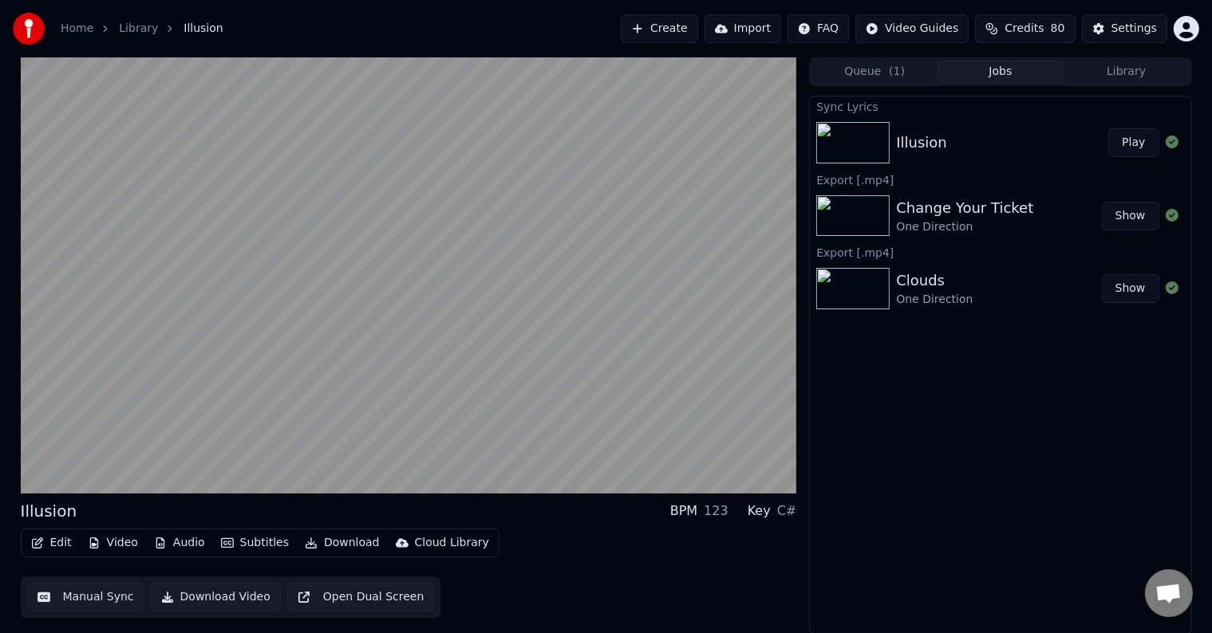
click at [50, 541] on button "Edit" at bounding box center [51, 543] width 53 height 22
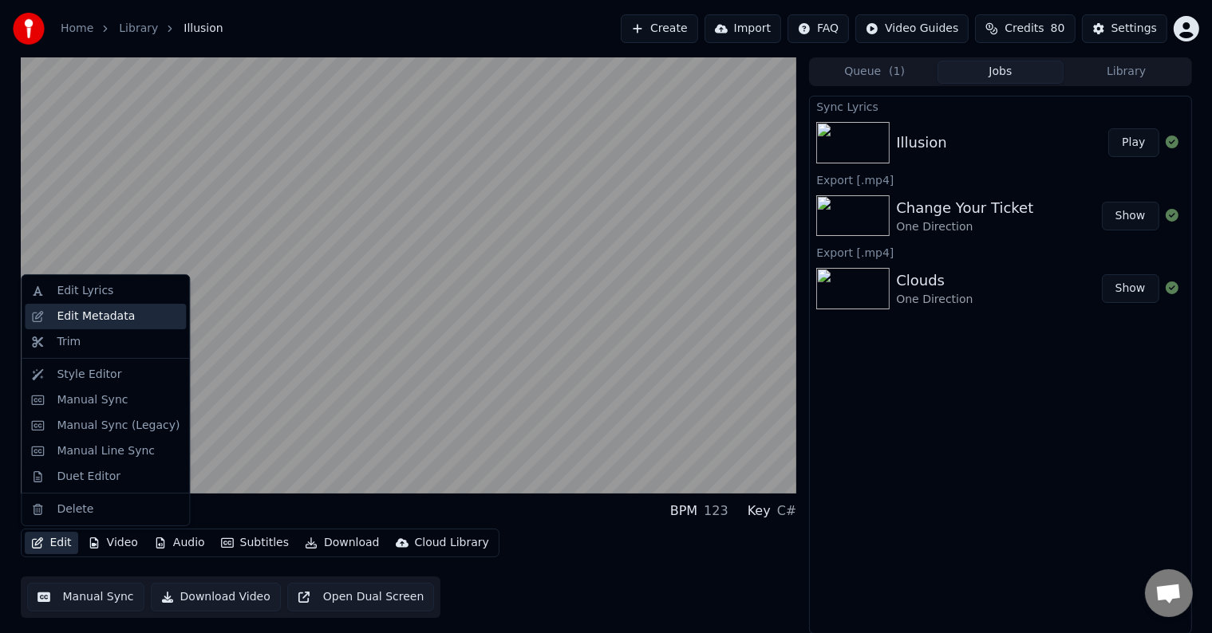
click at [102, 311] on div "Edit Metadata" at bounding box center [96, 317] width 78 height 16
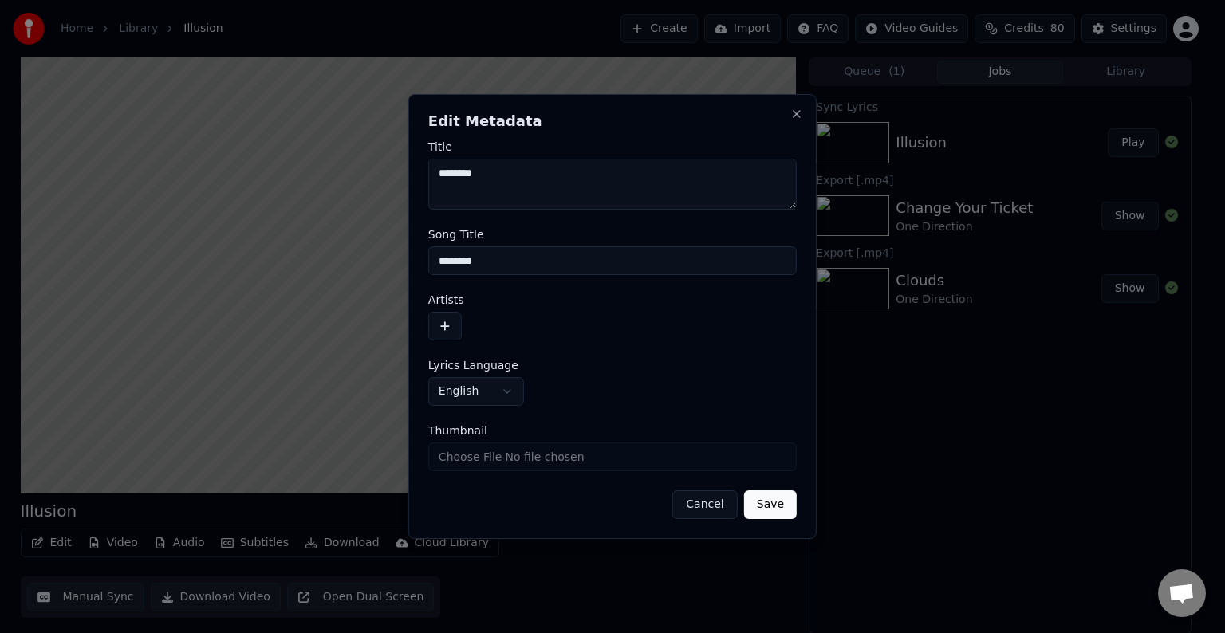
click at [445, 321] on button "button" at bounding box center [445, 326] width 34 height 29
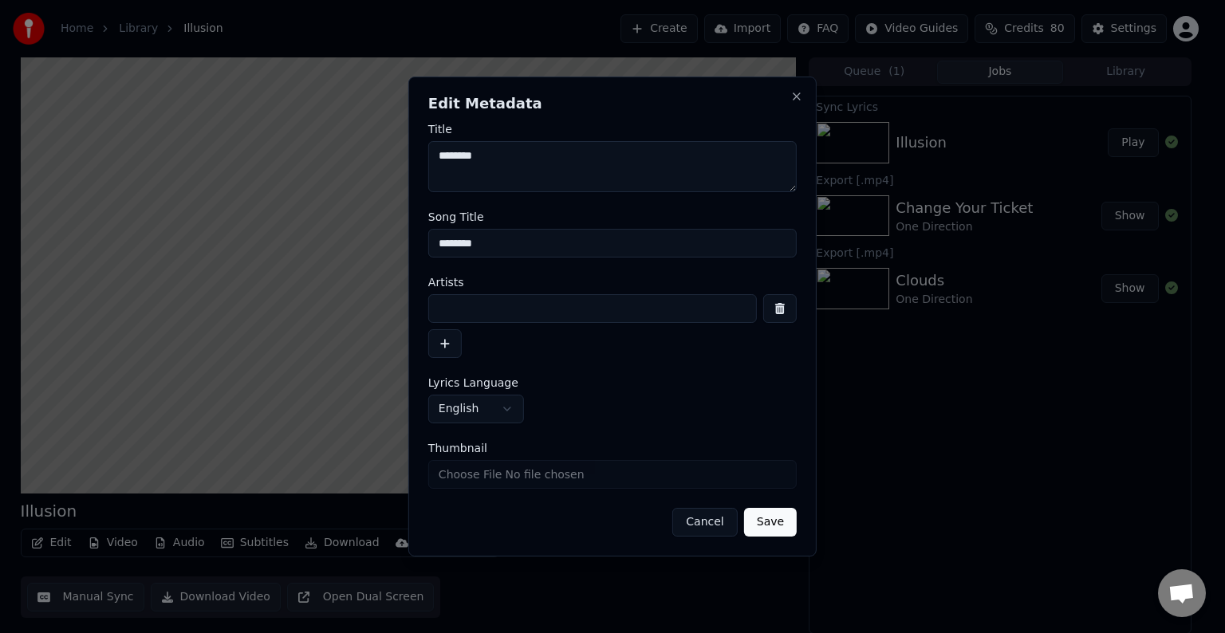
click at [460, 319] on input at bounding box center [592, 308] width 329 height 29
type input "**********"
click at [744, 508] on button "Save" at bounding box center [770, 522] width 53 height 29
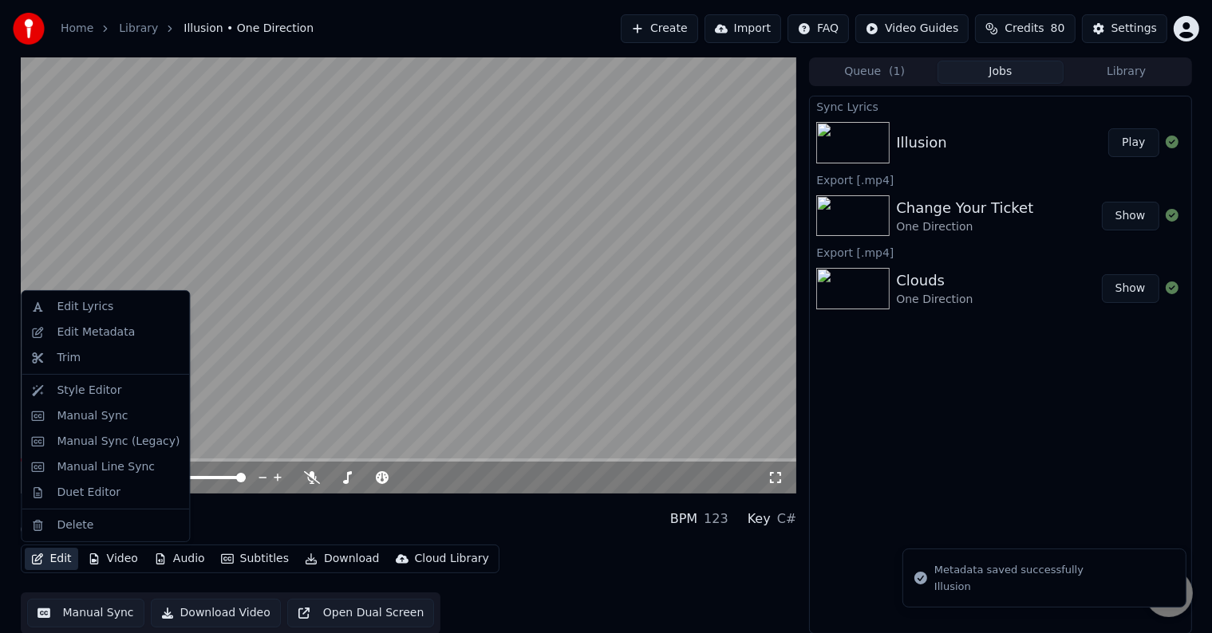
click at [44, 559] on button "Edit" at bounding box center [51, 559] width 53 height 22
click at [85, 439] on div "Manual Sync (Legacy)" at bounding box center [118, 442] width 123 height 16
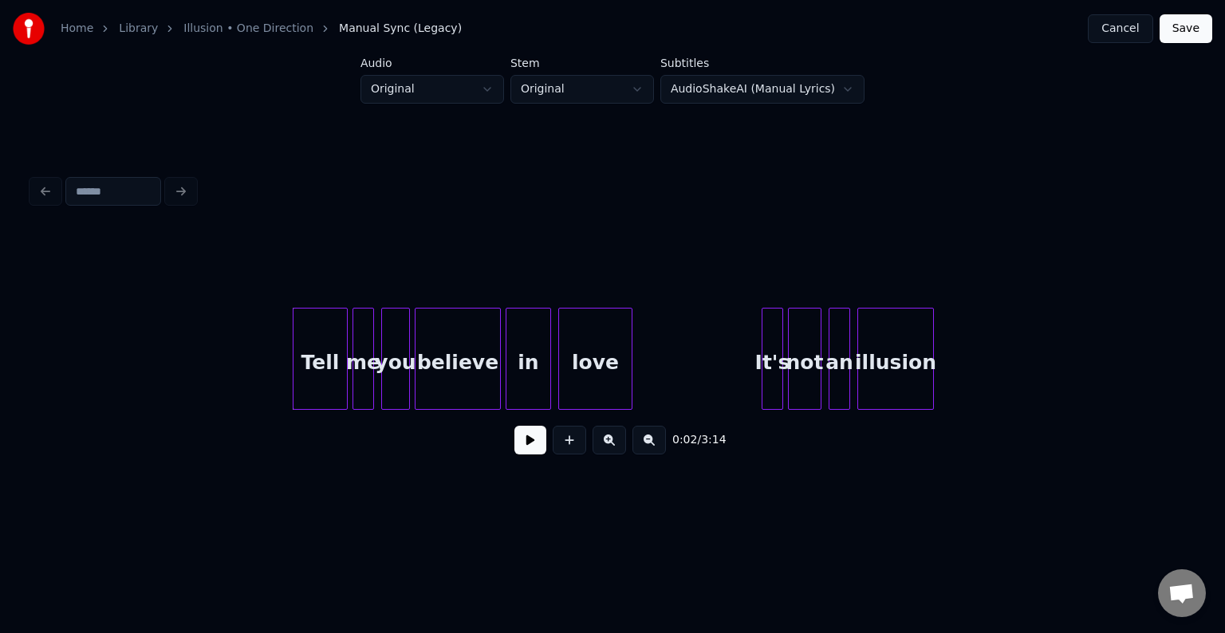
click at [533, 455] on button at bounding box center [531, 440] width 32 height 29
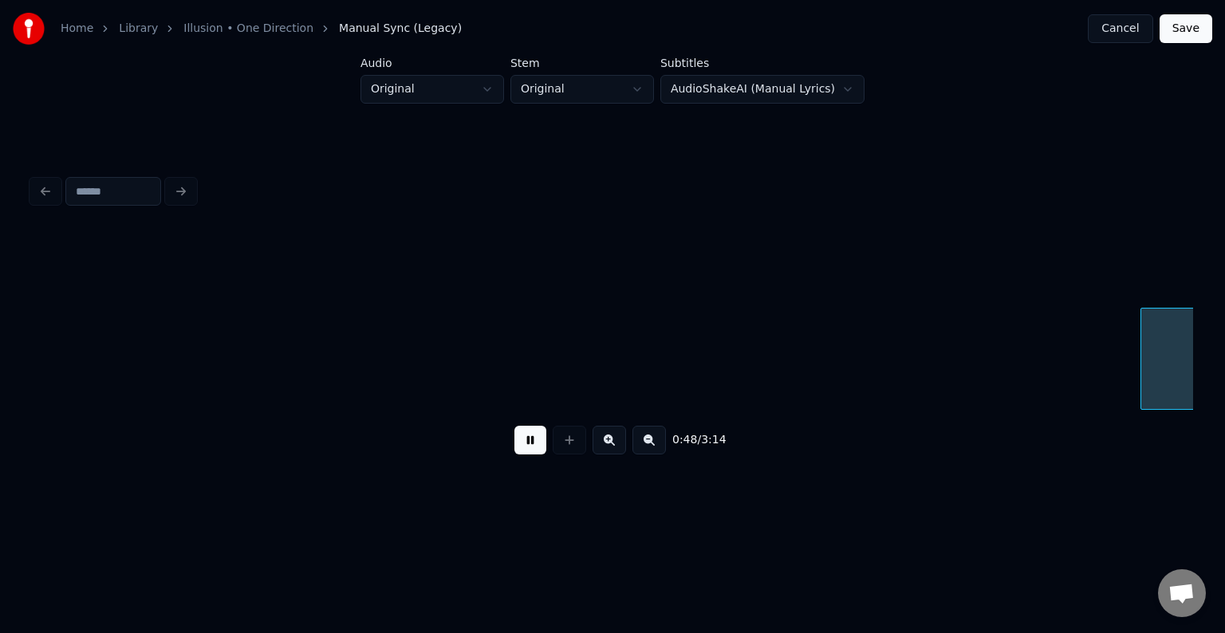
scroll to position [0, 5813]
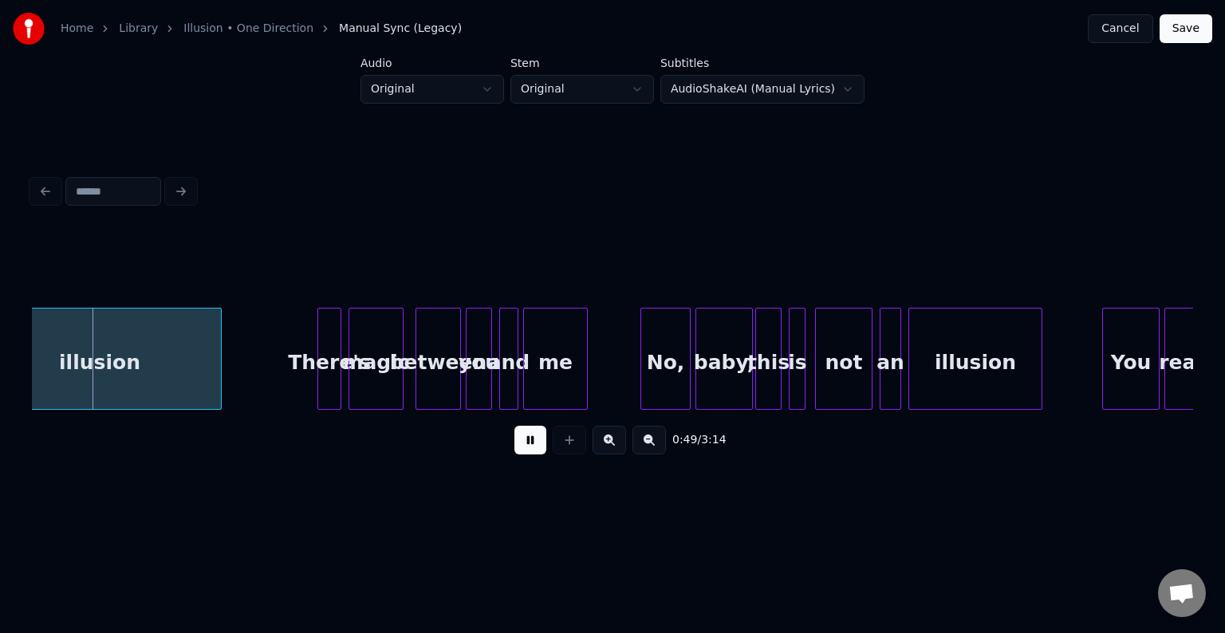
click at [532, 453] on button at bounding box center [531, 440] width 32 height 29
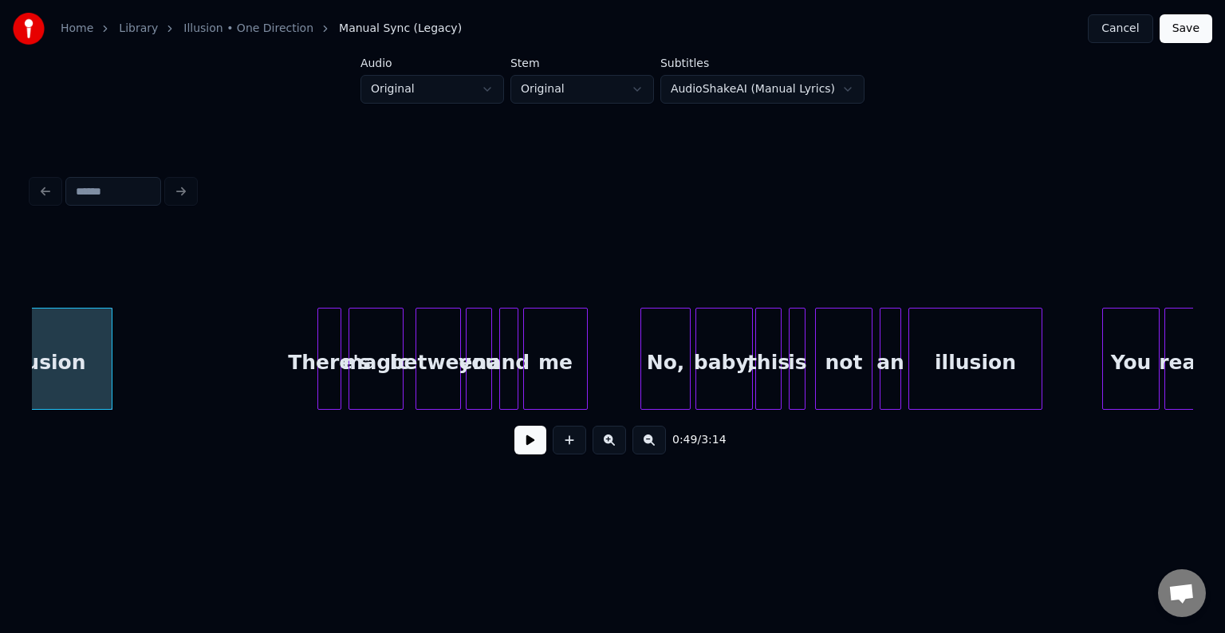
click at [107, 364] on div at bounding box center [109, 359] width 5 height 101
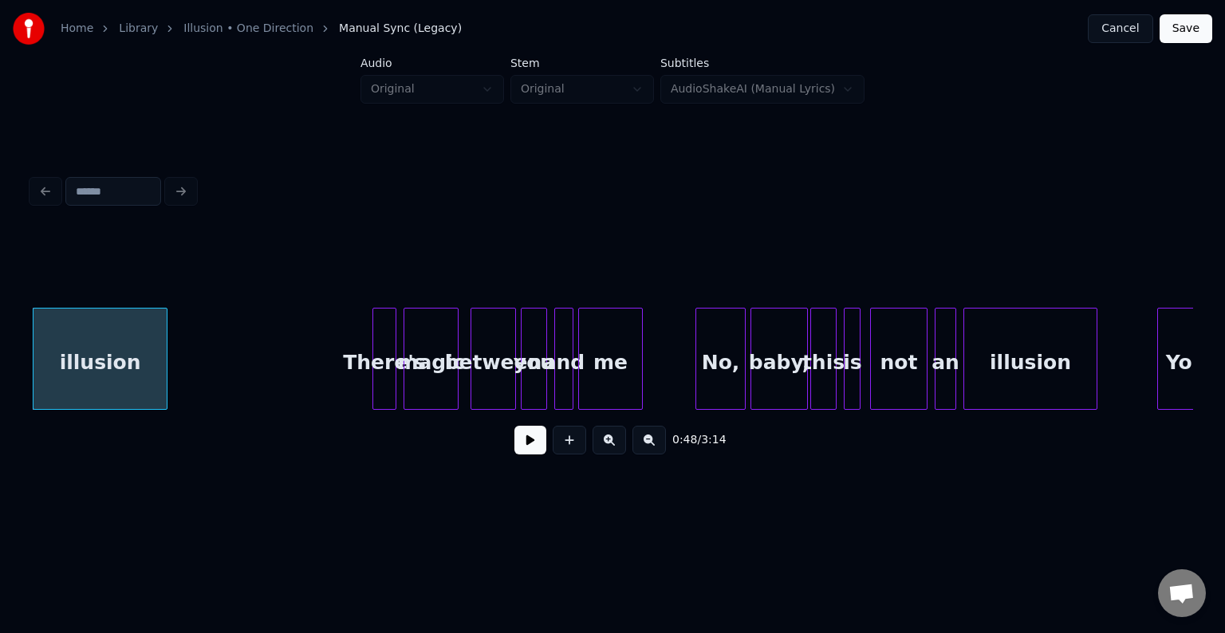
click at [523, 444] on button at bounding box center [531, 440] width 32 height 29
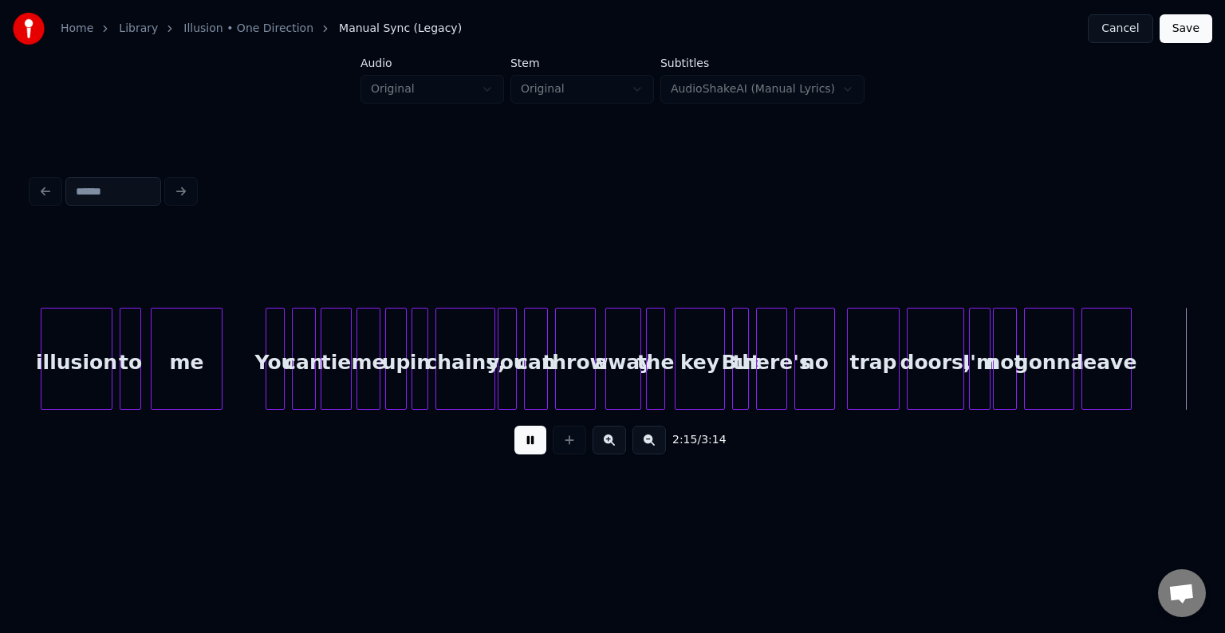
scroll to position [0, 16223]
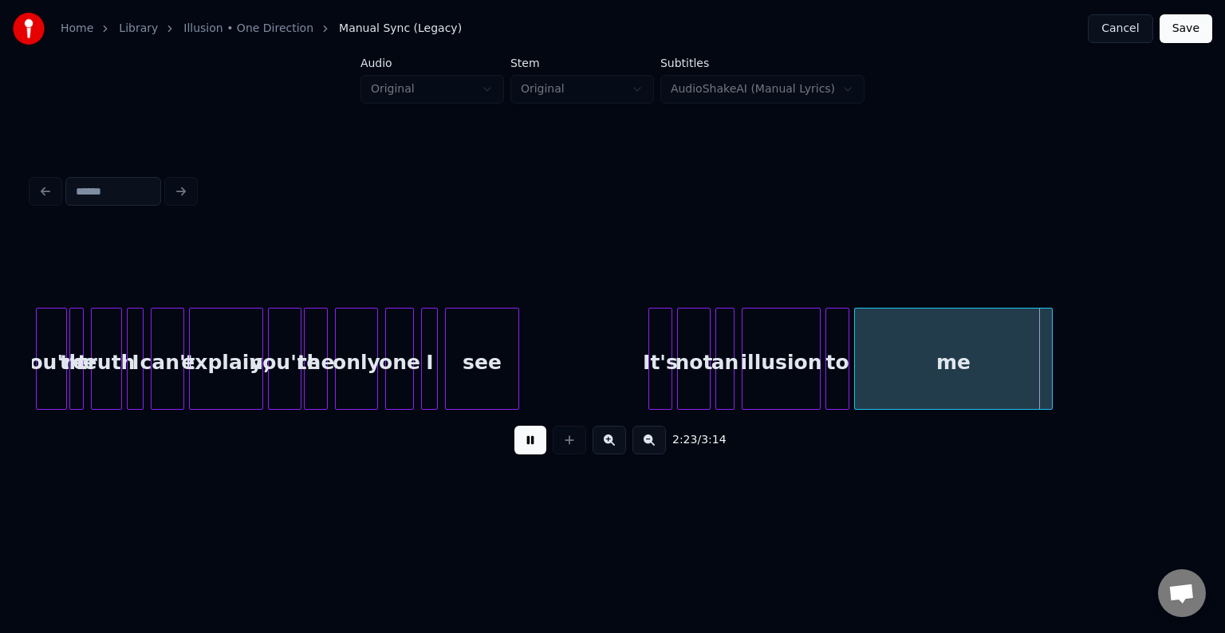
click at [527, 452] on button at bounding box center [531, 440] width 32 height 29
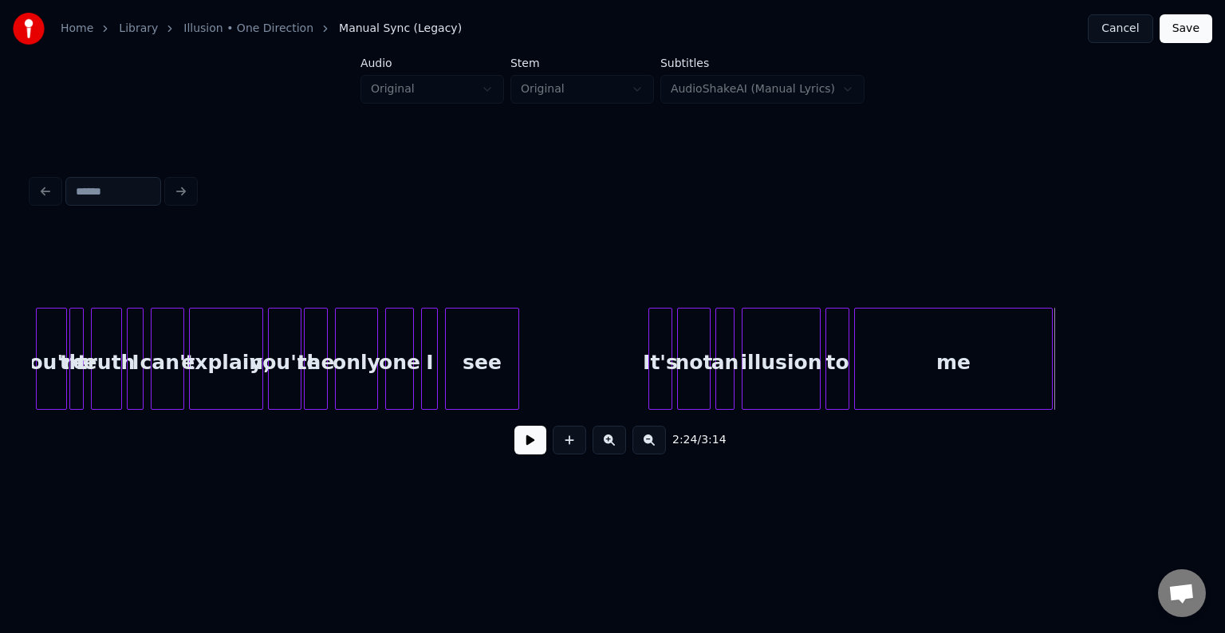
click at [887, 361] on div "me" at bounding box center [953, 363] width 197 height 108
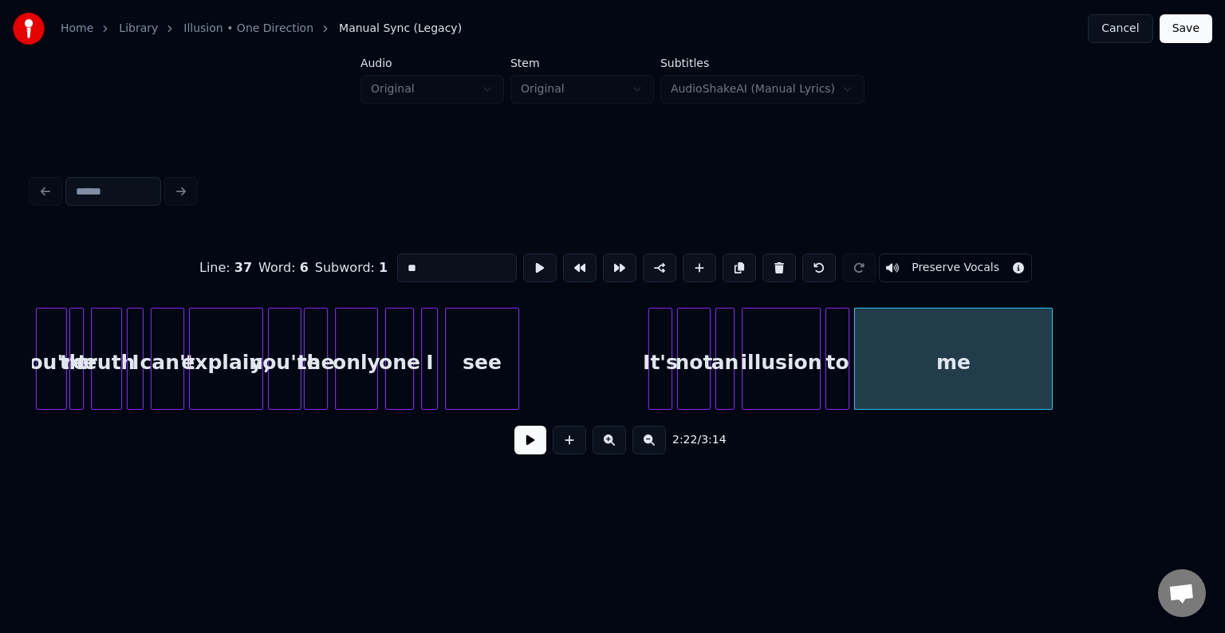
click at [521, 443] on button at bounding box center [531, 440] width 32 height 29
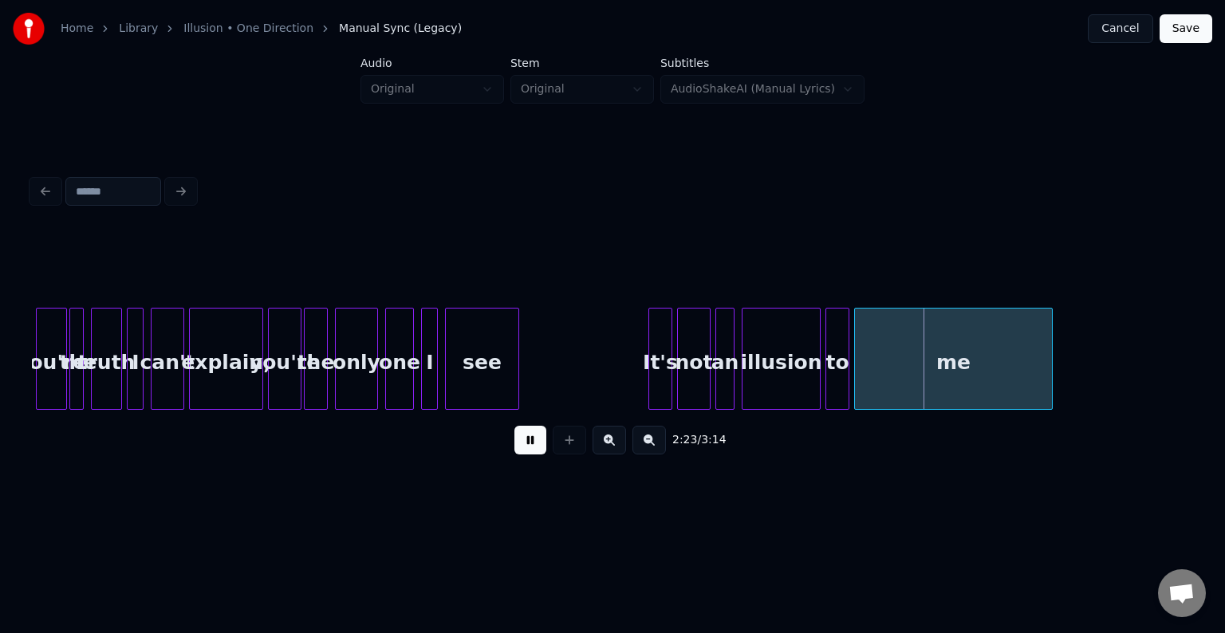
click at [521, 443] on button at bounding box center [531, 440] width 32 height 29
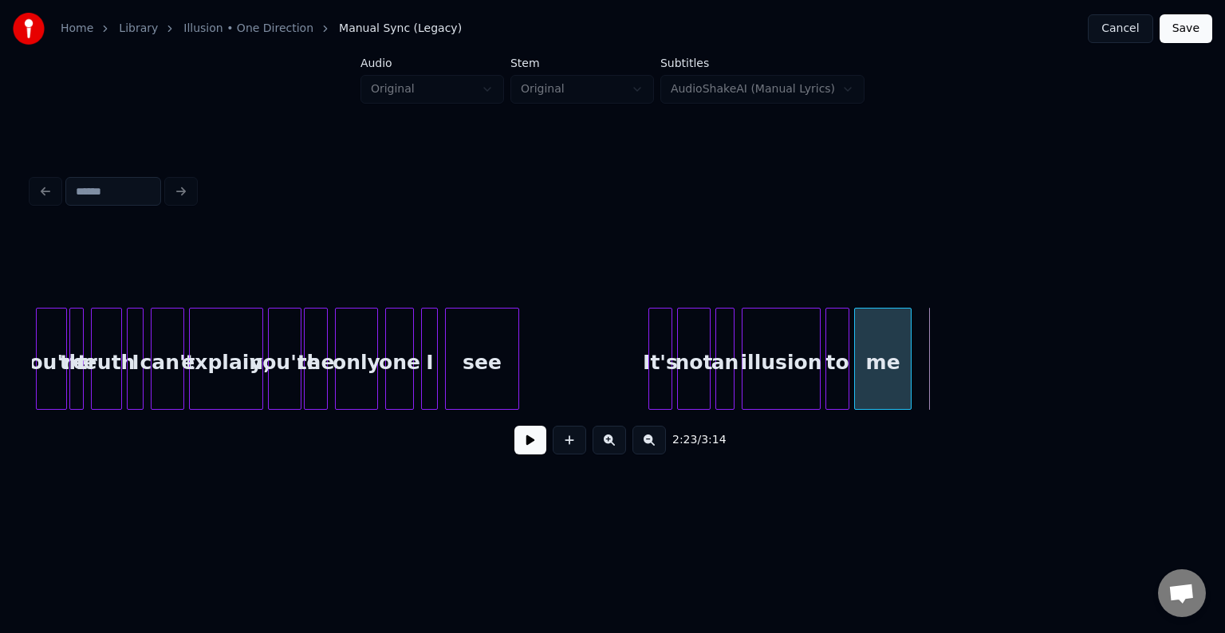
click at [911, 351] on div at bounding box center [908, 359] width 5 height 101
click at [521, 450] on button at bounding box center [531, 440] width 32 height 29
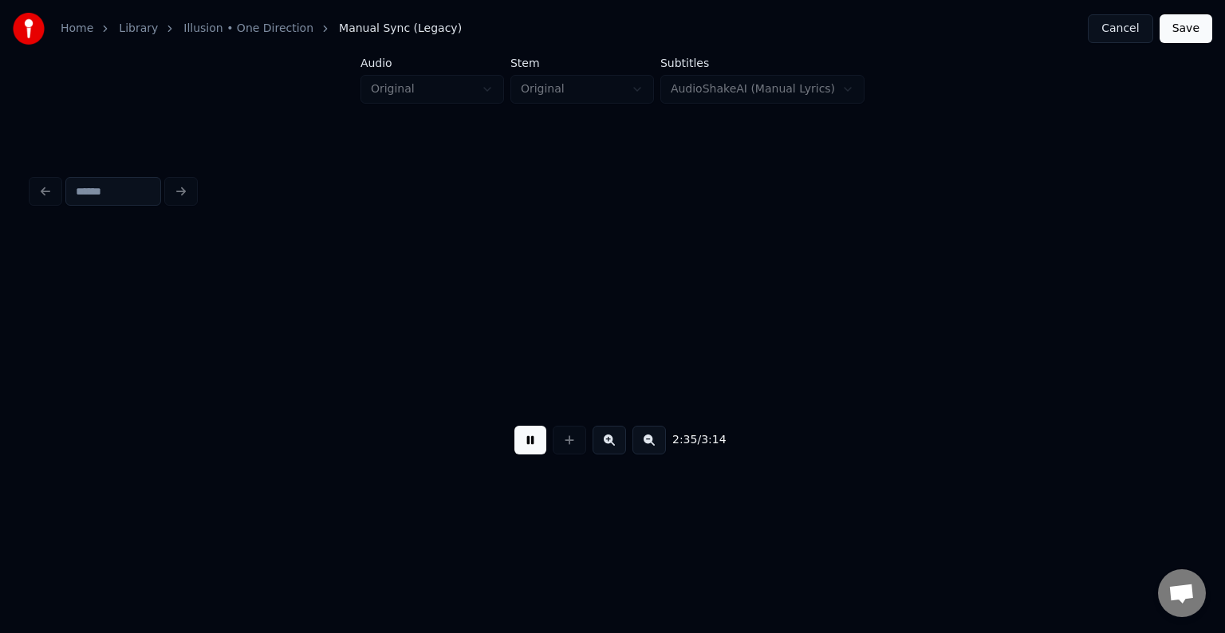
scroll to position [0, 18546]
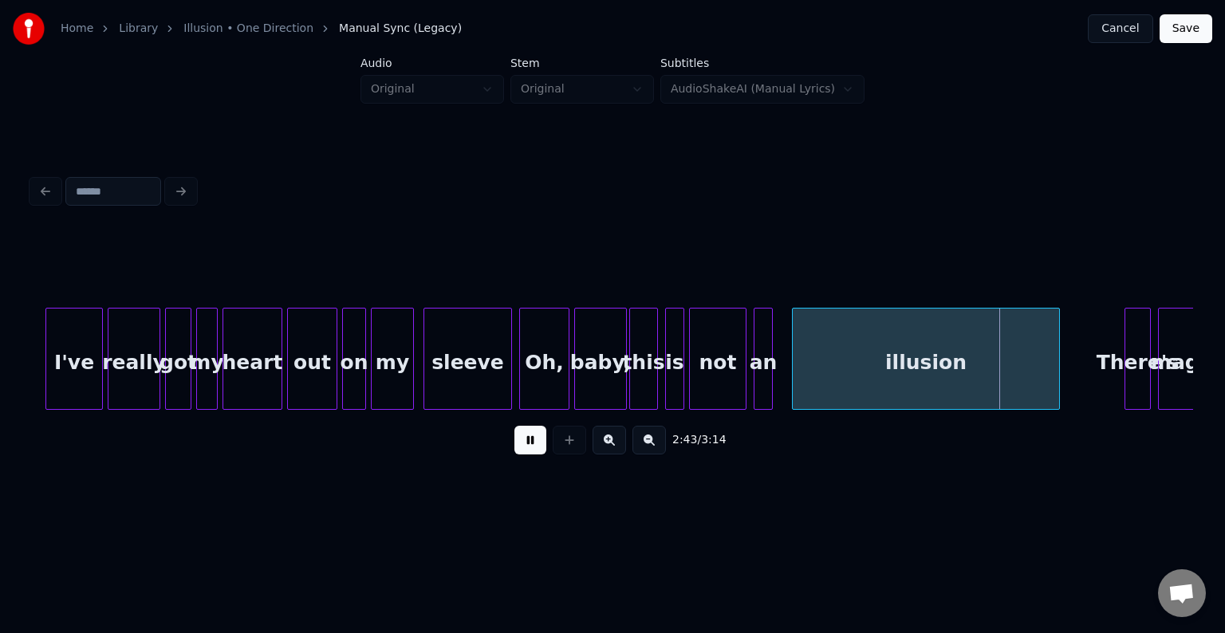
click at [531, 448] on button at bounding box center [531, 440] width 32 height 29
click at [780, 382] on div at bounding box center [782, 359] width 5 height 101
click at [980, 386] on div "illusion" at bounding box center [919, 363] width 281 height 108
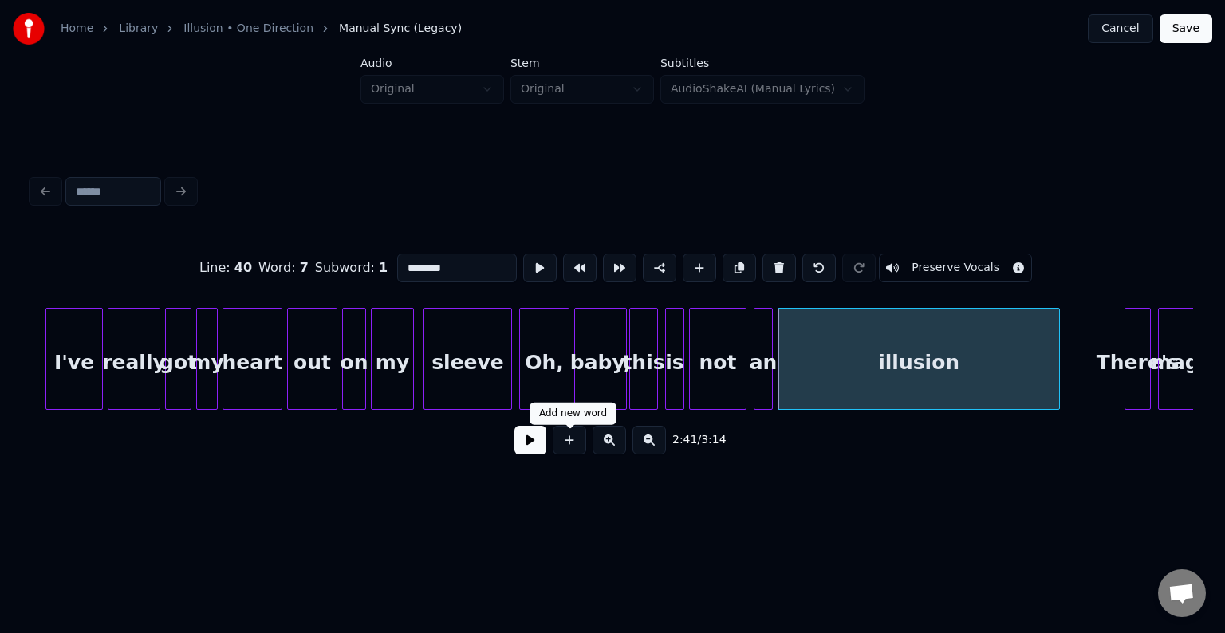
click at [539, 447] on button at bounding box center [531, 440] width 32 height 29
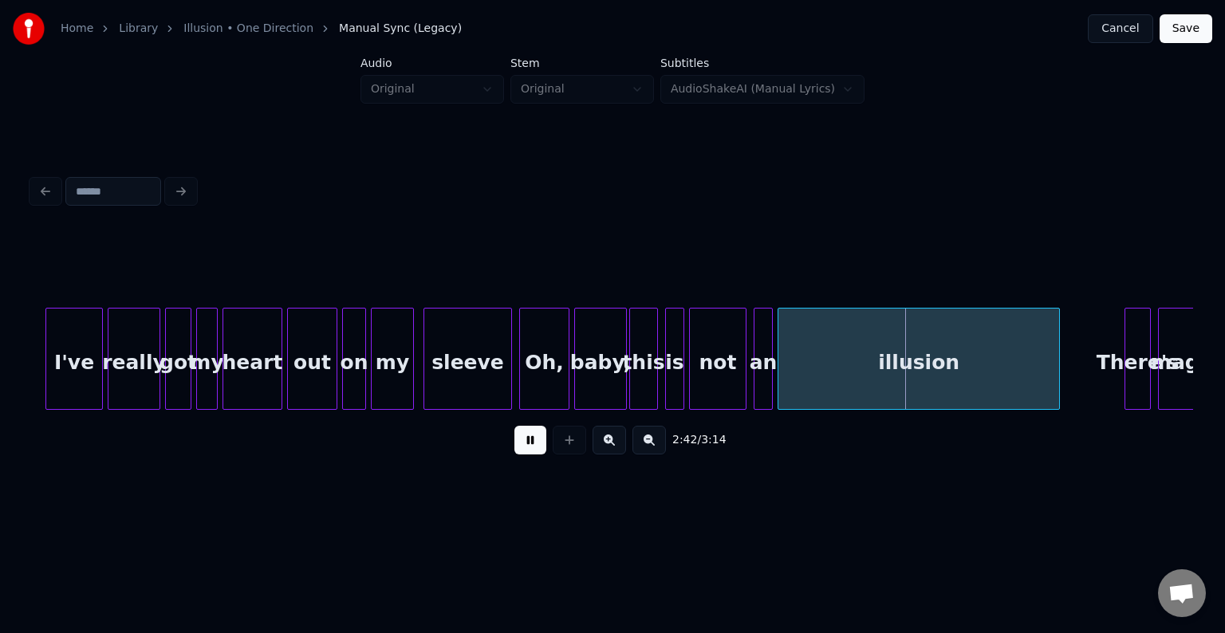
click at [539, 447] on button at bounding box center [531, 440] width 32 height 29
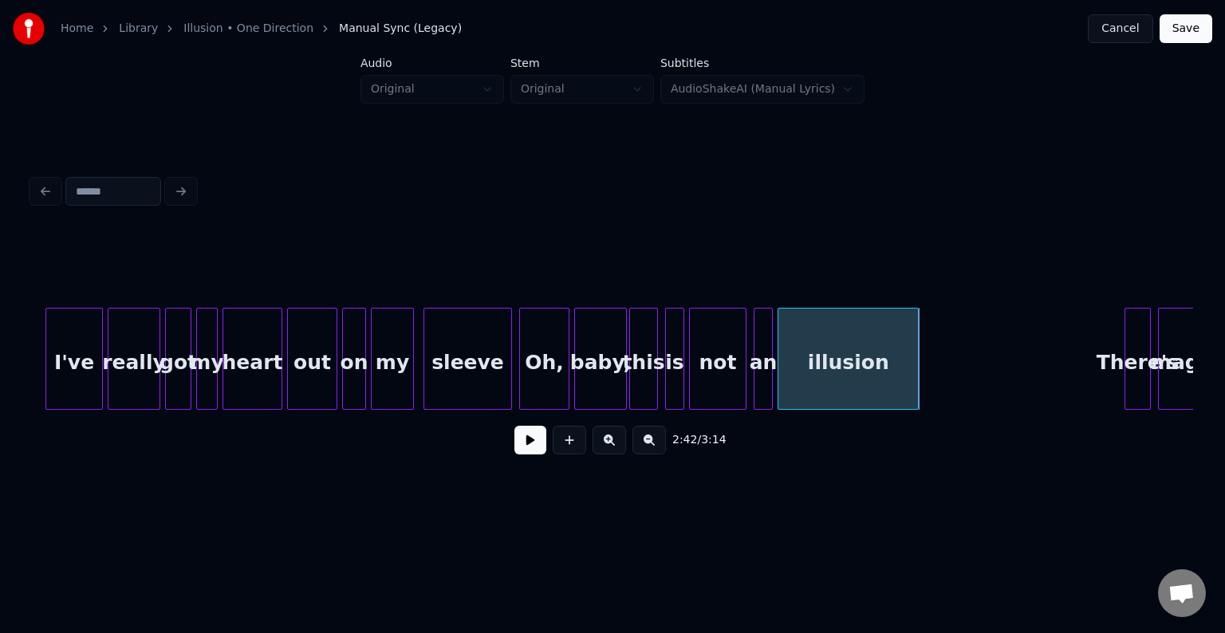
click at [915, 349] on div at bounding box center [915, 359] width 5 height 101
click at [519, 455] on button at bounding box center [531, 440] width 32 height 29
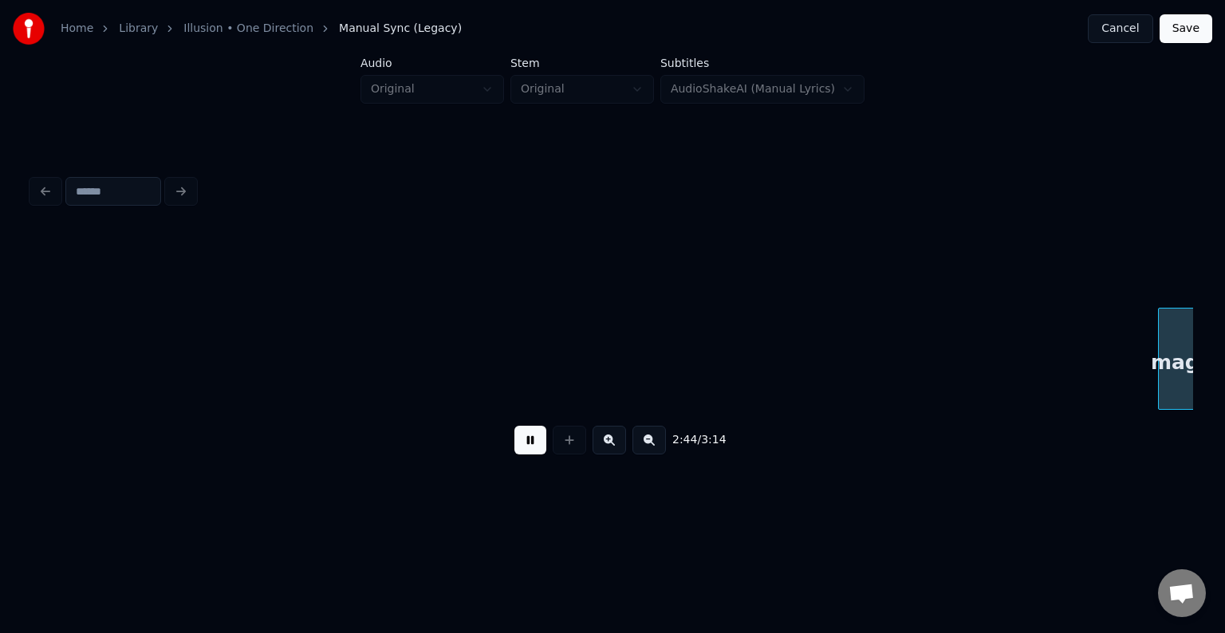
scroll to position [0, 19708]
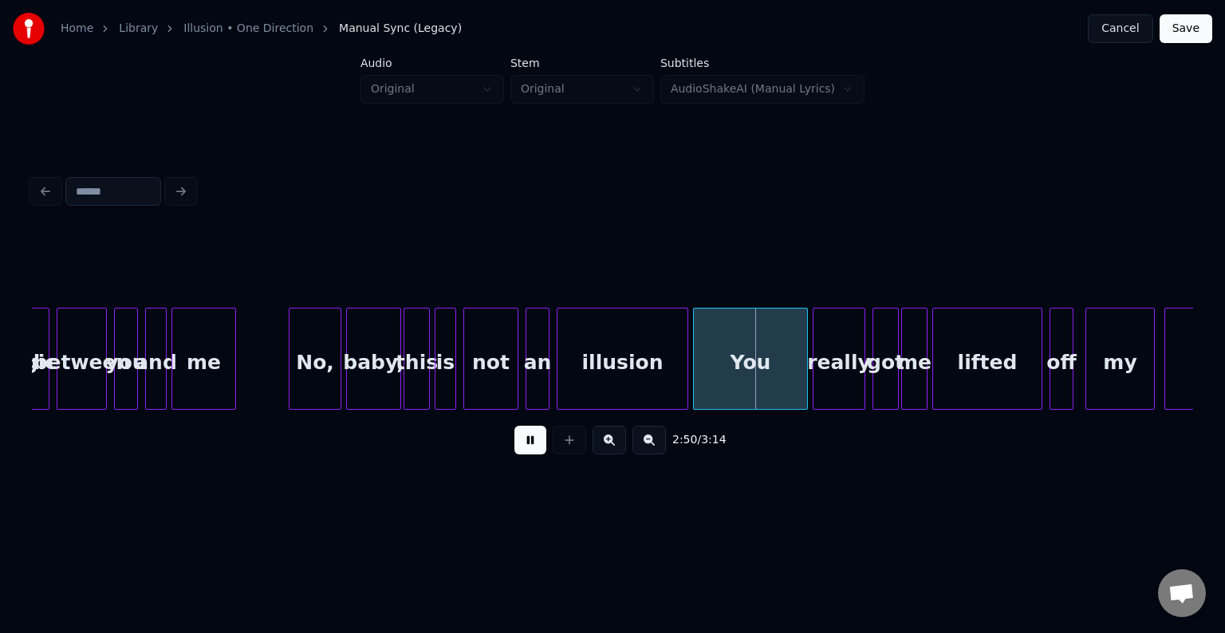
click at [551, 440] on div at bounding box center [570, 440] width 40 height 29
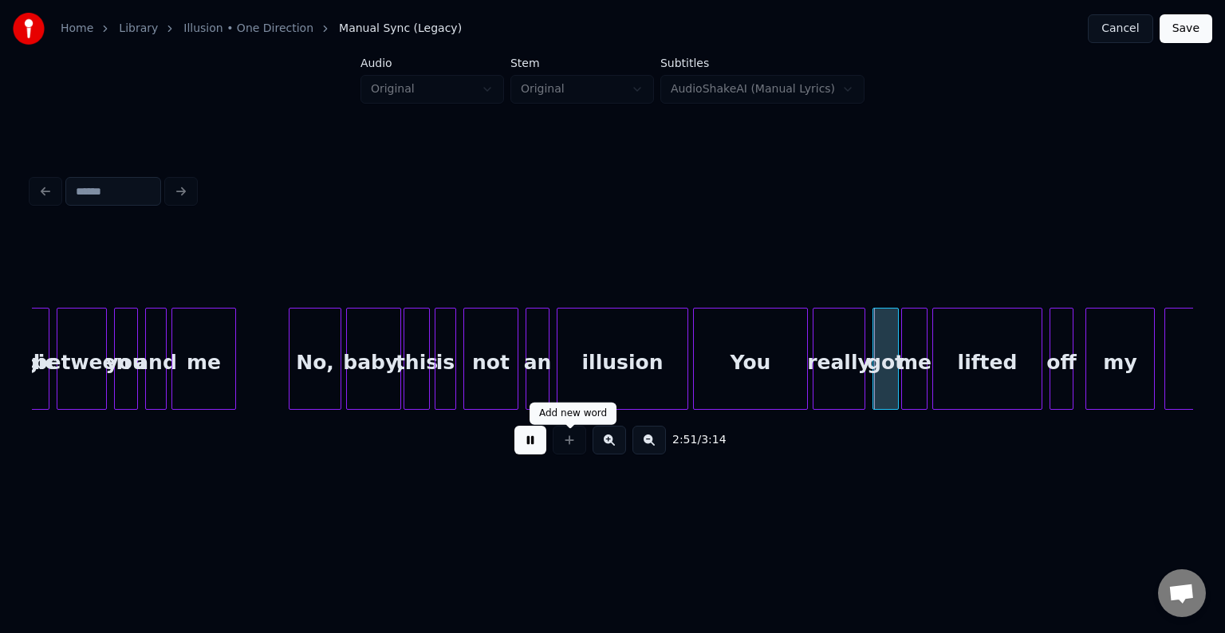
click at [528, 448] on button at bounding box center [531, 440] width 32 height 29
click at [695, 389] on div at bounding box center [696, 359] width 5 height 101
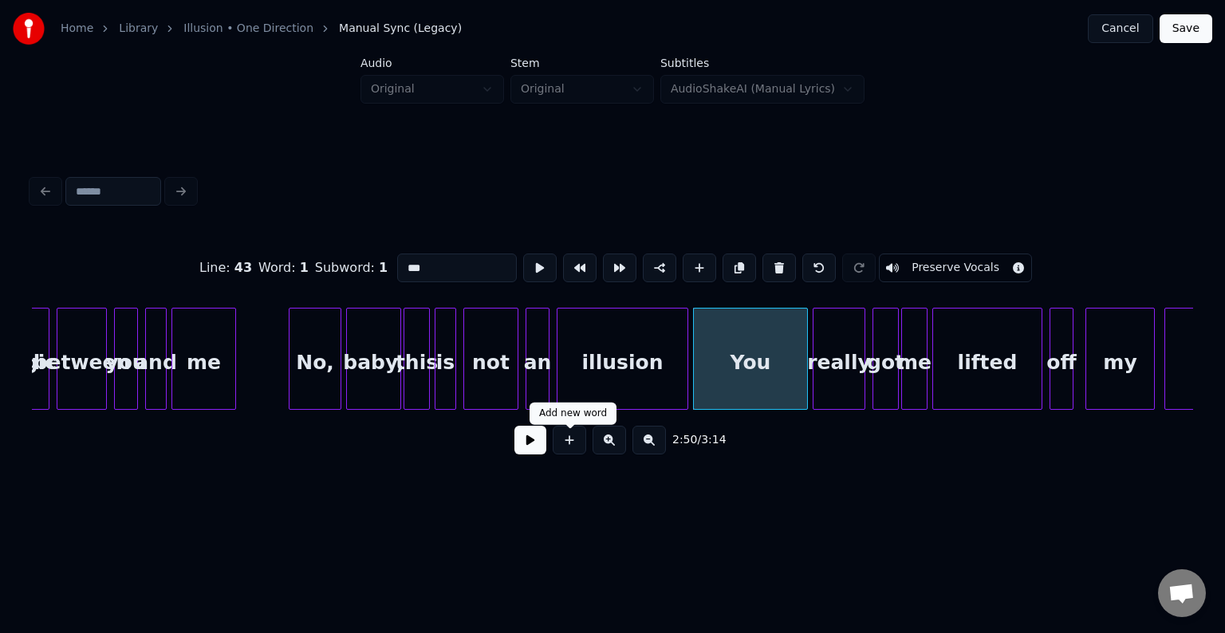
click at [536, 447] on button at bounding box center [531, 440] width 32 height 29
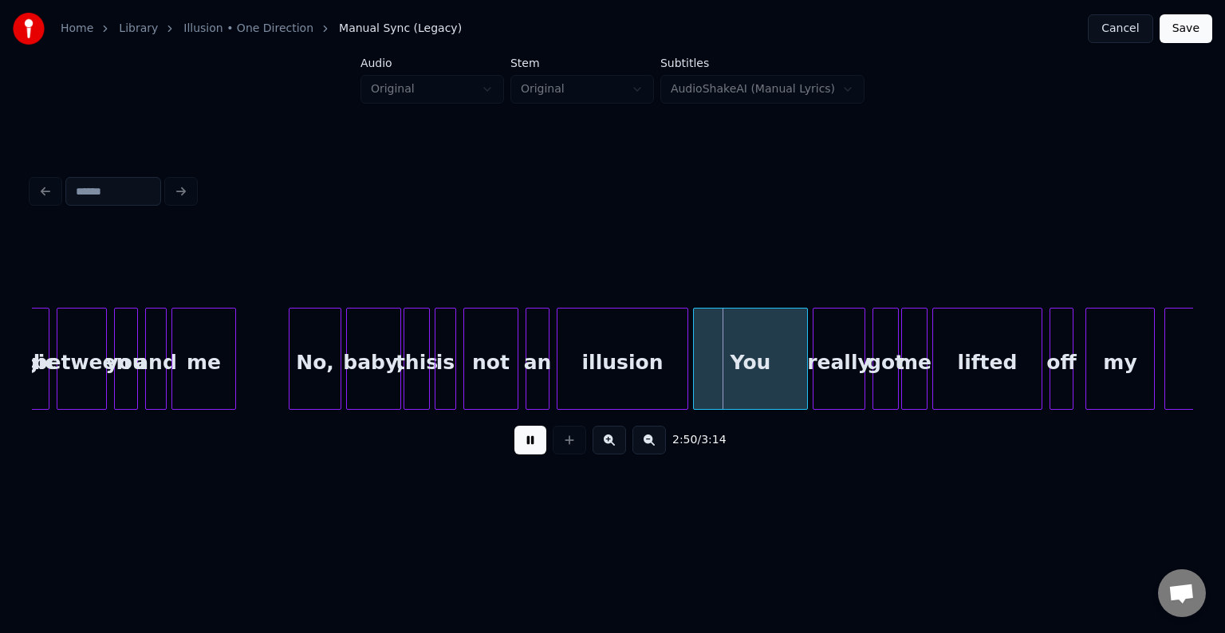
click at [536, 447] on button at bounding box center [531, 440] width 32 height 29
click at [753, 400] on div at bounding box center [755, 359] width 5 height 101
click at [528, 450] on button at bounding box center [531, 440] width 32 height 29
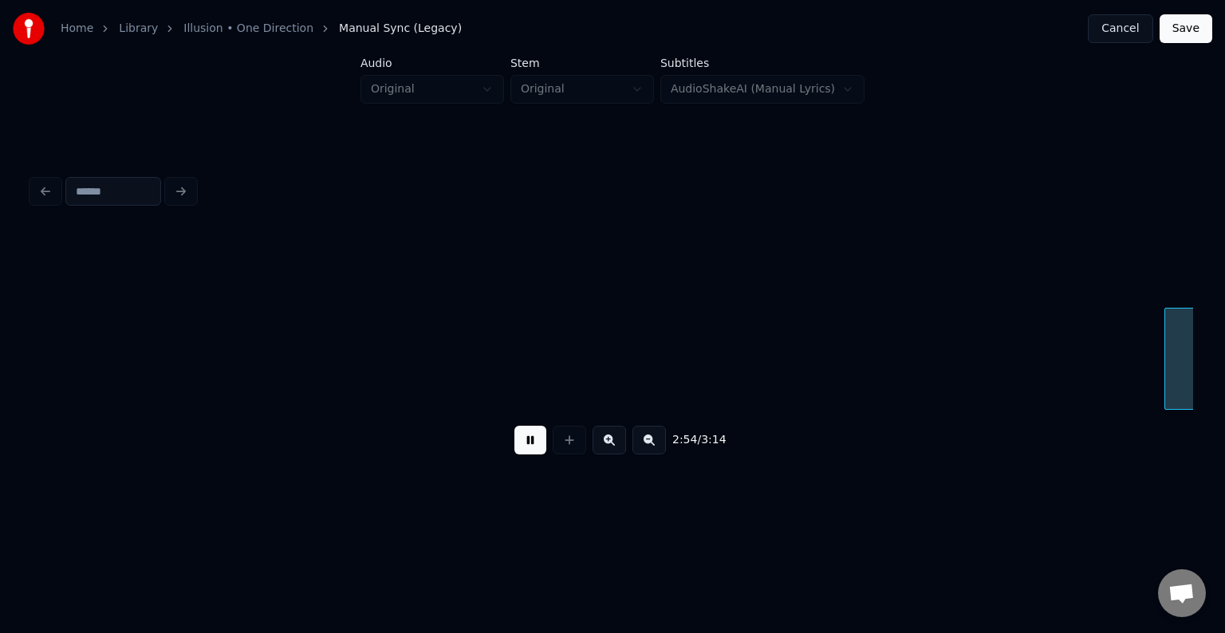
scroll to position [0, 20870]
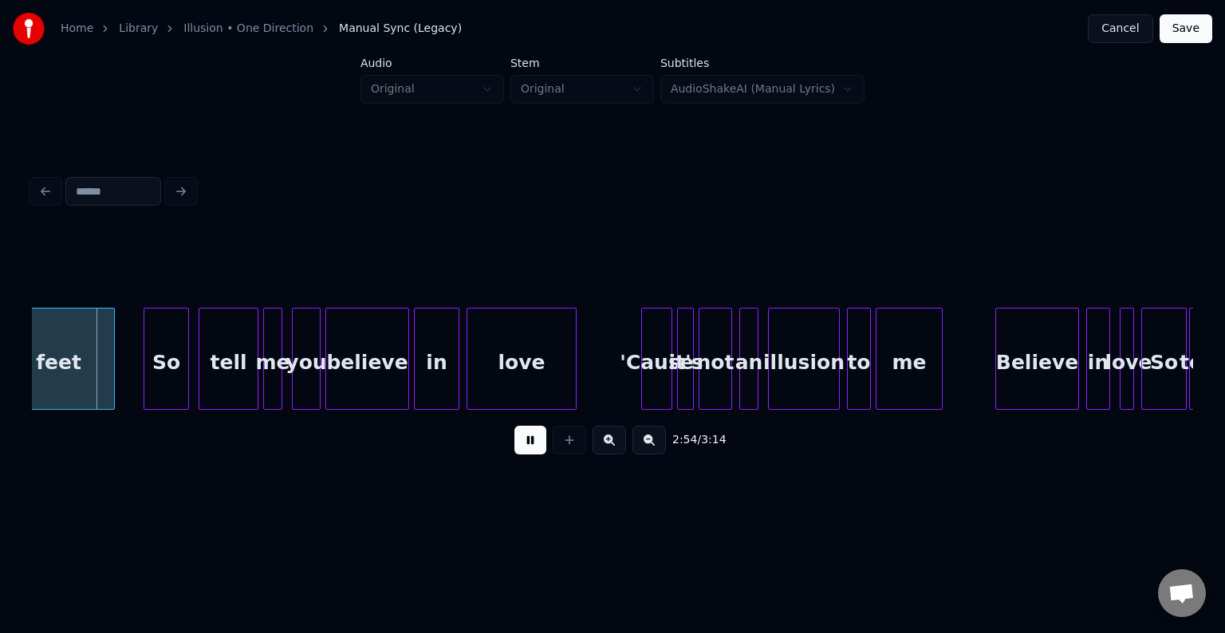
click at [528, 450] on button at bounding box center [531, 440] width 32 height 29
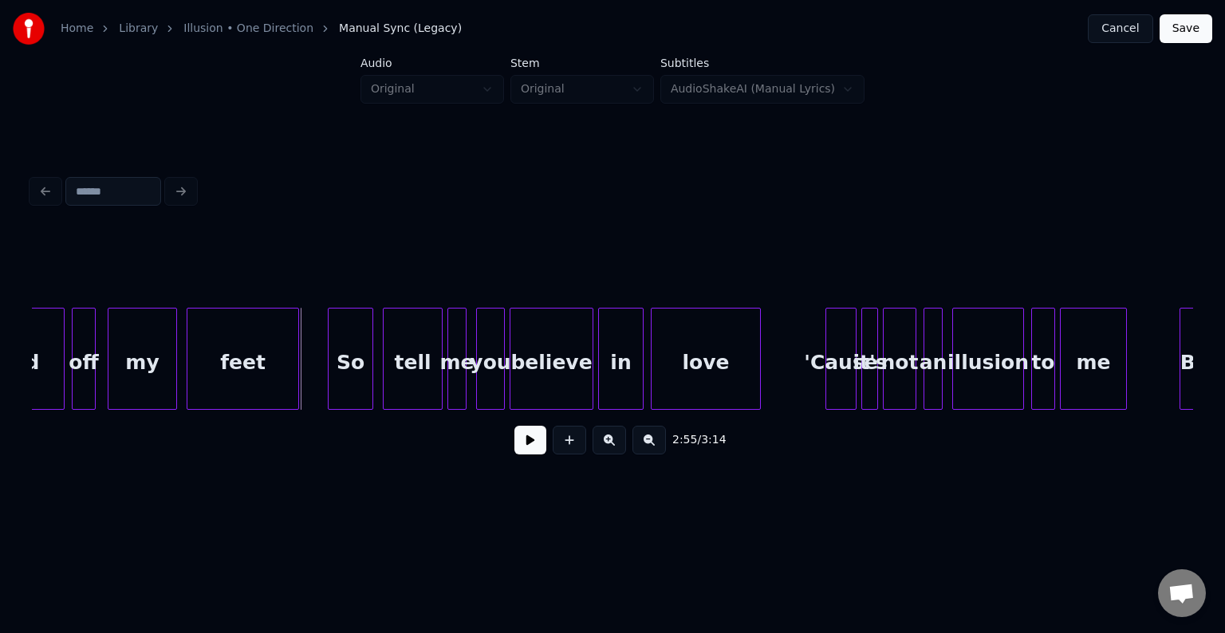
scroll to position [0, 20679]
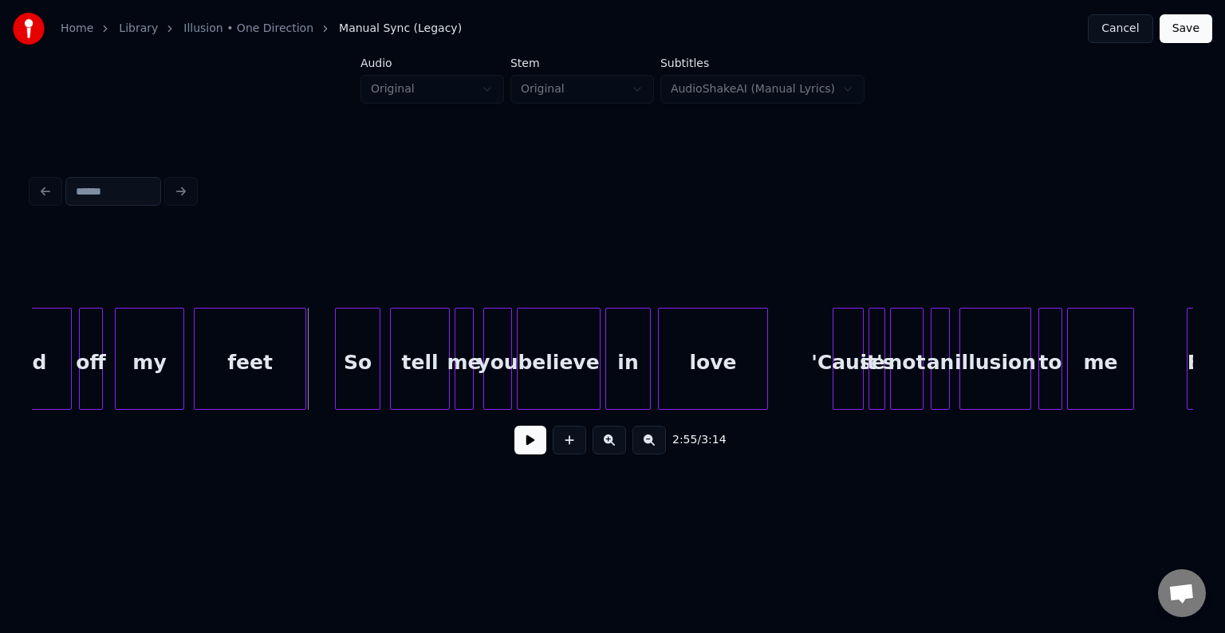
click at [221, 361] on div "feet" at bounding box center [250, 363] width 111 height 108
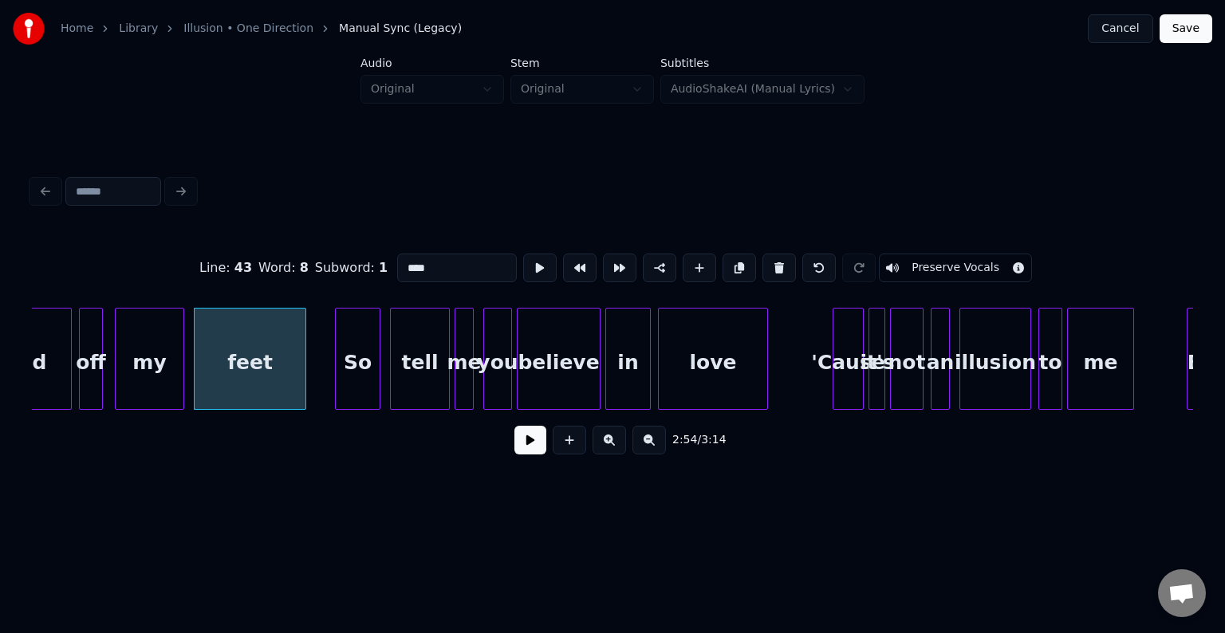
click at [523, 450] on button at bounding box center [531, 440] width 32 height 29
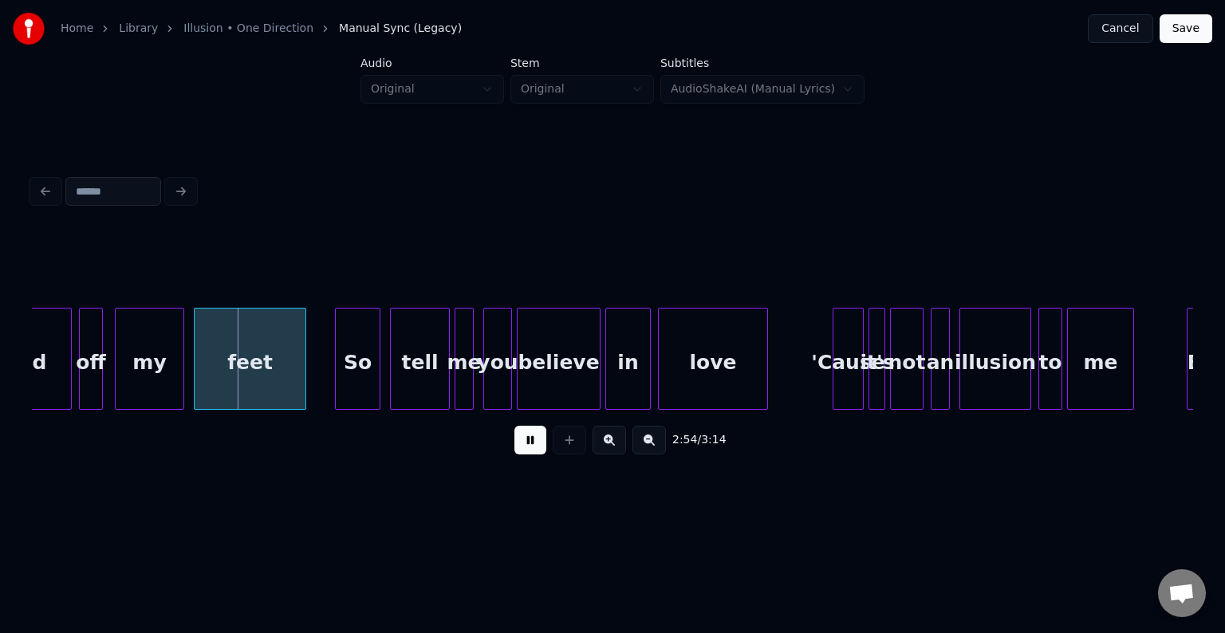
click at [523, 450] on button at bounding box center [531, 440] width 32 height 29
click at [148, 361] on div "my" at bounding box center [150, 363] width 68 height 108
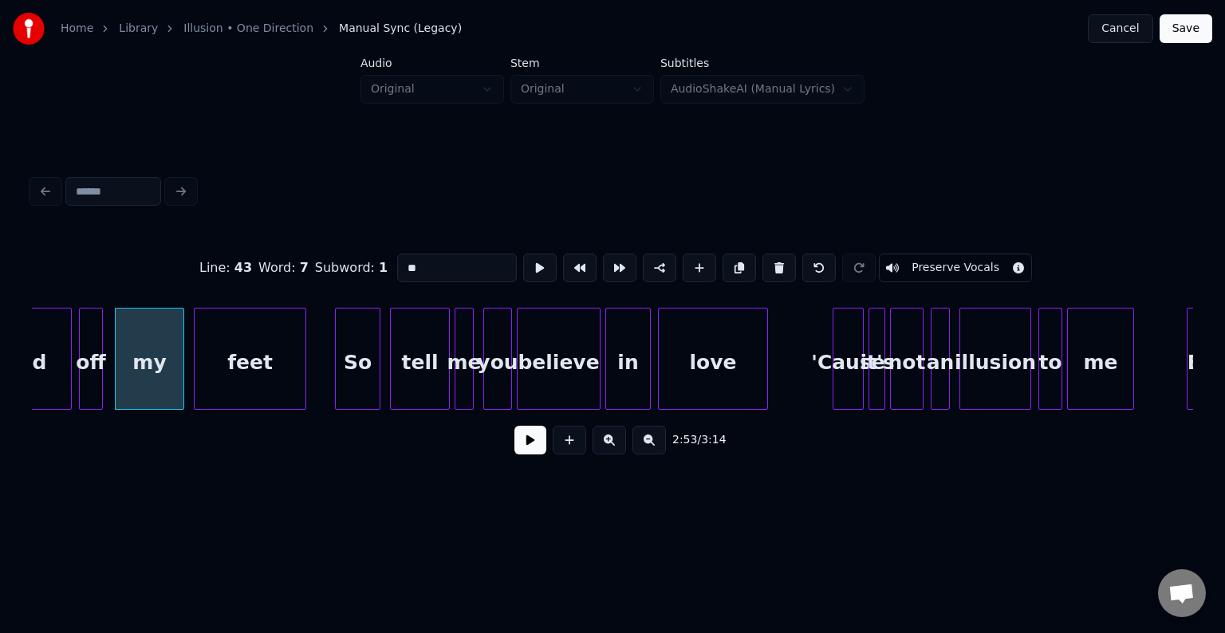
click at [535, 447] on button at bounding box center [531, 440] width 32 height 29
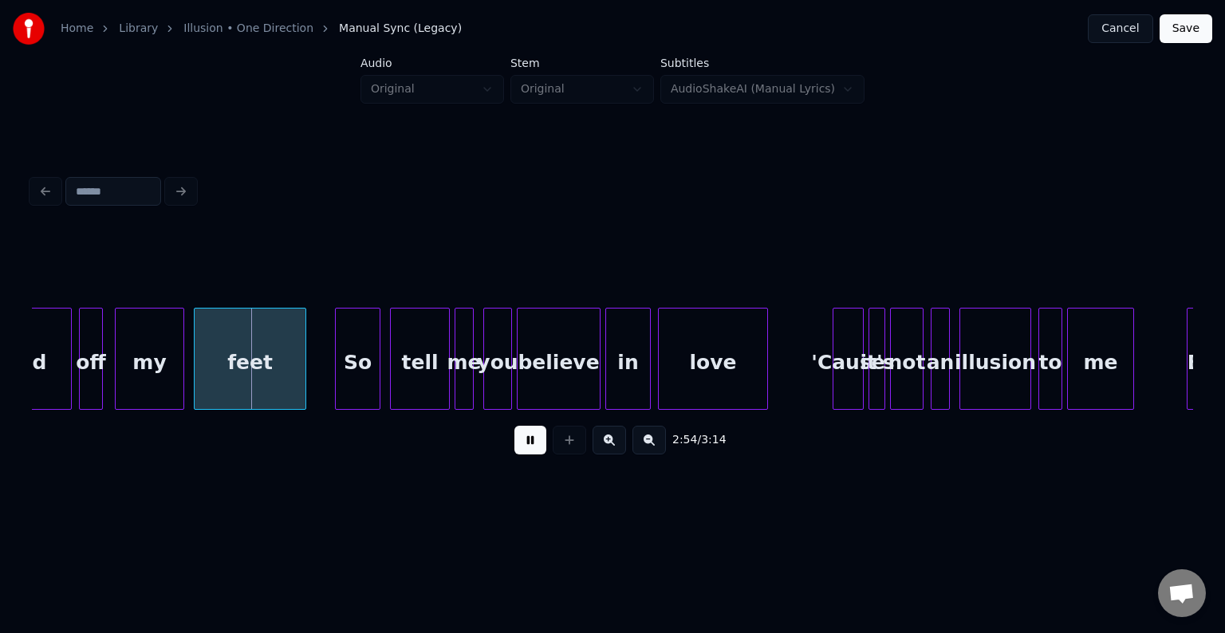
click at [535, 447] on button at bounding box center [531, 440] width 32 height 29
click at [160, 384] on div "my" at bounding box center [150, 363] width 68 height 108
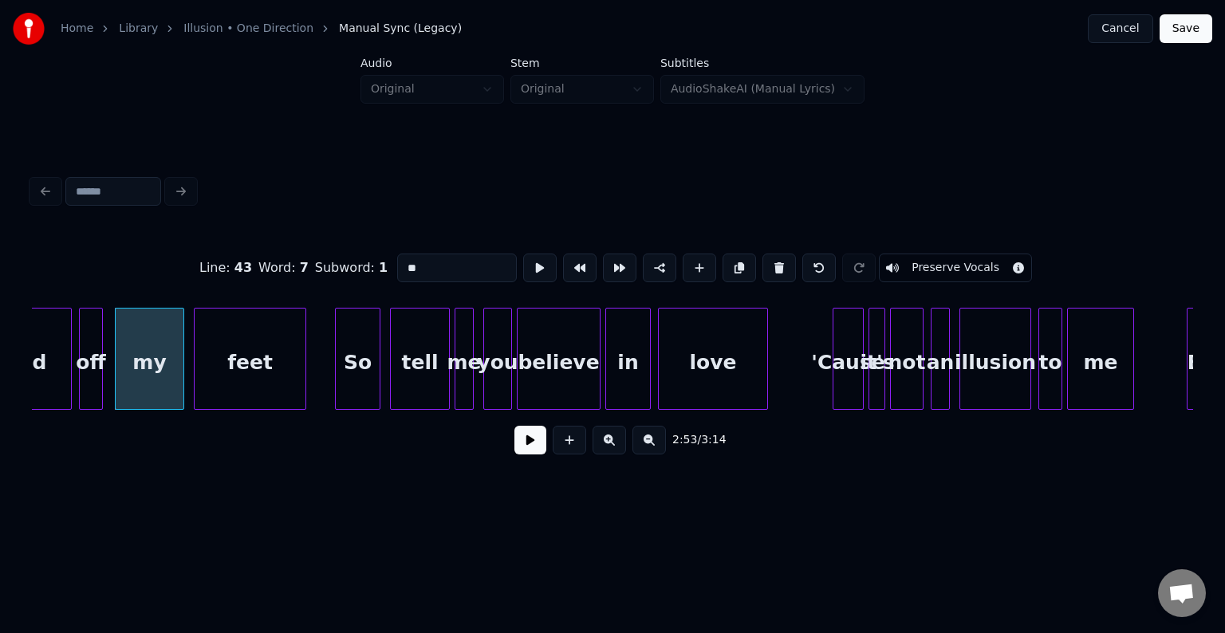
click at [528, 458] on div "2:53 / 3:14" at bounding box center [613, 440] width 1136 height 35
click at [528, 455] on button at bounding box center [531, 440] width 32 height 29
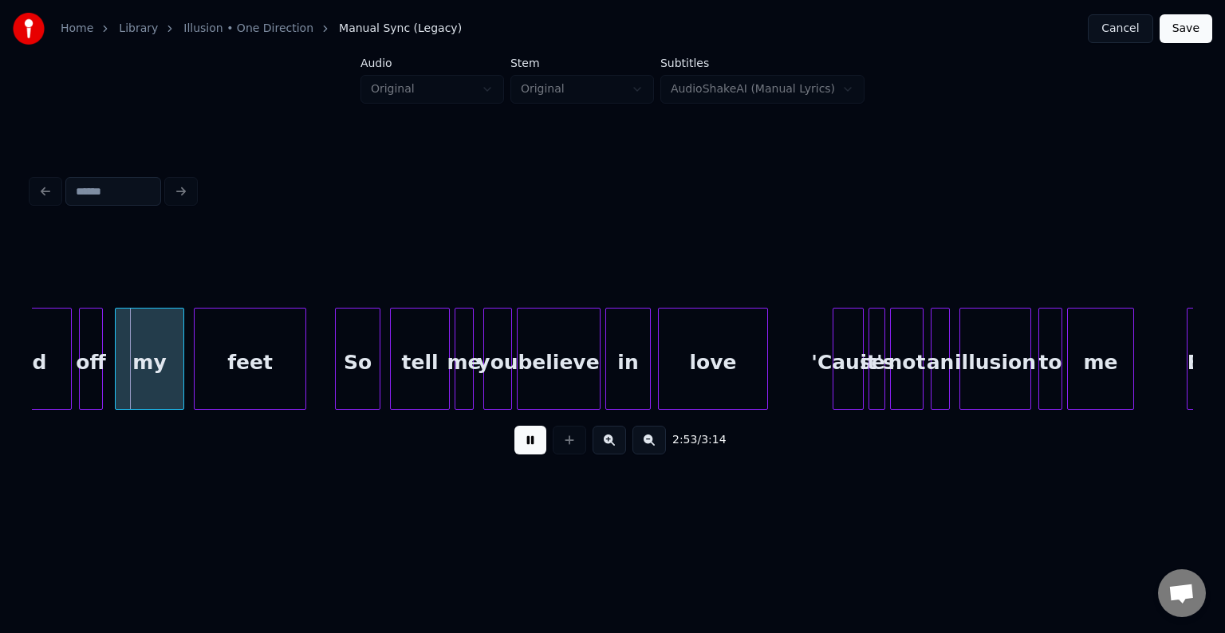
click at [528, 455] on button at bounding box center [531, 440] width 32 height 29
click at [151, 395] on div at bounding box center [150, 359] width 5 height 101
click at [196, 374] on div at bounding box center [197, 359] width 5 height 101
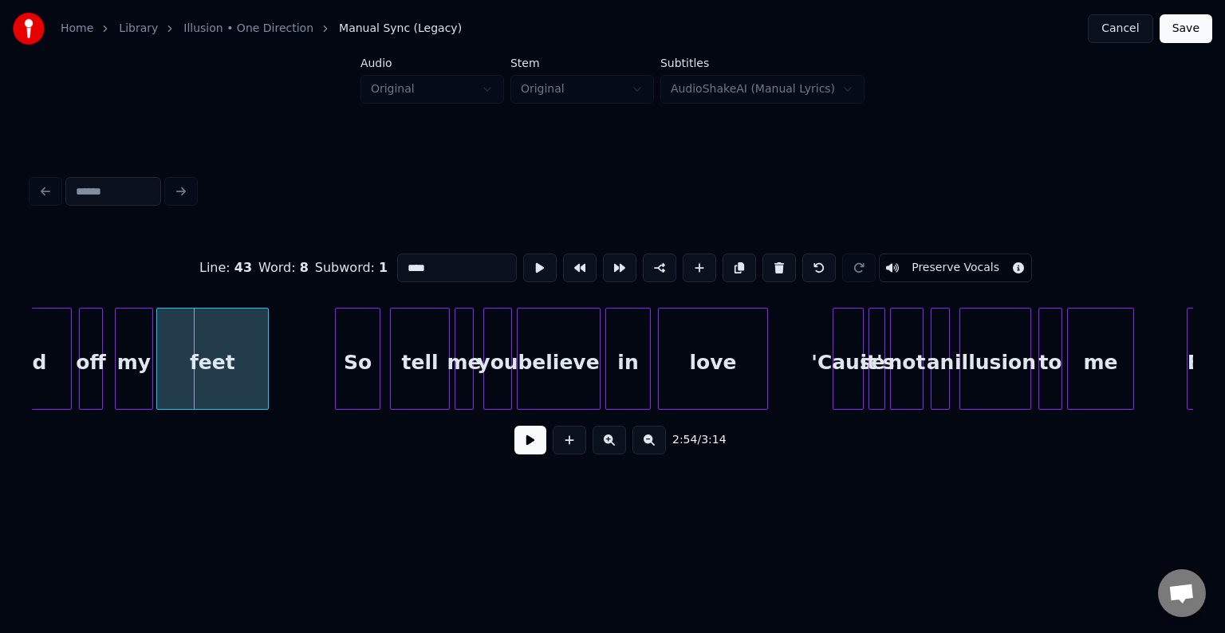
click at [192, 373] on div "feet" at bounding box center [212, 363] width 111 height 108
click at [534, 448] on button at bounding box center [531, 440] width 32 height 29
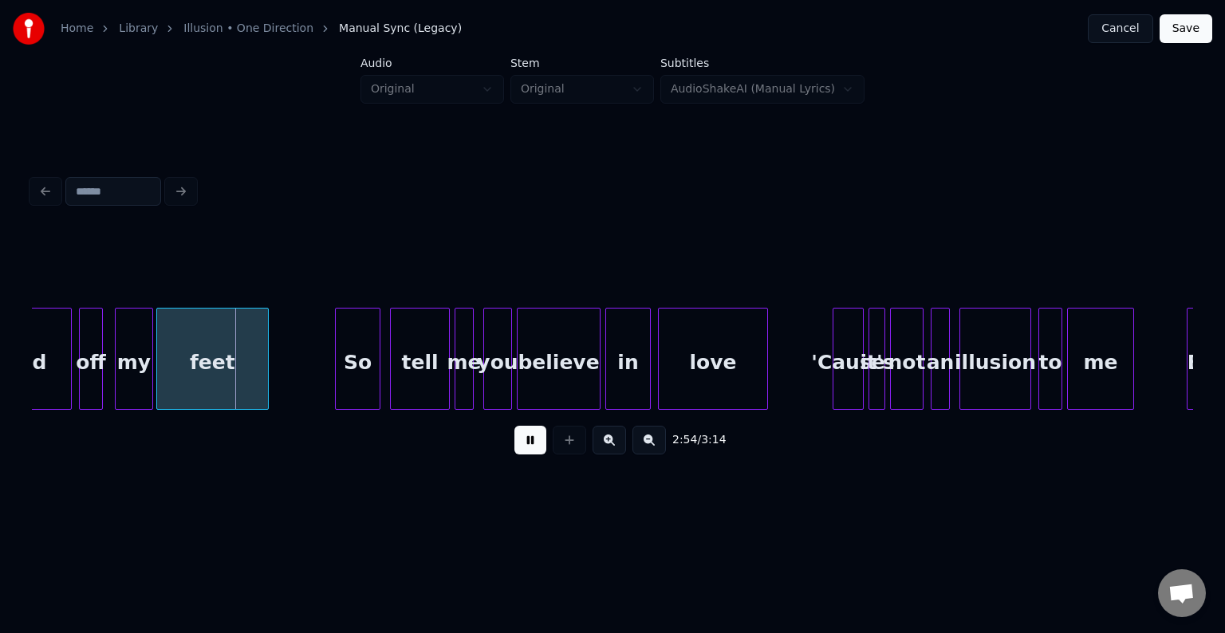
click at [534, 448] on button at bounding box center [531, 440] width 32 height 29
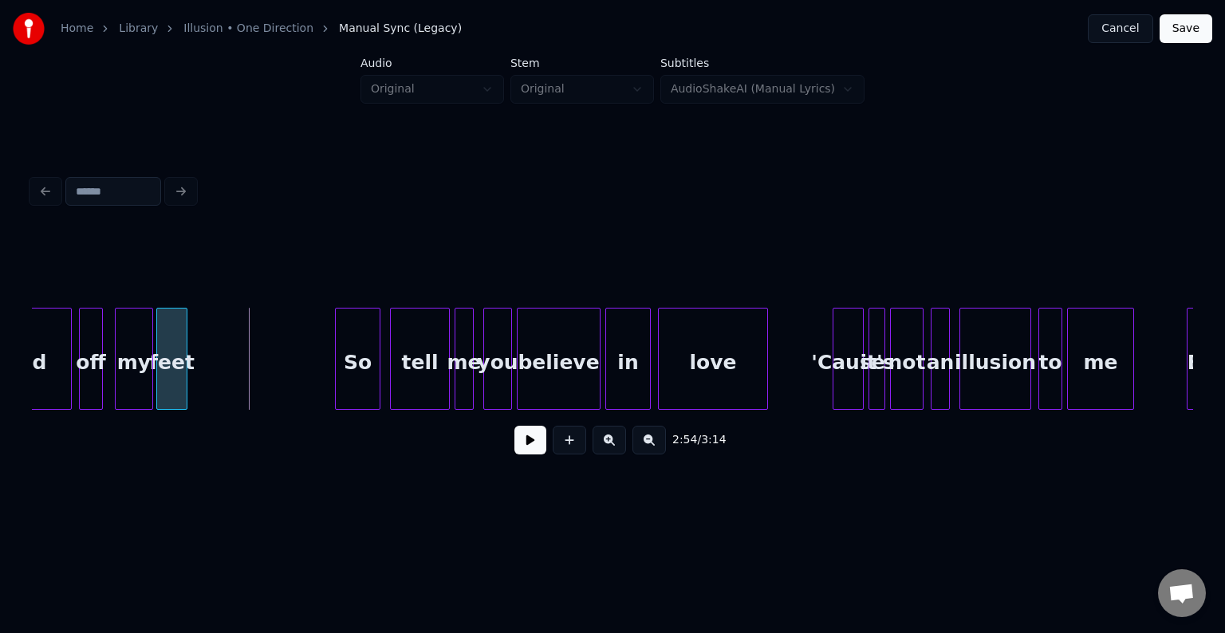
click at [182, 368] on div at bounding box center [184, 359] width 5 height 101
click at [527, 447] on button at bounding box center [531, 440] width 32 height 29
click at [124, 350] on div "my" at bounding box center [134, 363] width 37 height 108
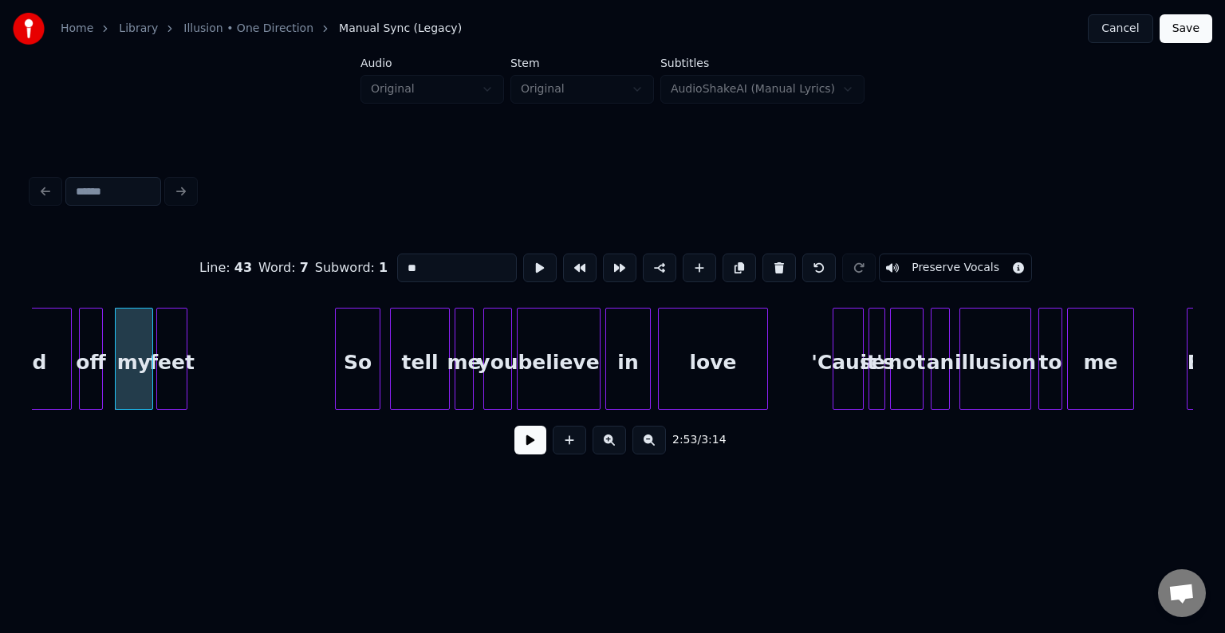
click at [521, 453] on button at bounding box center [531, 440] width 32 height 29
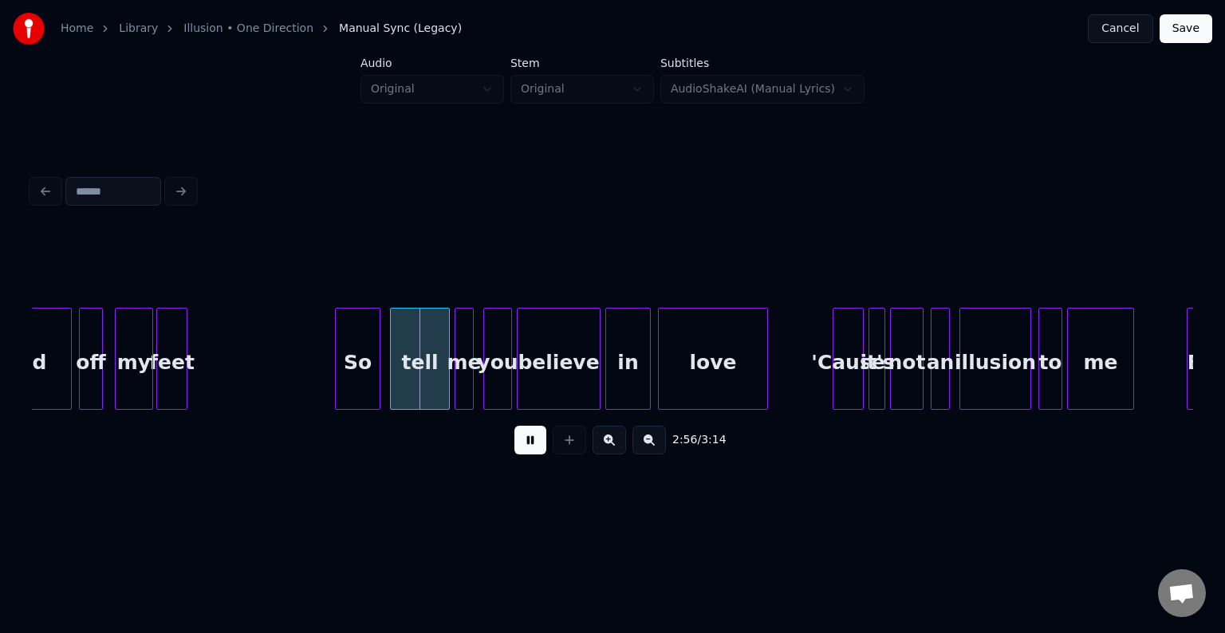
click at [521, 453] on button at bounding box center [531, 440] width 32 height 29
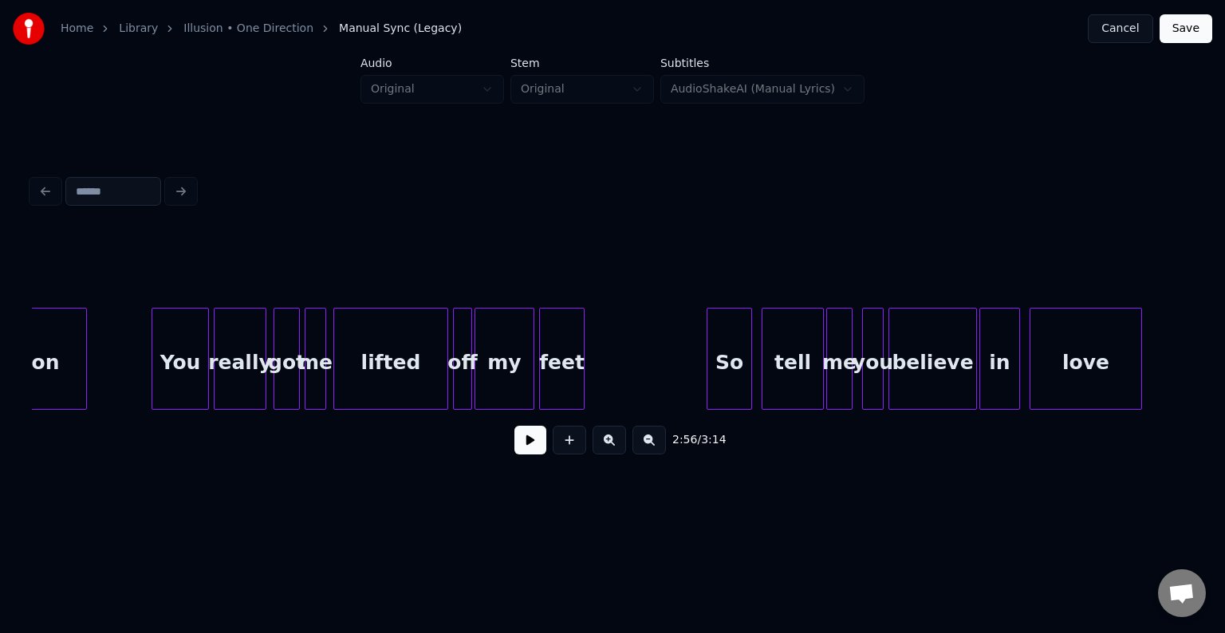
scroll to position [0, 13755]
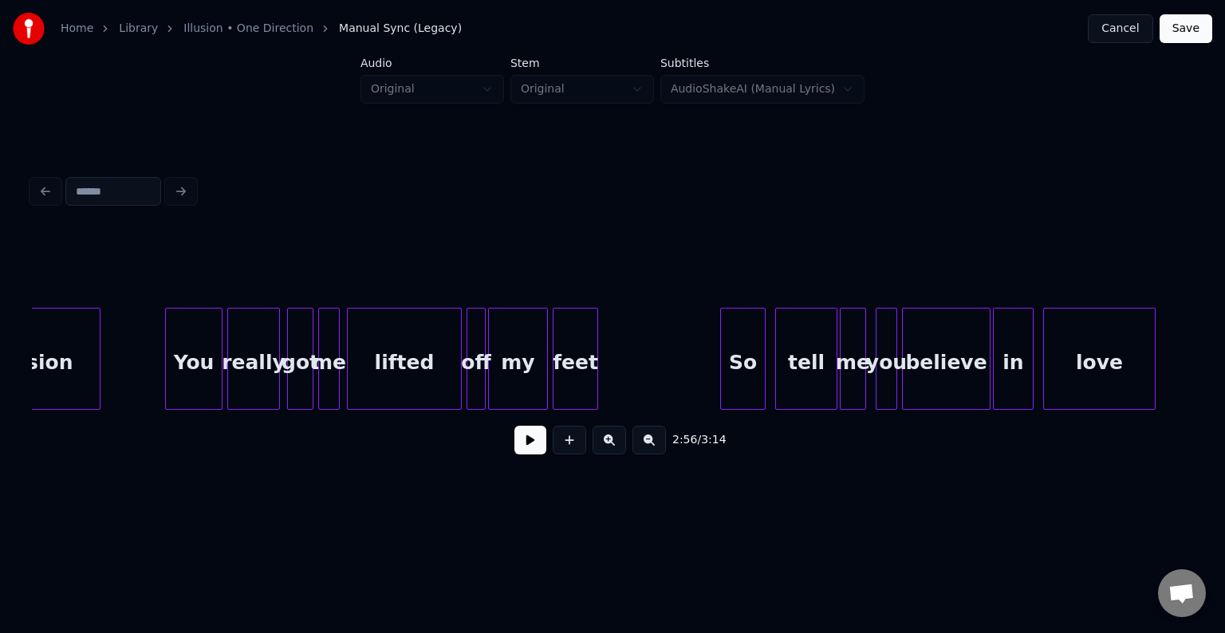
click at [525, 450] on button at bounding box center [531, 440] width 32 height 29
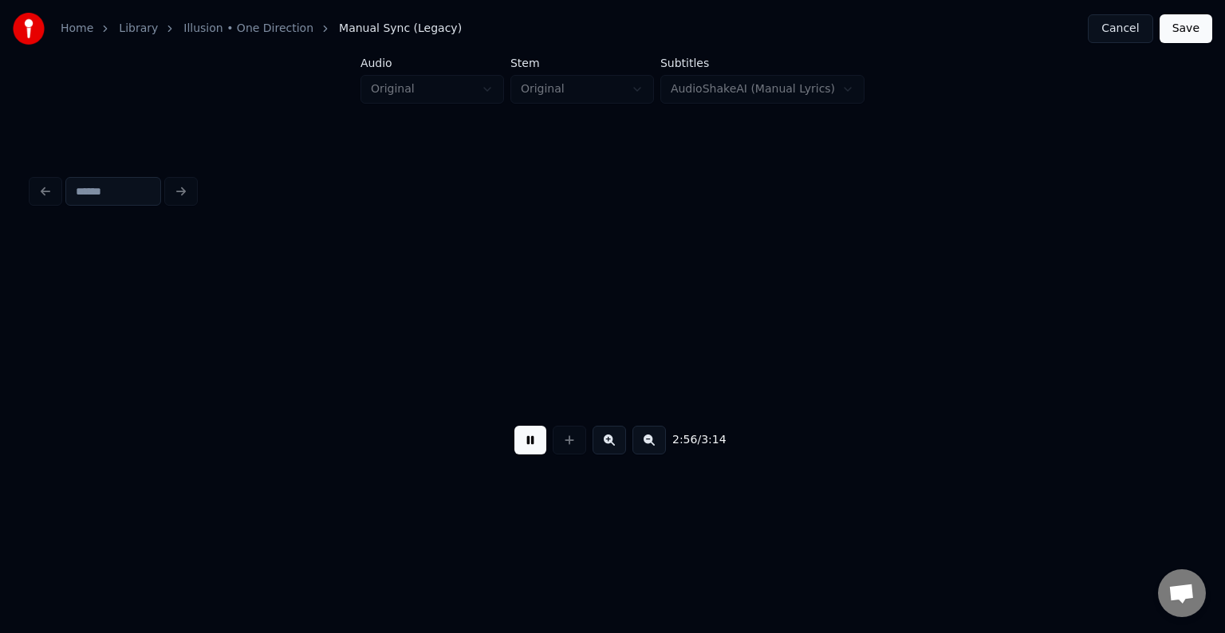
scroll to position [0, 21096]
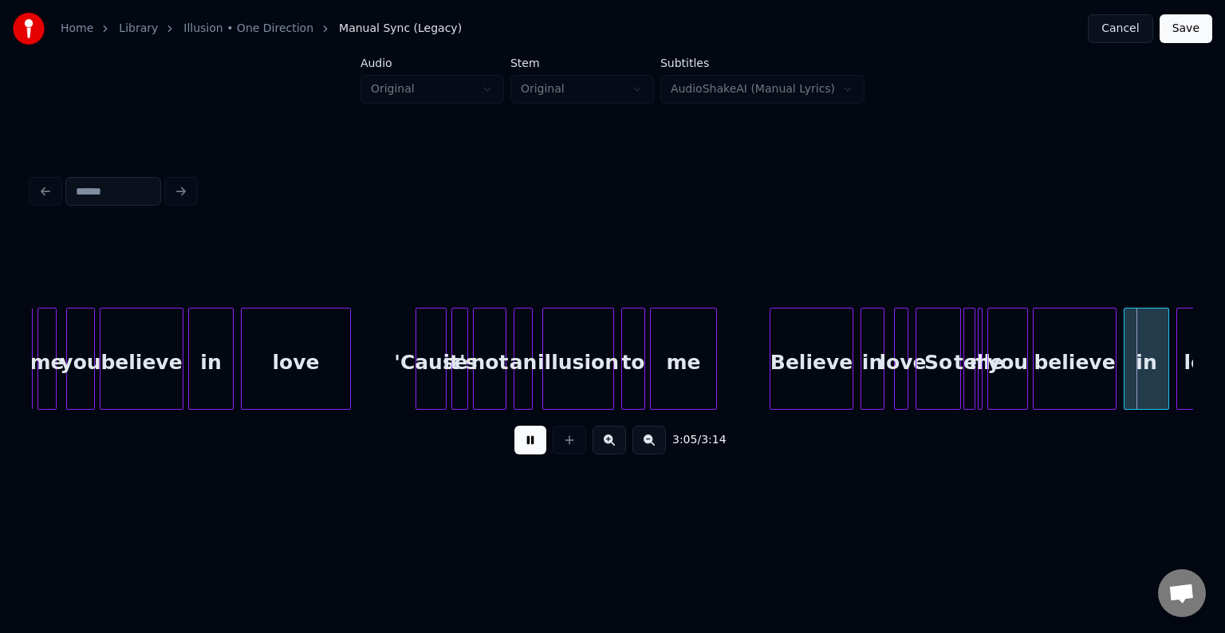
click at [525, 450] on button at bounding box center [531, 440] width 32 height 29
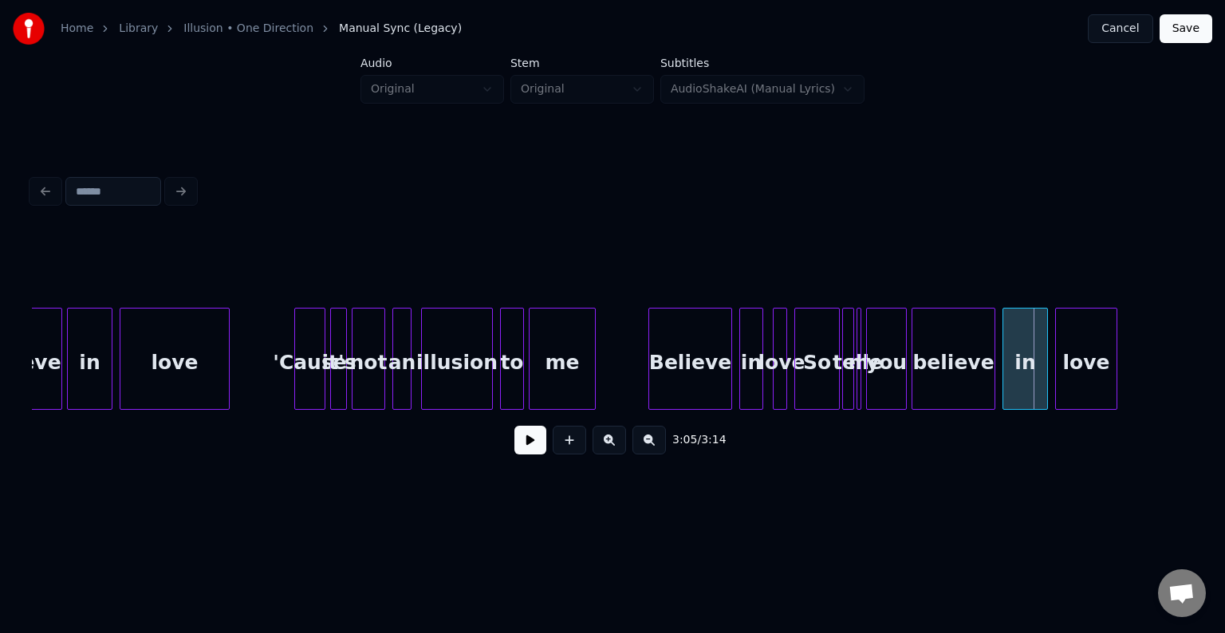
scroll to position [0, 21256]
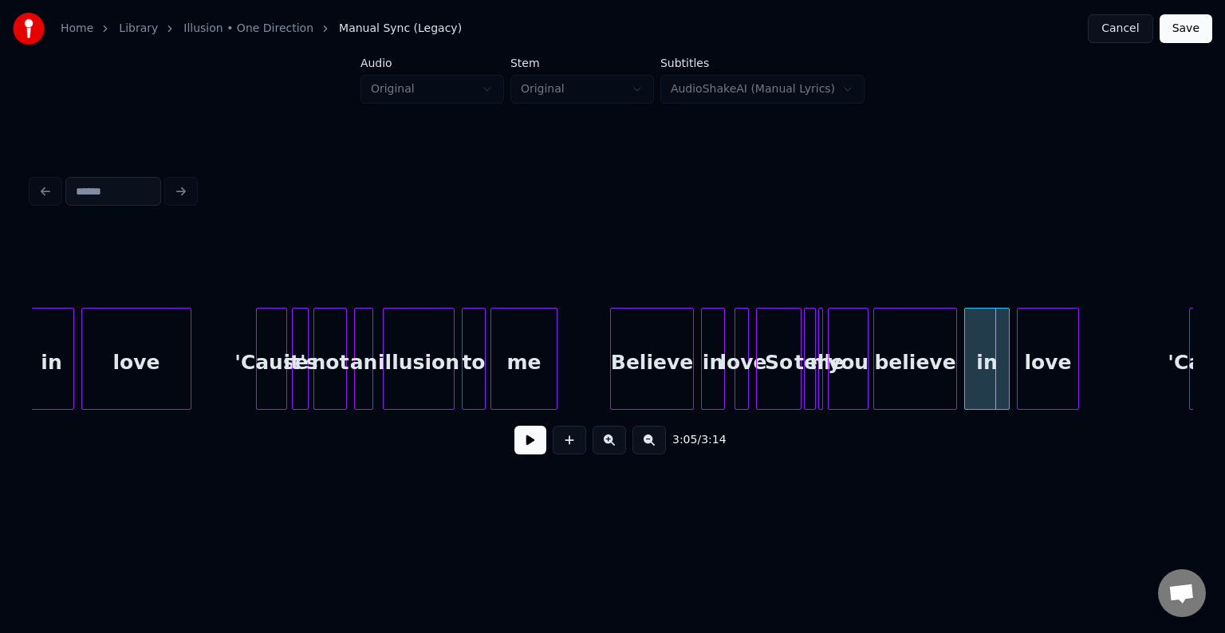
click at [746, 365] on div at bounding box center [746, 359] width 5 height 101
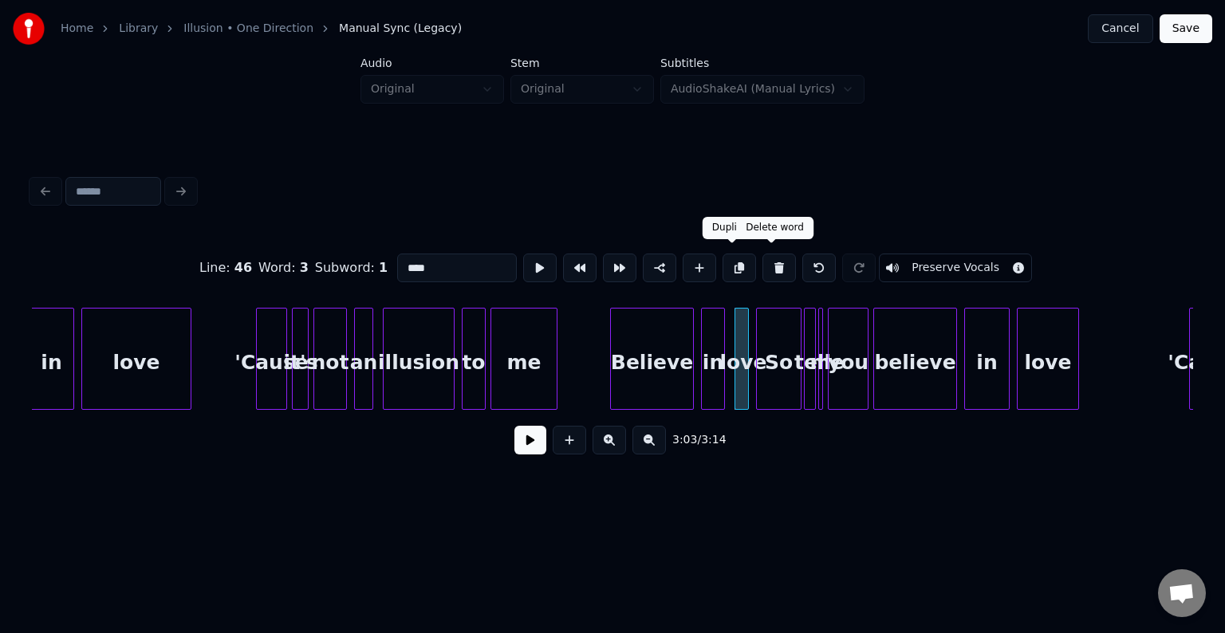
click at [763, 263] on button at bounding box center [780, 268] width 34 height 29
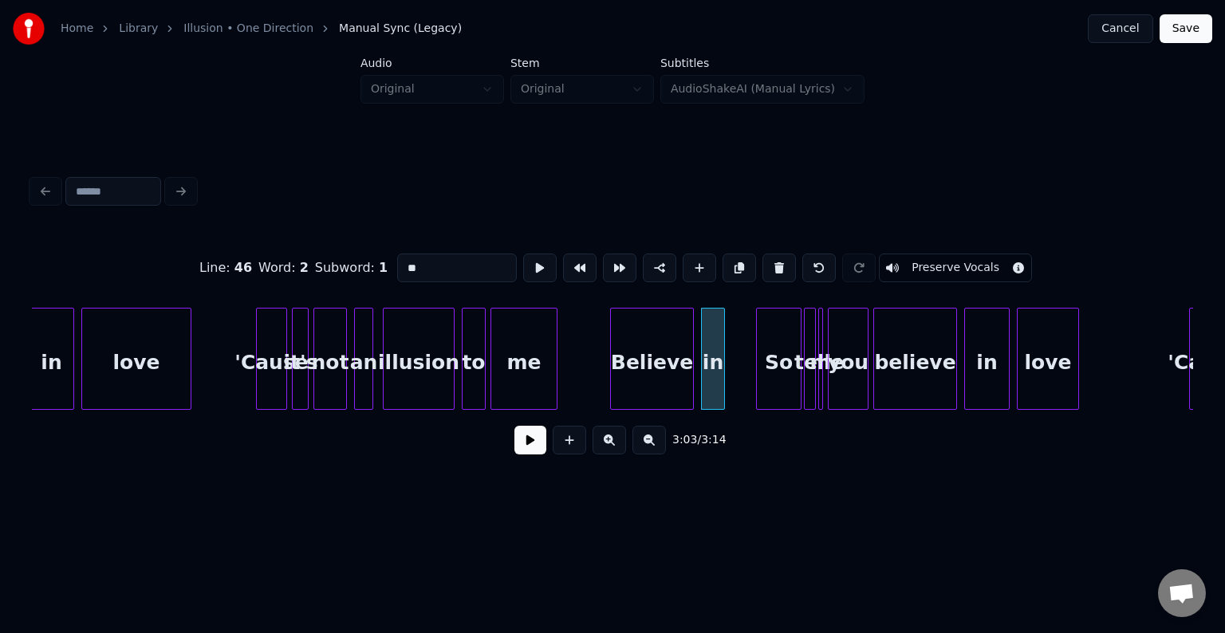
click at [763, 263] on button at bounding box center [780, 268] width 34 height 29
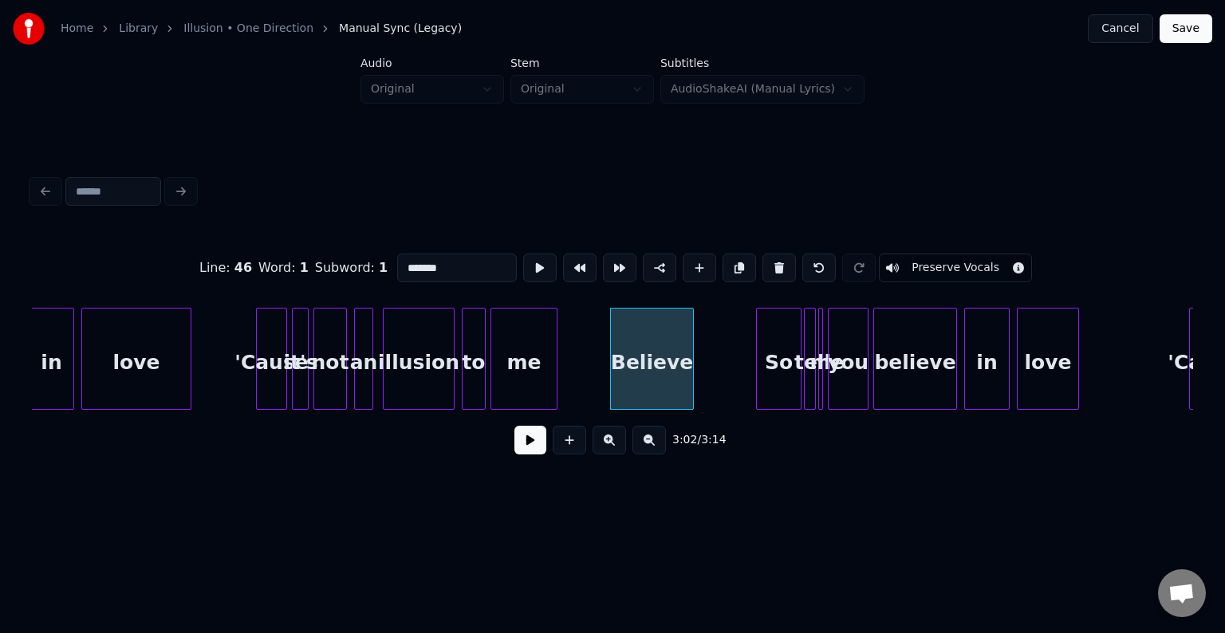
click at [763, 263] on button at bounding box center [780, 268] width 34 height 29
type input "**"
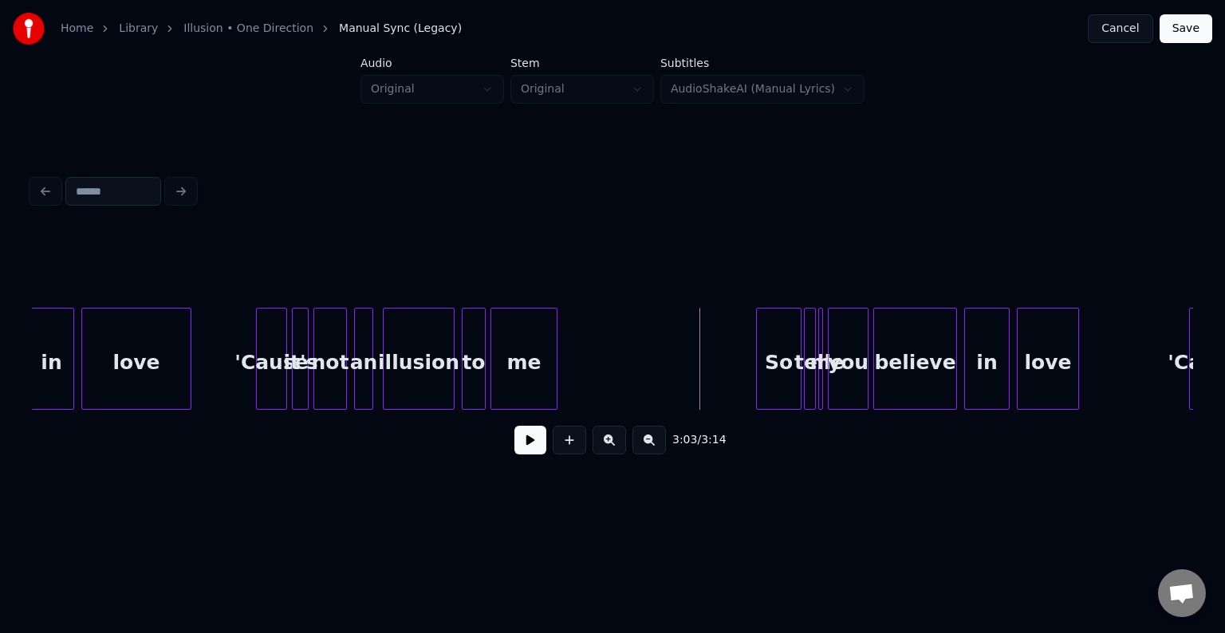
click at [531, 453] on button at bounding box center [531, 440] width 32 height 29
click at [729, 361] on div "So" at bounding box center [732, 363] width 44 height 108
click at [763, 380] on div at bounding box center [765, 359] width 5 height 101
click at [714, 376] on div "So" at bounding box center [732, 363] width 44 height 108
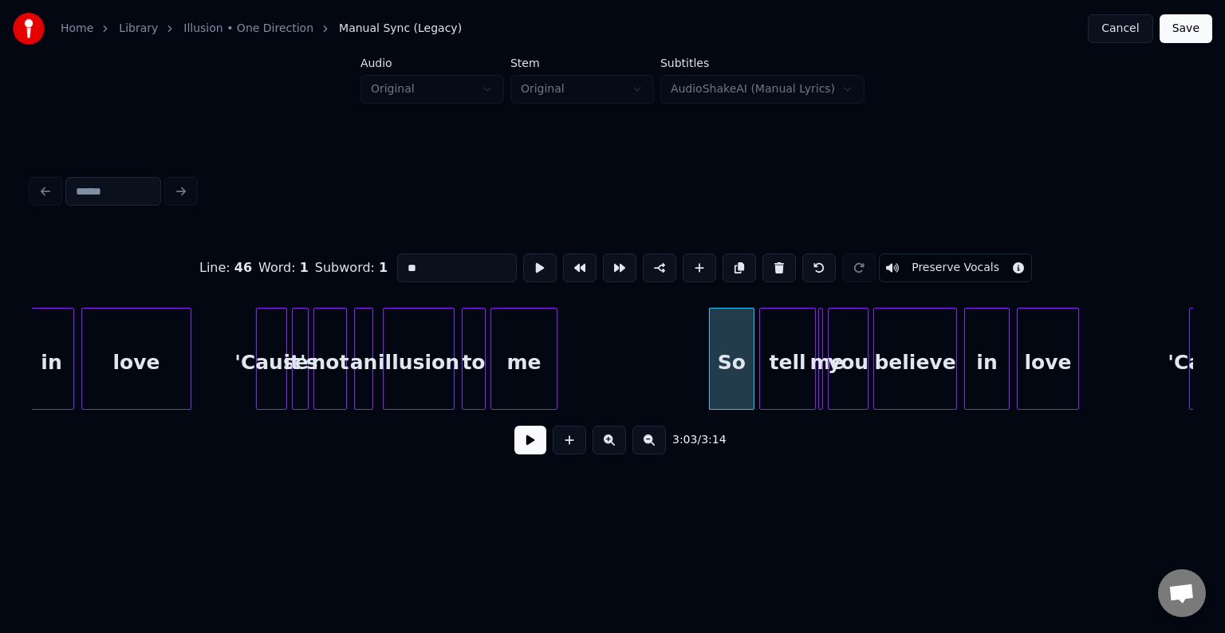
click at [517, 452] on button at bounding box center [531, 440] width 32 height 29
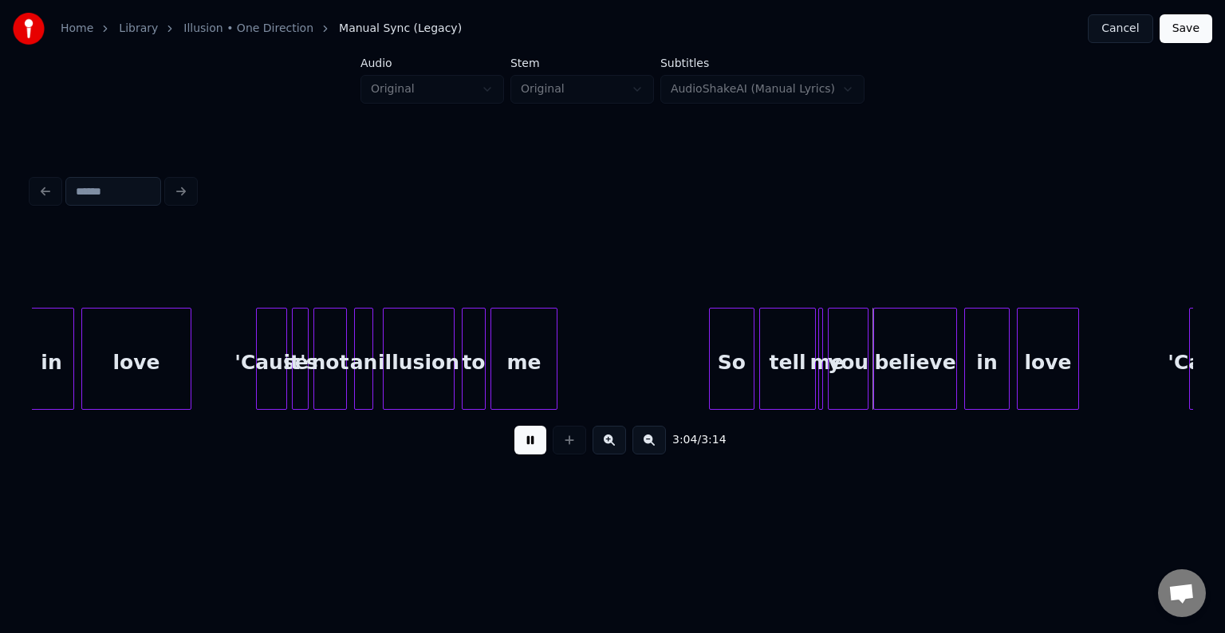
click at [515, 455] on button at bounding box center [531, 440] width 32 height 29
click at [679, 377] on div at bounding box center [681, 359] width 5 height 101
click at [516, 455] on button at bounding box center [531, 440] width 32 height 29
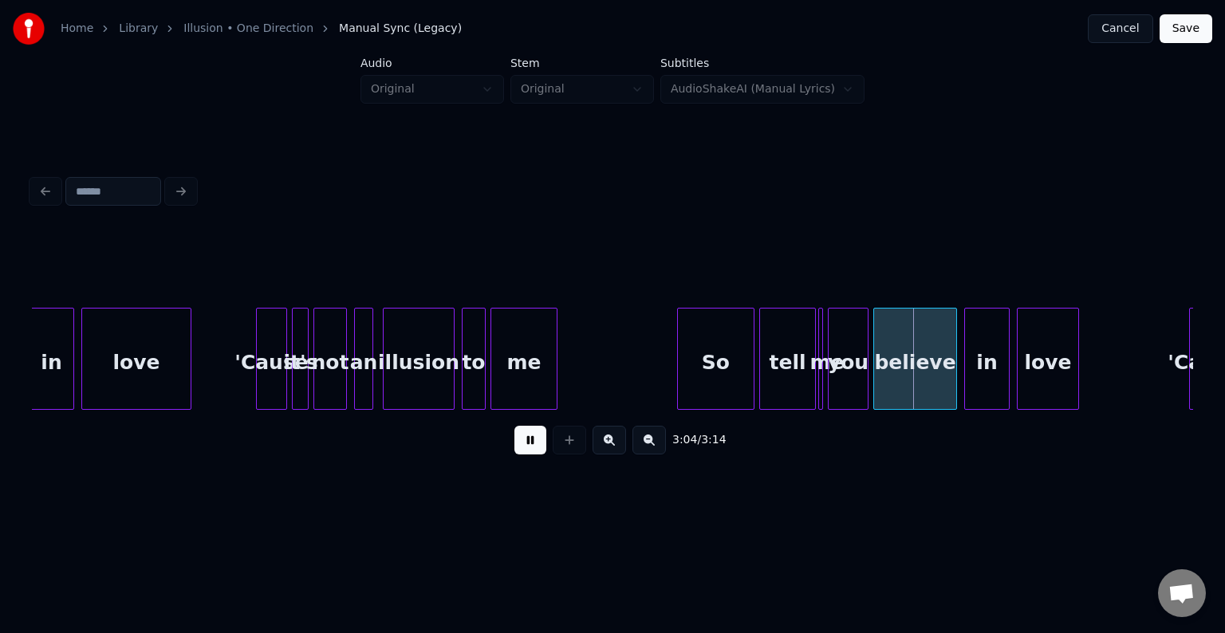
click at [516, 455] on button at bounding box center [531, 440] width 32 height 29
click at [790, 387] on div "tell" at bounding box center [787, 363] width 55 height 108
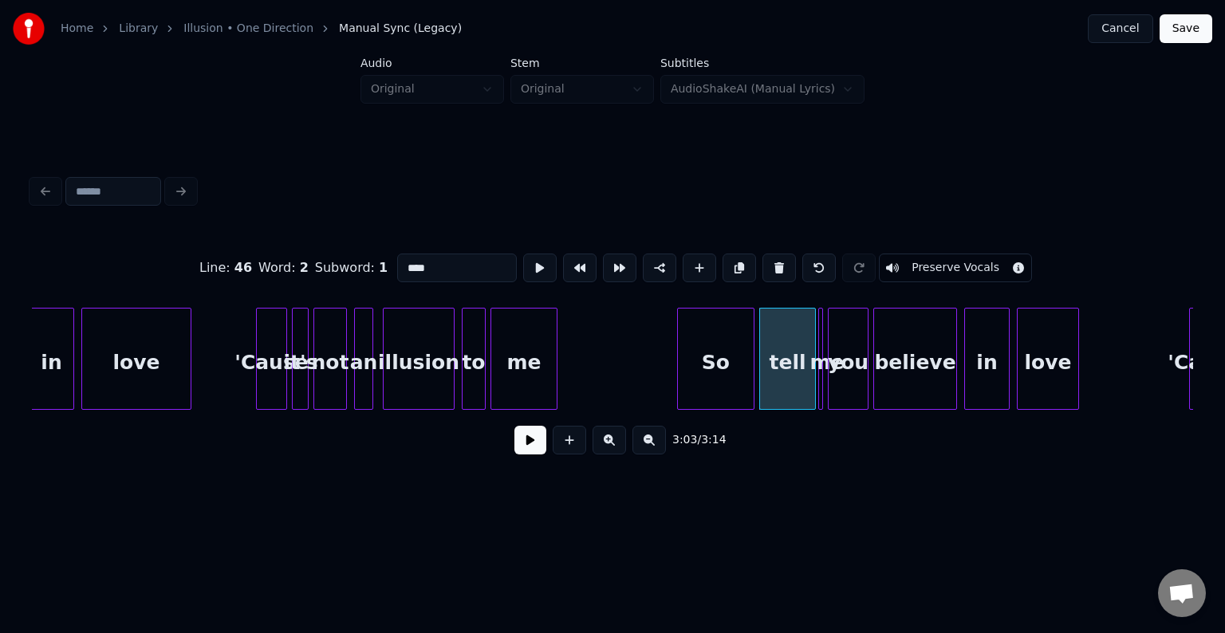
click at [527, 443] on button at bounding box center [531, 440] width 32 height 29
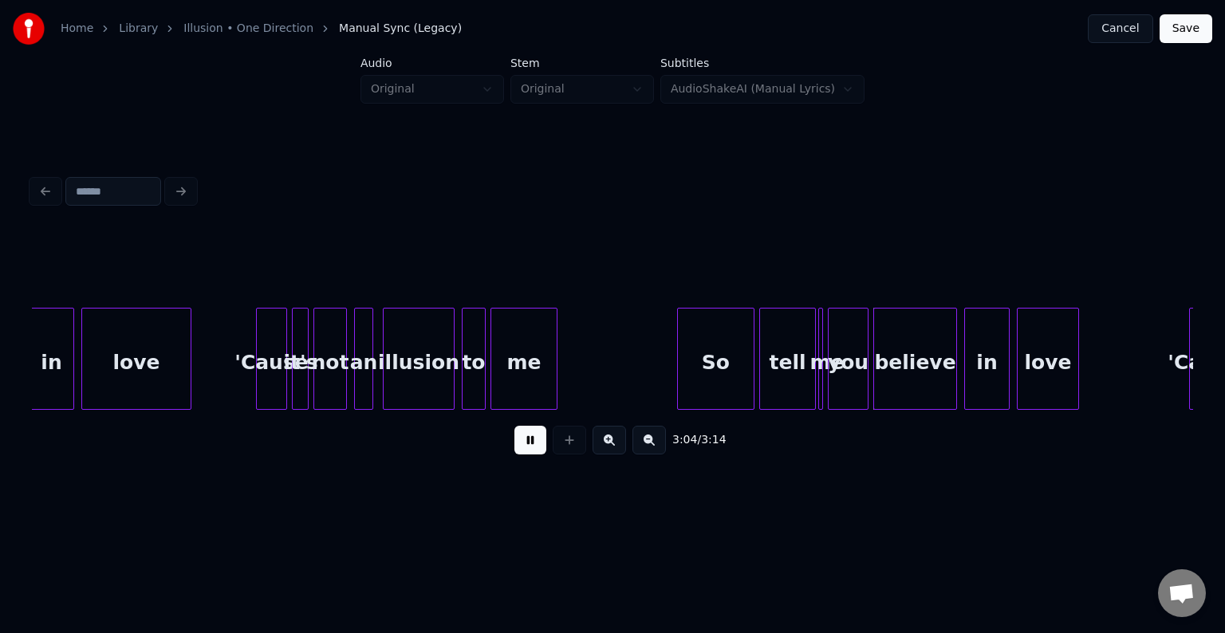
click at [527, 443] on button at bounding box center [531, 440] width 32 height 29
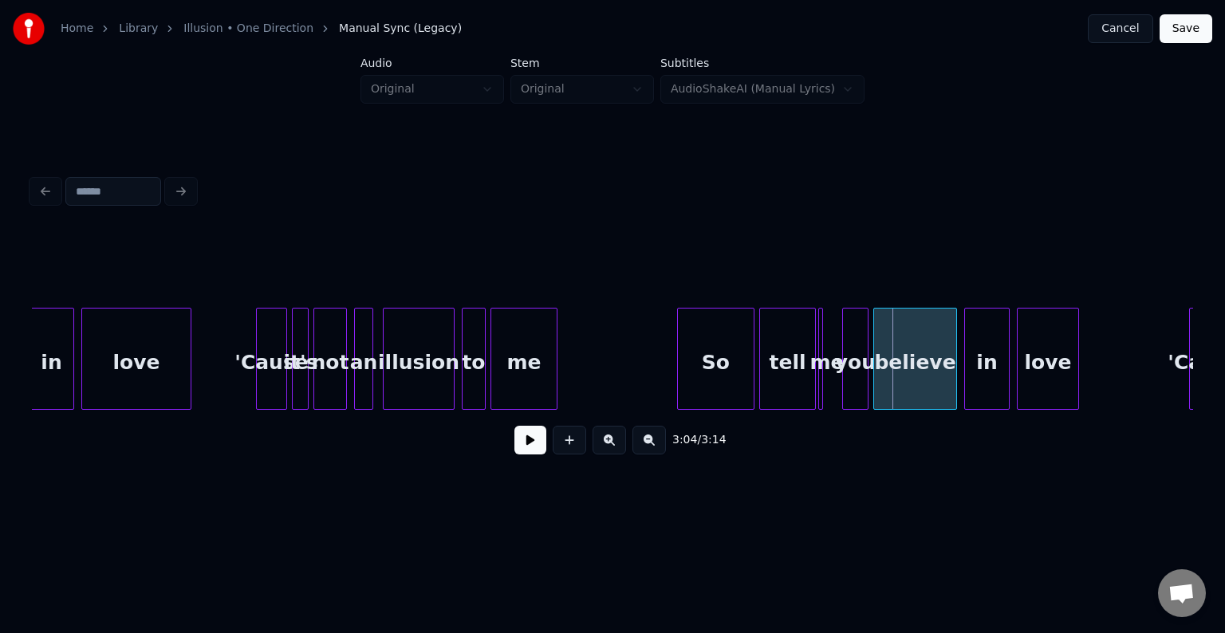
click at [843, 393] on div at bounding box center [845, 359] width 5 height 101
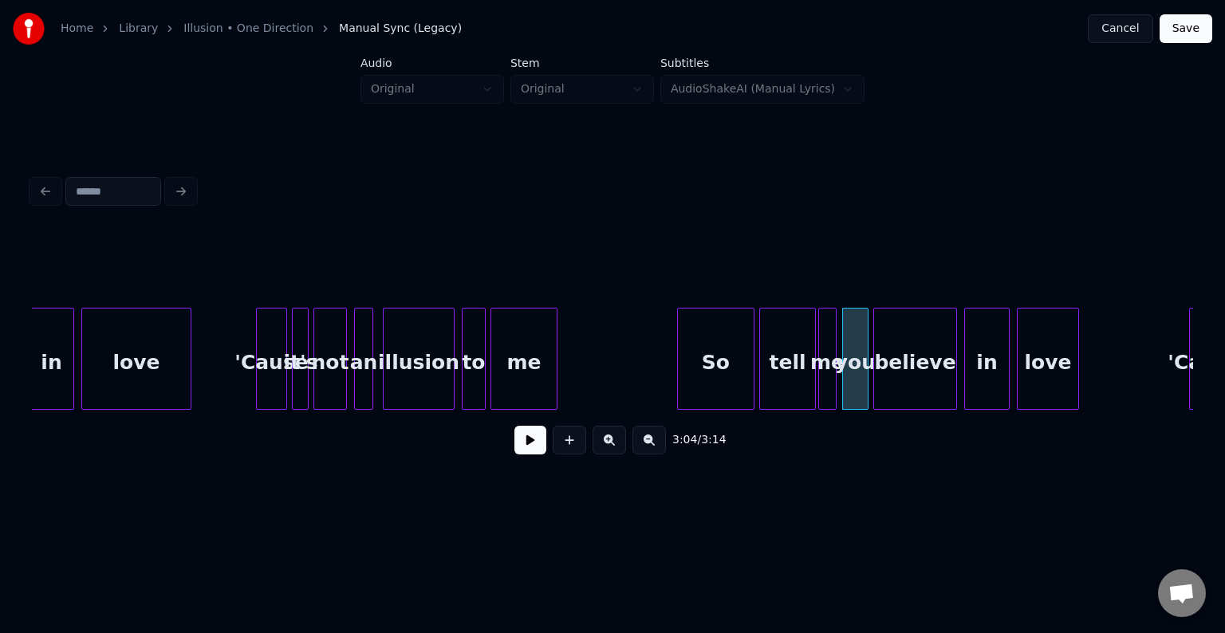
click at [834, 393] on div at bounding box center [833, 359] width 5 height 101
click at [725, 379] on div "So" at bounding box center [716, 363] width 76 height 108
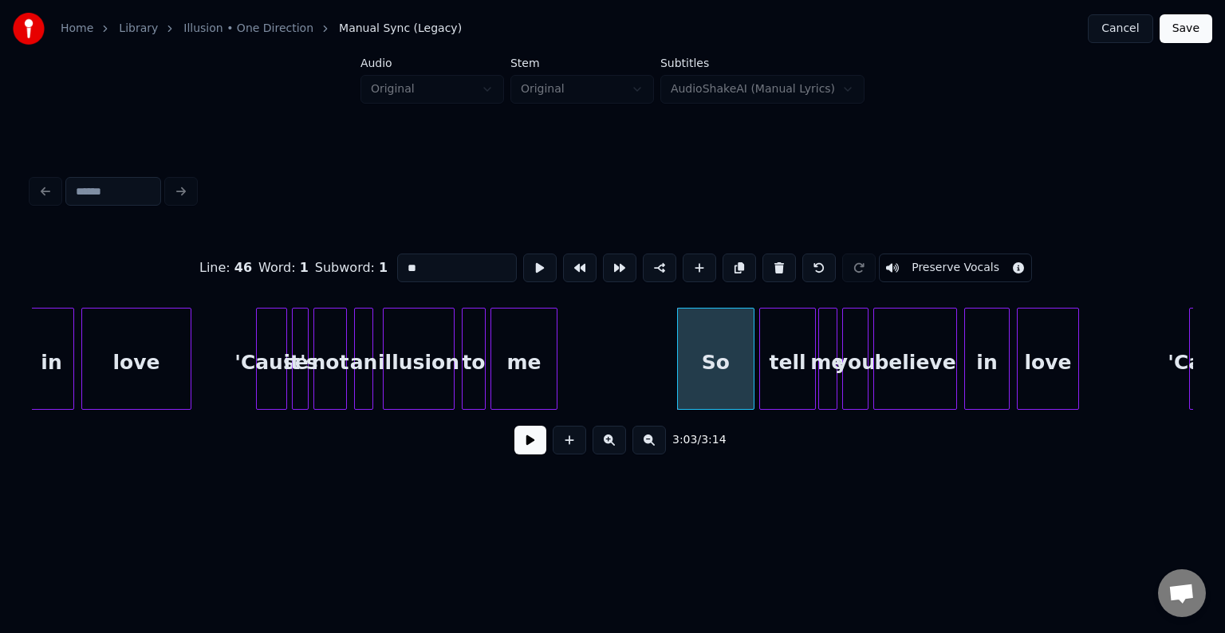
click at [534, 448] on button at bounding box center [531, 440] width 32 height 29
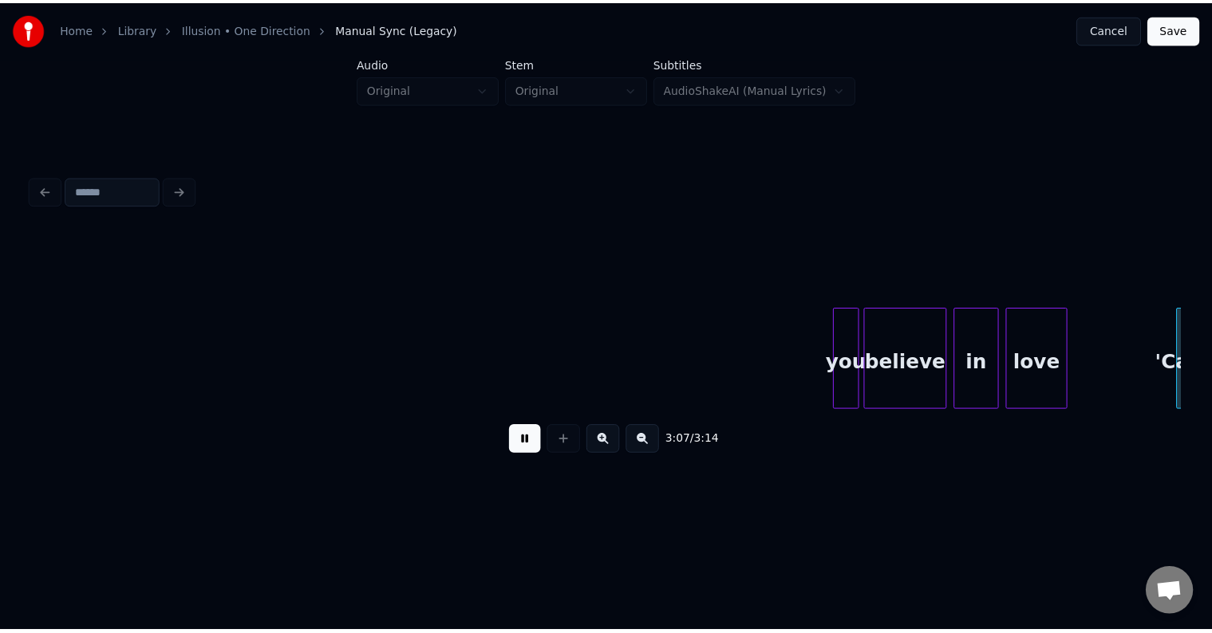
scroll to position [0, 22085]
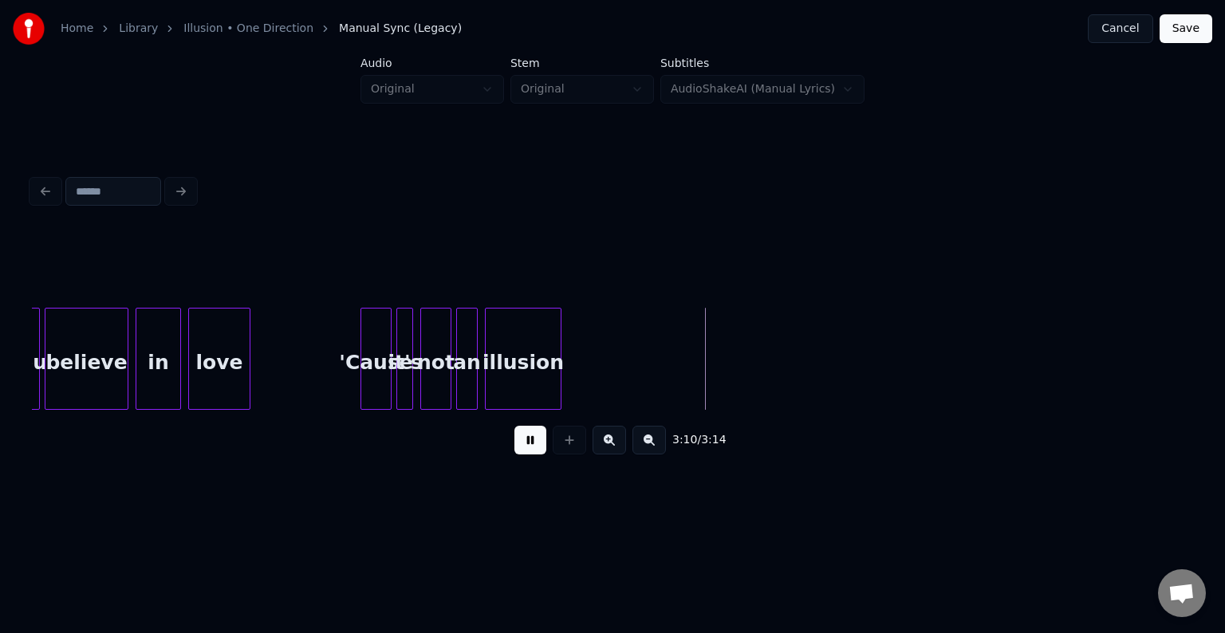
click at [1197, 30] on button "Save" at bounding box center [1186, 28] width 53 height 29
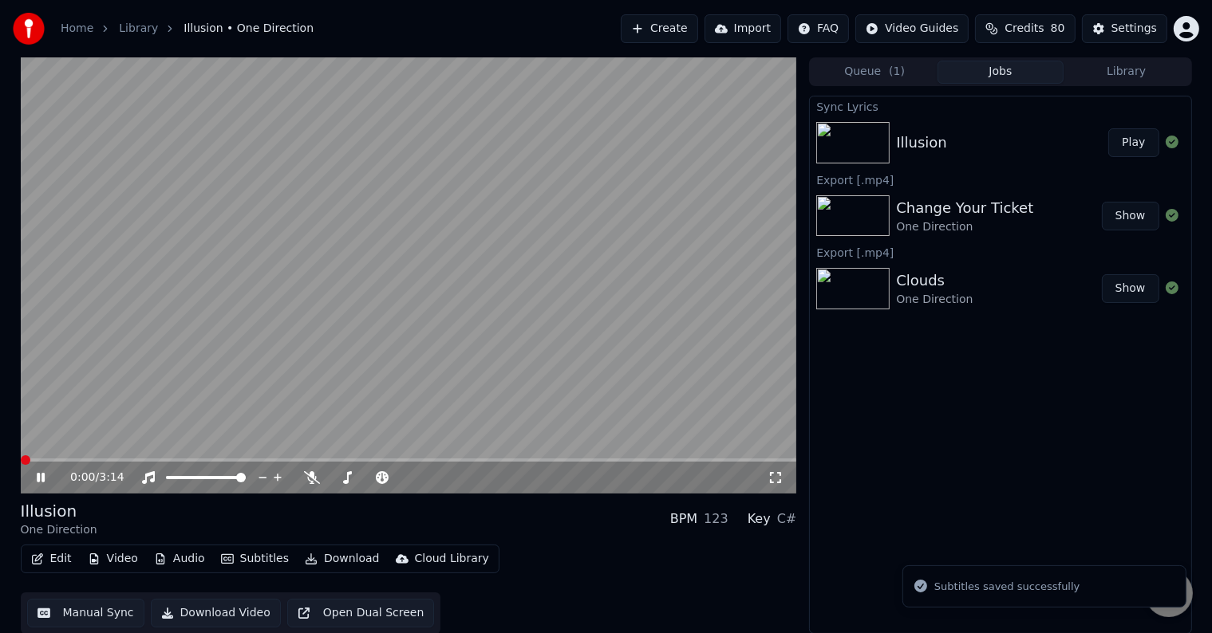
click at [316, 565] on button "Download" at bounding box center [342, 559] width 88 height 22
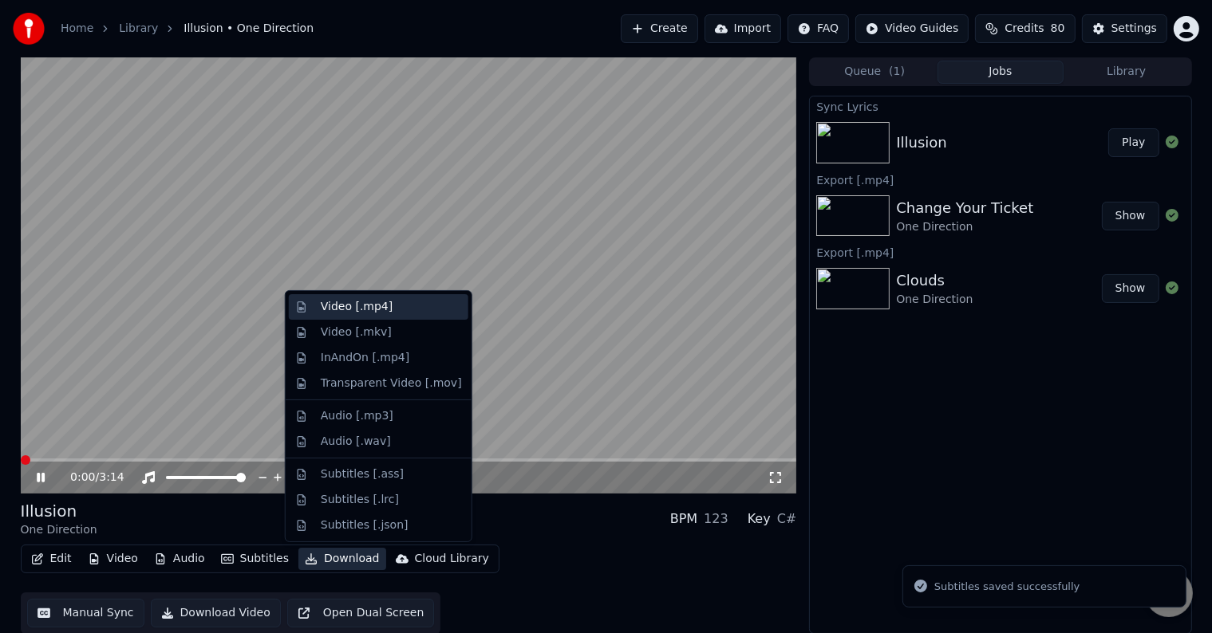
click at [345, 309] on div "Video [.mp4]" at bounding box center [357, 307] width 72 height 16
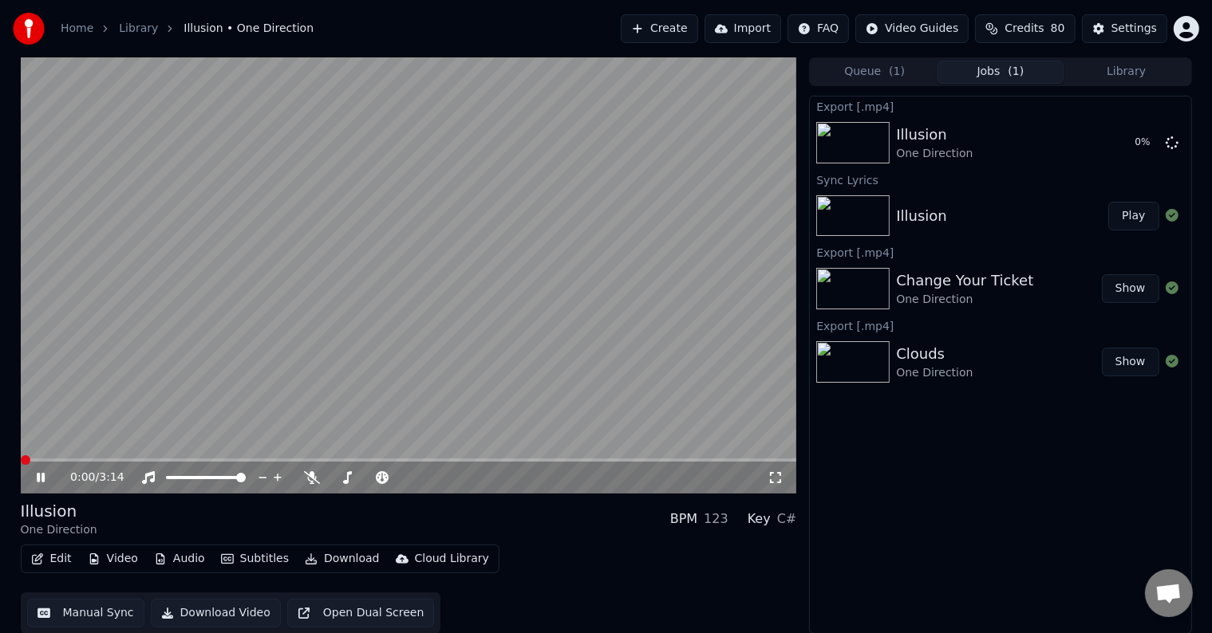
click at [37, 476] on icon at bounding box center [41, 478] width 8 height 10
click at [1162, 83] on button "Library" at bounding box center [1126, 72] width 126 height 23
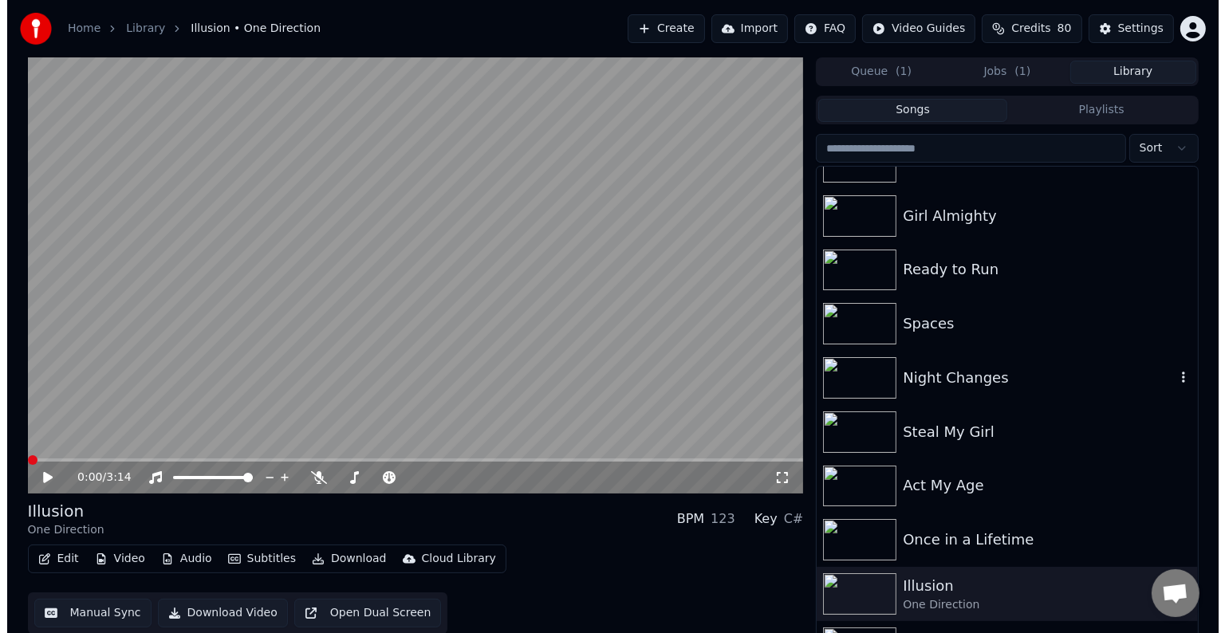
scroll to position [10050, 0]
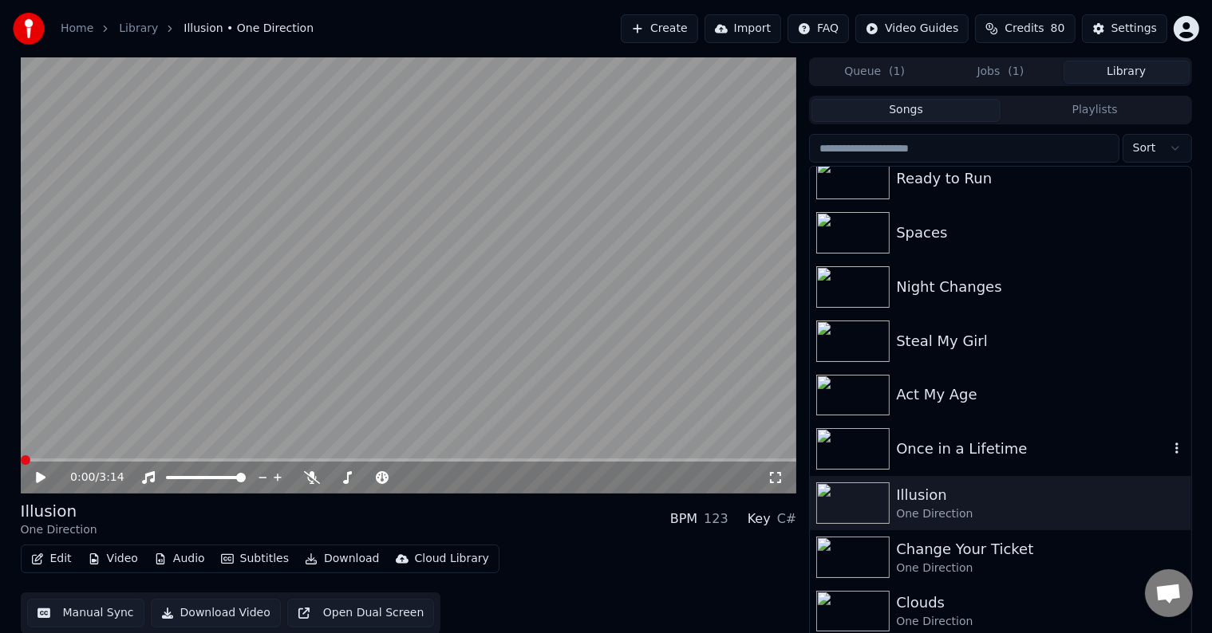
click at [857, 453] on img at bounding box center [852, 448] width 73 height 41
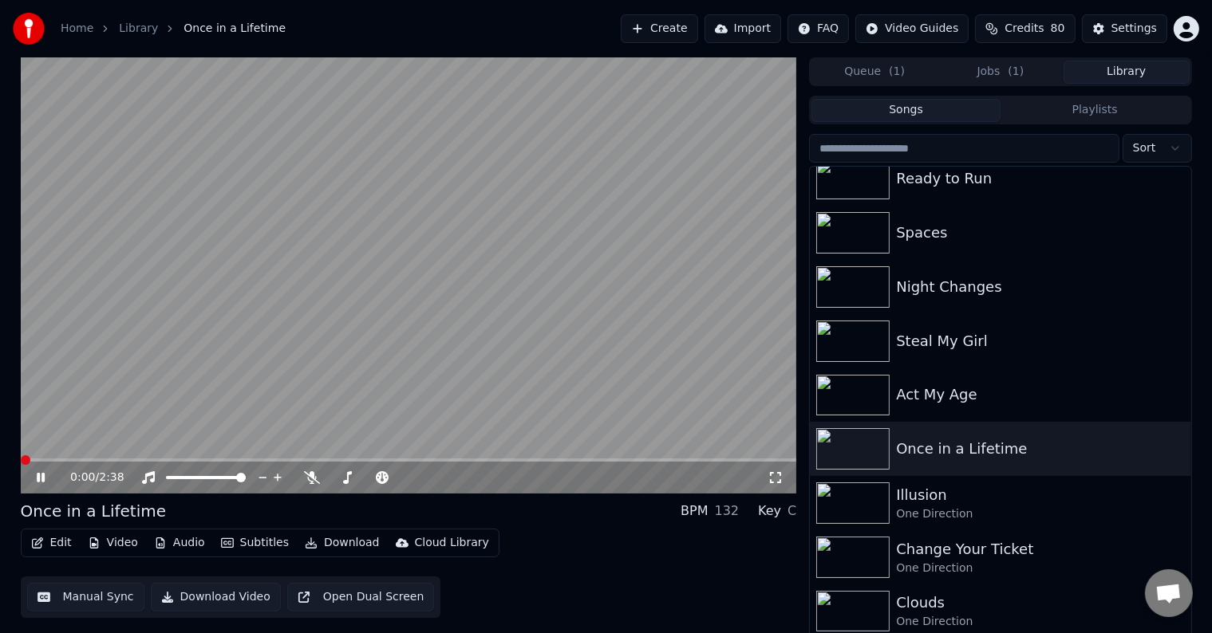
click at [41, 479] on icon at bounding box center [41, 478] width 8 height 10
click at [44, 546] on button "Edit" at bounding box center [51, 543] width 53 height 22
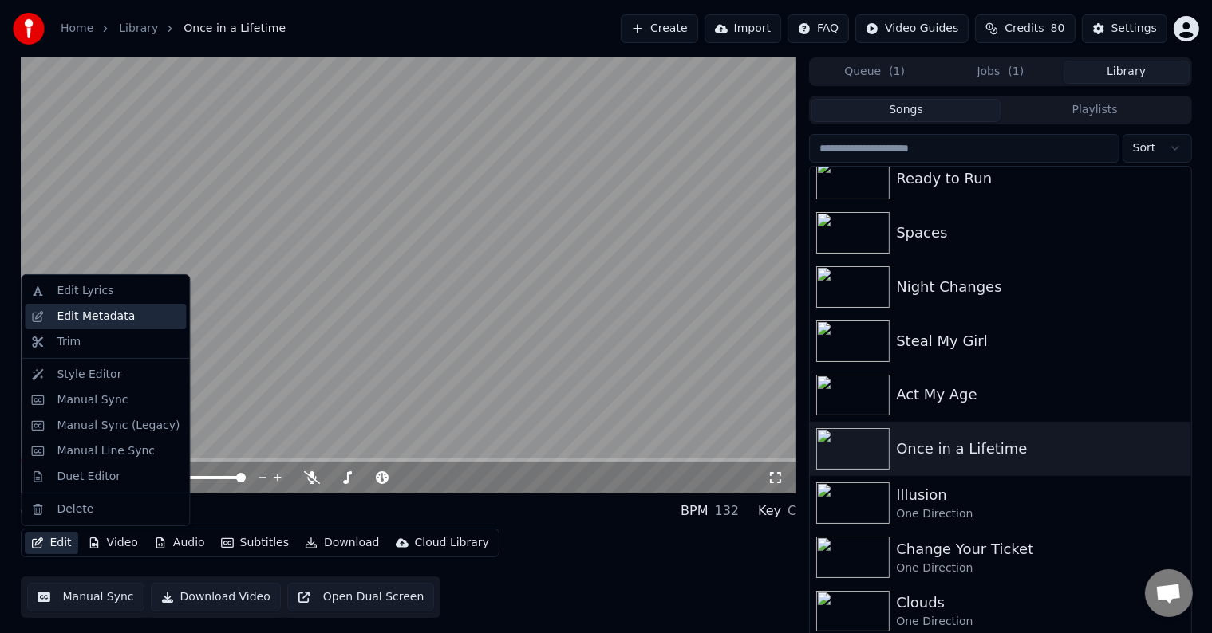
click at [74, 314] on div "Edit Metadata" at bounding box center [96, 317] width 78 height 16
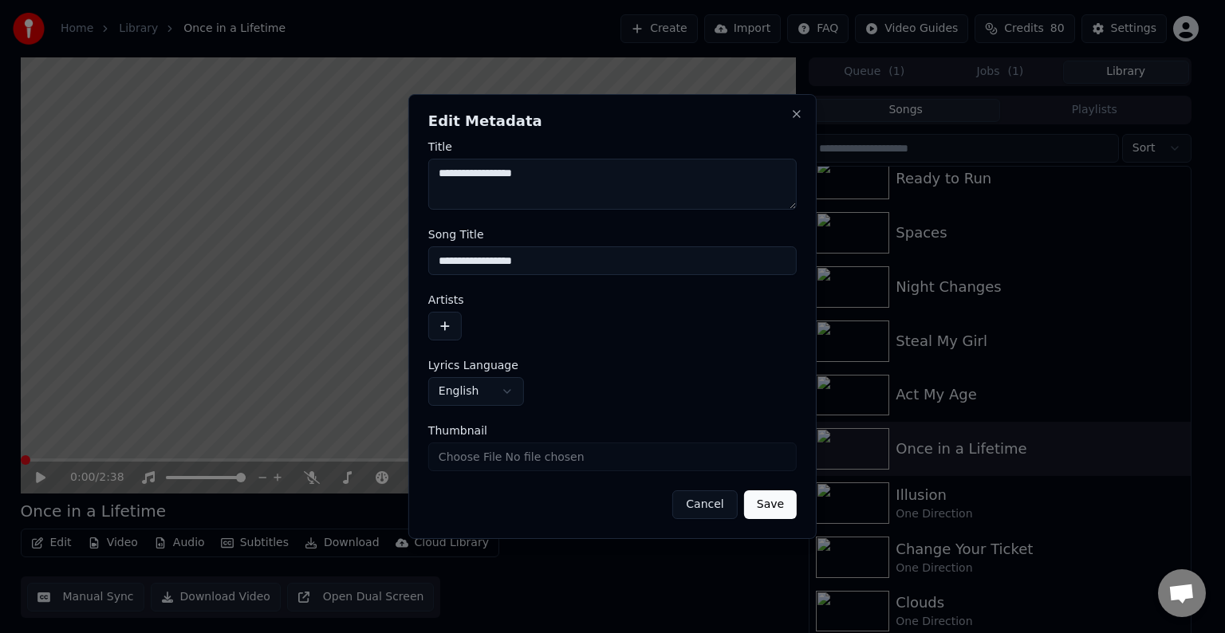
click at [444, 310] on div "Artists" at bounding box center [612, 317] width 369 height 46
click at [440, 328] on button "button" at bounding box center [445, 326] width 34 height 29
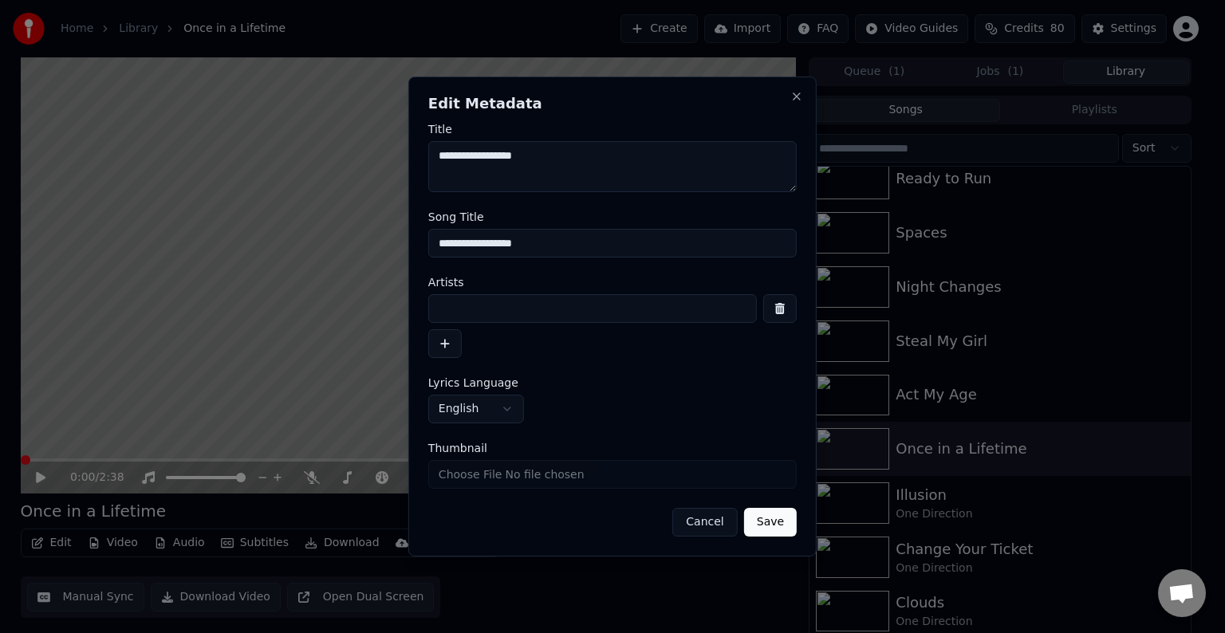
click at [509, 310] on input at bounding box center [592, 308] width 329 height 29
click at [744, 508] on button "Save" at bounding box center [770, 522] width 53 height 29
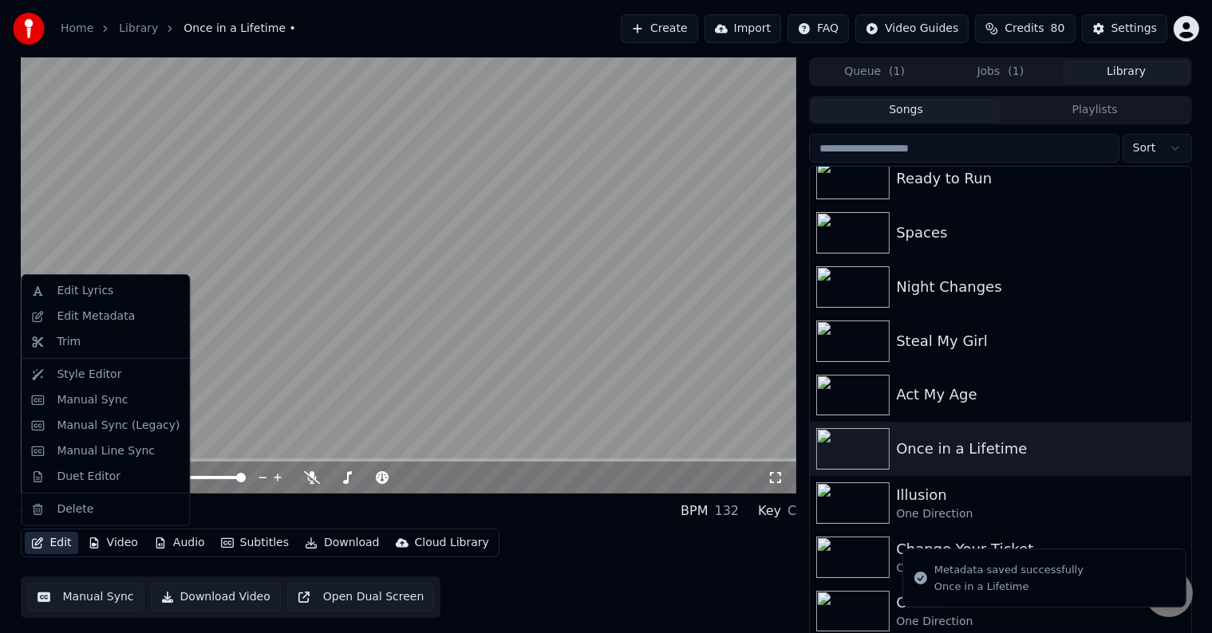
click at [41, 540] on icon "button" at bounding box center [37, 543] width 11 height 11
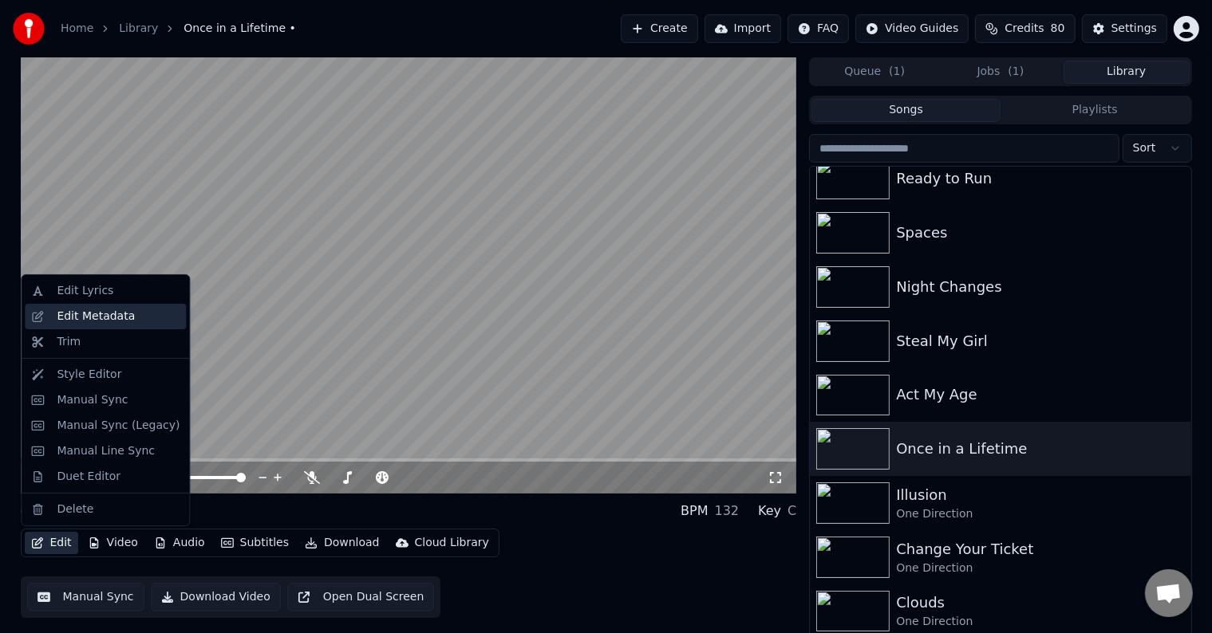
click at [82, 326] on div "Edit Metadata" at bounding box center [105, 317] width 161 height 26
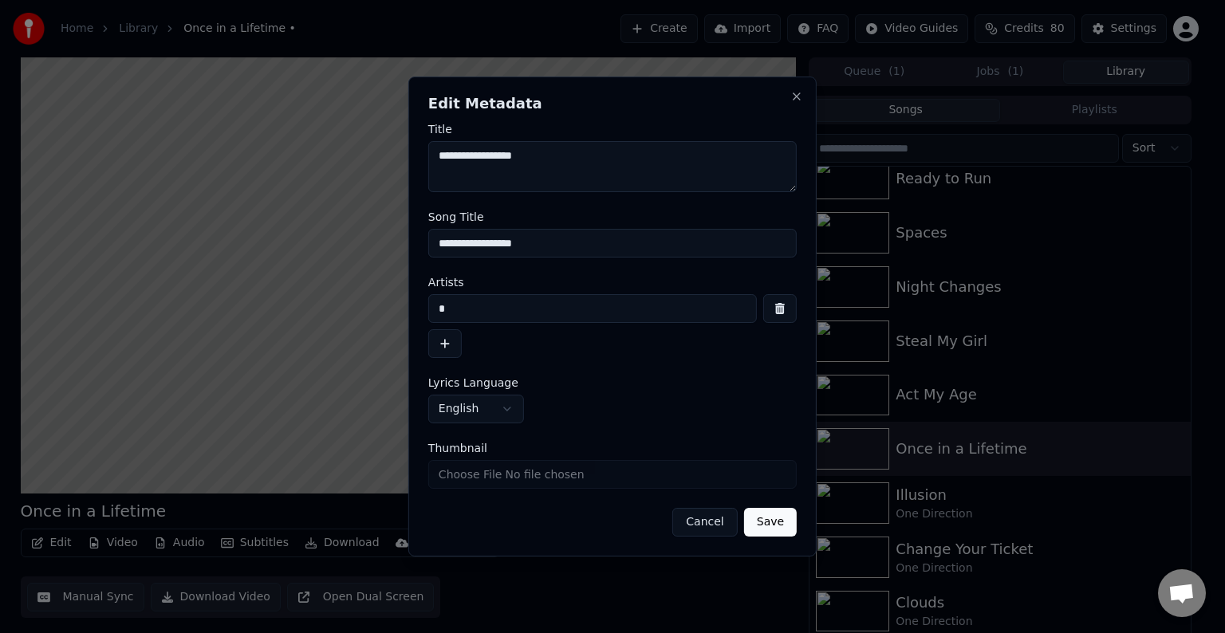
click at [491, 316] on input "*" at bounding box center [592, 308] width 329 height 29
type input "**********"
click at [744, 508] on button "Save" at bounding box center [770, 522] width 53 height 29
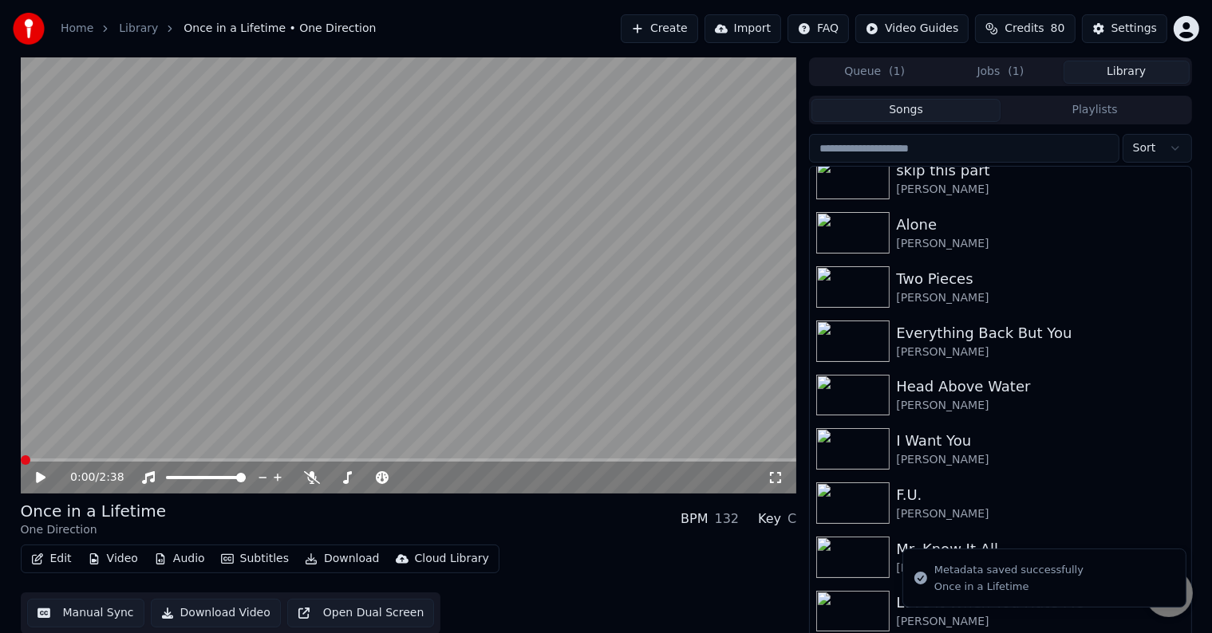
click at [56, 555] on button "Edit" at bounding box center [51, 559] width 53 height 22
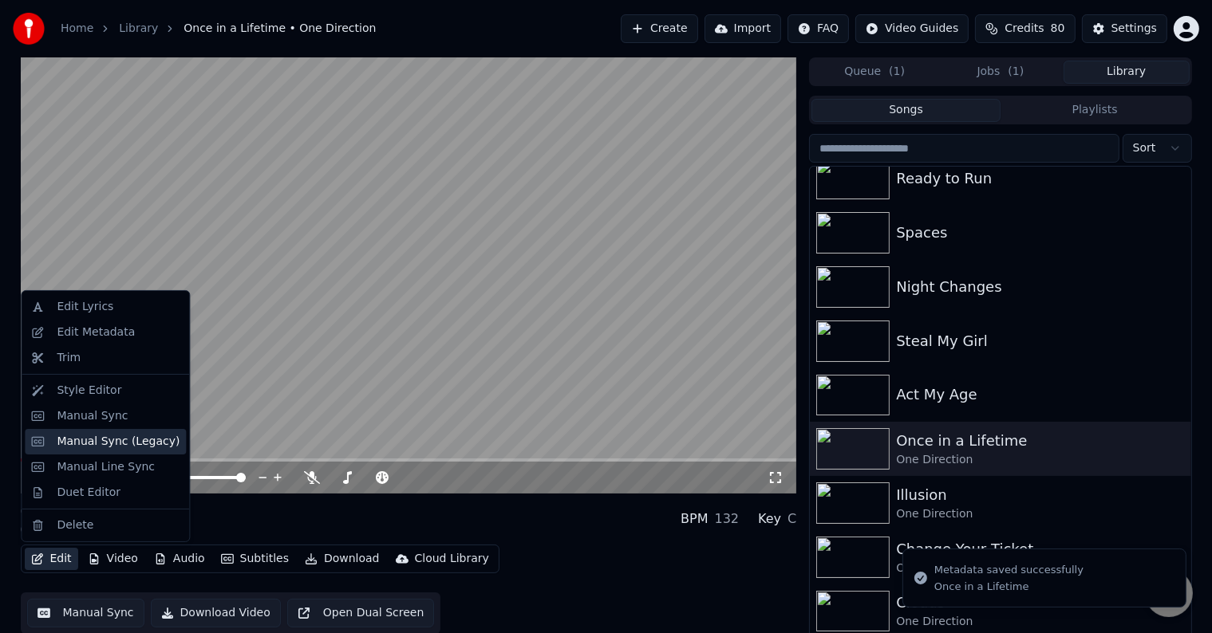
click at [83, 439] on div "Manual Sync (Legacy)" at bounding box center [118, 442] width 123 height 16
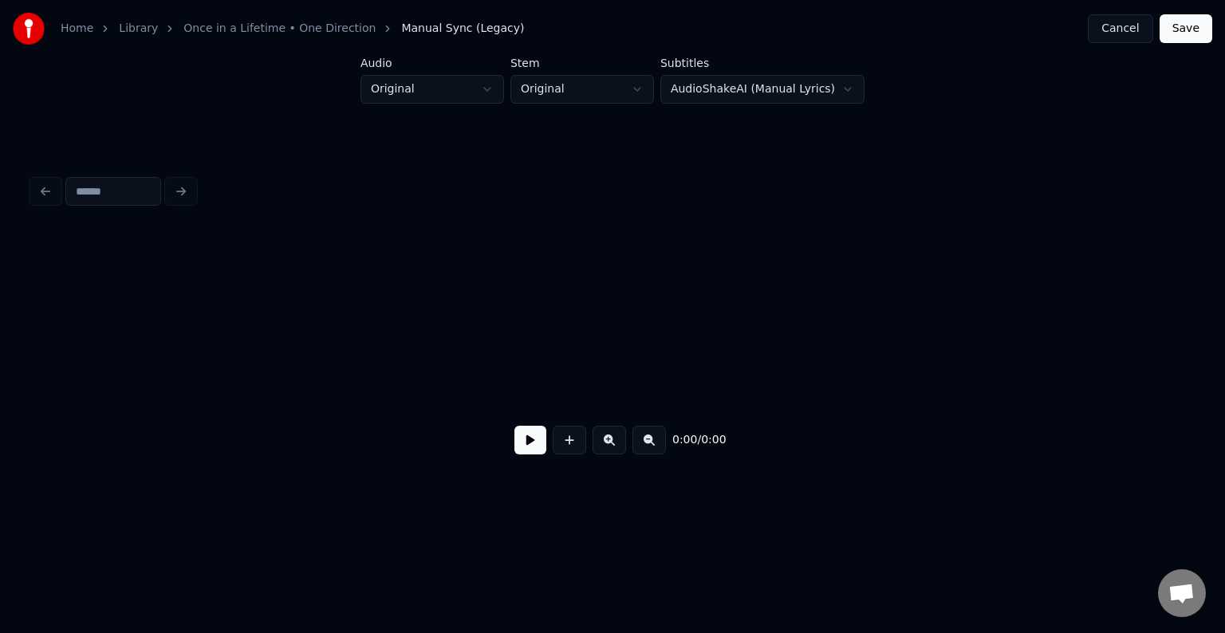
scroll to position [0, 2199]
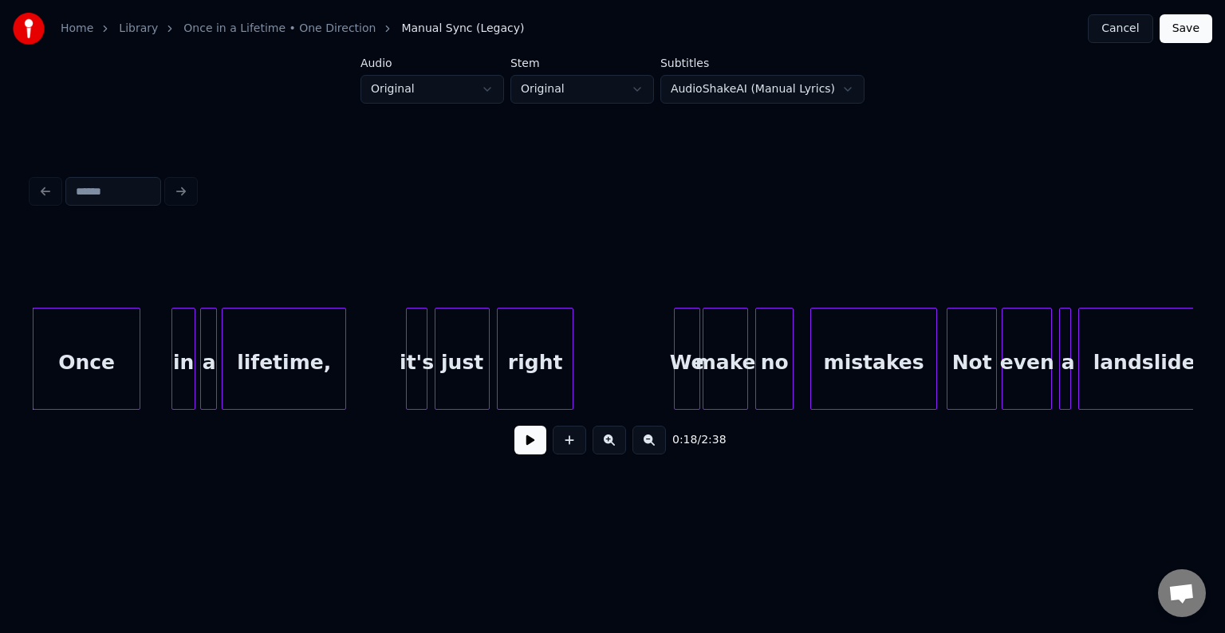
click at [539, 444] on button at bounding box center [531, 440] width 32 height 29
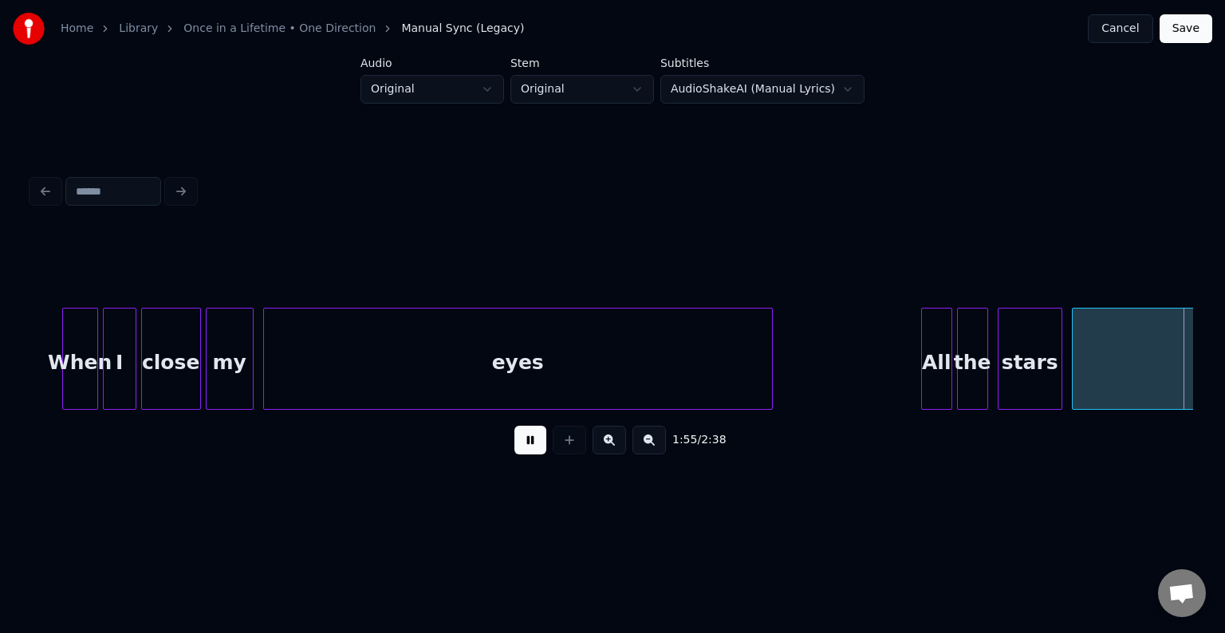
scroll to position [0, 13827]
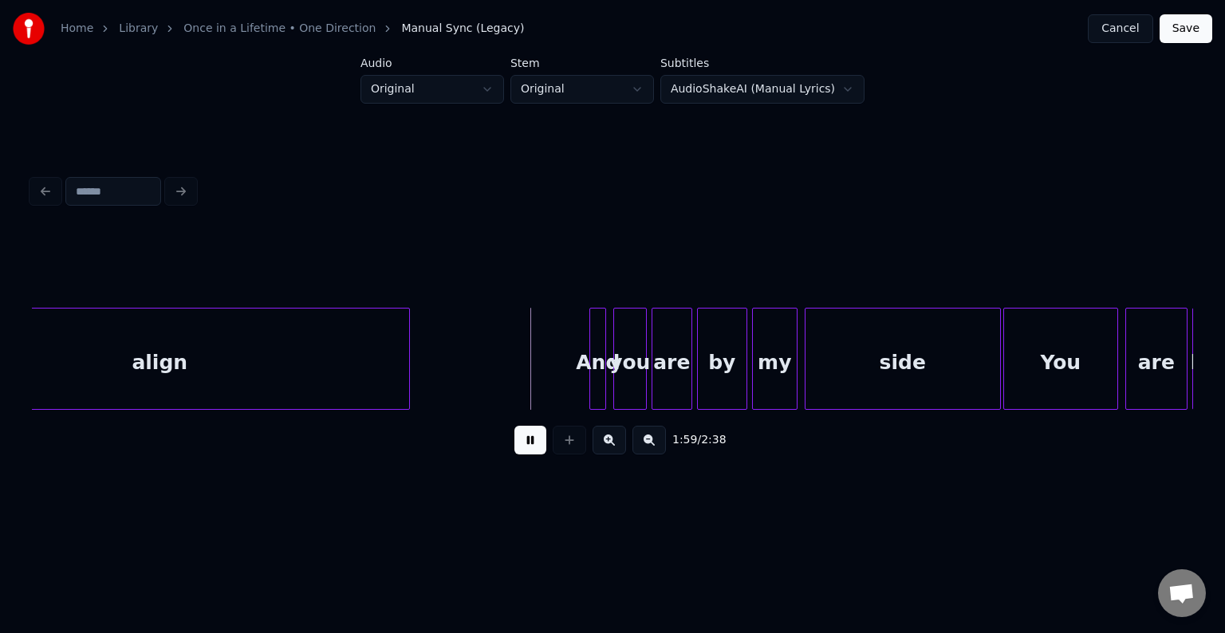
click at [515, 426] on button at bounding box center [531, 440] width 32 height 29
click at [540, 452] on button at bounding box center [531, 440] width 32 height 29
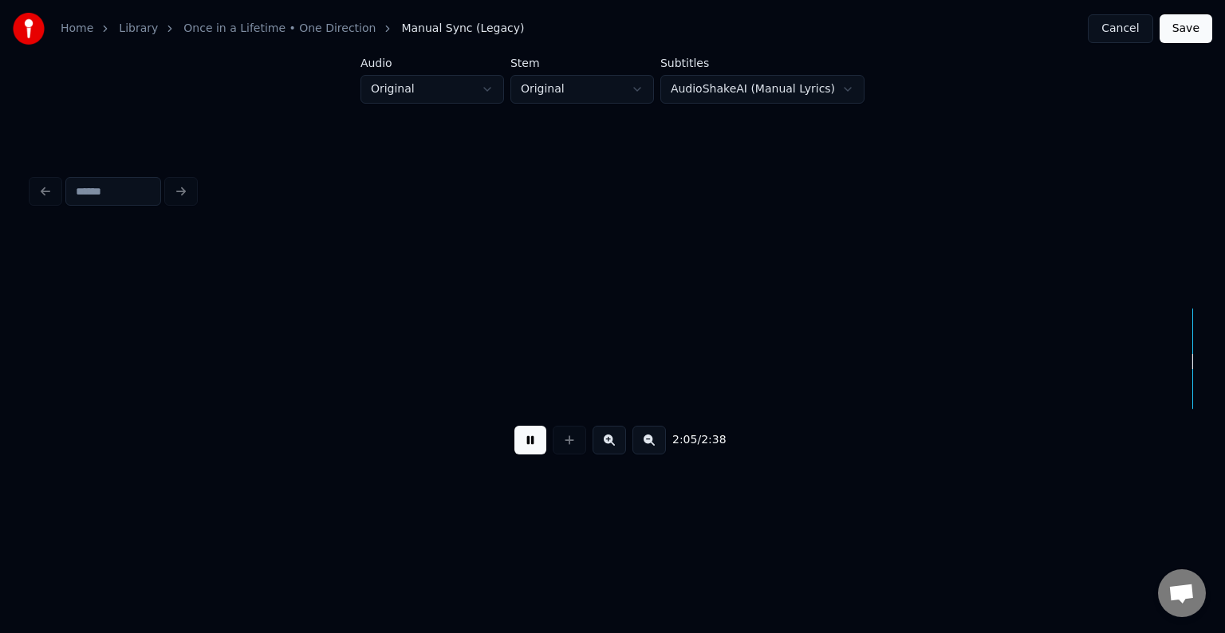
scroll to position [0, 14989]
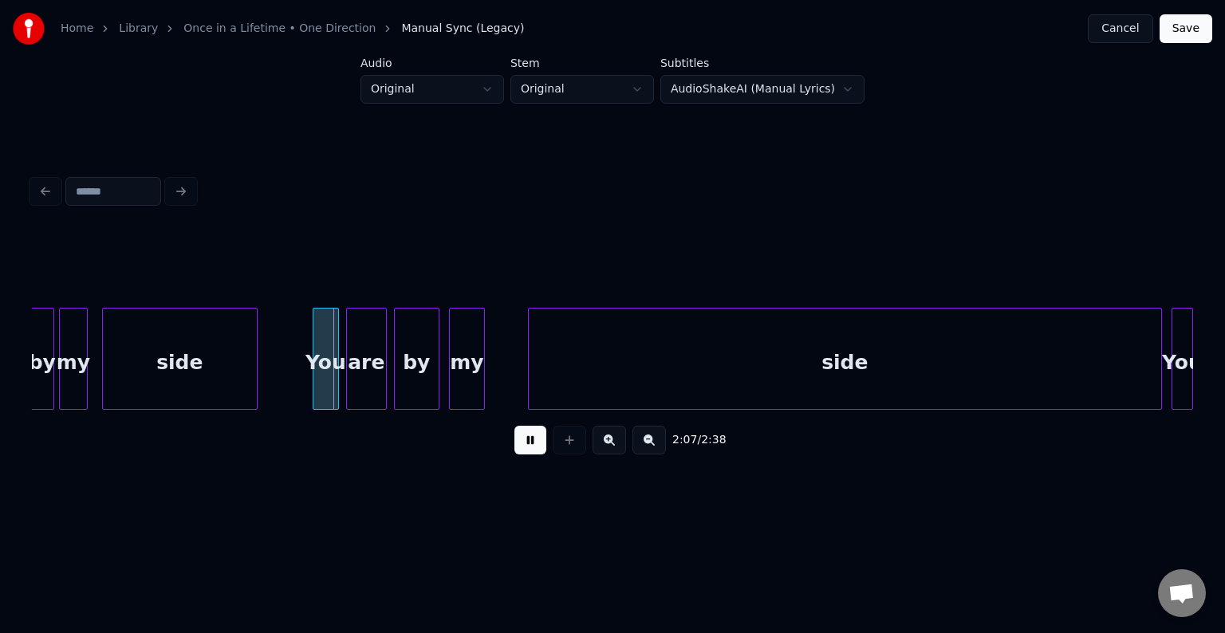
click at [525, 450] on button at bounding box center [531, 440] width 32 height 29
click at [207, 347] on div "side" at bounding box center [180, 363] width 154 height 108
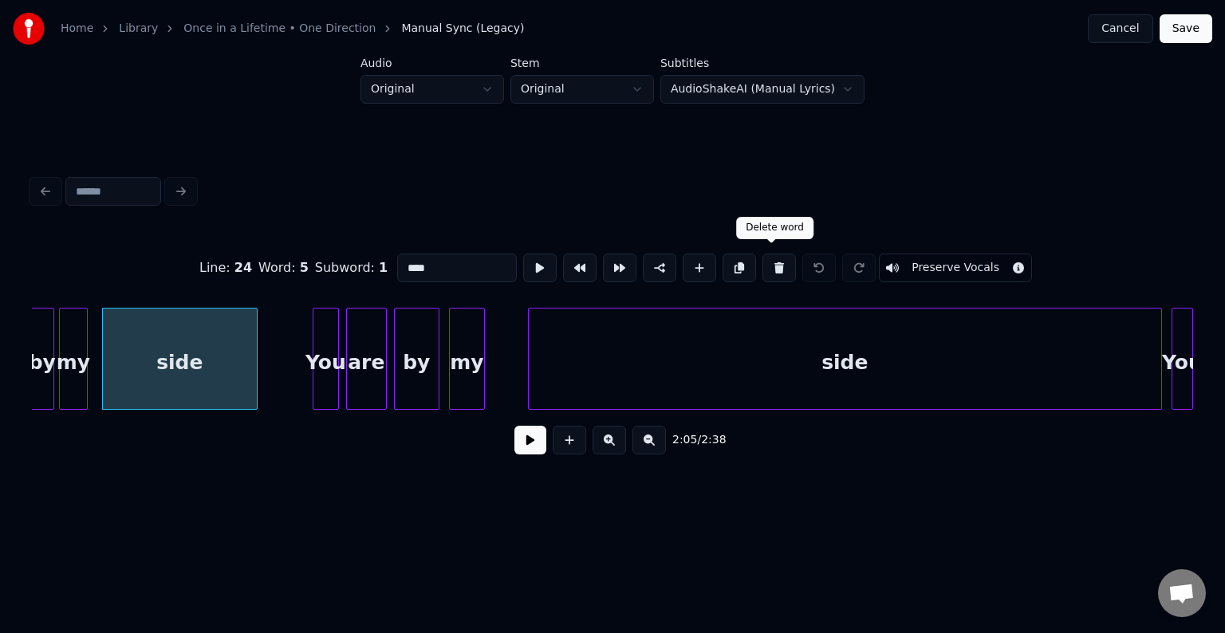
click at [775, 270] on button at bounding box center [780, 268] width 34 height 29
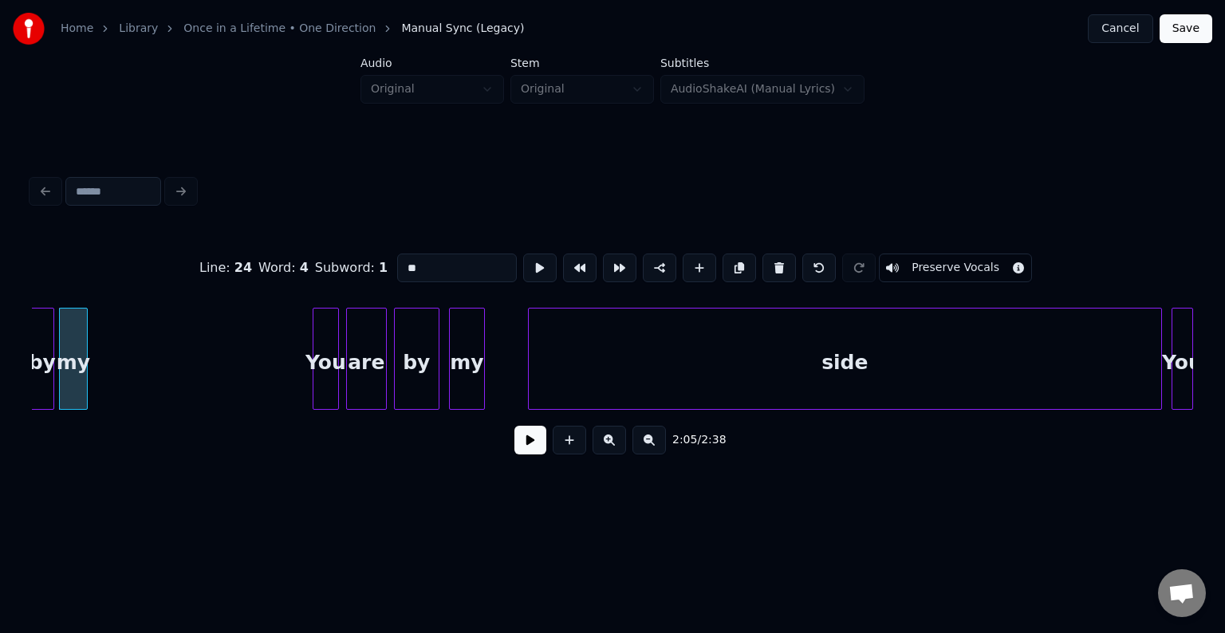
click at [775, 270] on button at bounding box center [780, 268] width 34 height 29
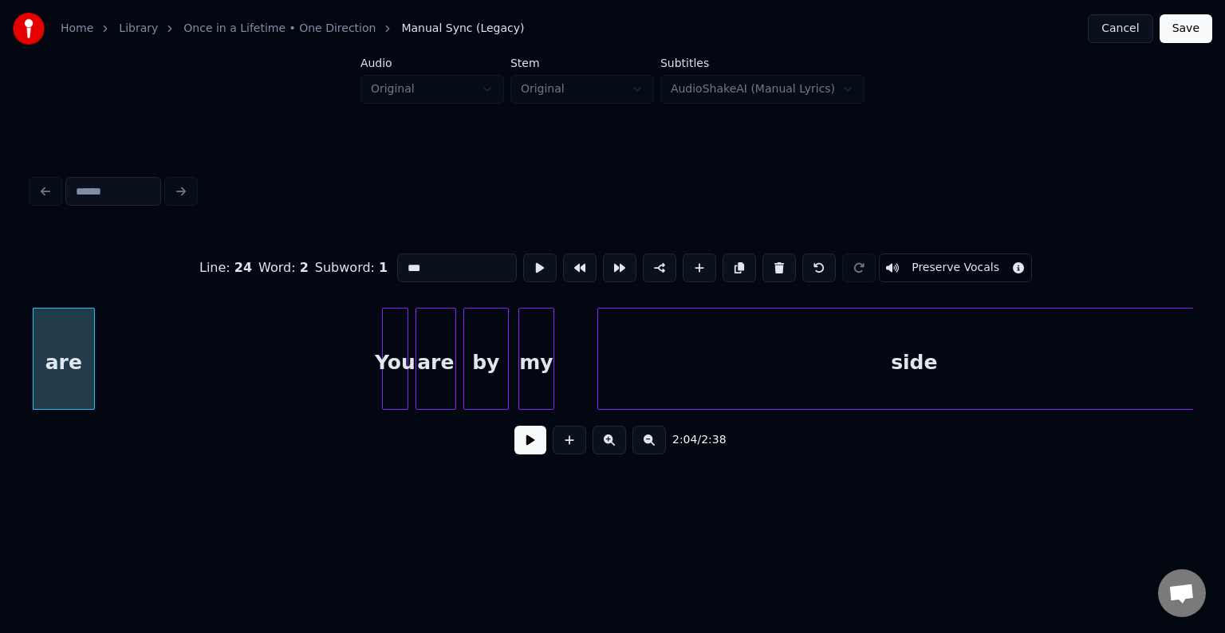
click at [775, 270] on button at bounding box center [780, 268] width 34 height 29
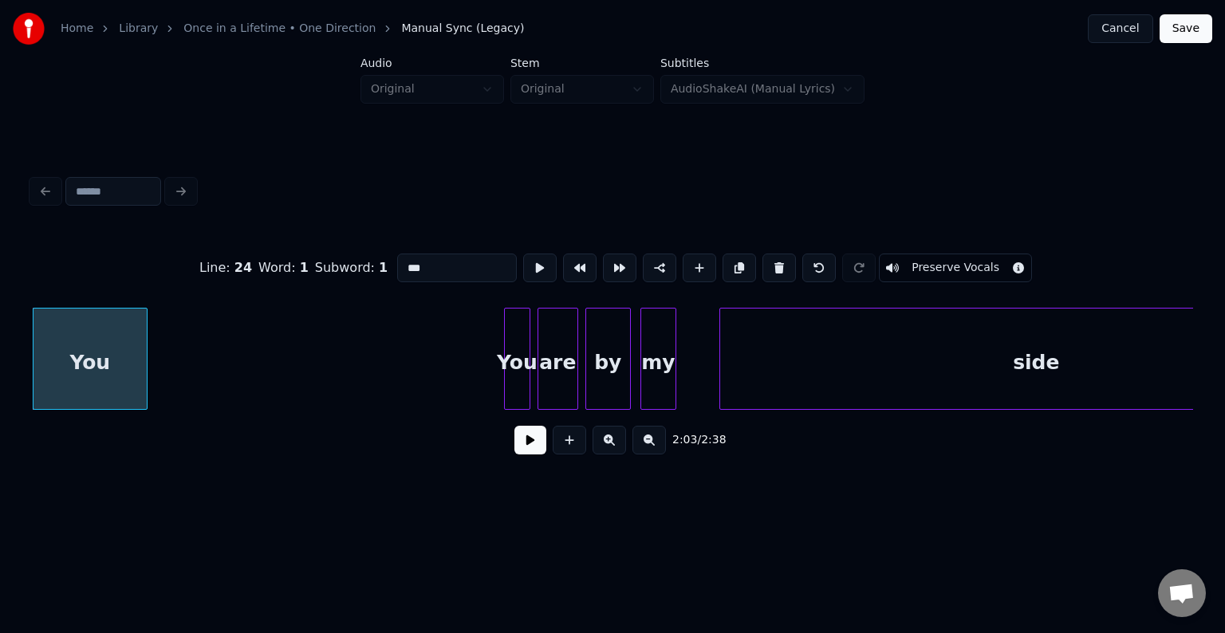
click at [775, 270] on button at bounding box center [780, 268] width 34 height 29
type input "****"
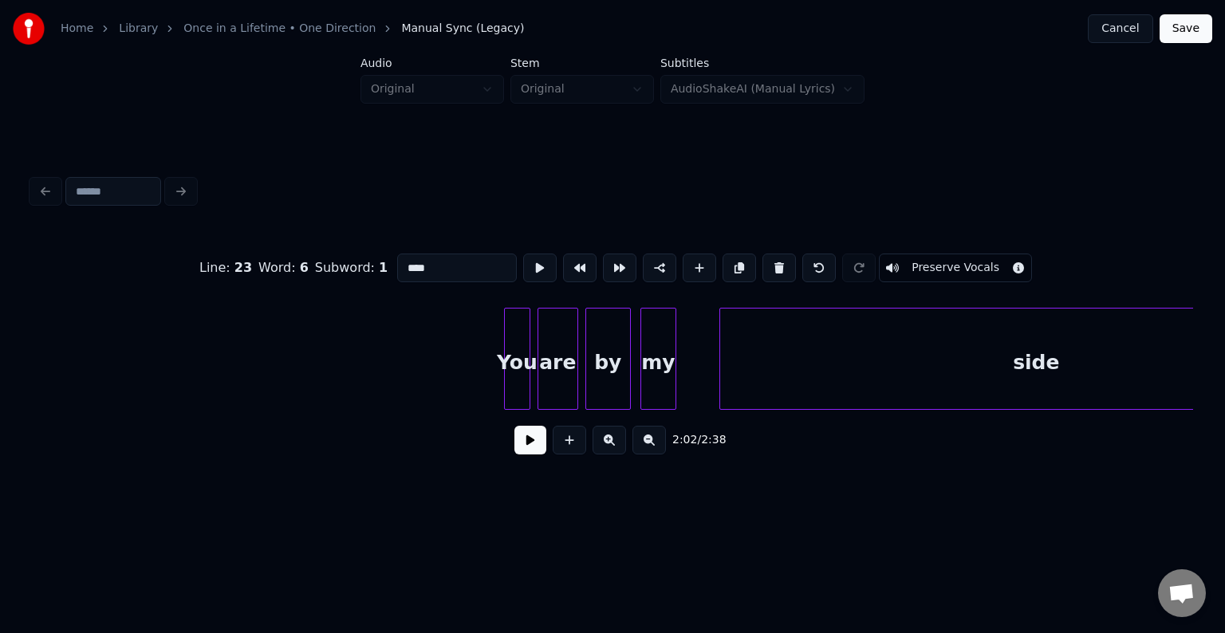
scroll to position [0, 14599]
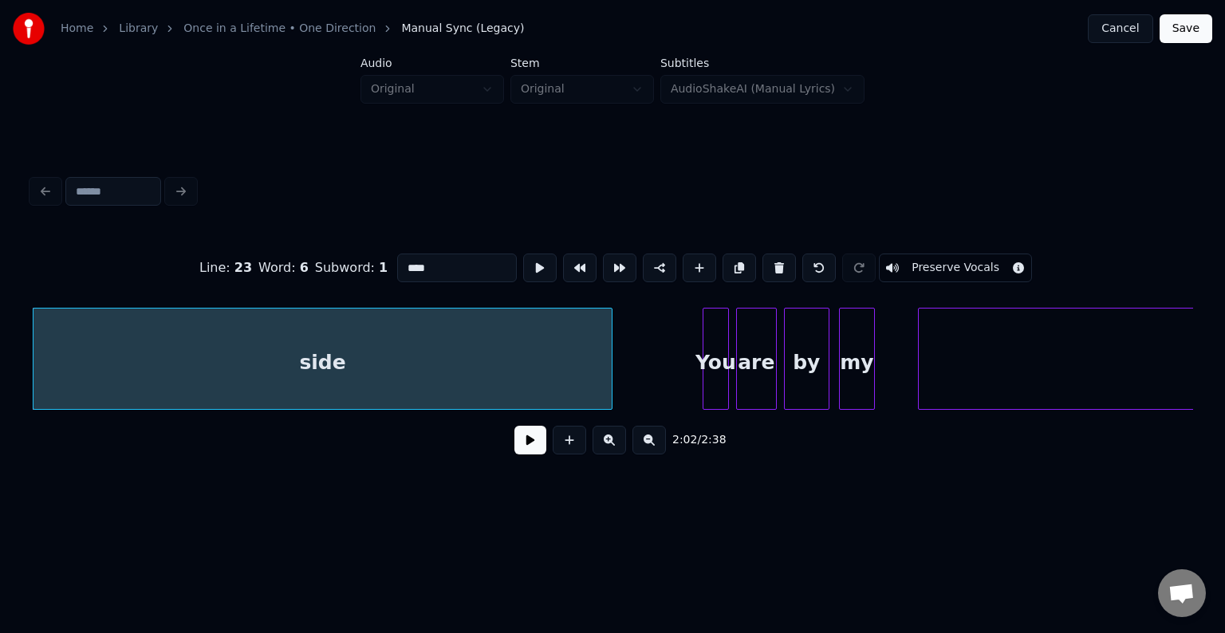
click at [607, 373] on div at bounding box center [609, 359] width 5 height 101
click at [520, 453] on button at bounding box center [531, 440] width 32 height 29
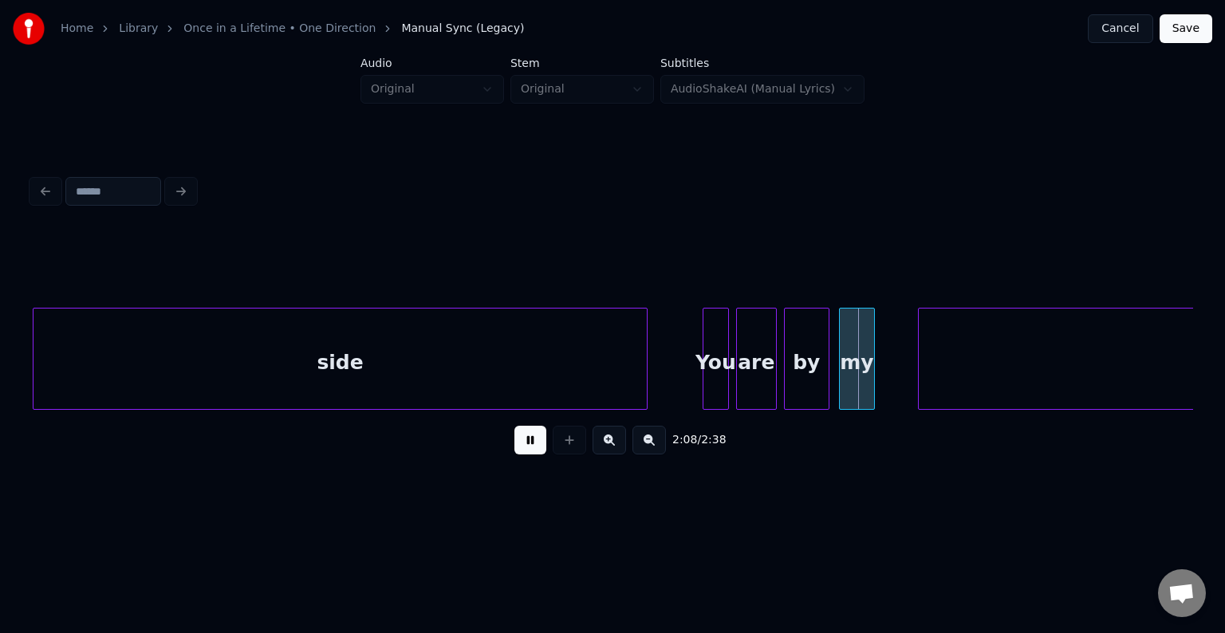
click at [643, 388] on div at bounding box center [644, 359] width 5 height 101
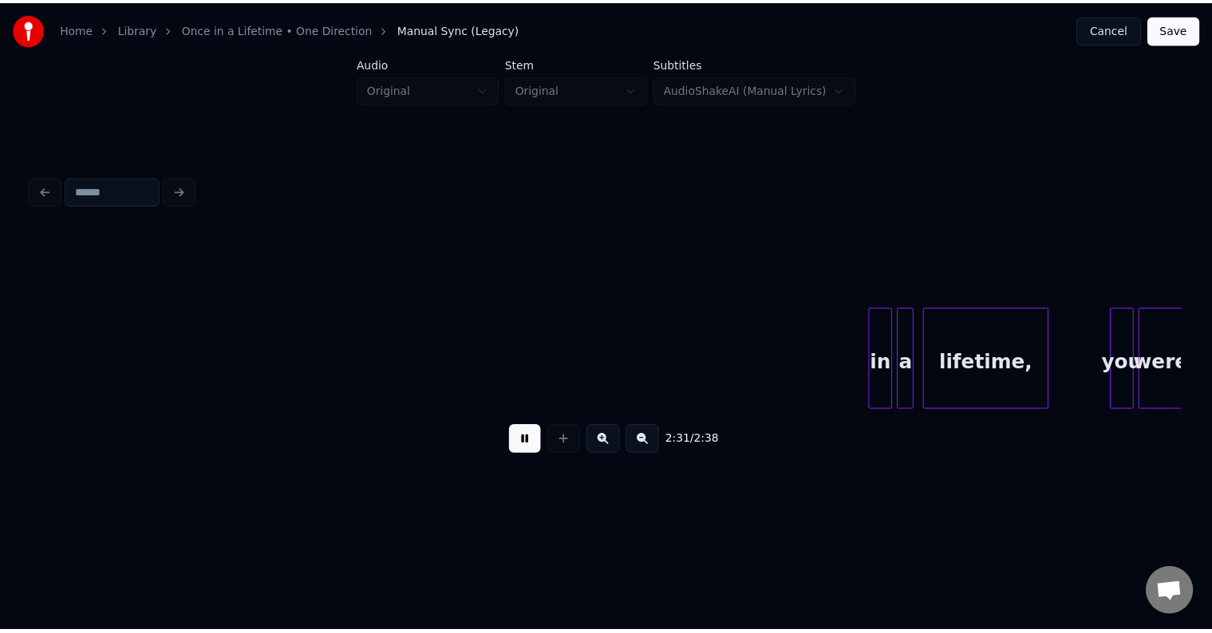
scroll to position [0, 17792]
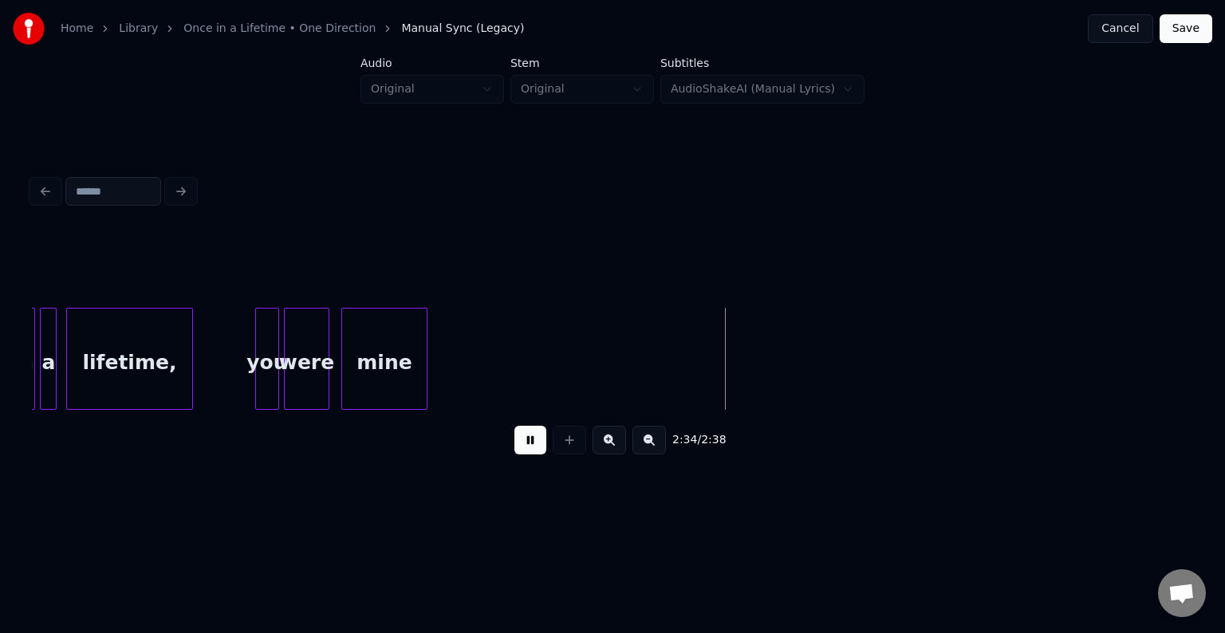
click at [1194, 35] on button "Save" at bounding box center [1186, 28] width 53 height 29
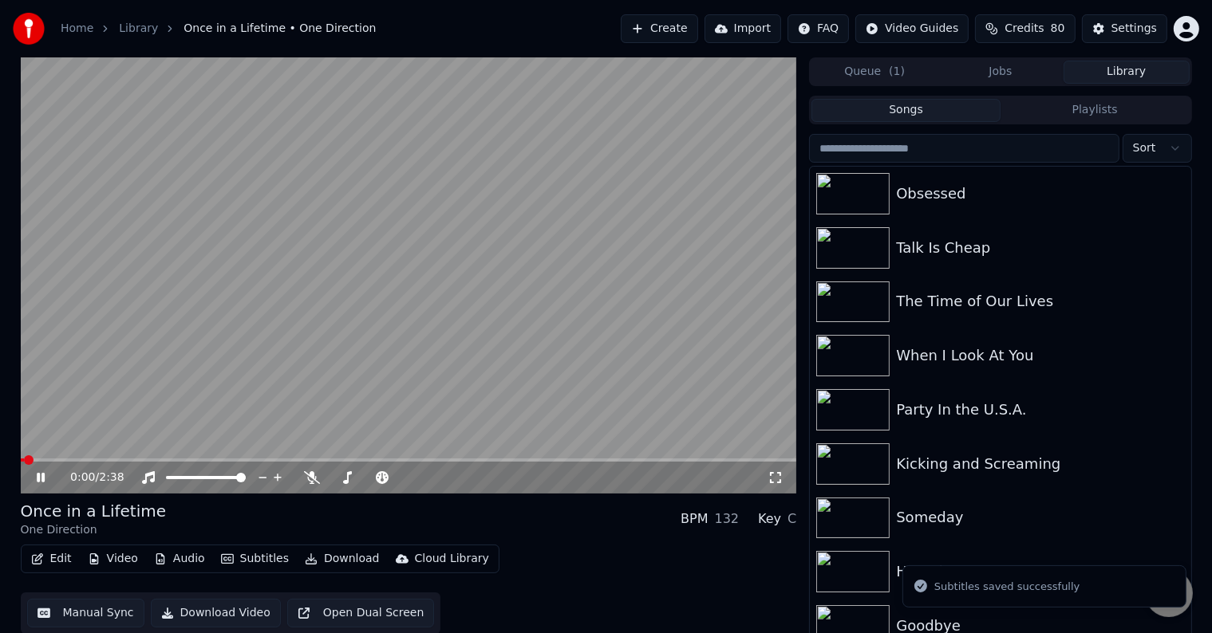
click at [317, 562] on button "Download" at bounding box center [342, 559] width 88 height 22
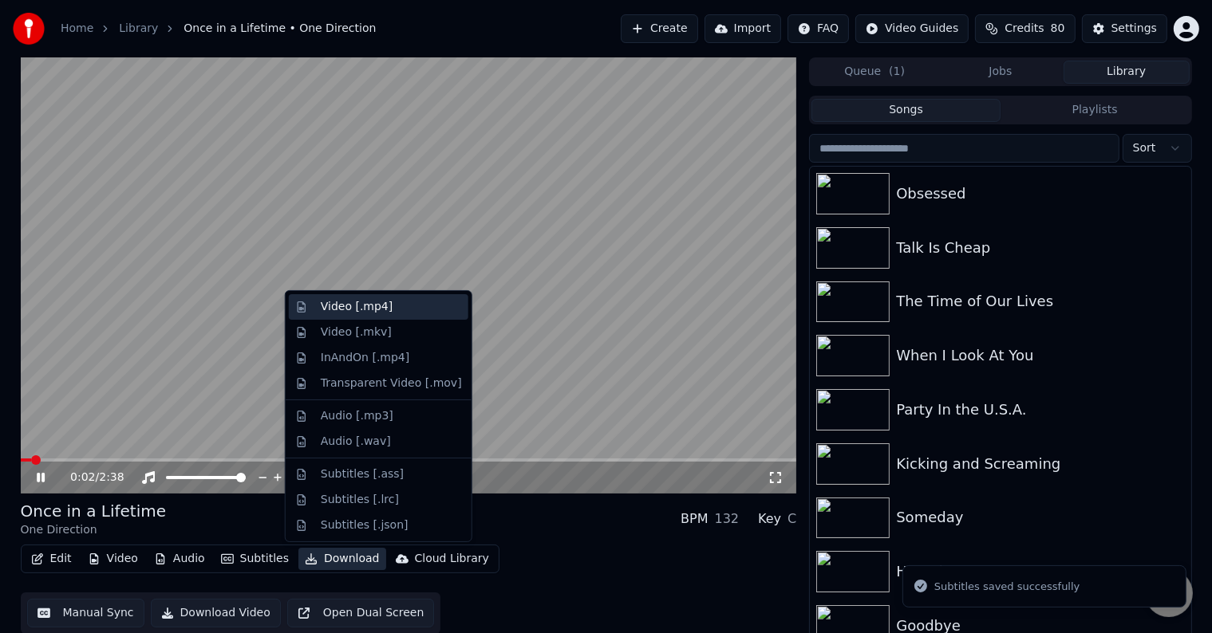
click at [342, 303] on div "Video [.mp4]" at bounding box center [357, 307] width 72 height 16
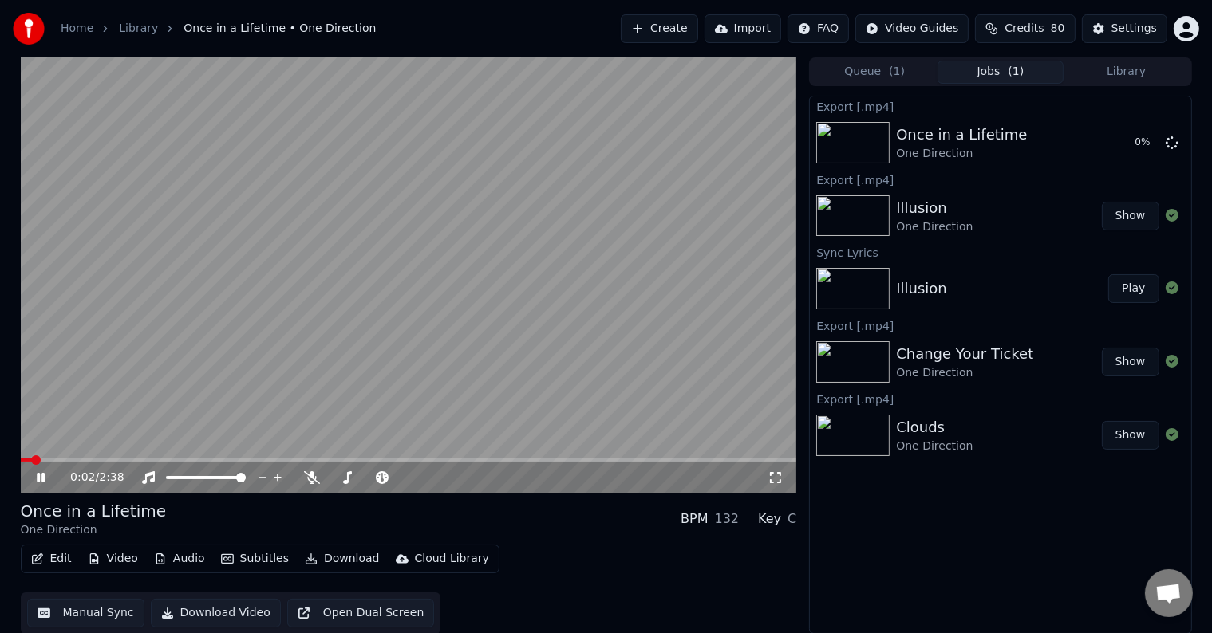
click at [36, 479] on icon at bounding box center [52, 477] width 37 height 13
click at [1145, 86] on div "Queue ( 1 ) Jobs ( 1 ) Library Export [.mp4] Once in a Lifetime One Direction 5…" at bounding box center [1000, 345] width 382 height 577
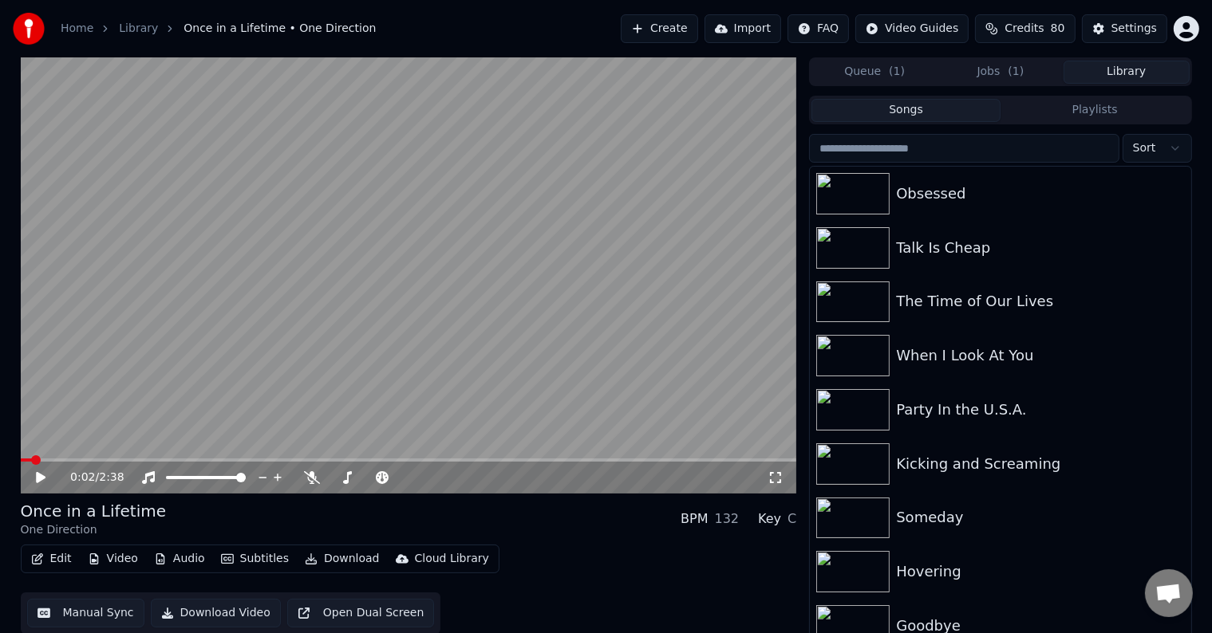
click at [1133, 77] on button "Library" at bounding box center [1126, 72] width 126 height 23
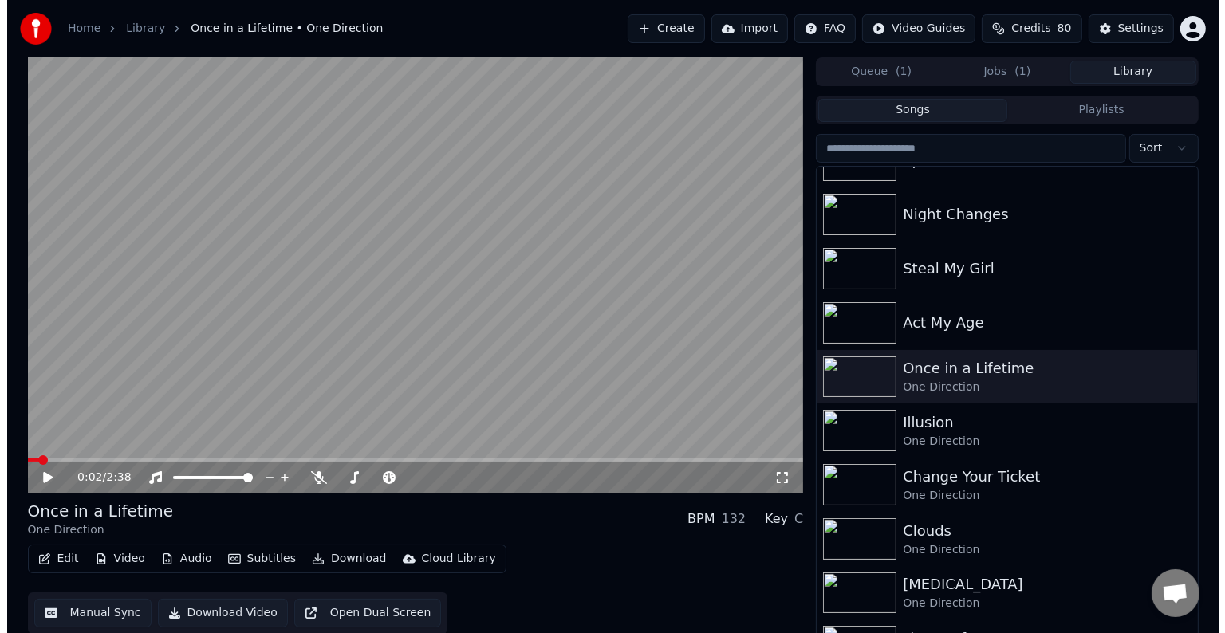
scroll to position [10122, 0]
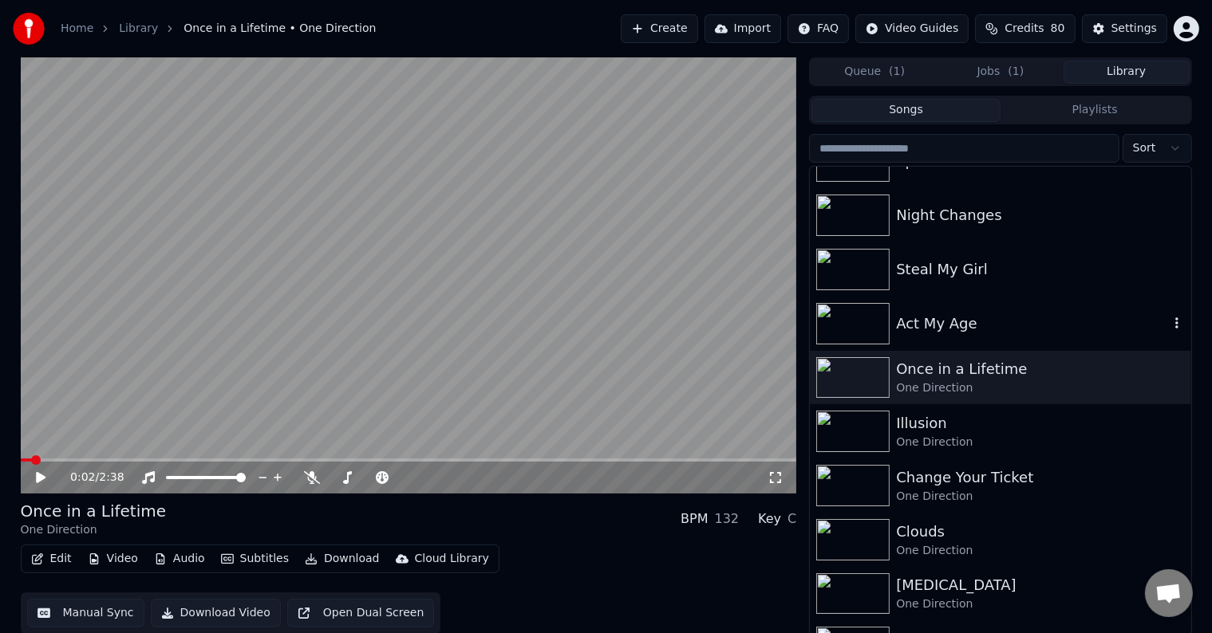
click at [1027, 335] on div "Act My Age" at bounding box center [1000, 324] width 381 height 54
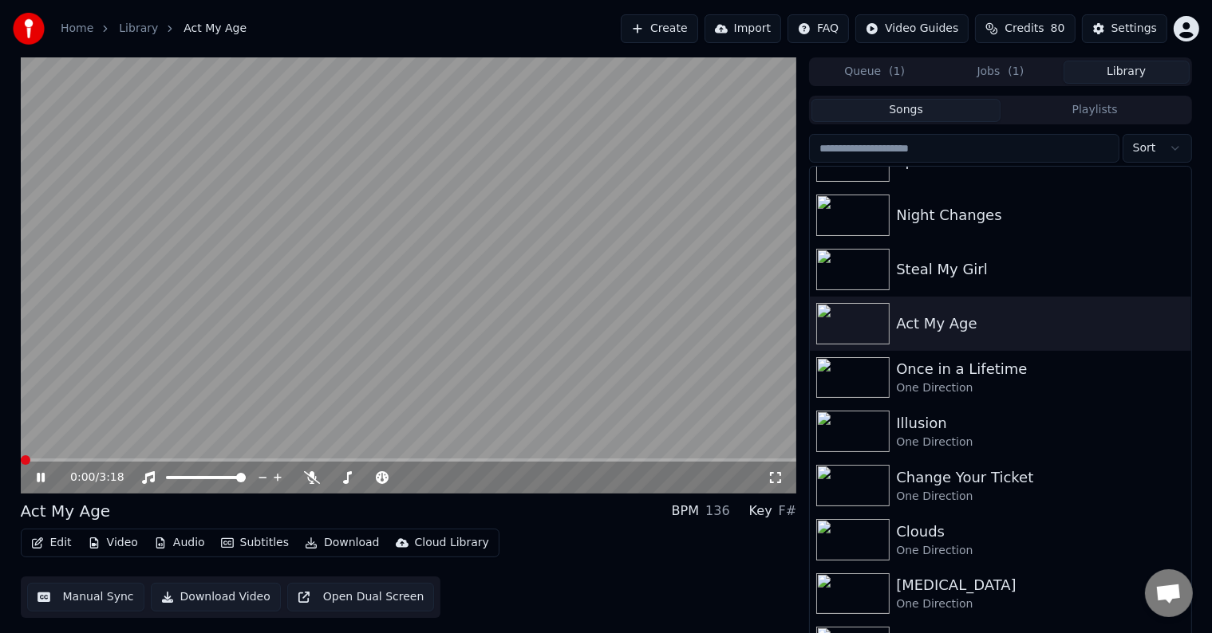
click at [48, 543] on button "Edit" at bounding box center [51, 543] width 53 height 22
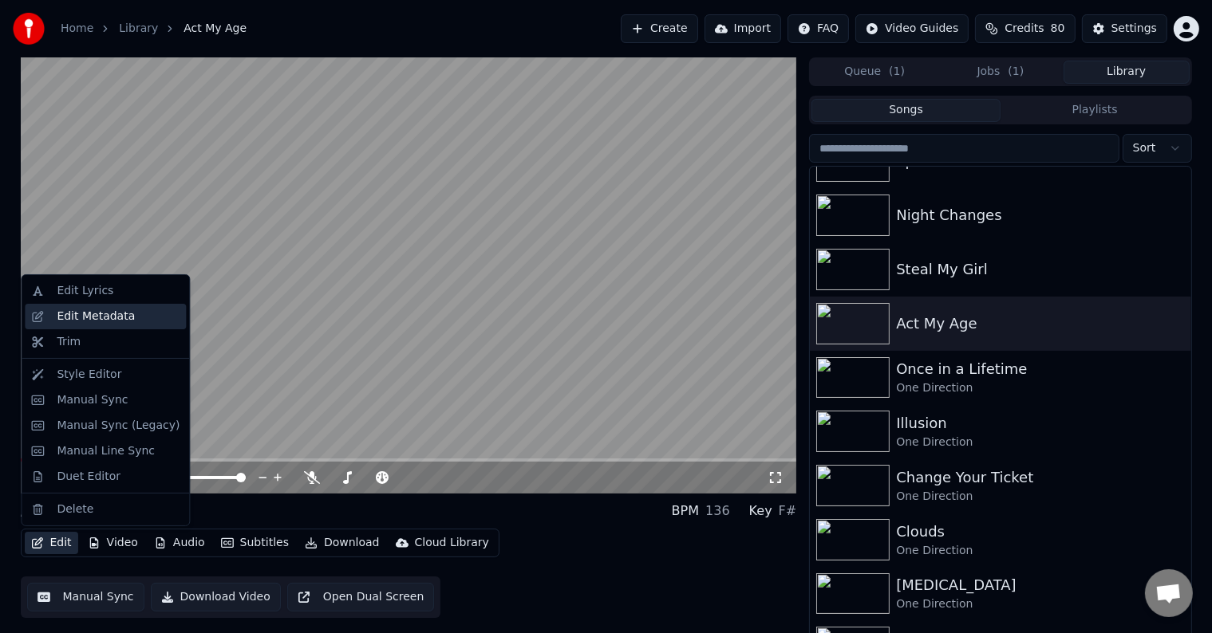
click at [111, 319] on div "Edit Metadata" at bounding box center [96, 317] width 78 height 16
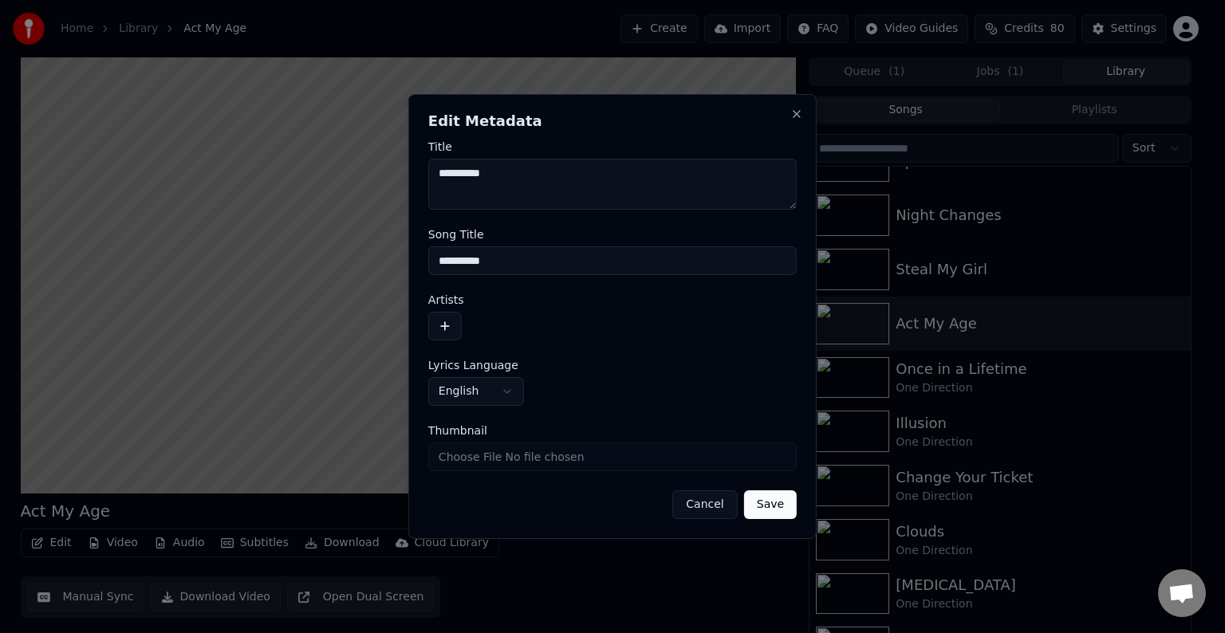
click at [444, 328] on button "button" at bounding box center [445, 326] width 34 height 29
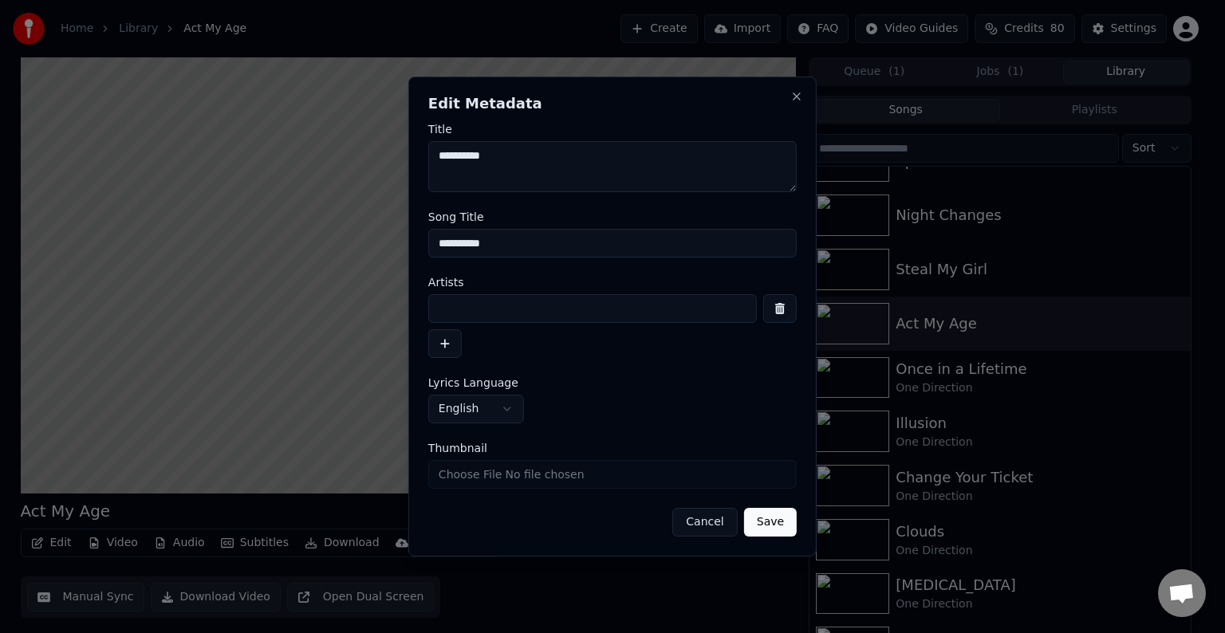
click at [492, 306] on input at bounding box center [592, 308] width 329 height 29
type input "**********"
click at [744, 508] on button "Save" at bounding box center [770, 522] width 53 height 29
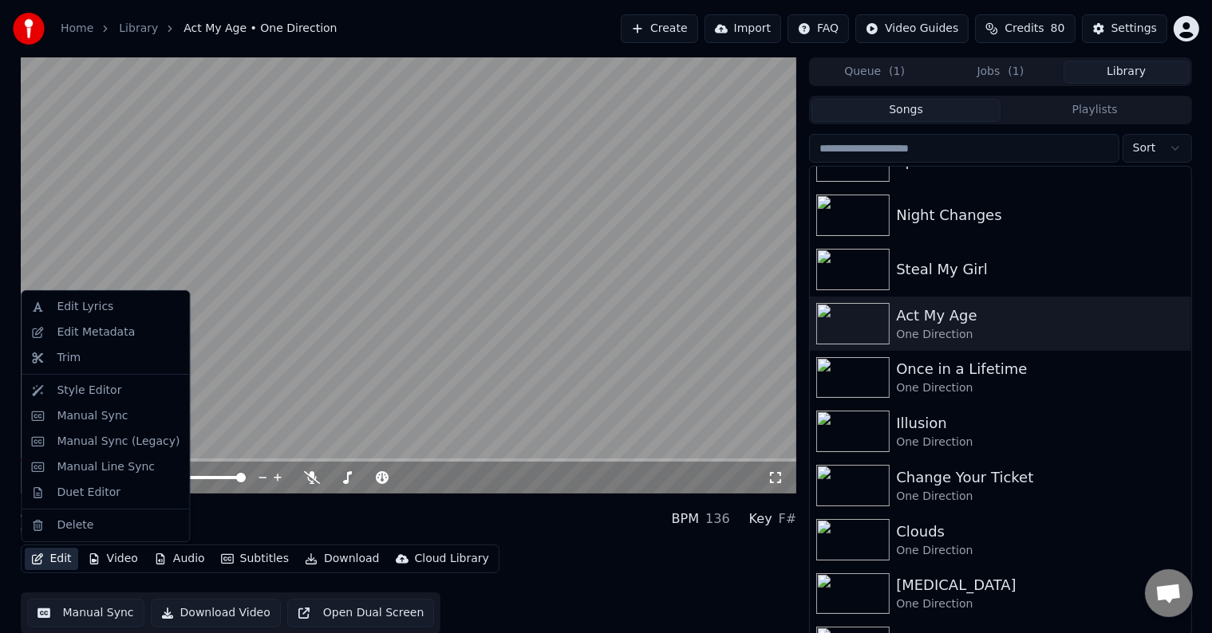
click at [71, 554] on button "Edit" at bounding box center [51, 559] width 53 height 22
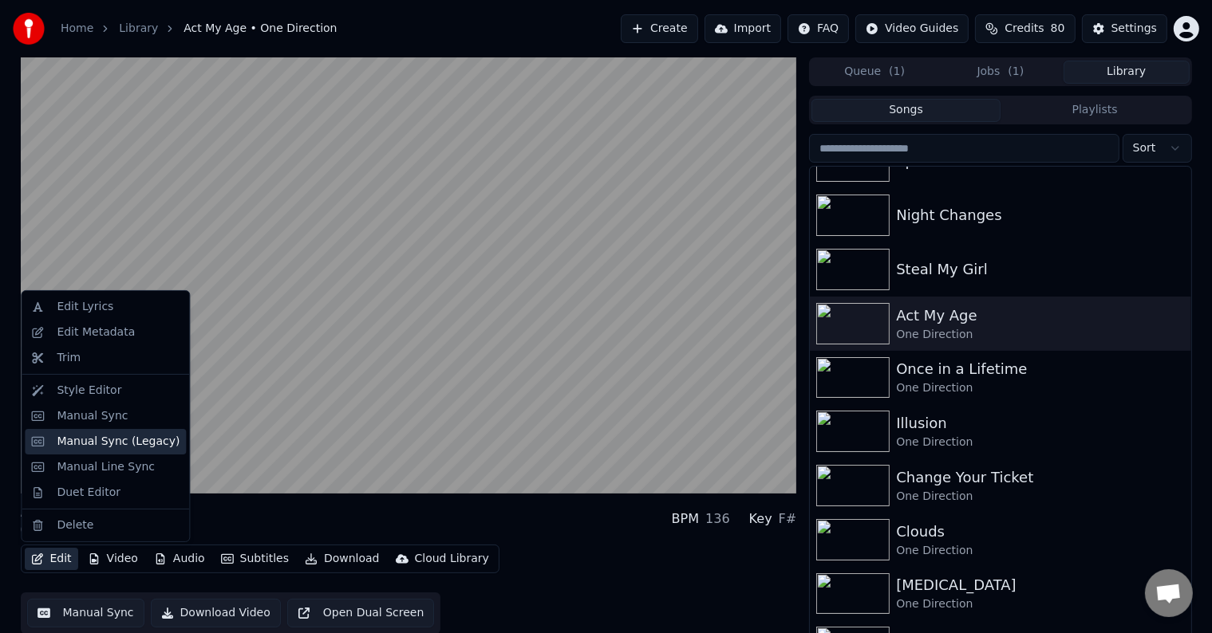
click at [77, 447] on div "Manual Sync (Legacy)" at bounding box center [118, 442] width 123 height 16
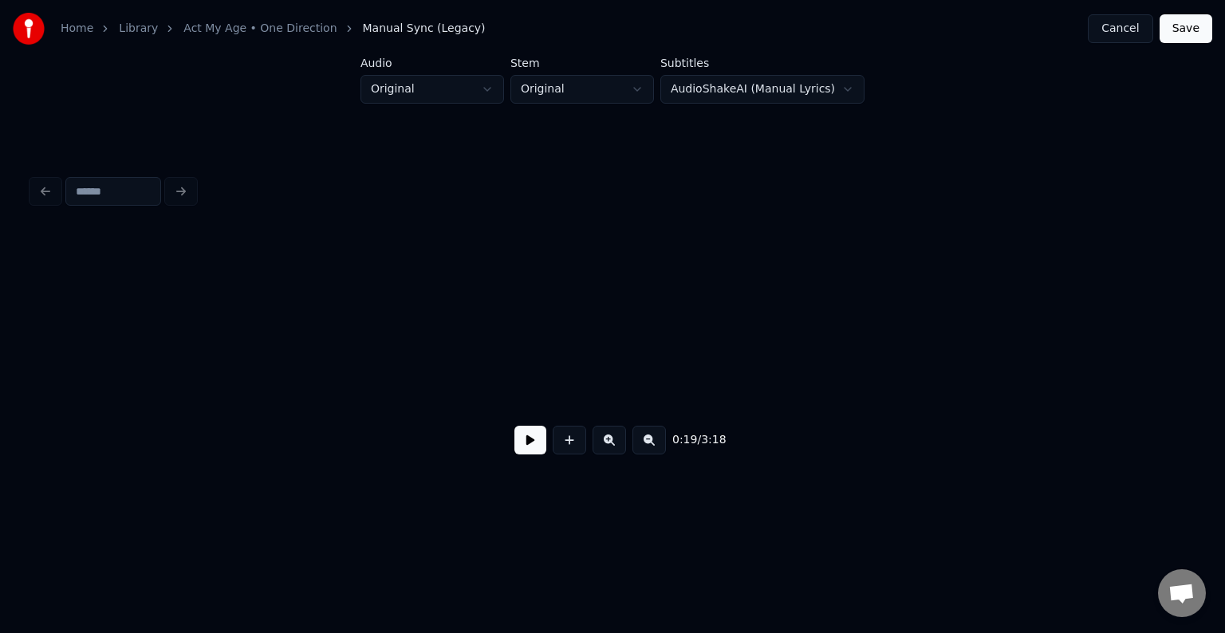
scroll to position [0, 2359]
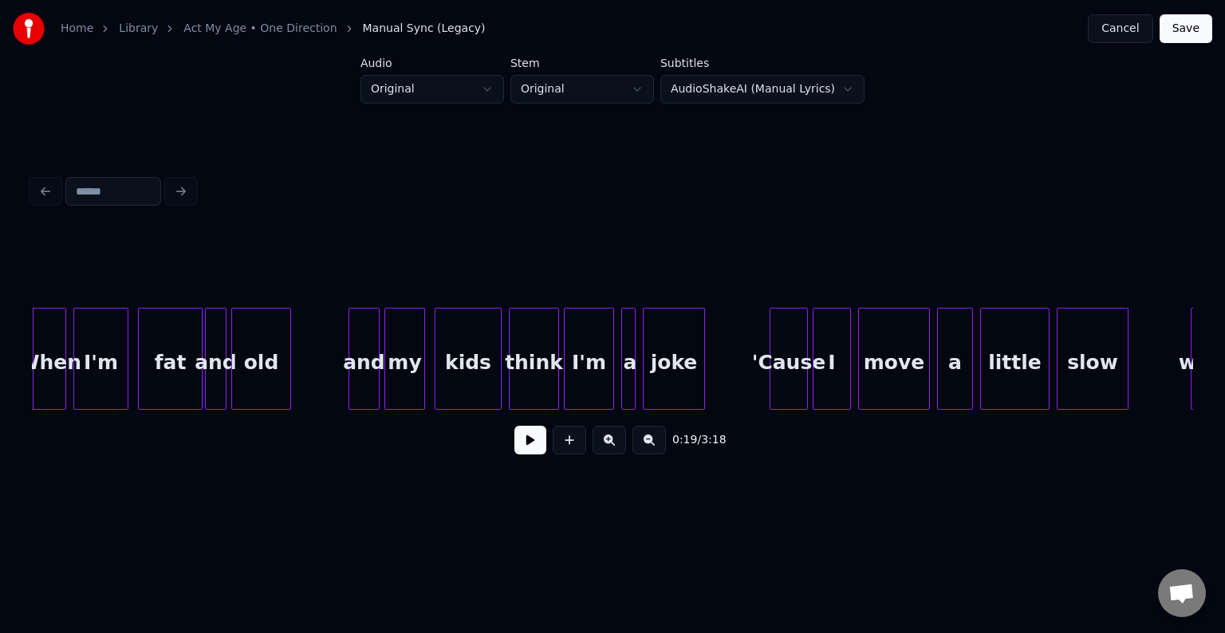
click at [539, 447] on button at bounding box center [531, 440] width 32 height 29
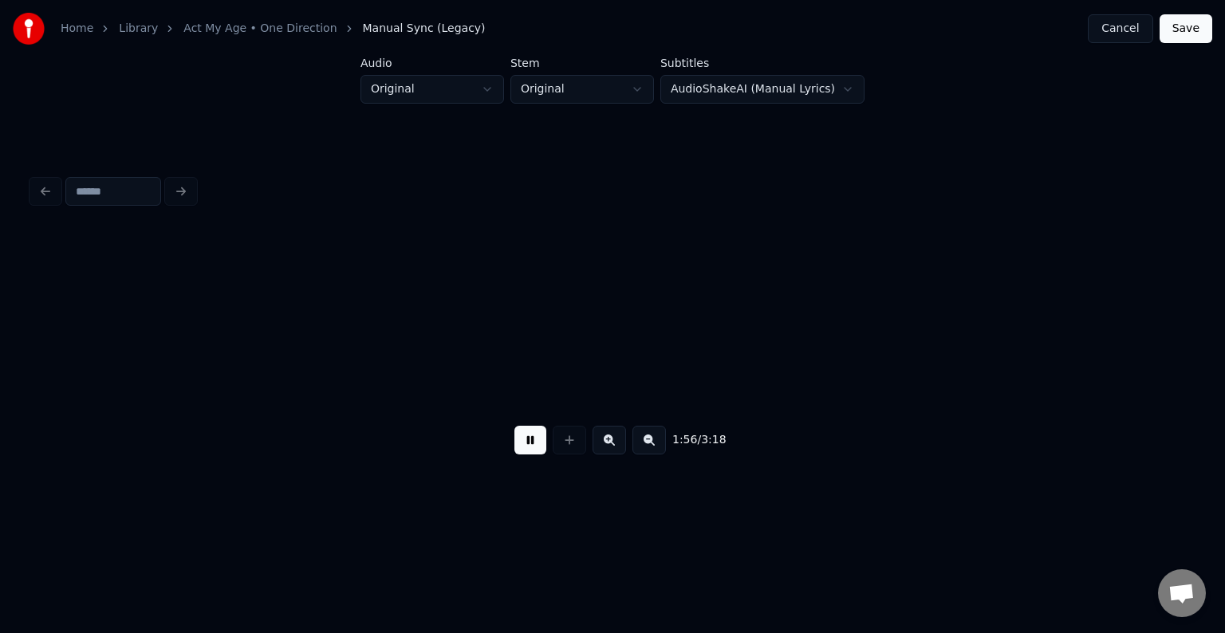
scroll to position [0, 13985]
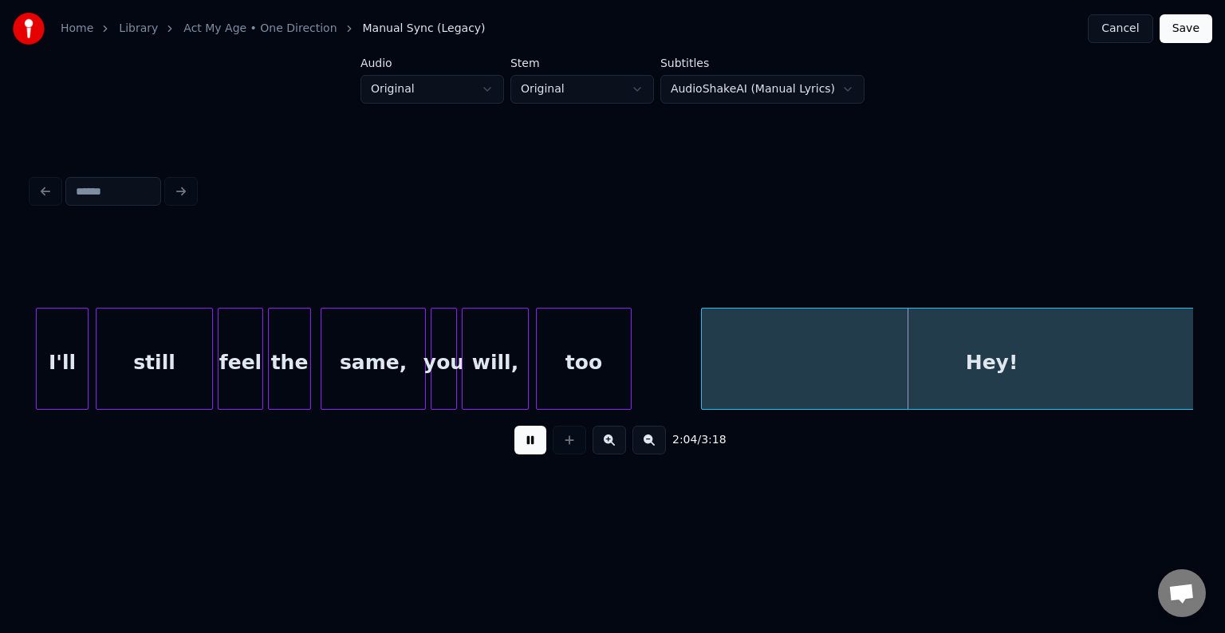
click at [528, 446] on button at bounding box center [531, 440] width 32 height 29
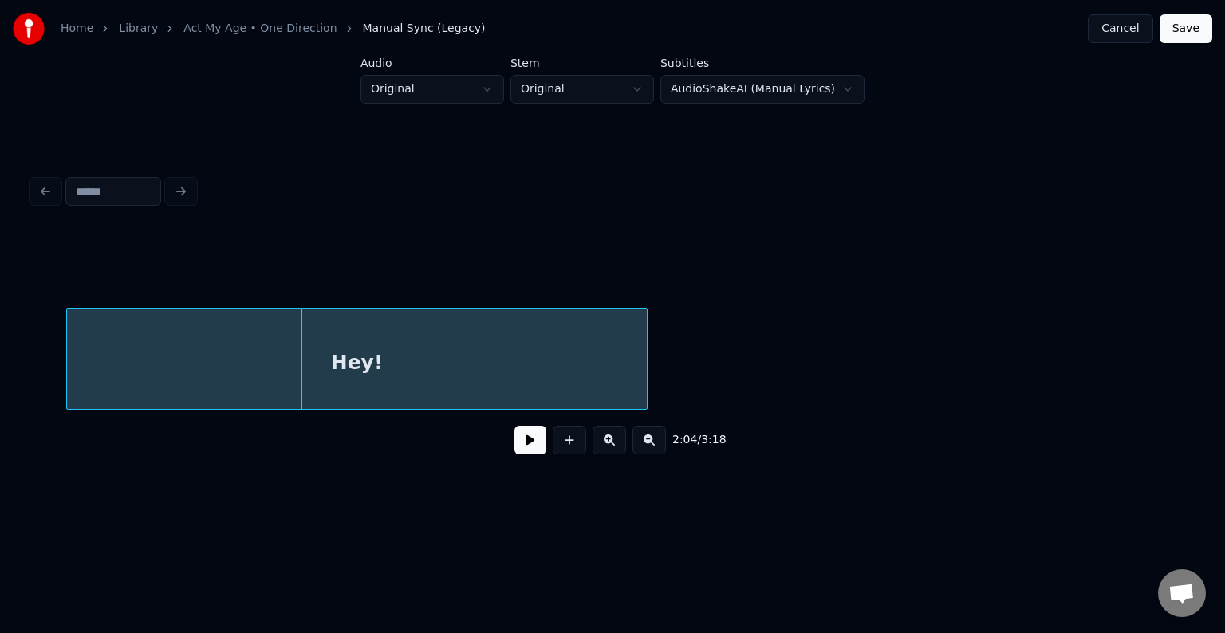
scroll to position [0, 14338]
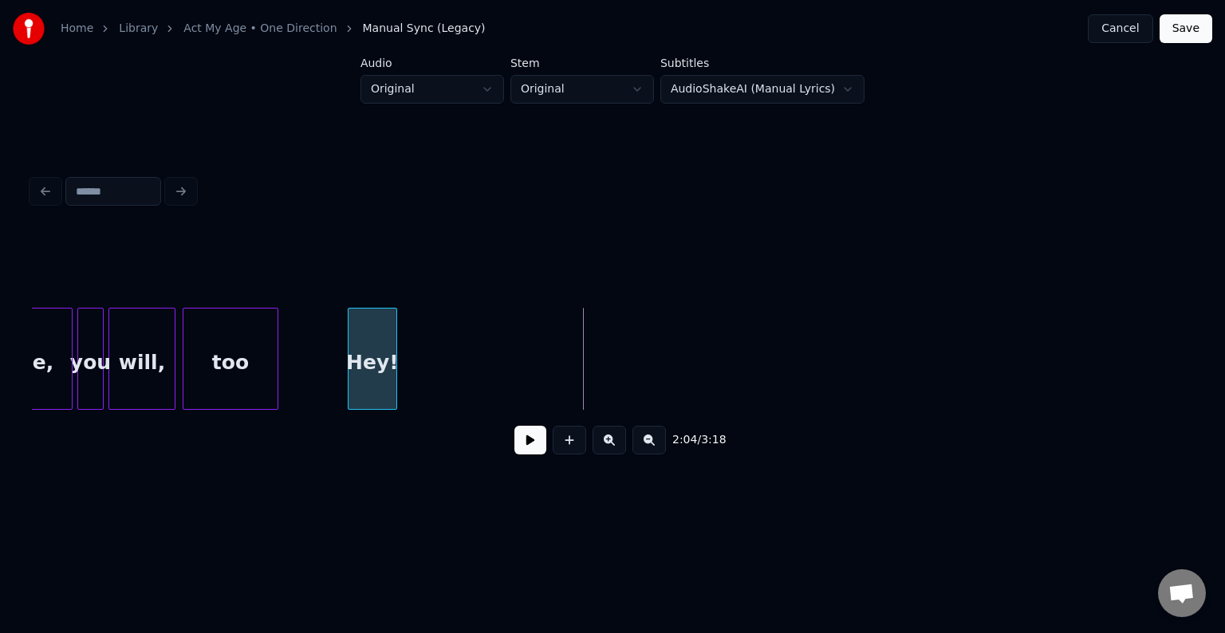
click at [392, 371] on div at bounding box center [394, 359] width 5 height 101
click at [527, 454] on button at bounding box center [531, 440] width 32 height 29
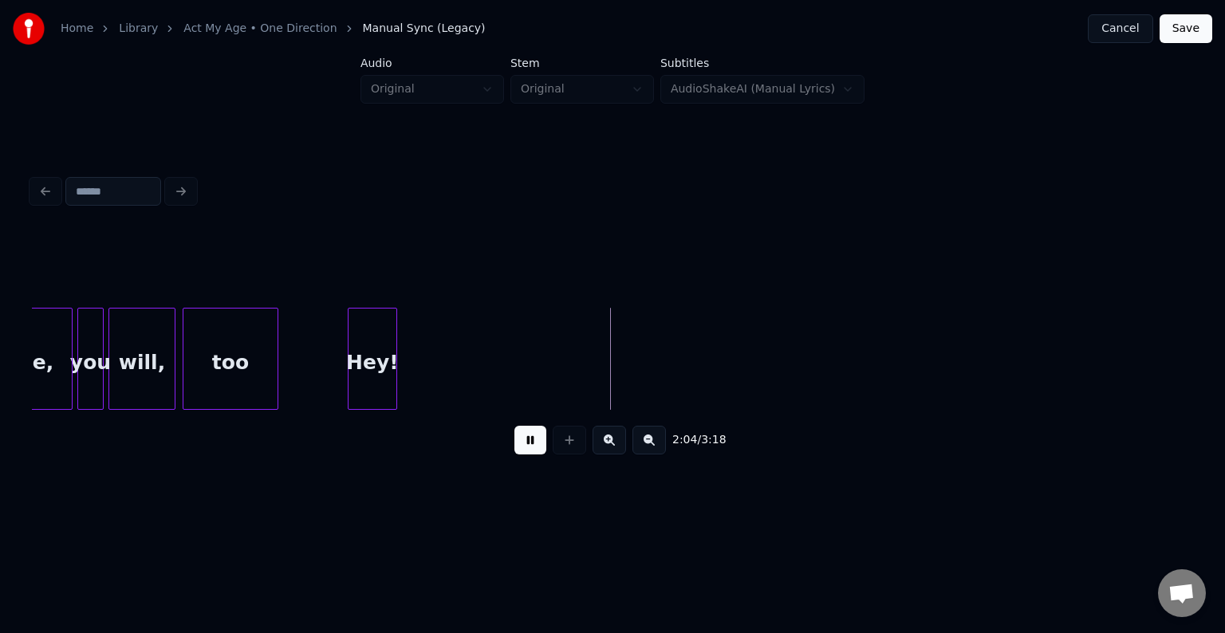
click at [527, 455] on button at bounding box center [531, 440] width 32 height 29
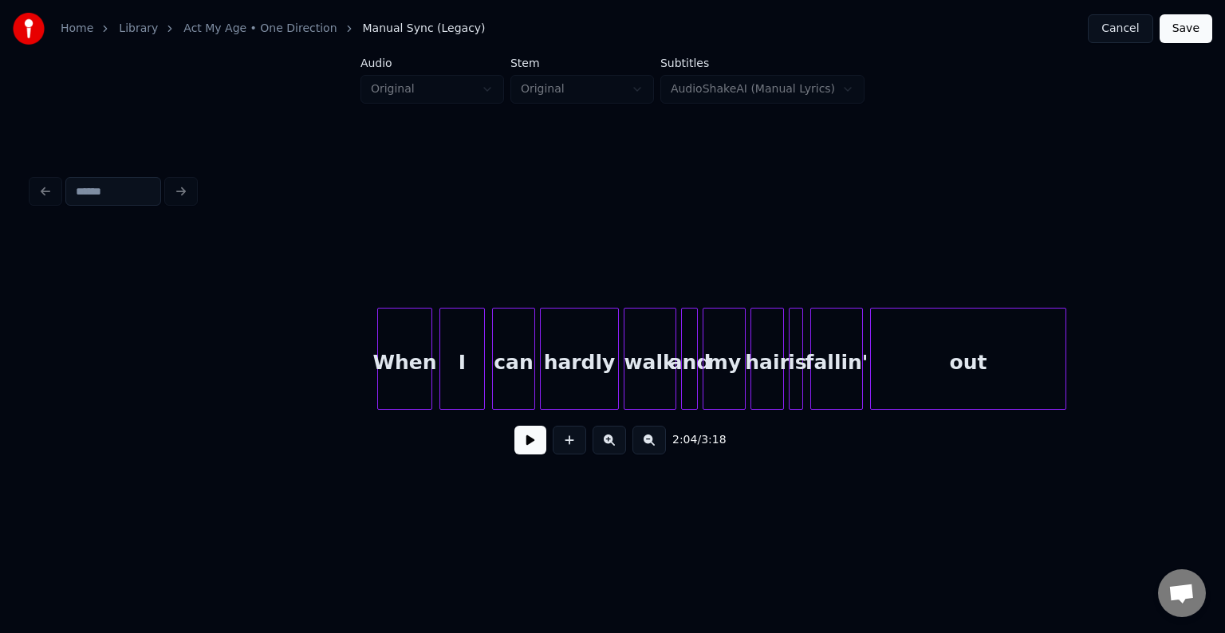
scroll to position [0, 16131]
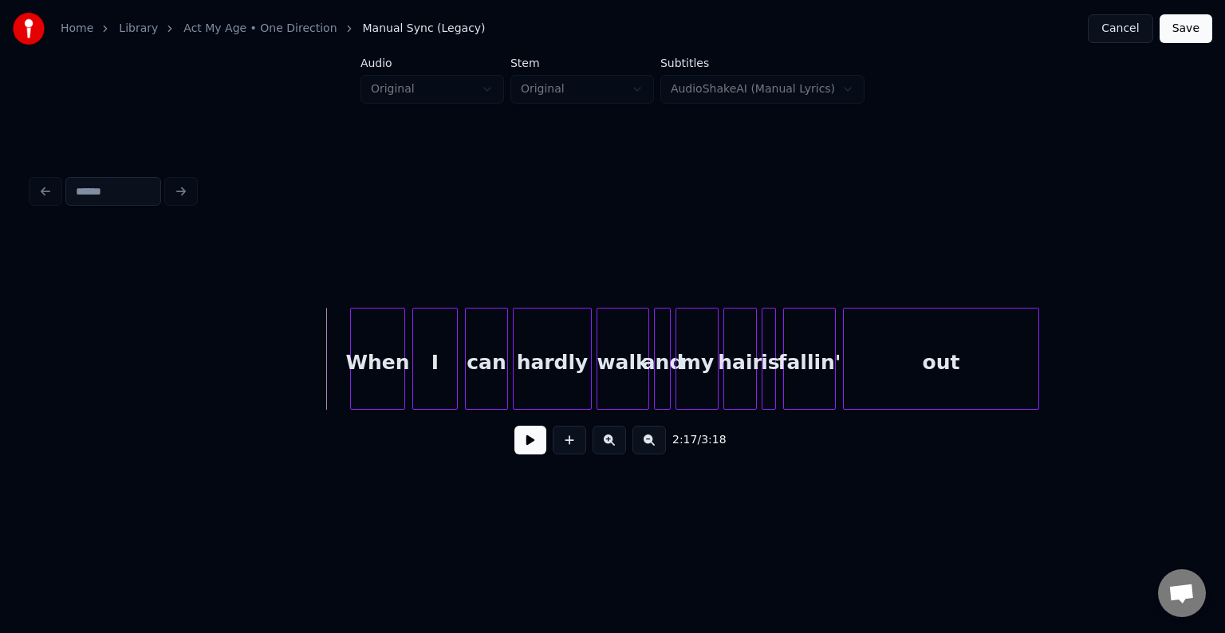
click at [527, 466] on div "2:17 / 3:18" at bounding box center [613, 440] width 1162 height 61
click at [535, 453] on button at bounding box center [531, 440] width 32 height 29
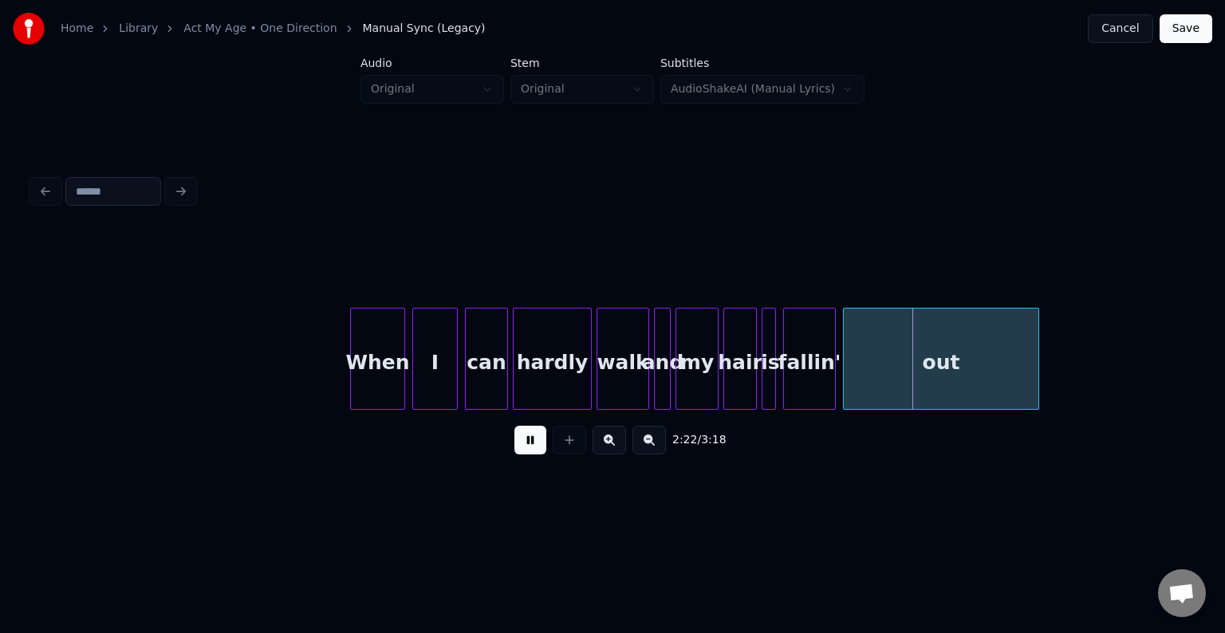
click at [535, 453] on button at bounding box center [531, 440] width 32 height 29
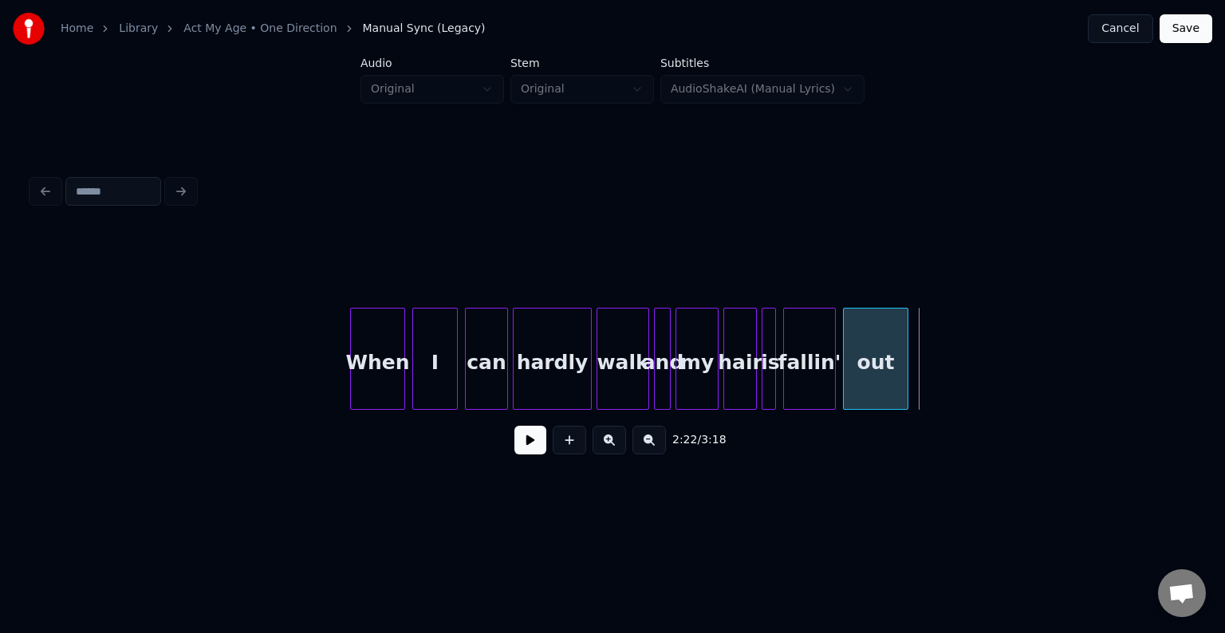
click at [906, 373] on div at bounding box center [905, 359] width 5 height 101
click at [540, 444] on button at bounding box center [531, 440] width 32 height 29
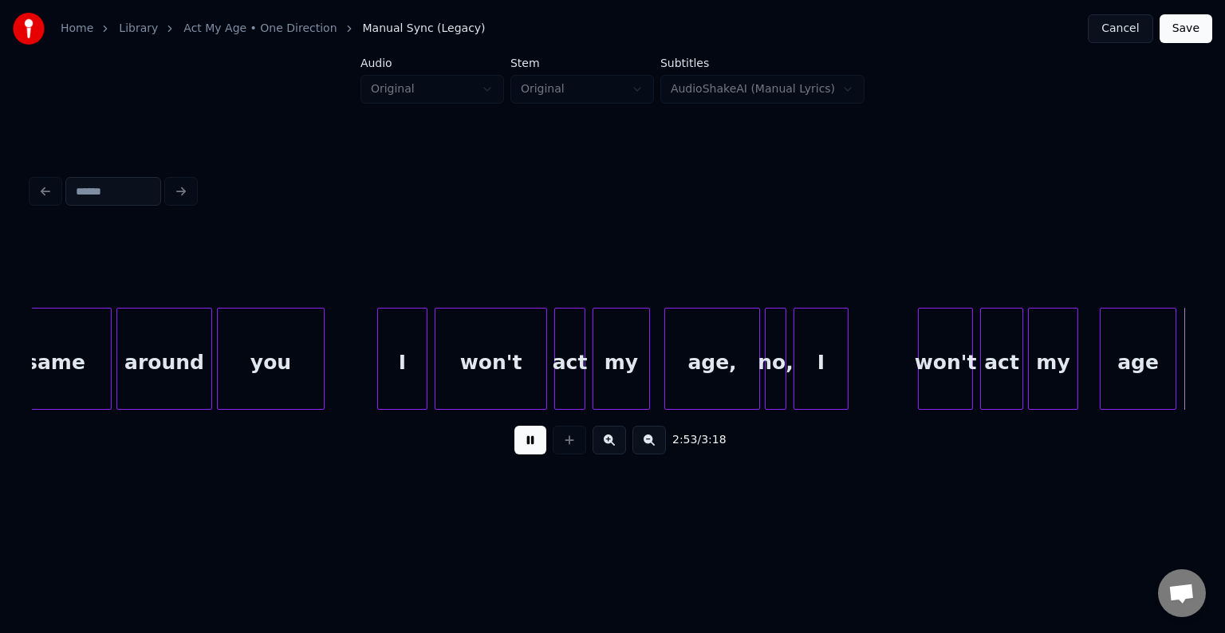
scroll to position [0, 20783]
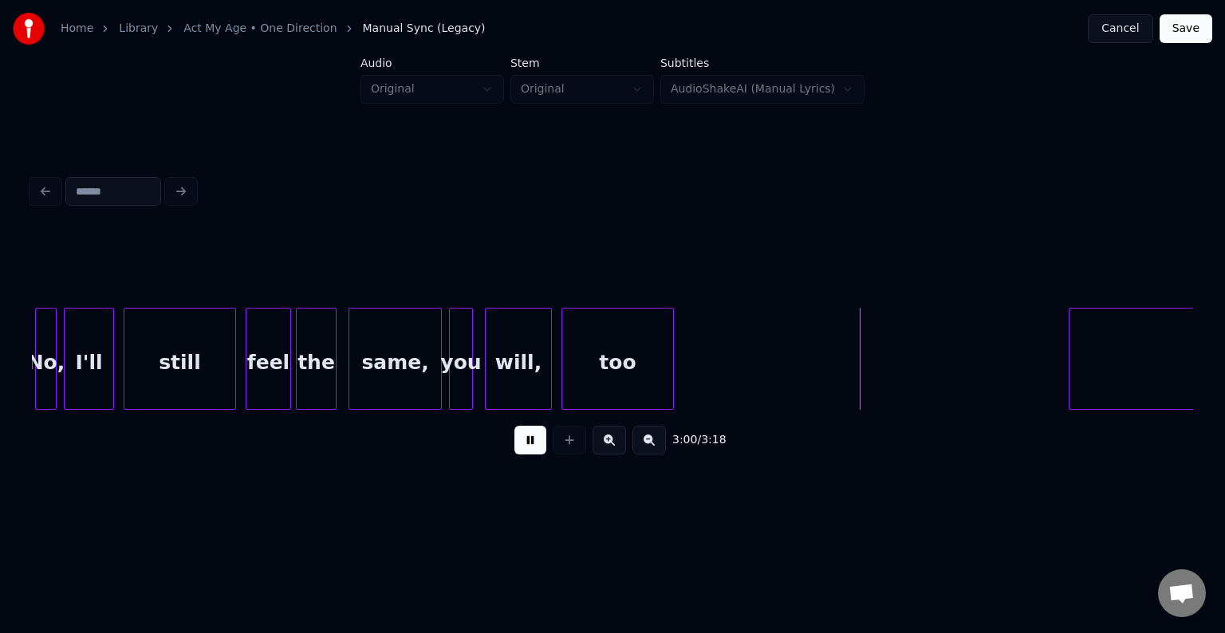
click at [538, 446] on button at bounding box center [531, 440] width 32 height 29
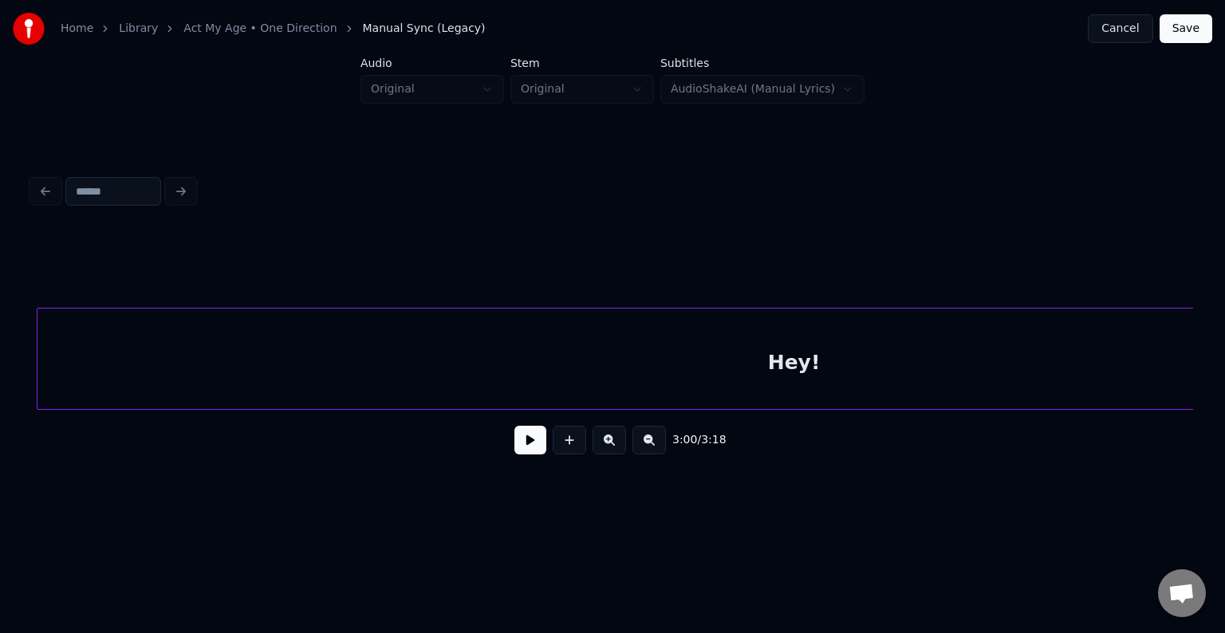
scroll to position [0, 21842]
click at [546, 444] on button at bounding box center [531, 440] width 32 height 29
click at [542, 446] on button at bounding box center [531, 440] width 32 height 29
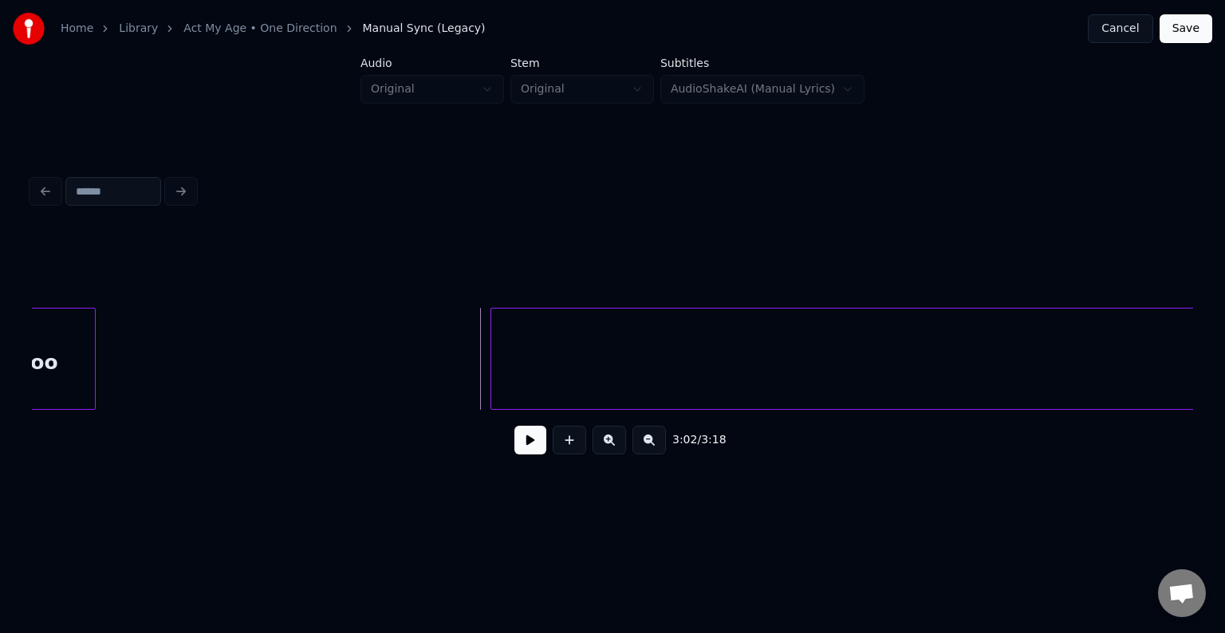
scroll to position [0, 21414]
click at [865, 340] on div "Hey!" at bounding box center [1195, 363] width 1513 height 108
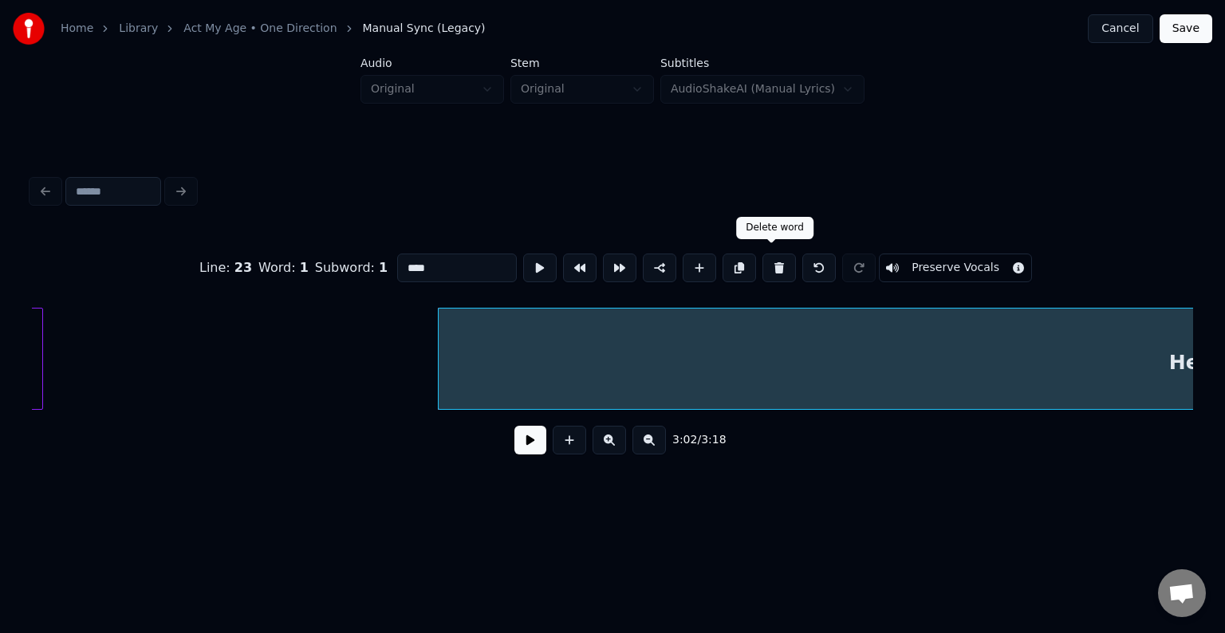
click at [779, 265] on button at bounding box center [780, 268] width 34 height 29
type input "***"
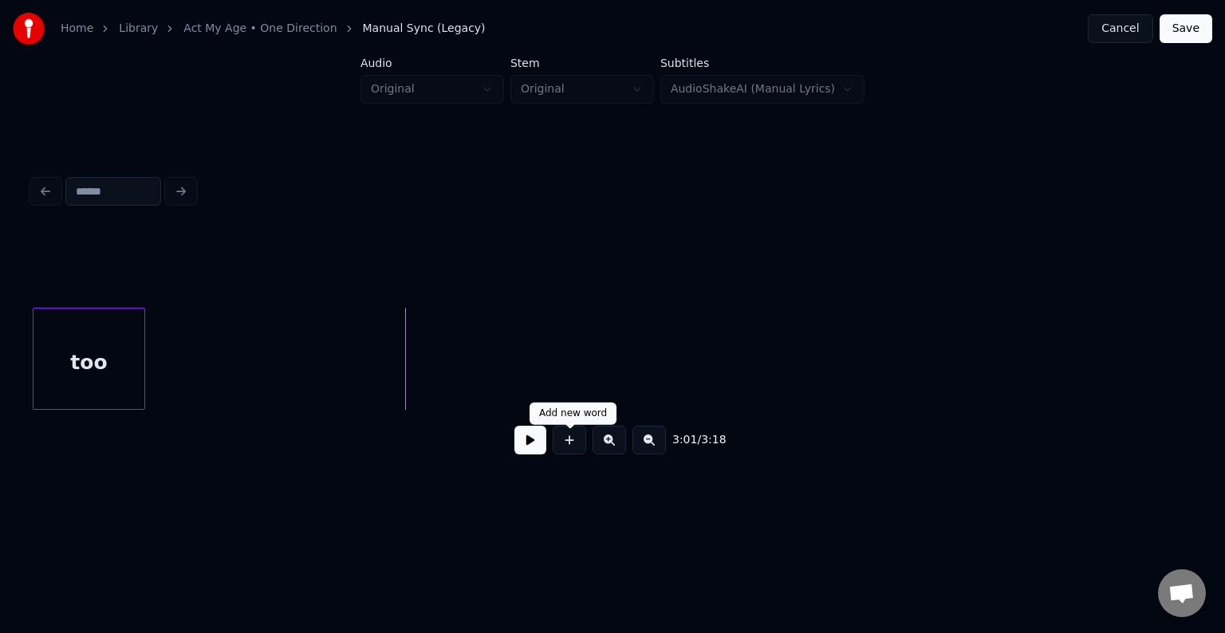
click at [569, 444] on button at bounding box center [570, 440] width 34 height 29
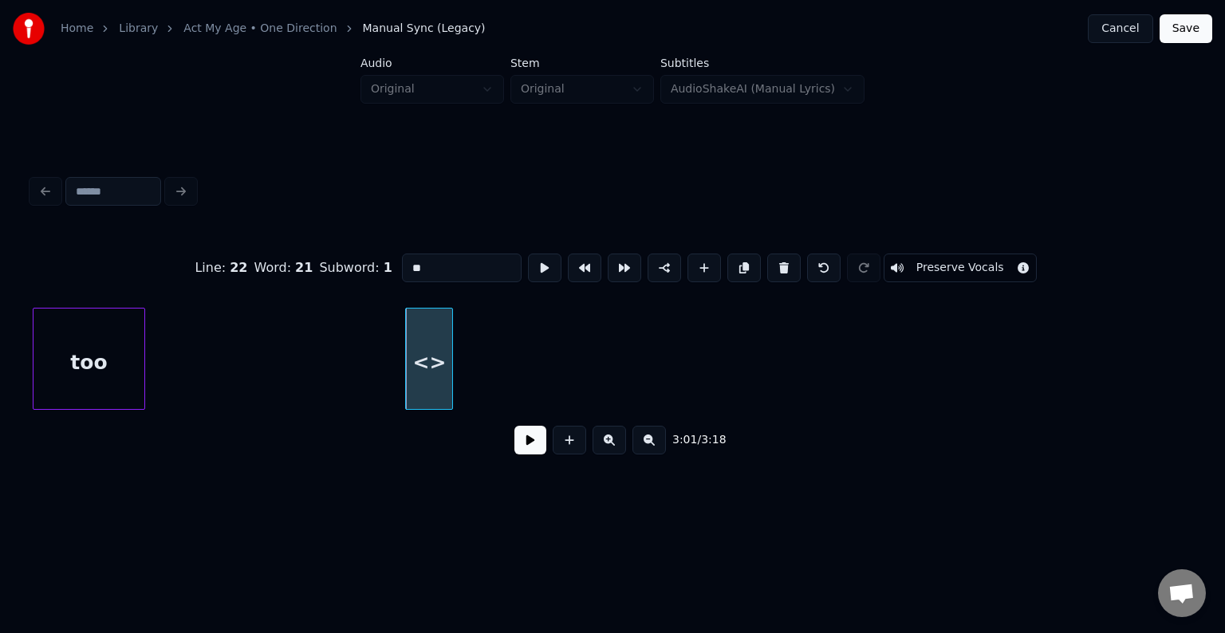
drag, startPoint x: 432, startPoint y: 268, endPoint x: 284, endPoint y: 261, distance: 148.6
click at [284, 261] on div "Line : 22 Word : 21 Subword : 1 ** Preserve Vocals" at bounding box center [613, 268] width 1162 height 80
type input "***"
click at [531, 447] on button at bounding box center [531, 440] width 32 height 29
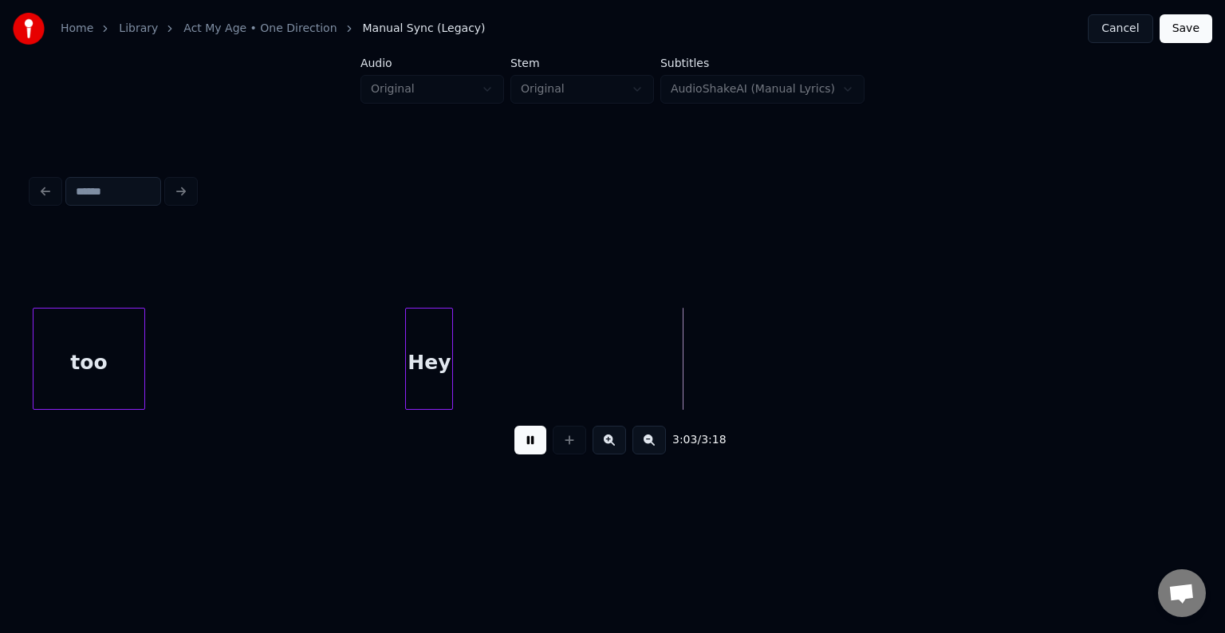
click at [539, 455] on button at bounding box center [531, 440] width 32 height 29
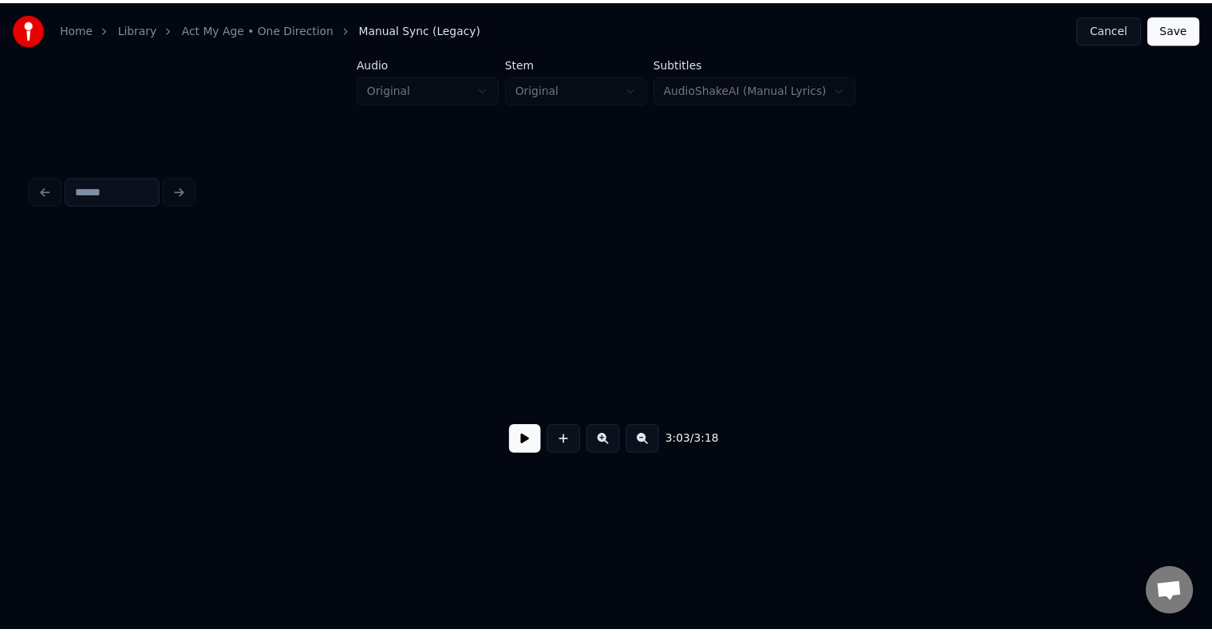
scroll to position [0, 22618]
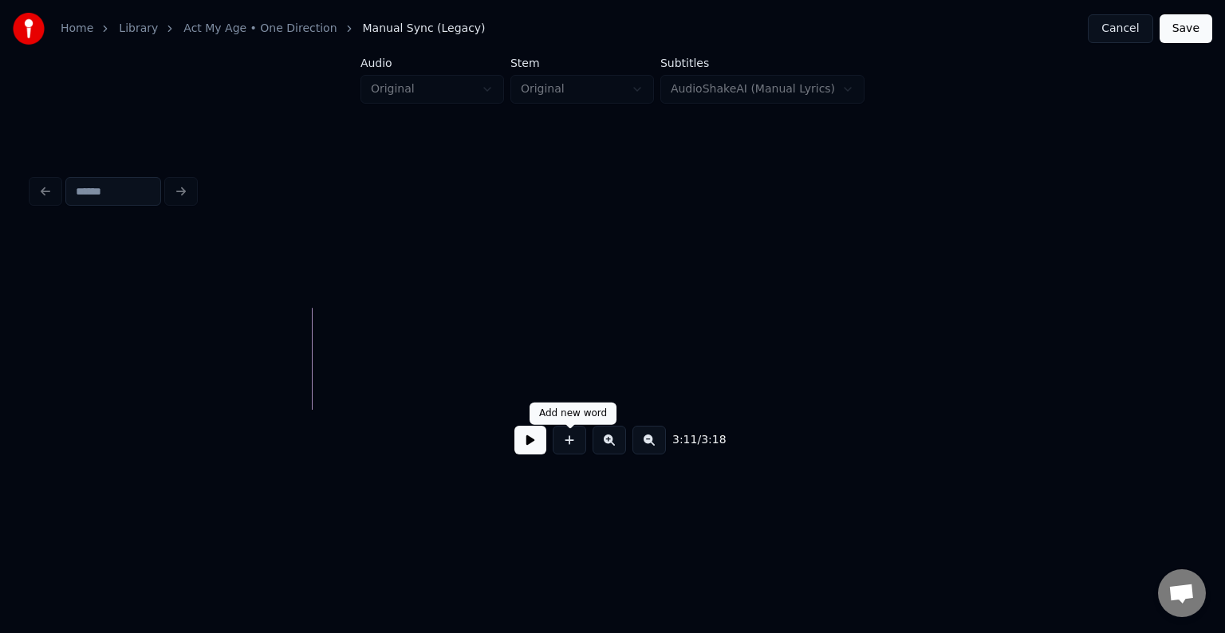
click at [519, 449] on button at bounding box center [531, 440] width 32 height 29
click at [1184, 24] on button "Save" at bounding box center [1186, 28] width 53 height 29
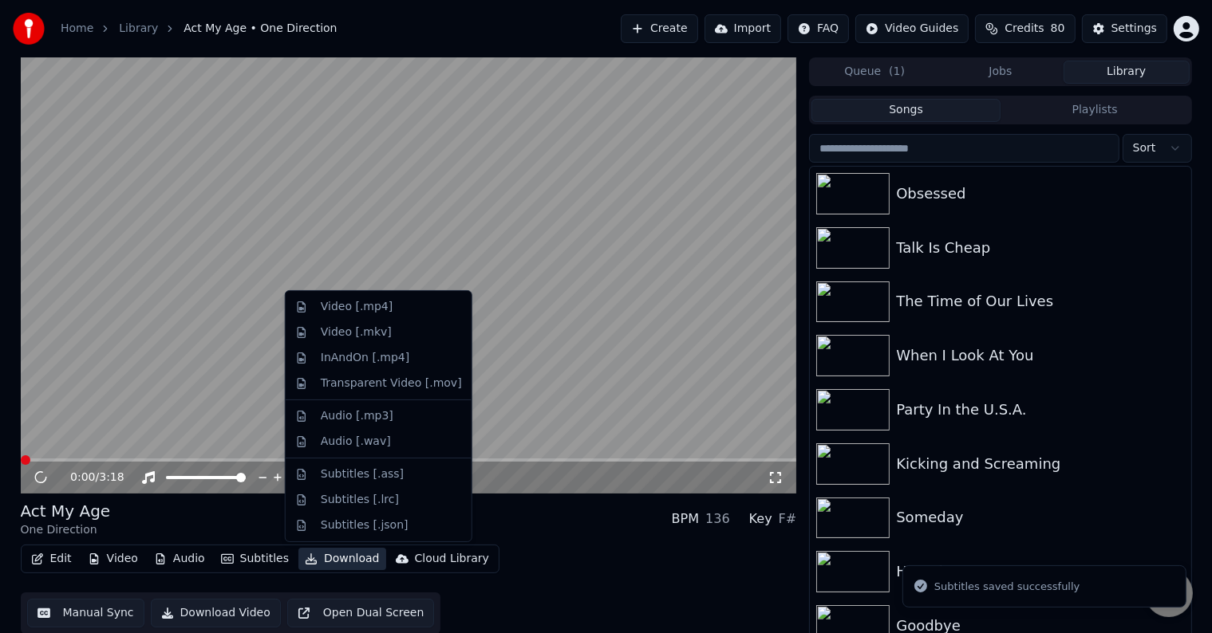
click at [323, 563] on button "Download" at bounding box center [342, 559] width 88 height 22
click at [337, 306] on div "Video [.mp4]" at bounding box center [357, 307] width 72 height 16
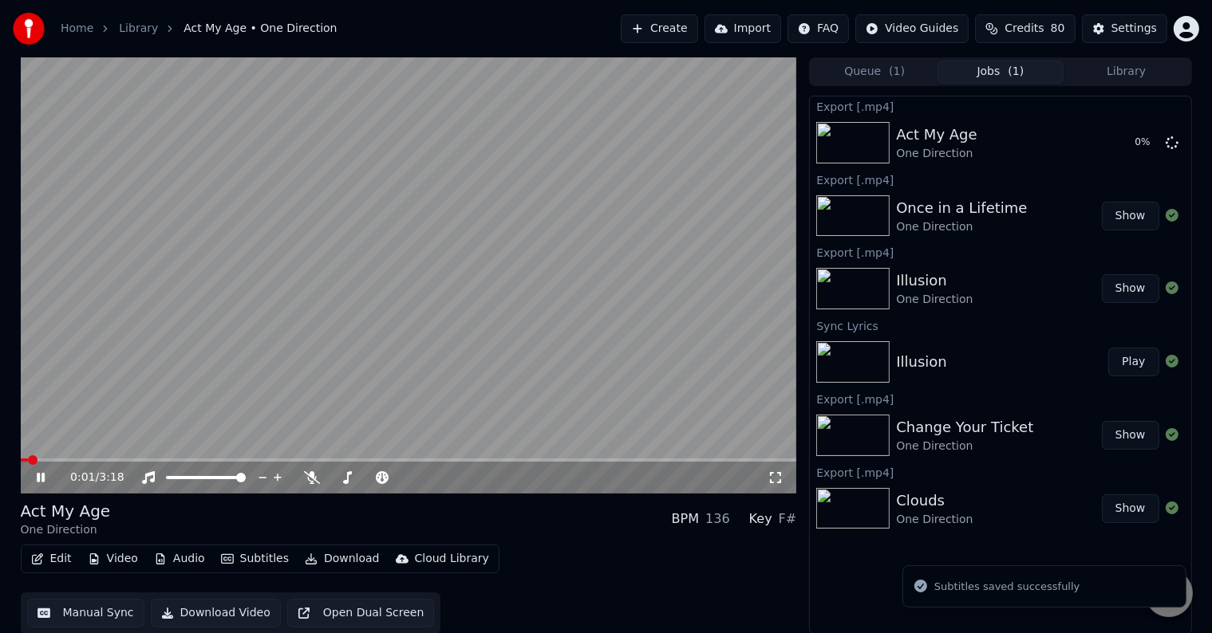
click at [41, 475] on icon at bounding box center [41, 478] width 8 height 10
click at [1146, 71] on button "Library" at bounding box center [1126, 72] width 126 height 23
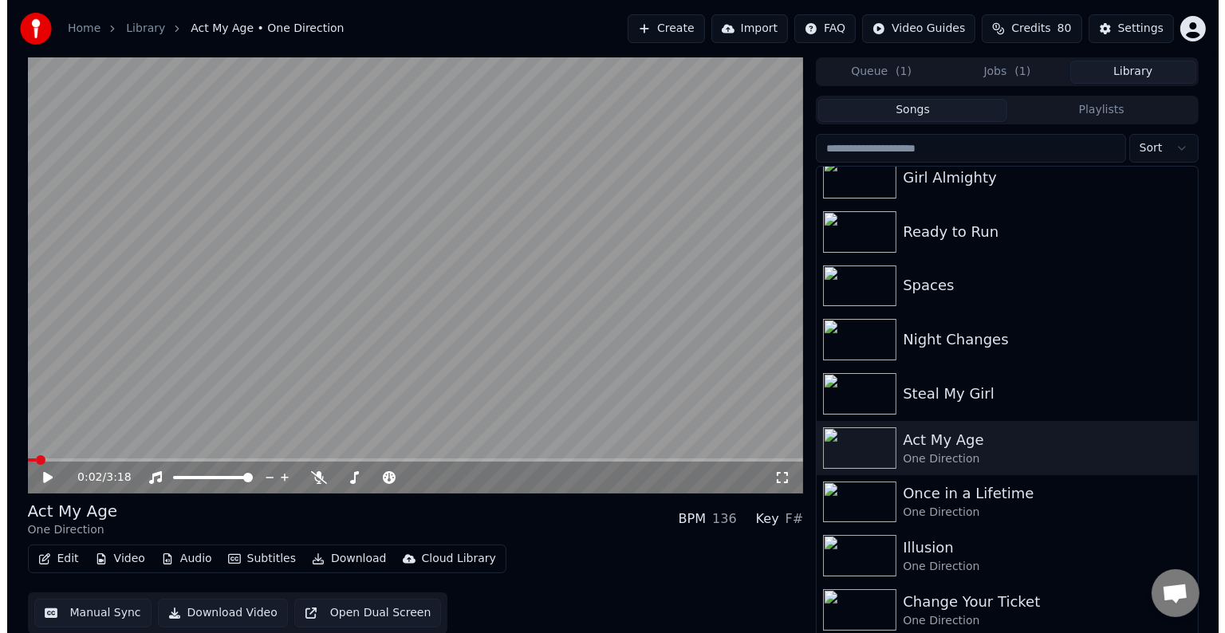
scroll to position [10062, 0]
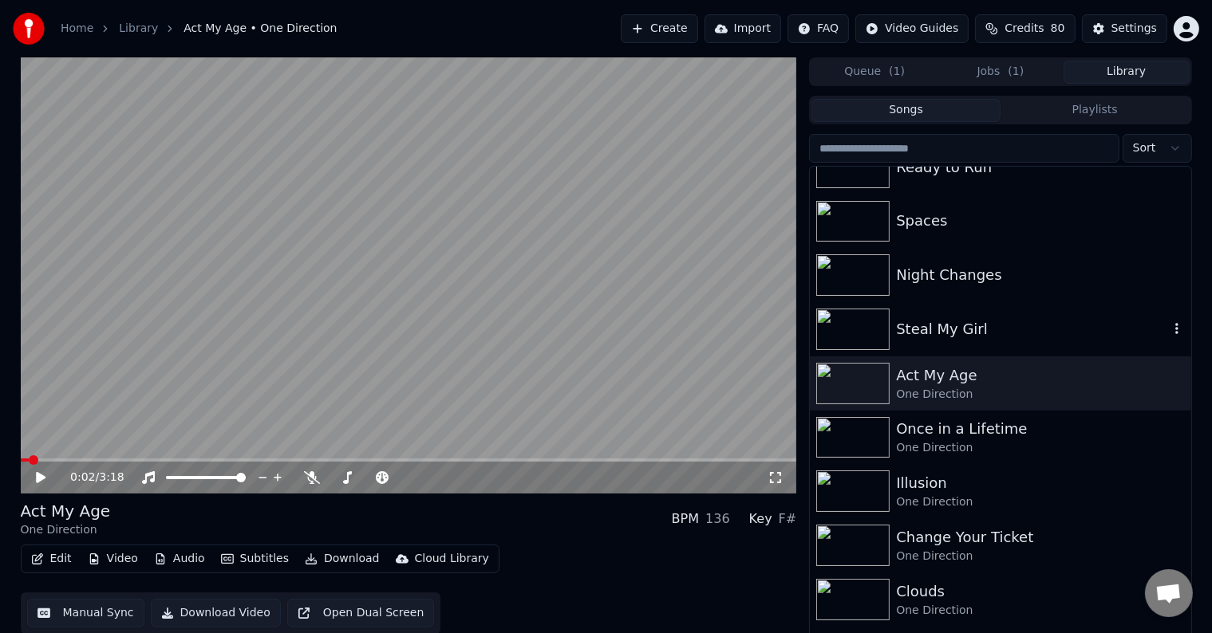
click at [921, 325] on div "Steal My Girl" at bounding box center [1032, 329] width 272 height 22
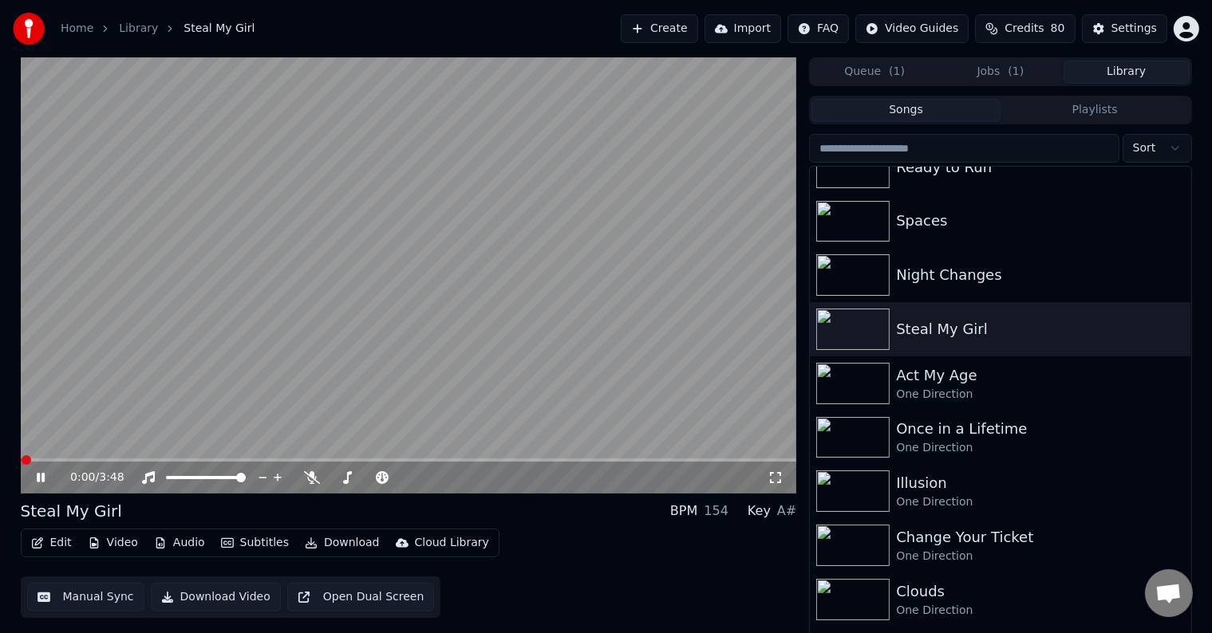
click at [142, 459] on span at bounding box center [409, 460] width 776 height 3
click at [169, 460] on span at bounding box center [409, 460] width 776 height 3
click at [38, 483] on icon at bounding box center [52, 477] width 37 height 13
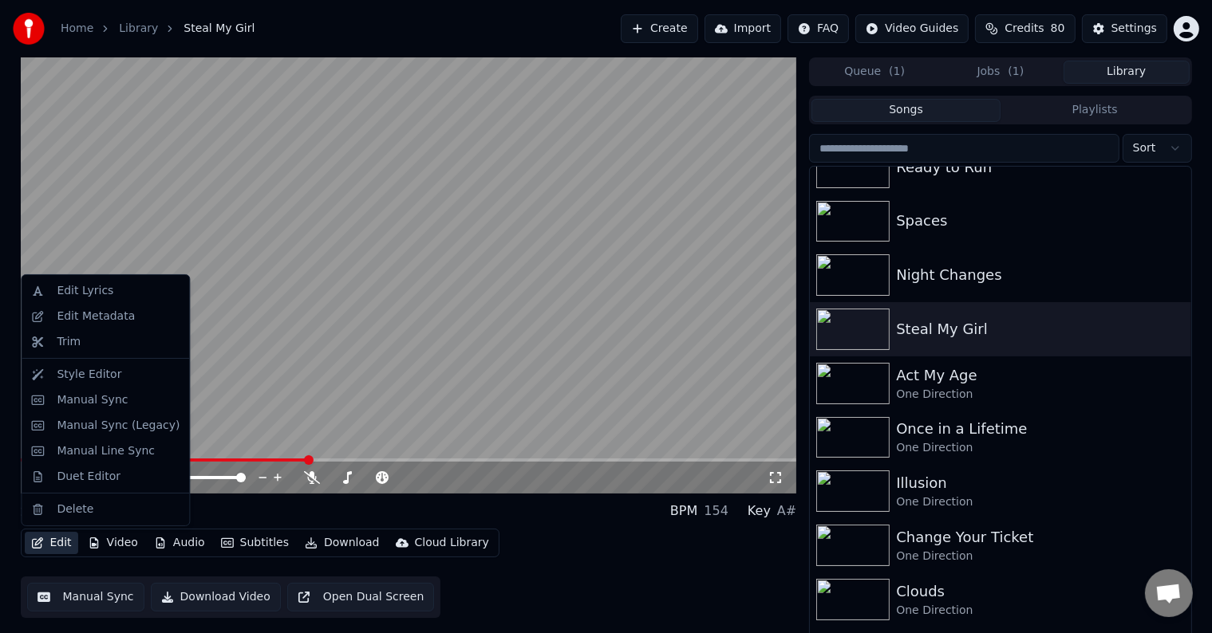
click at [49, 545] on button "Edit" at bounding box center [51, 543] width 53 height 22
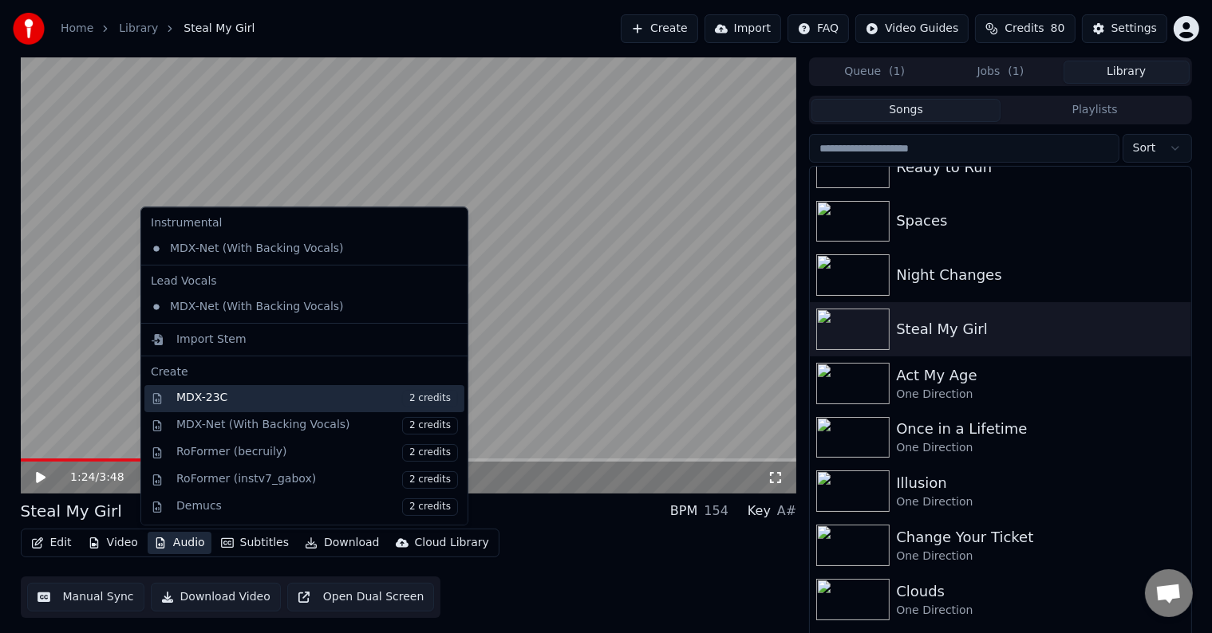
click at [223, 396] on div "MDX-23C 2 credits" at bounding box center [317, 399] width 282 height 18
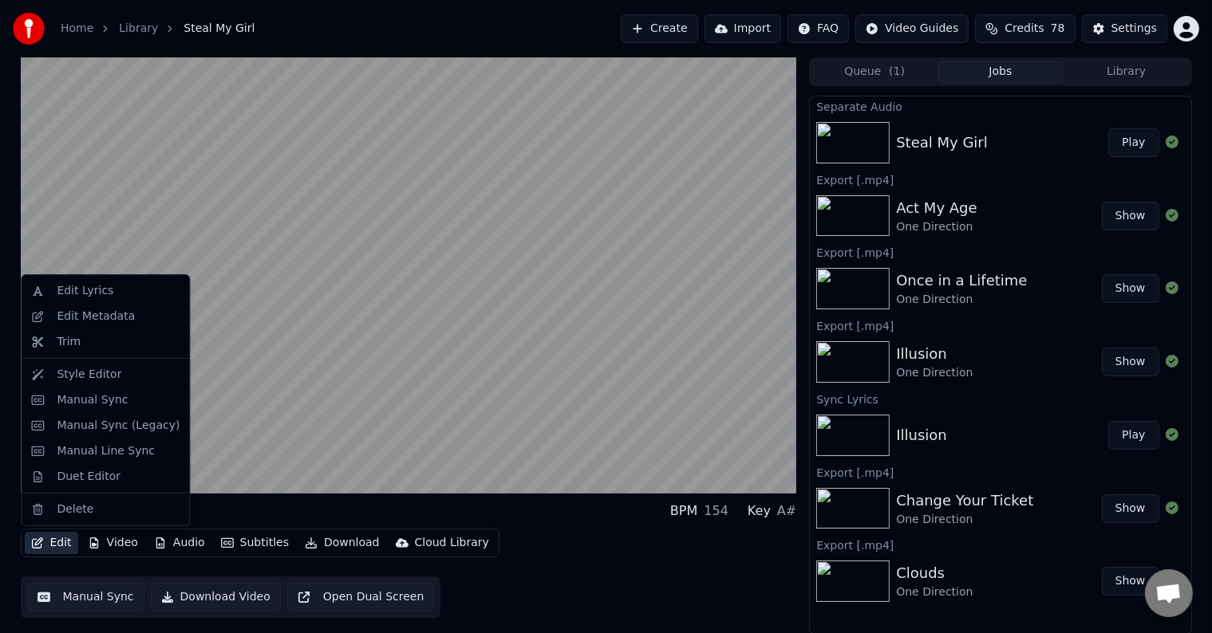
click at [57, 542] on button "Edit" at bounding box center [51, 543] width 53 height 22
click at [104, 323] on div "Edit Metadata" at bounding box center [96, 317] width 78 height 16
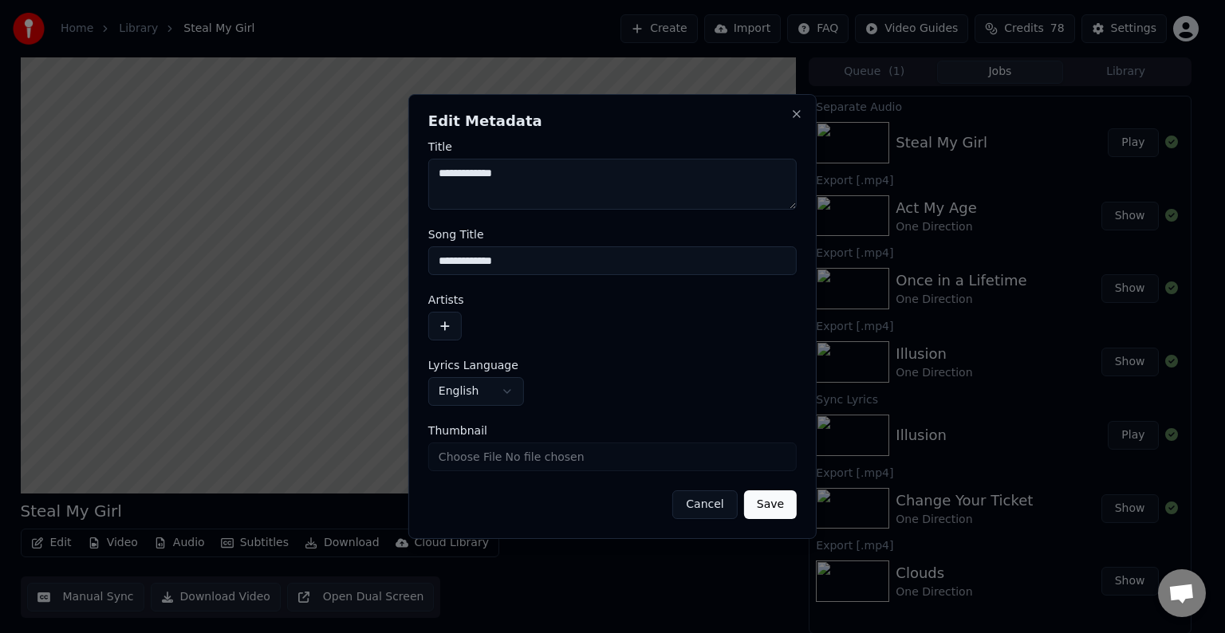
click at [448, 334] on button "button" at bounding box center [445, 326] width 34 height 29
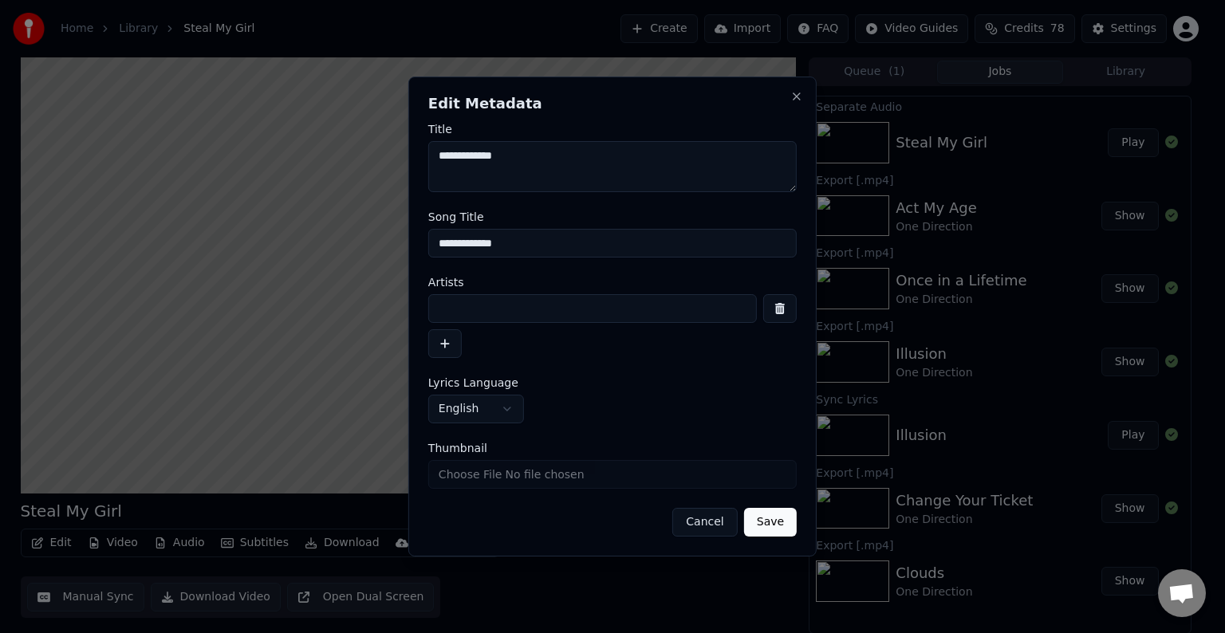
click at [495, 313] on input at bounding box center [592, 308] width 329 height 29
type input "**********"
click at [744, 508] on button "Save" at bounding box center [770, 522] width 53 height 29
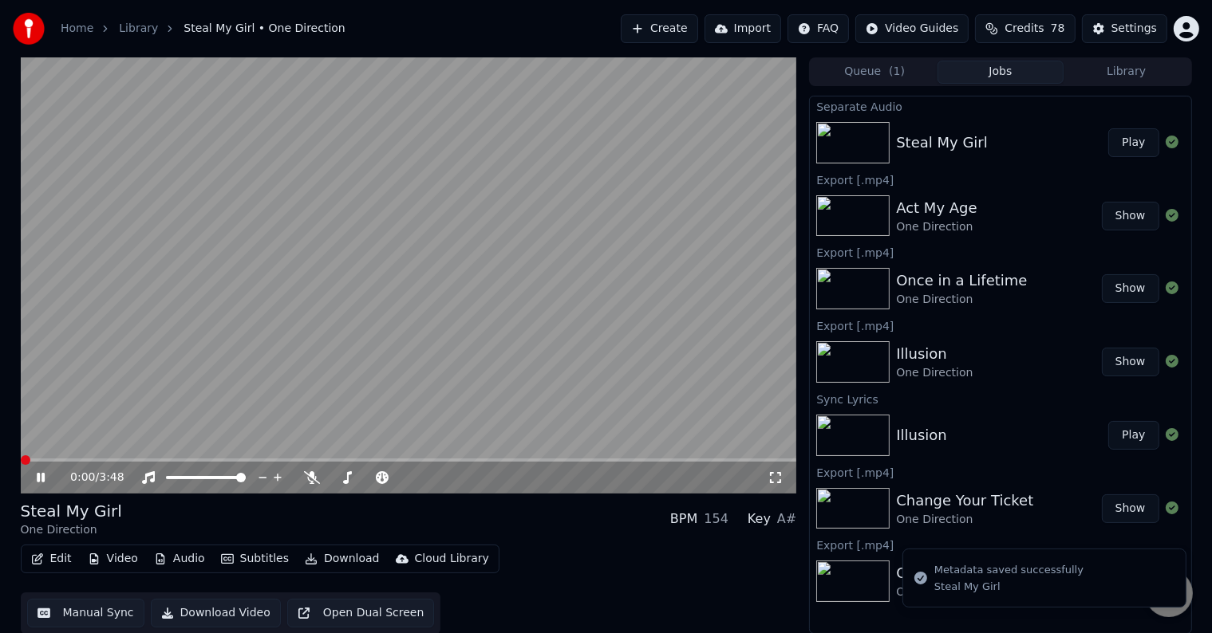
click at [61, 559] on button "Edit" at bounding box center [51, 559] width 53 height 22
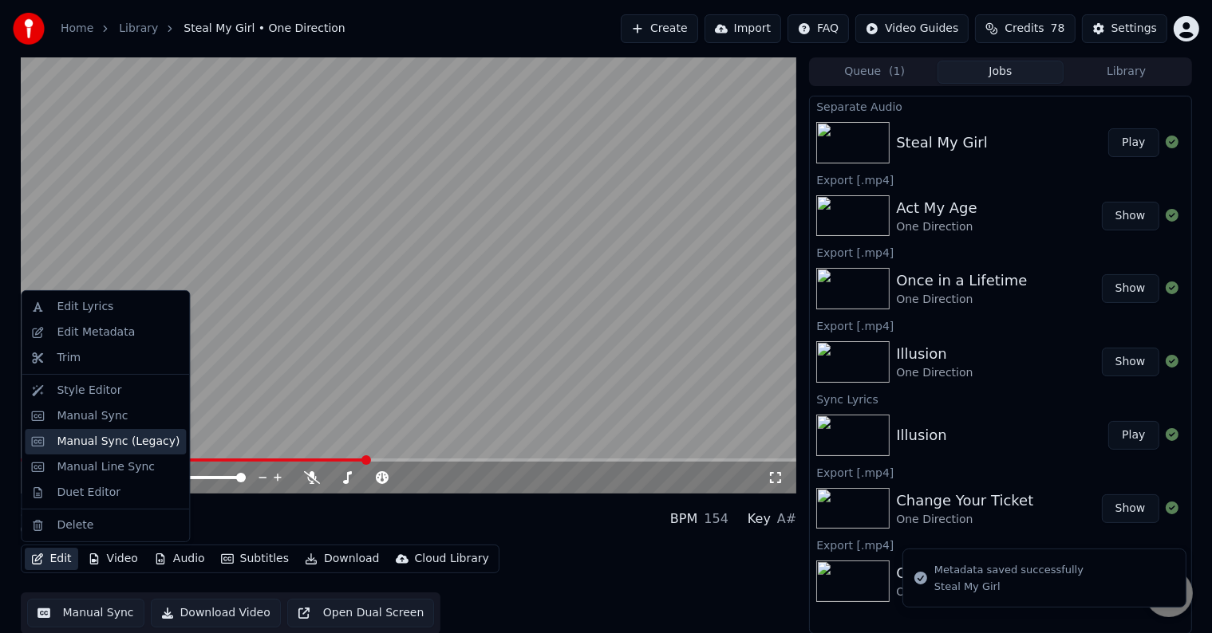
click at [99, 439] on div "Manual Sync (Legacy)" at bounding box center [118, 442] width 123 height 16
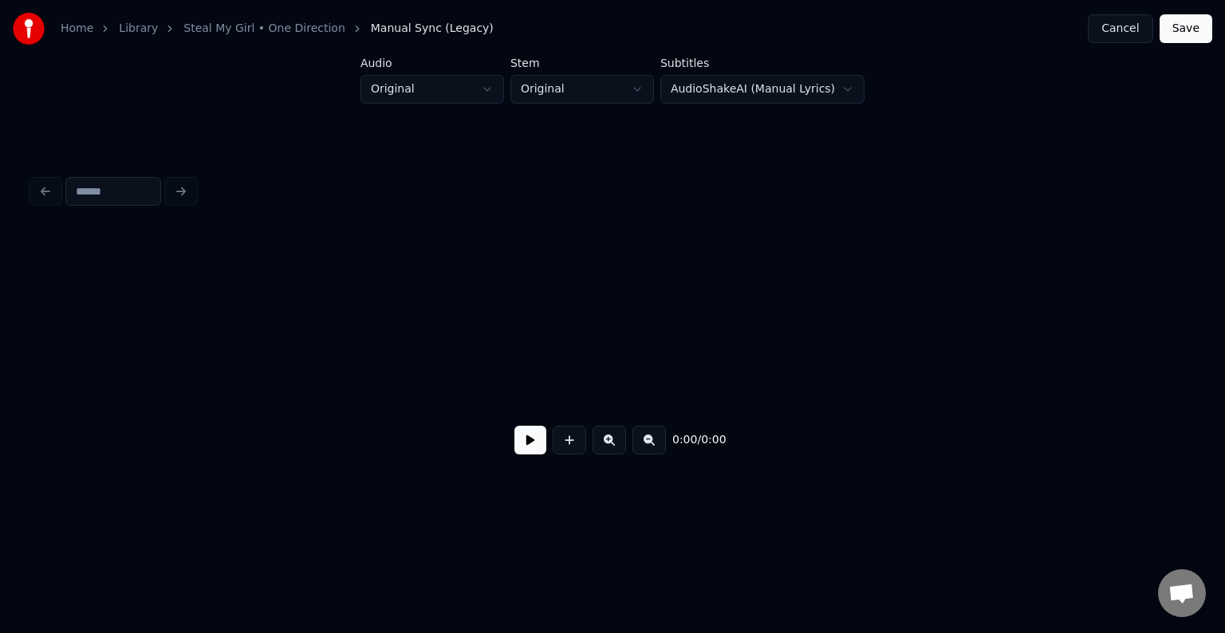
scroll to position [0, 3016]
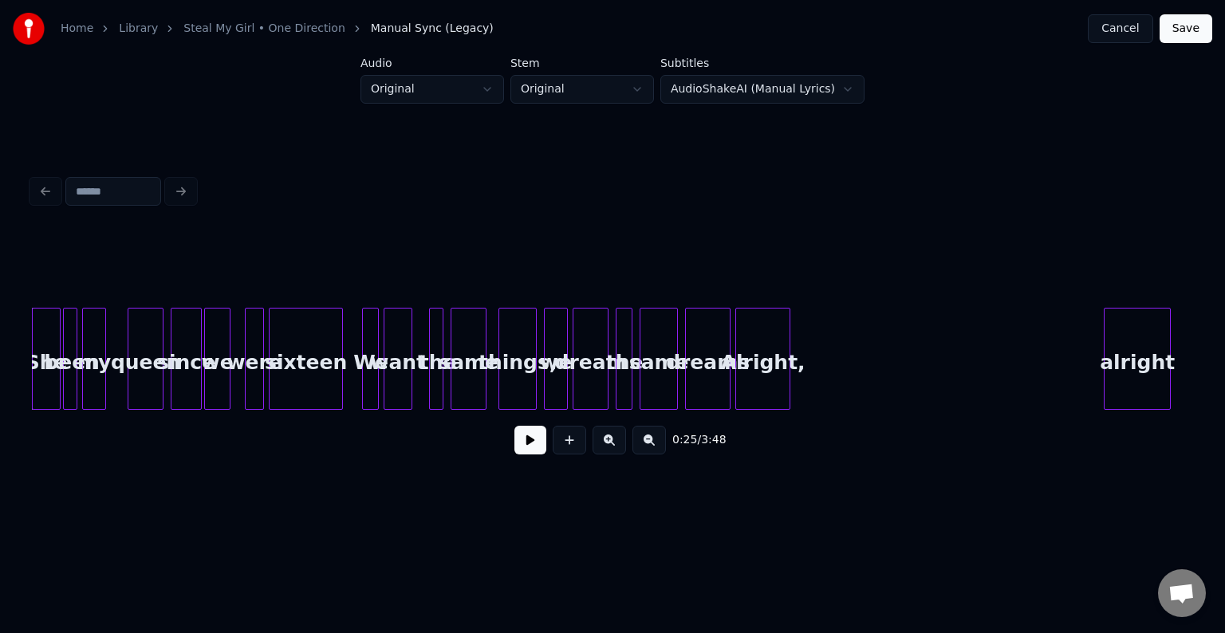
click at [526, 444] on button at bounding box center [531, 440] width 32 height 29
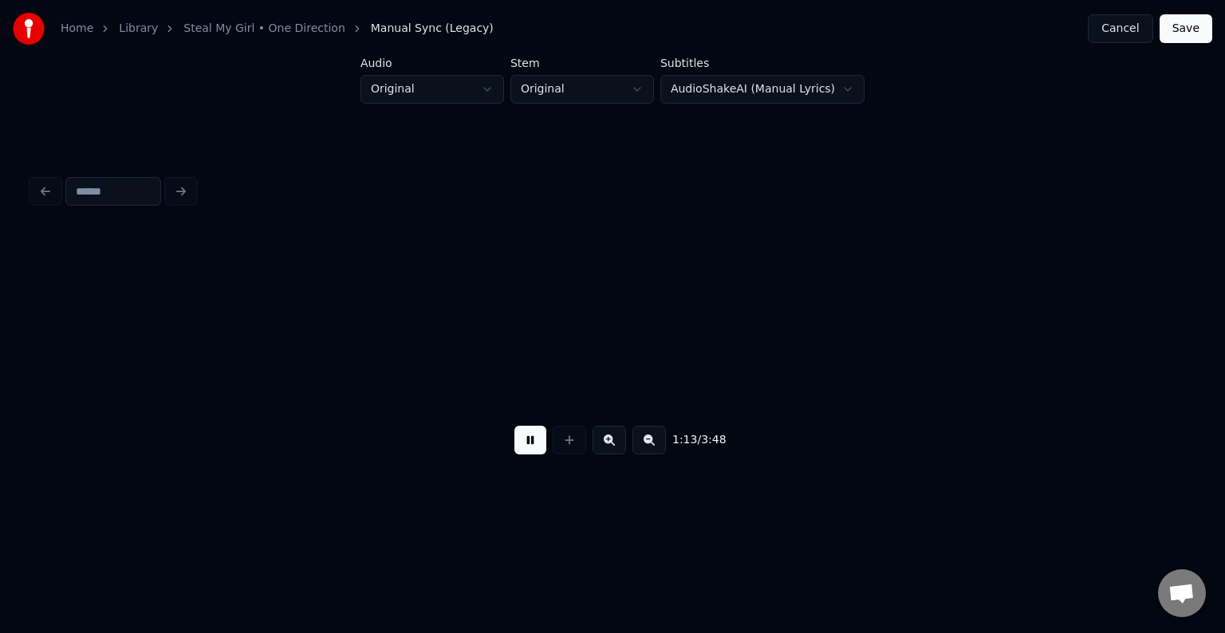
scroll to position [0, 8829]
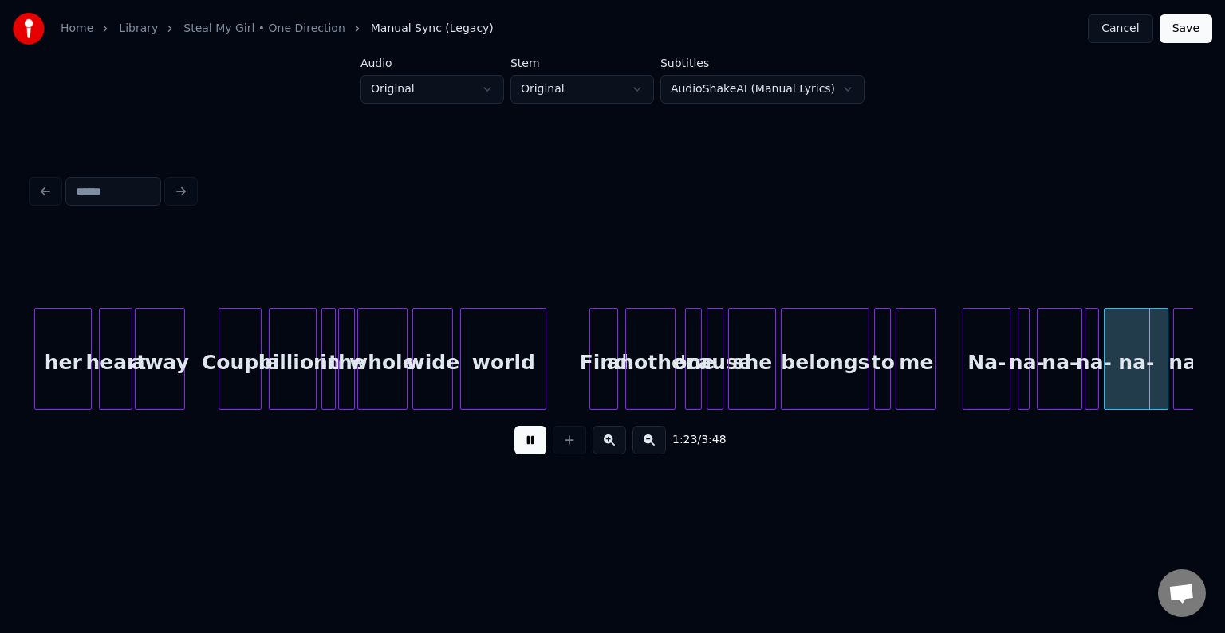
click at [526, 444] on button at bounding box center [531, 440] width 32 height 29
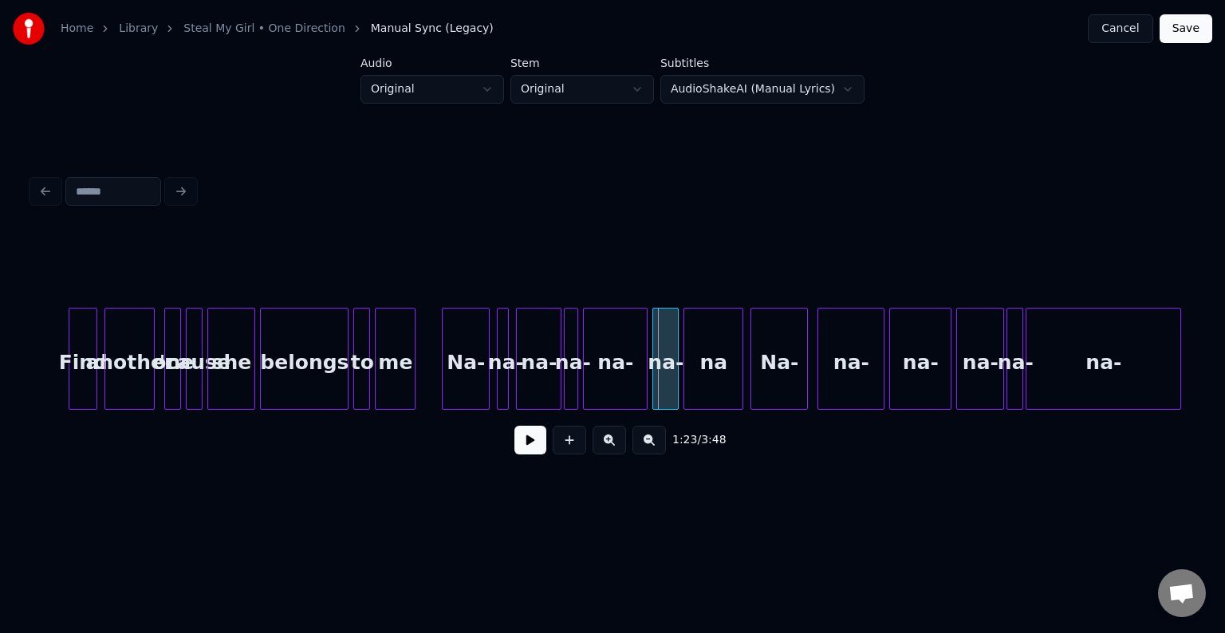
scroll to position [0, 9371]
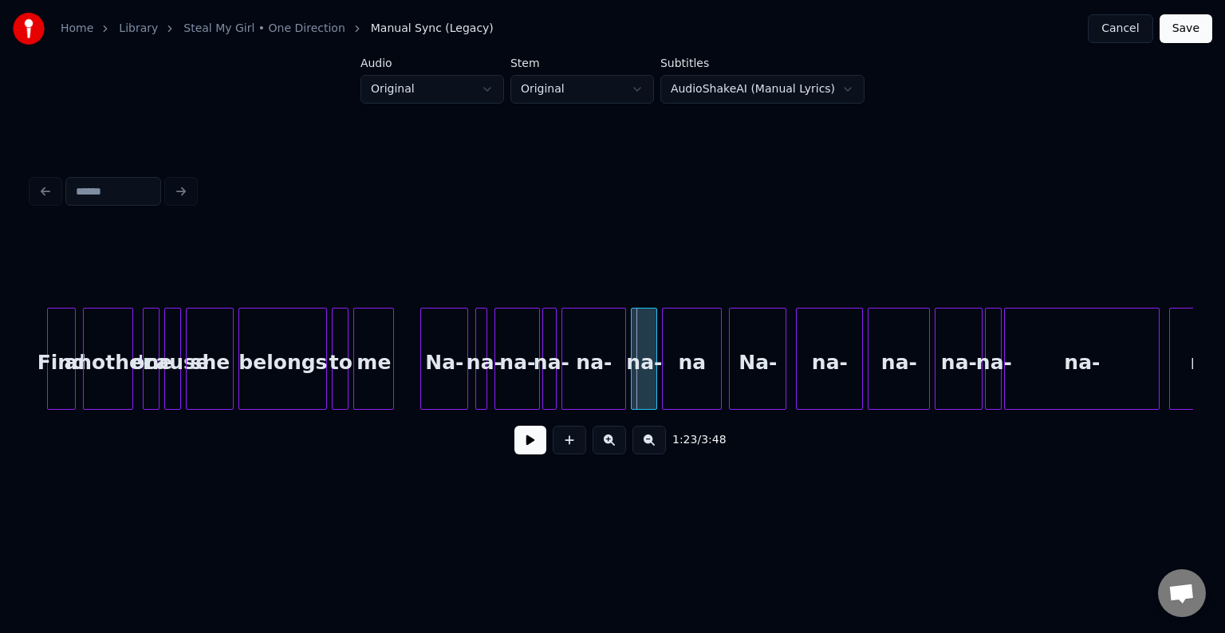
click at [435, 380] on div "Na-" at bounding box center [444, 363] width 46 height 108
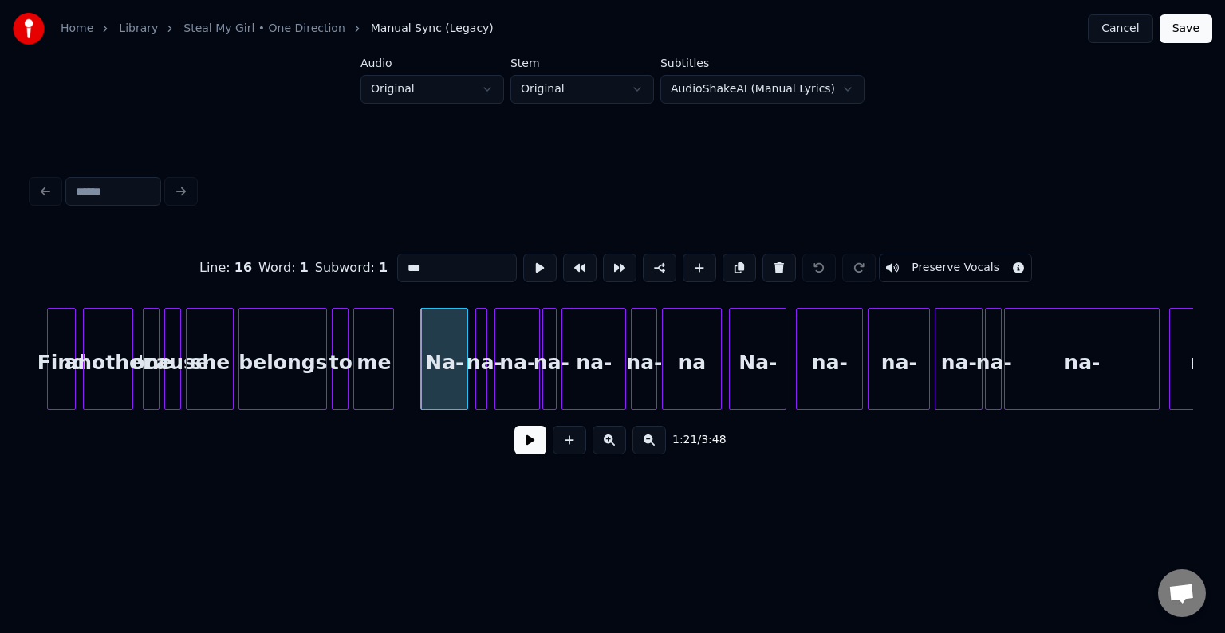
click at [530, 455] on button at bounding box center [531, 440] width 32 height 29
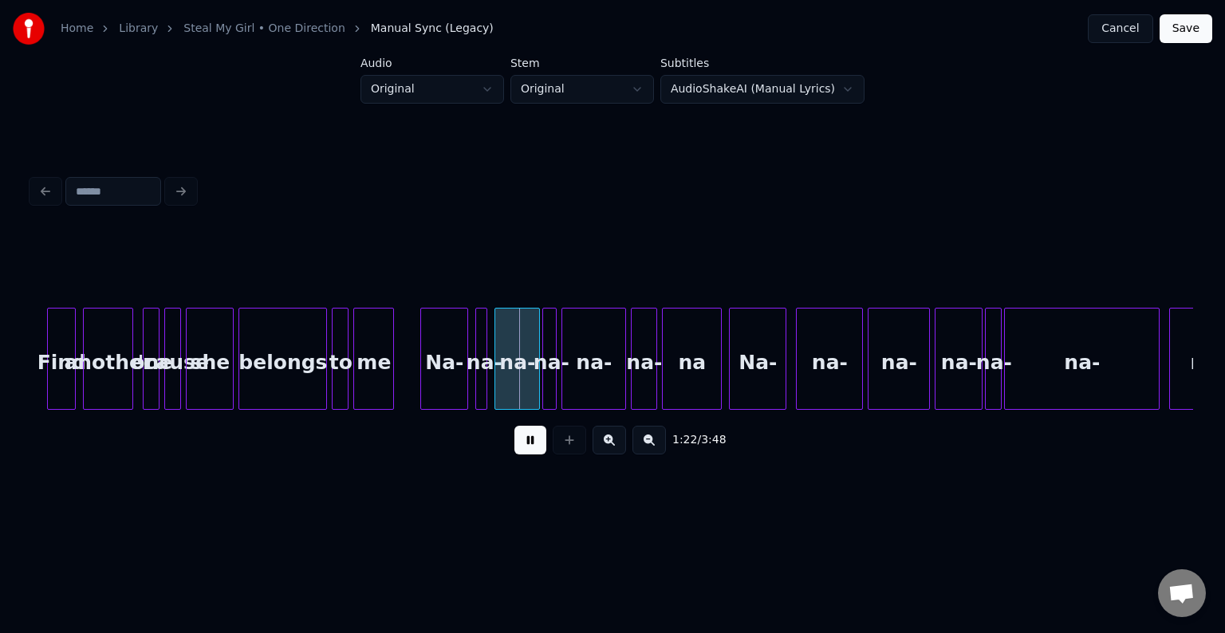
click at [530, 455] on button at bounding box center [531, 440] width 32 height 29
click at [450, 396] on div "Na-" at bounding box center [444, 363] width 46 height 108
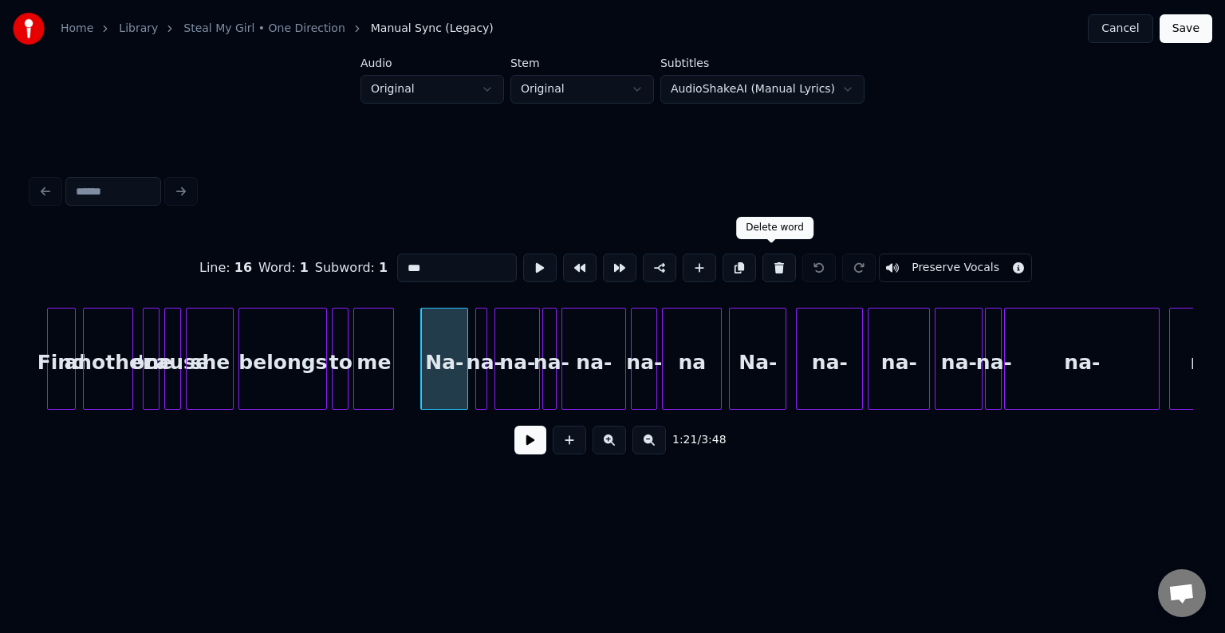
click at [763, 266] on button at bounding box center [780, 268] width 34 height 29
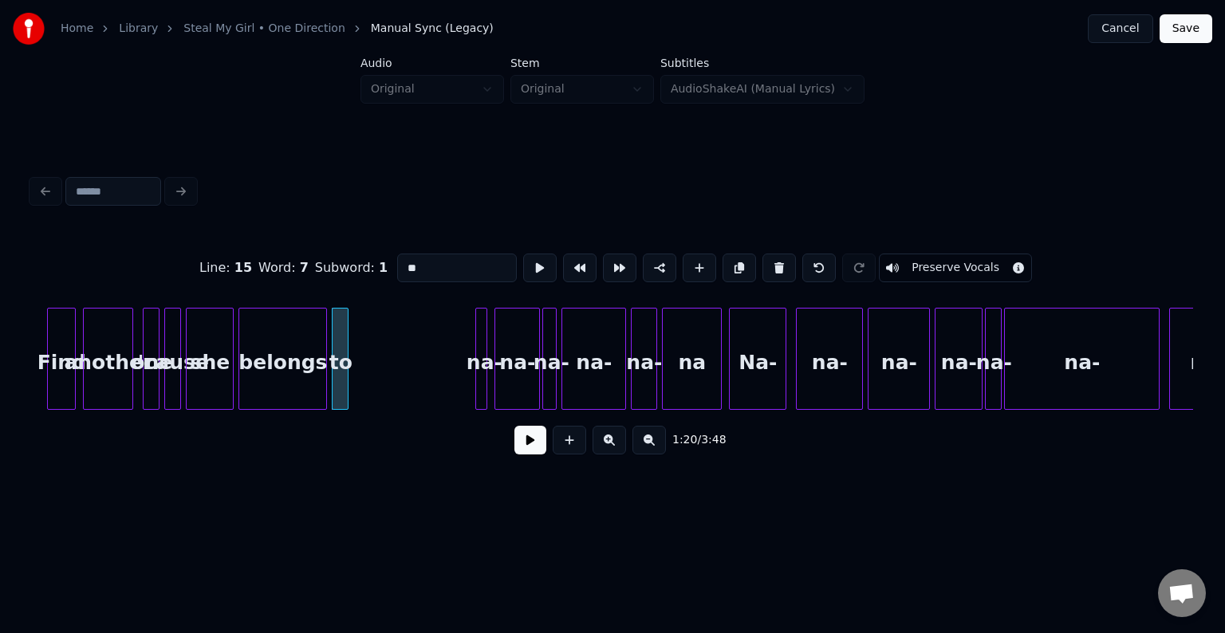
type input "**"
click at [810, 262] on button at bounding box center [820, 268] width 34 height 29
click at [527, 455] on button at bounding box center [531, 440] width 32 height 29
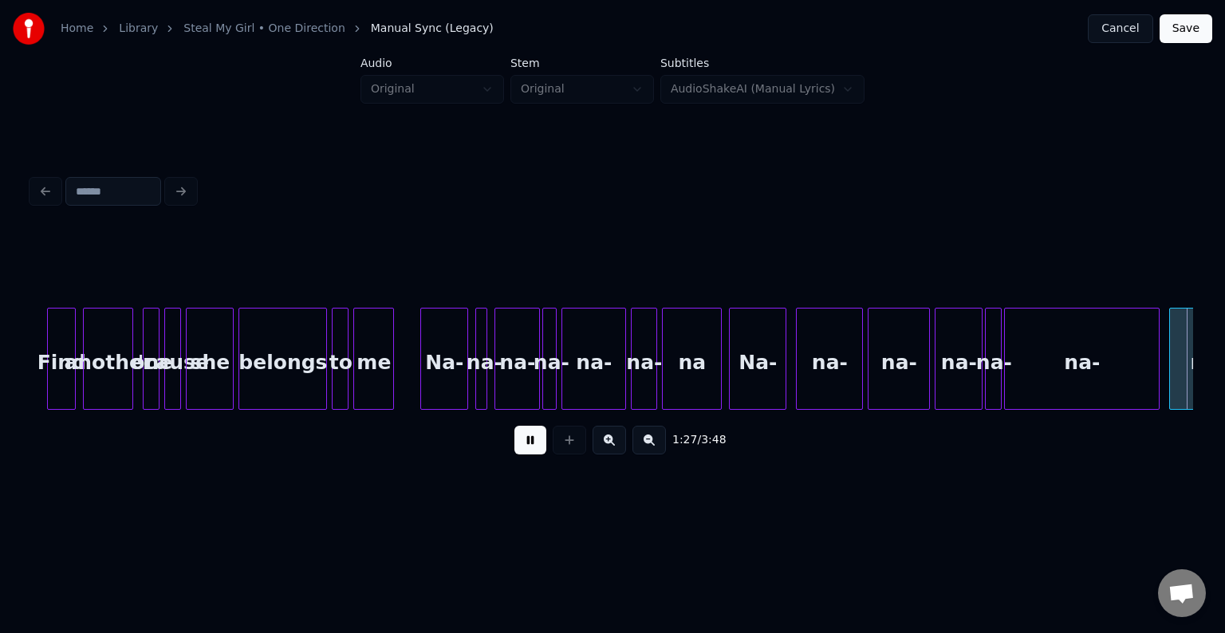
scroll to position [0, 10534]
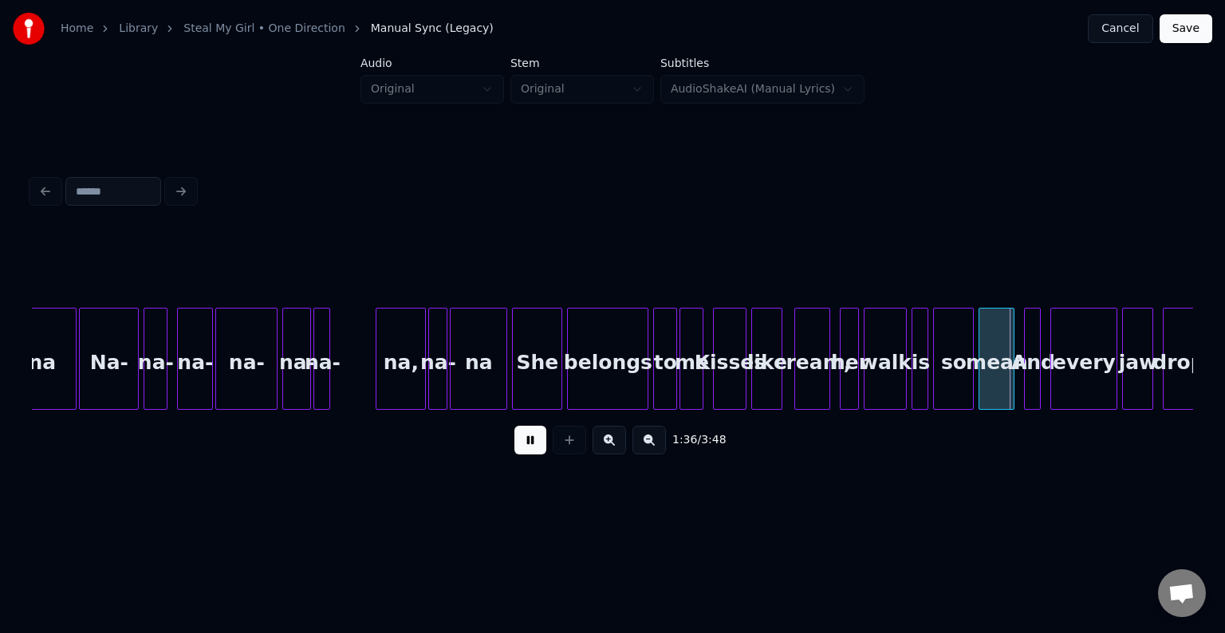
click at [527, 455] on button at bounding box center [531, 440] width 32 height 29
